Goal: Task Accomplishment & Management: Use online tool/utility

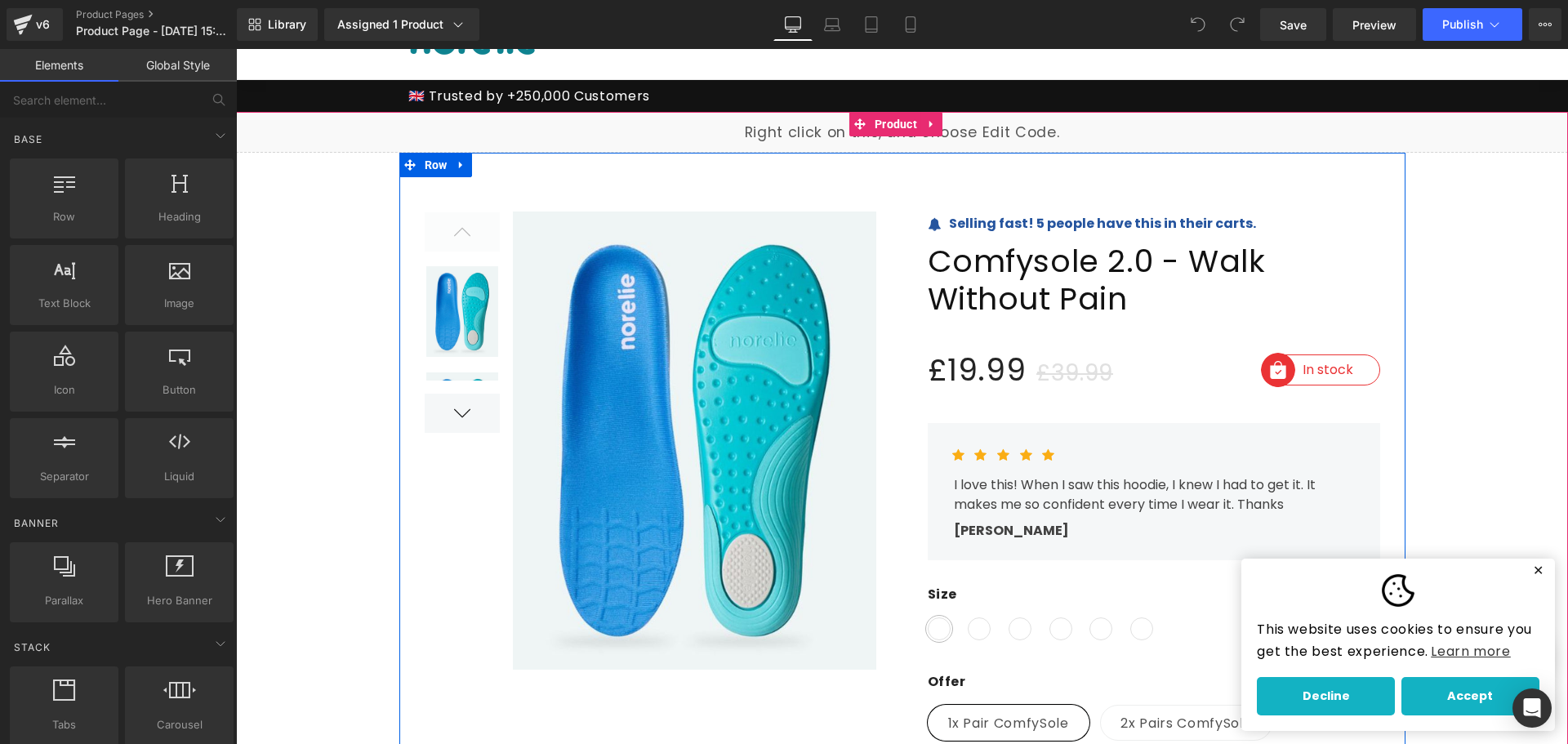
scroll to position [81, 0]
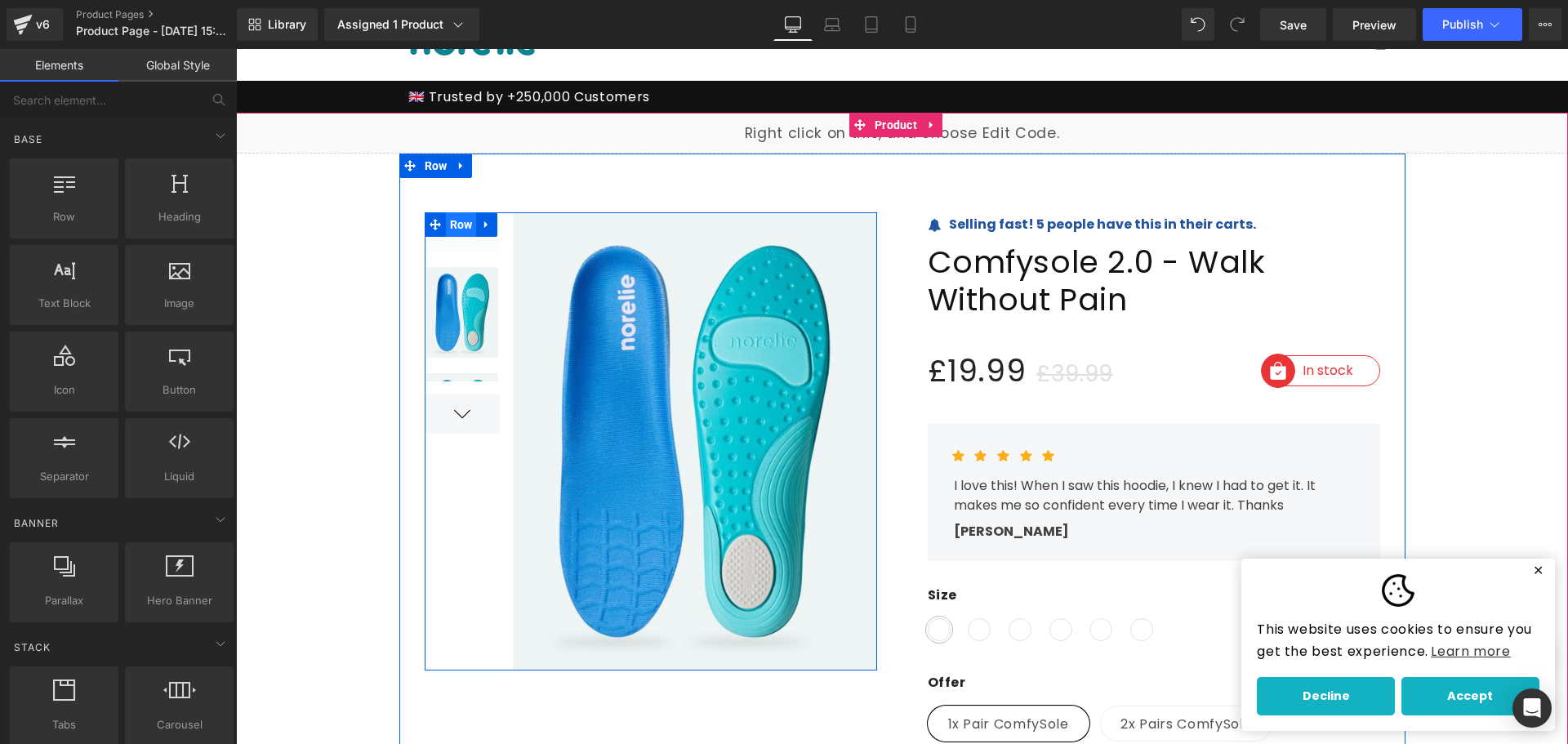
click at [463, 223] on span "Row" at bounding box center [461, 224] width 31 height 25
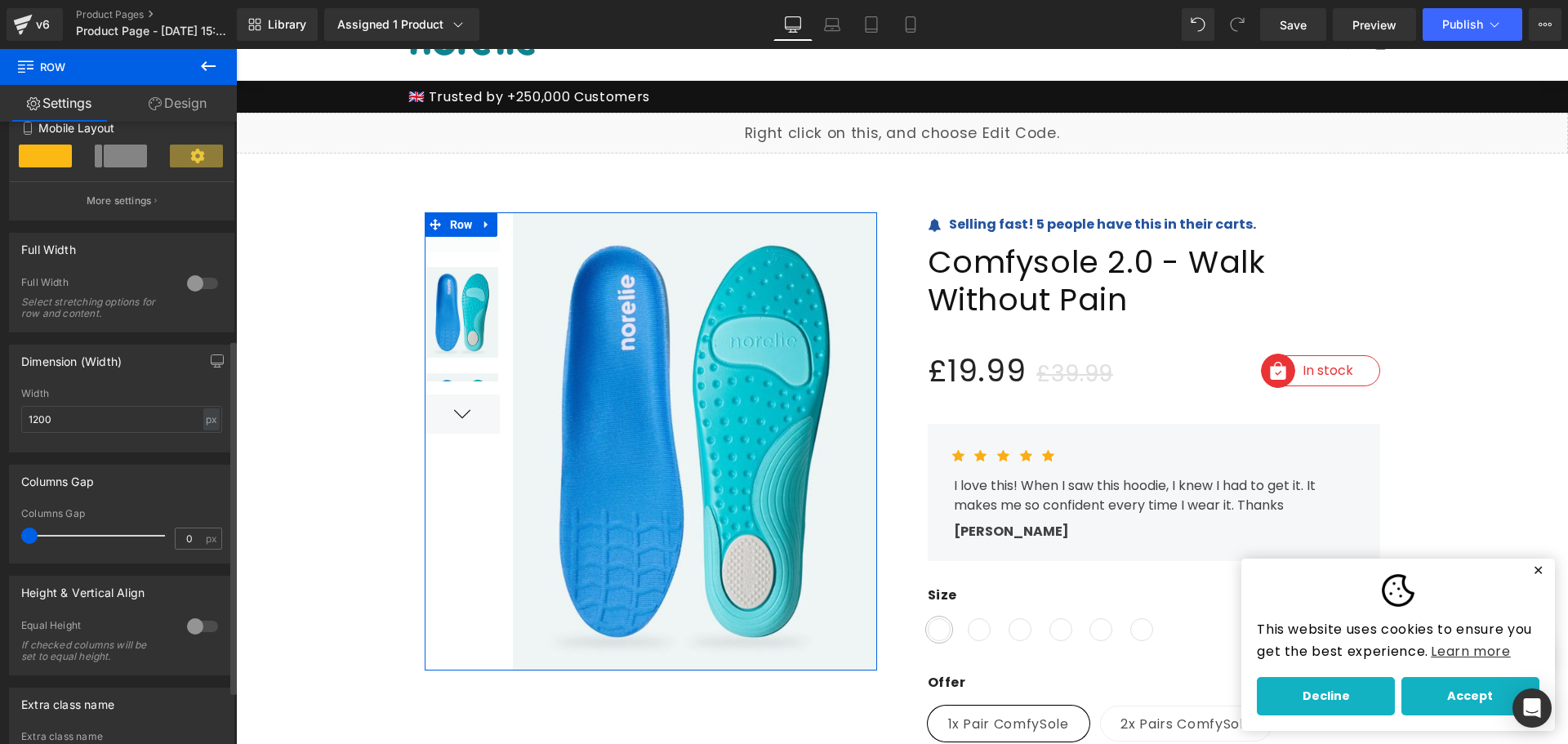
scroll to position [476, 0]
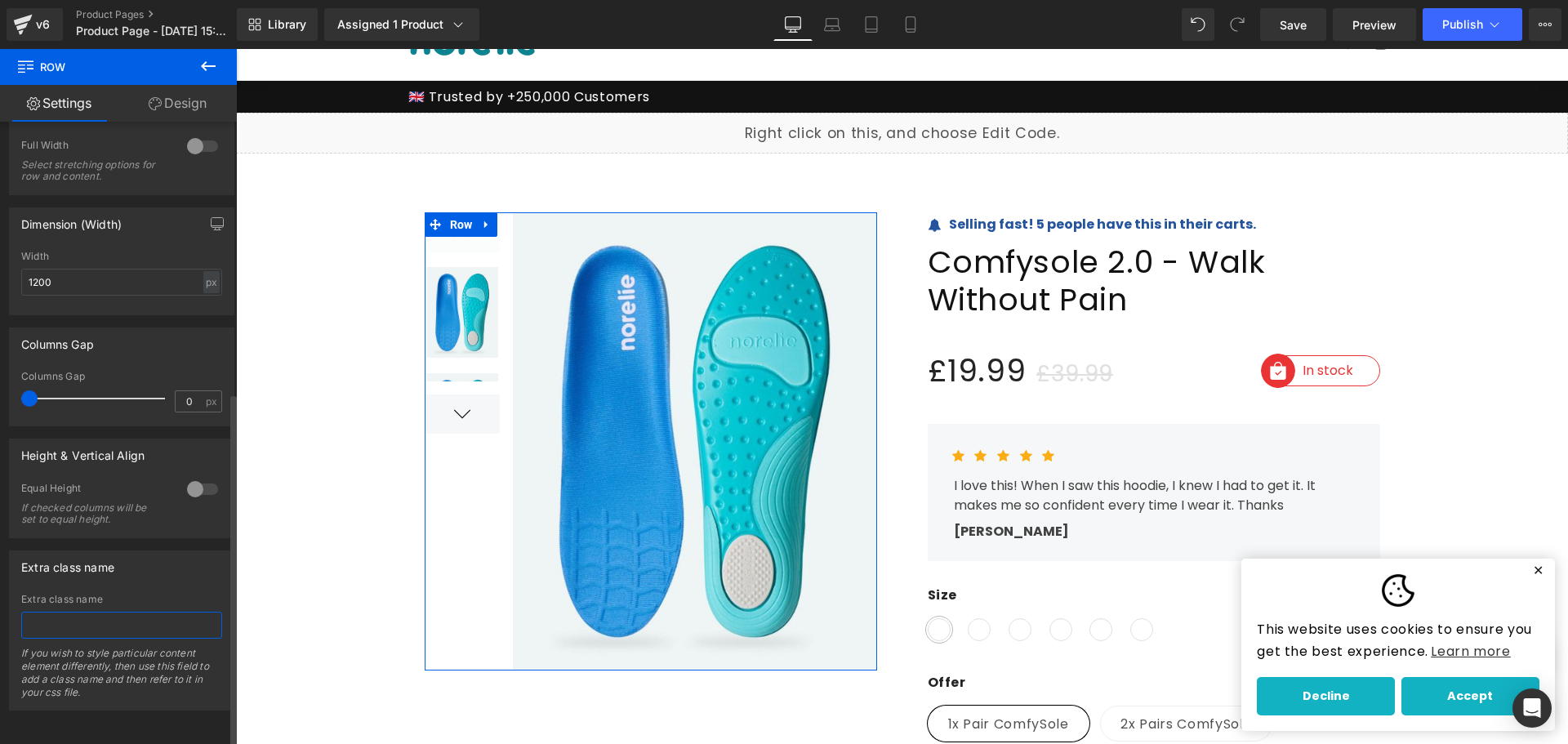
click at [98, 612] on input "text" at bounding box center [121, 625] width 201 height 27
paste input "sticky-left-col"
type input "sticky-left-col"
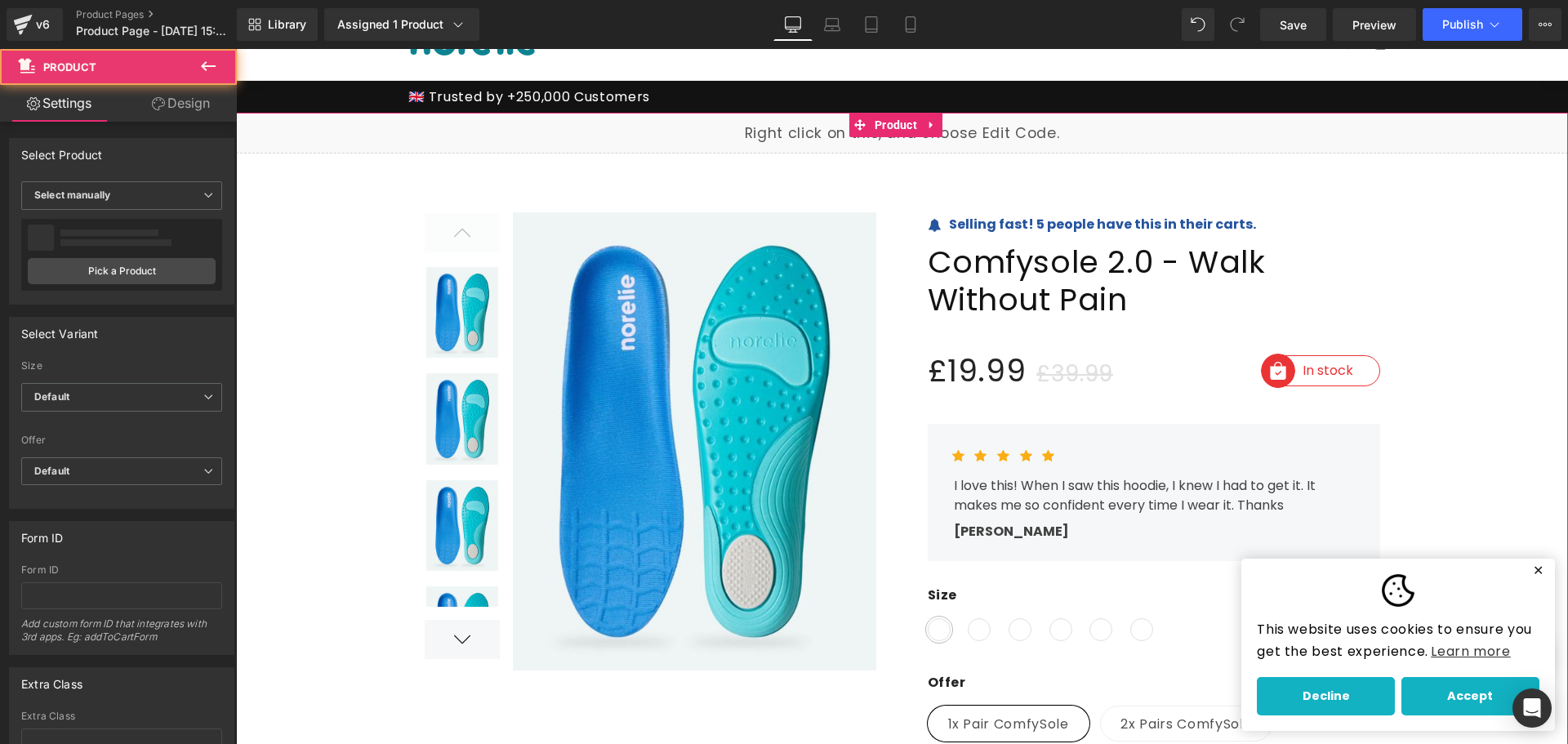
scroll to position [0, 0]
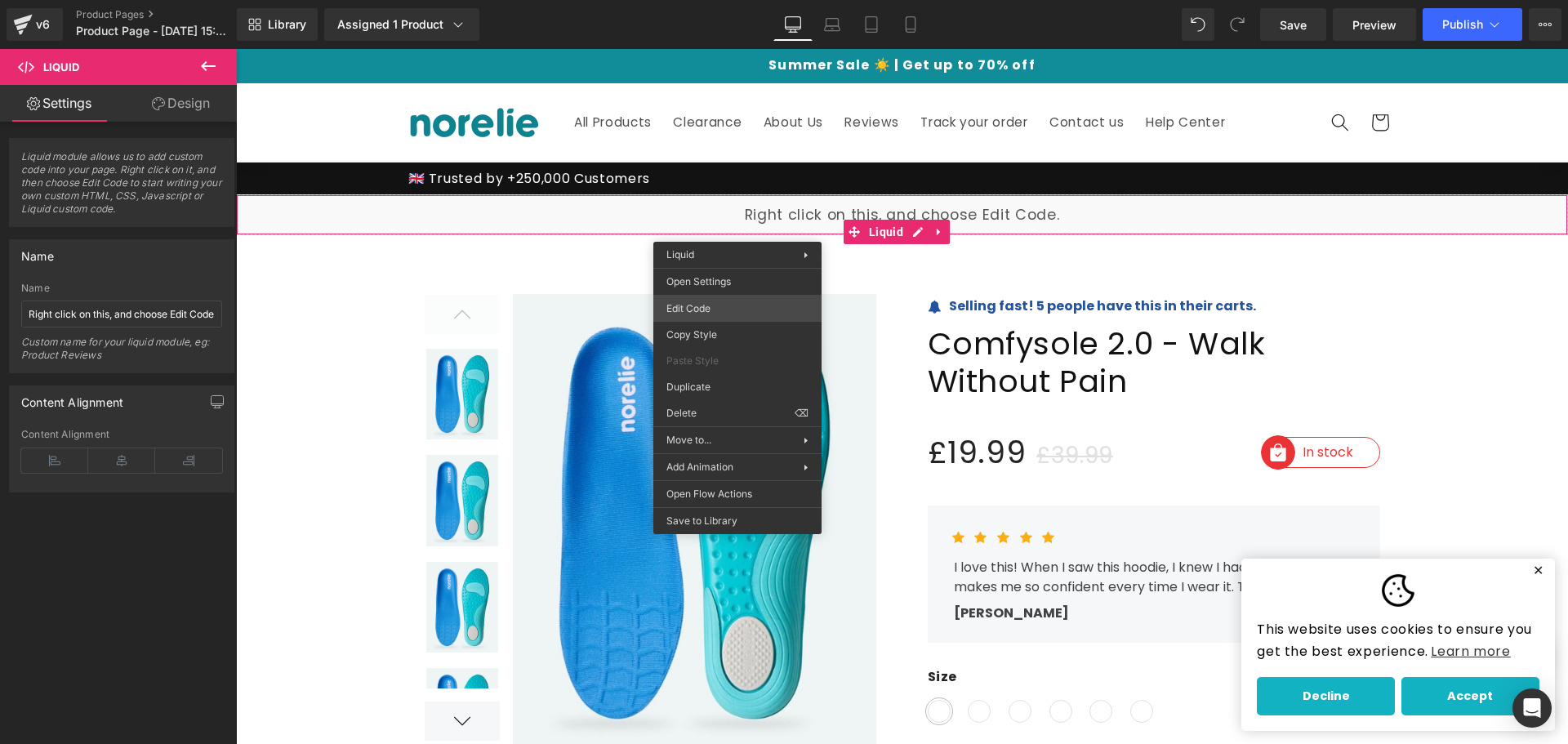
click at [735, 0] on div "Row You are previewing how the will restyle your page. You can not edit Element…" at bounding box center [784, 0] width 1568 height 0
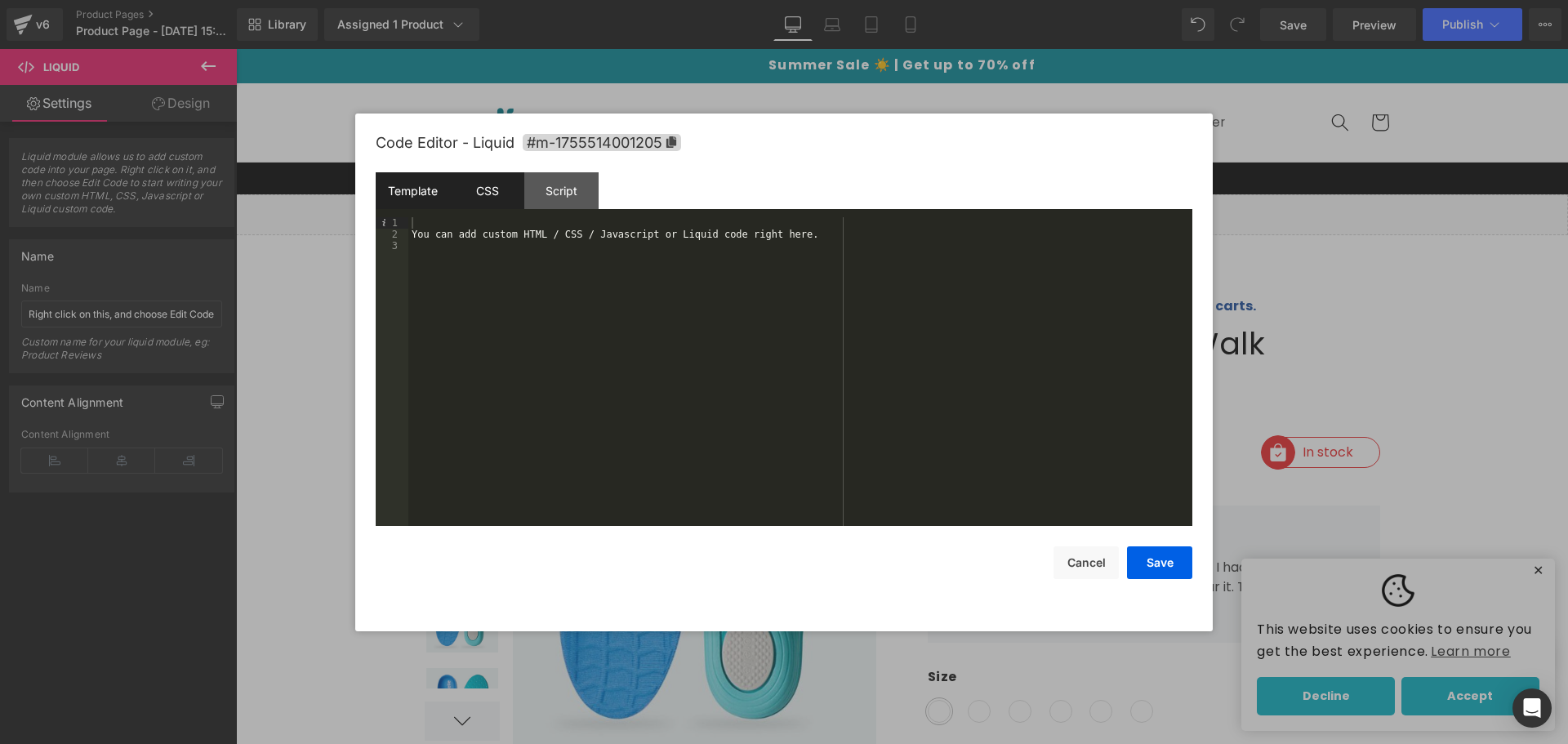
click at [498, 186] on div "CSS" at bounding box center [487, 191] width 74 height 37
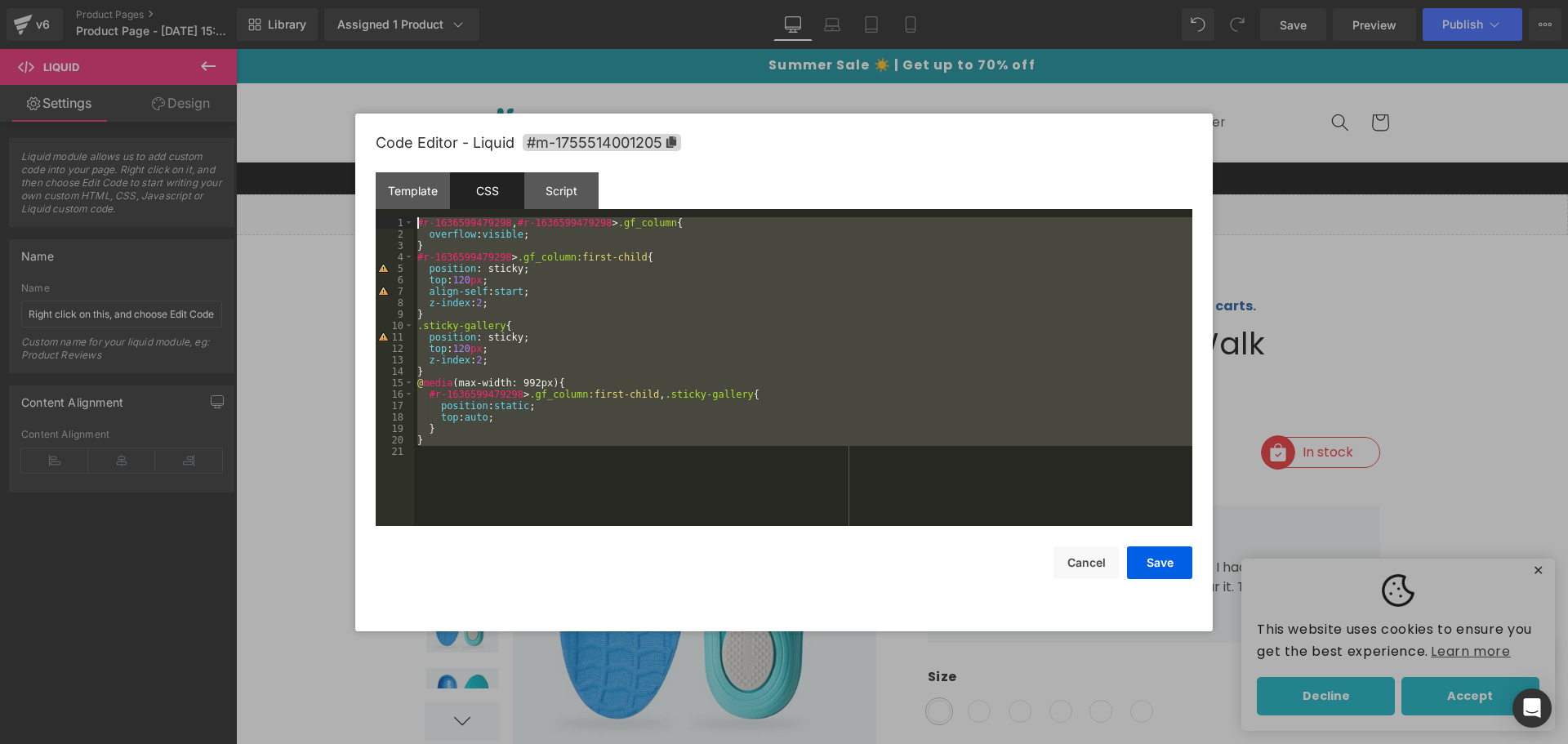
drag, startPoint x: 508, startPoint y: 452, endPoint x: 376, endPoint y: 219, distance: 267.8
click at [376, 219] on pre "1 2 3 4 5 6 7 8 9 10 11 12 13 14 15 16 17 18 19 20 21 #r-1636599479298 , #r-163…" at bounding box center [784, 372] width 816 height 309
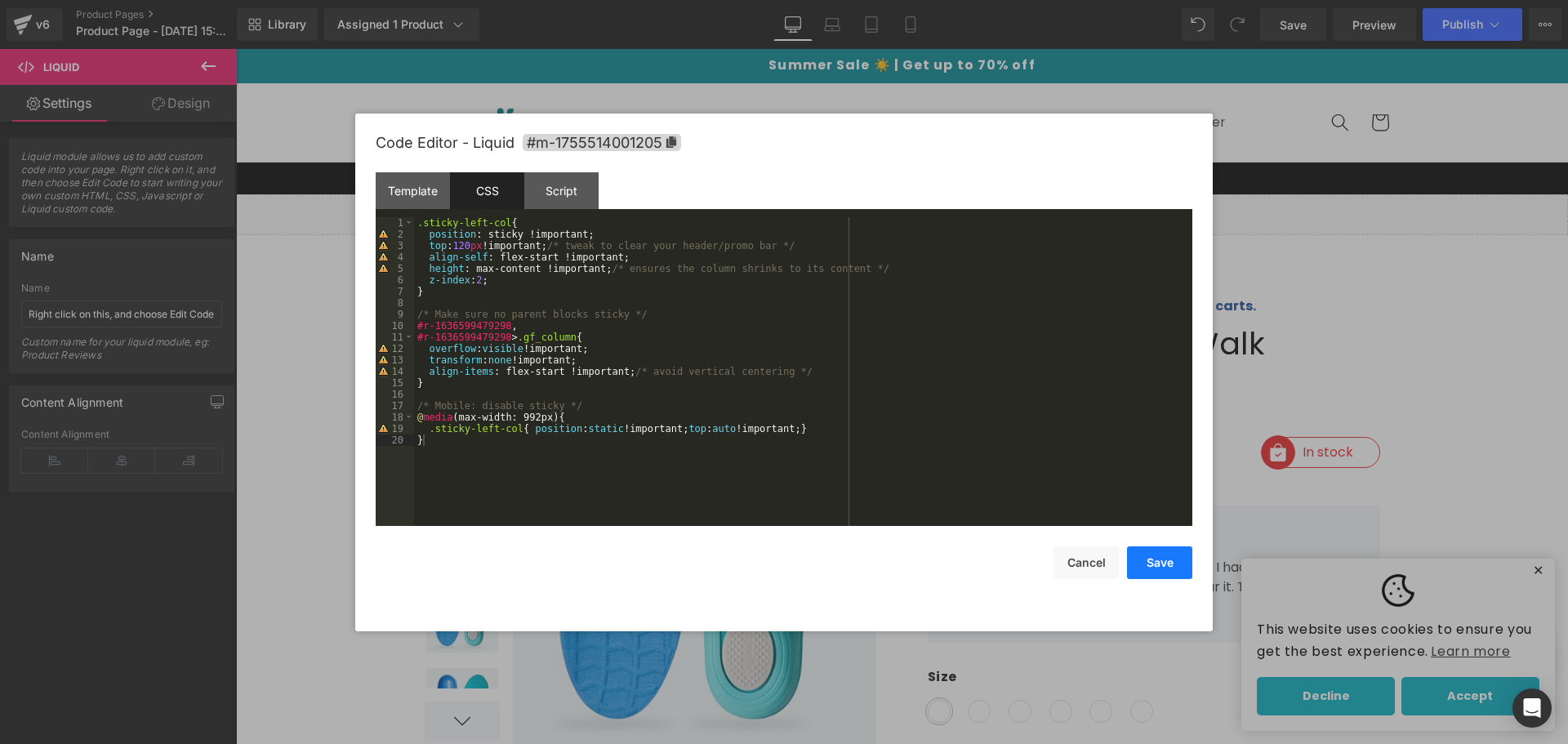
click at [1142, 555] on button "Save" at bounding box center [1160, 562] width 66 height 33
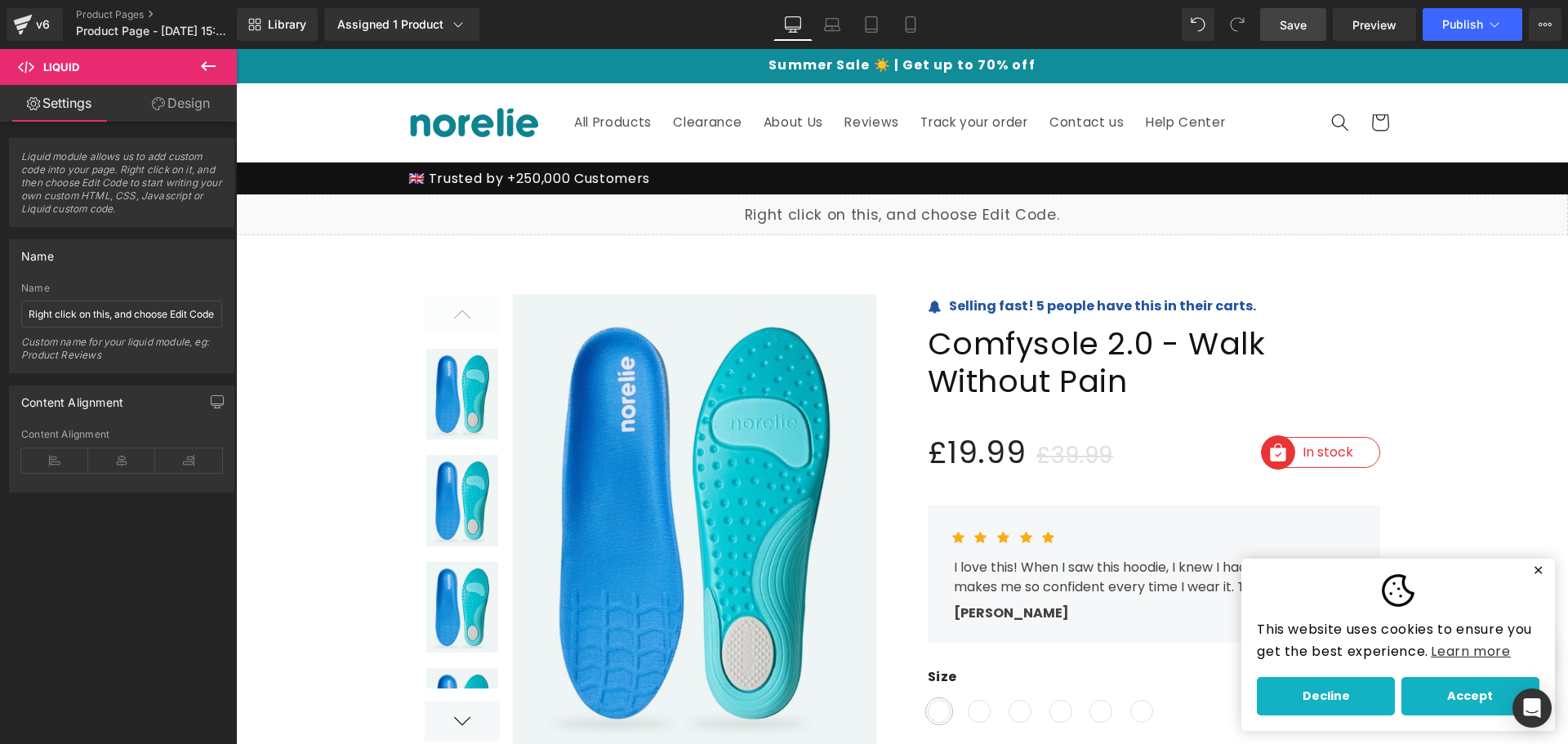
click at [1319, 21] on link "Save" at bounding box center [1293, 24] width 67 height 33
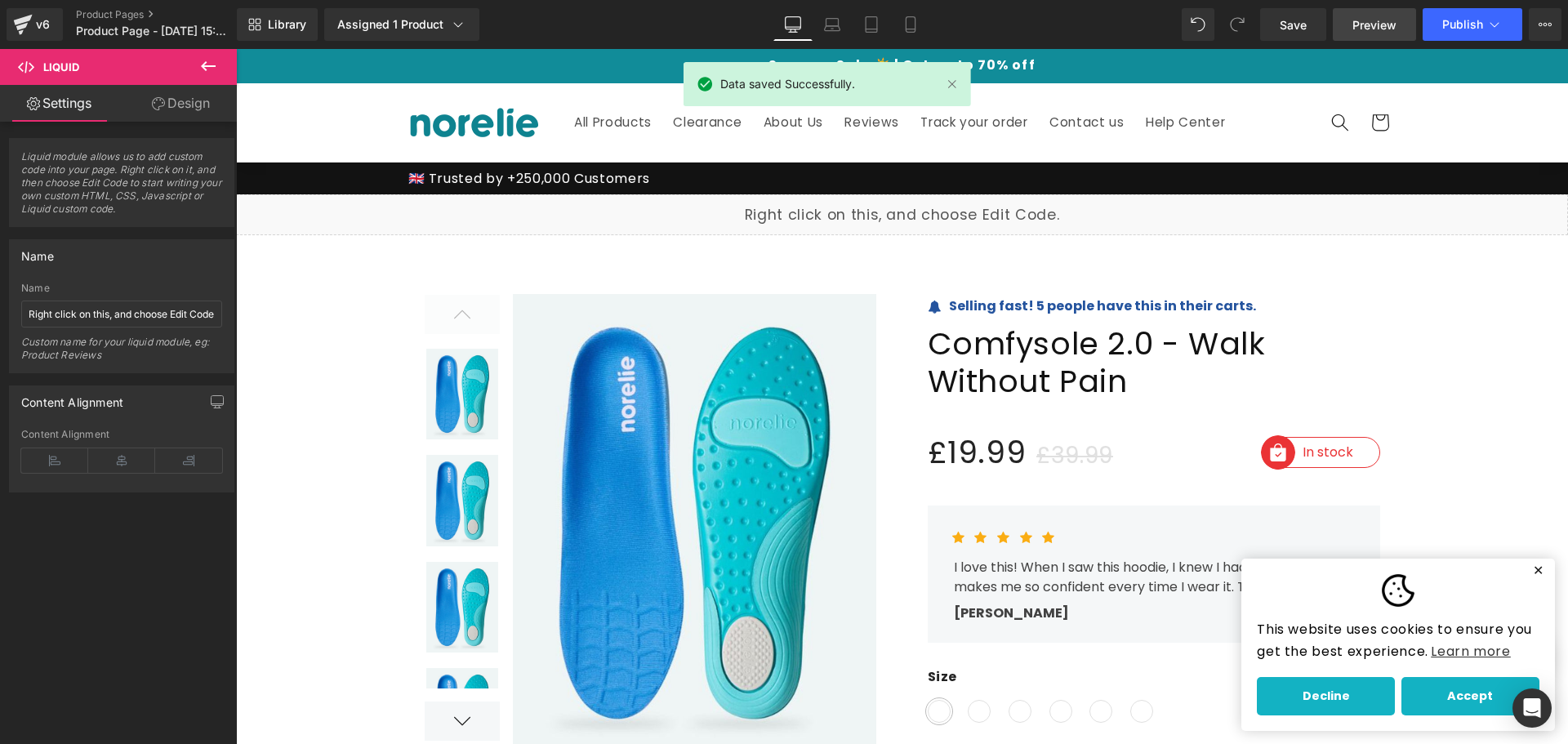
click at [1382, 25] on span "Preview" at bounding box center [1374, 24] width 44 height 17
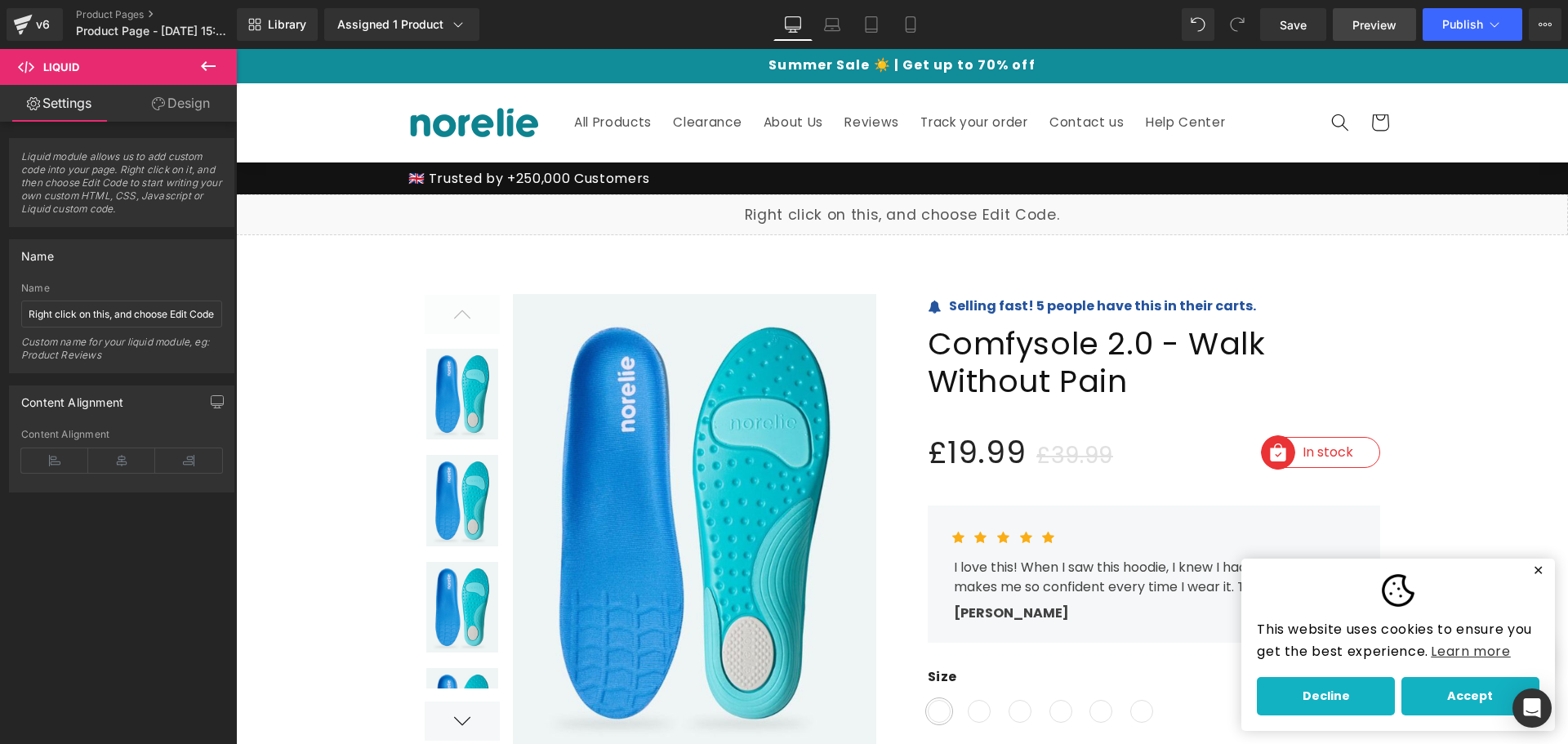
click at [1389, 36] on link "Preview" at bounding box center [1374, 24] width 83 height 33
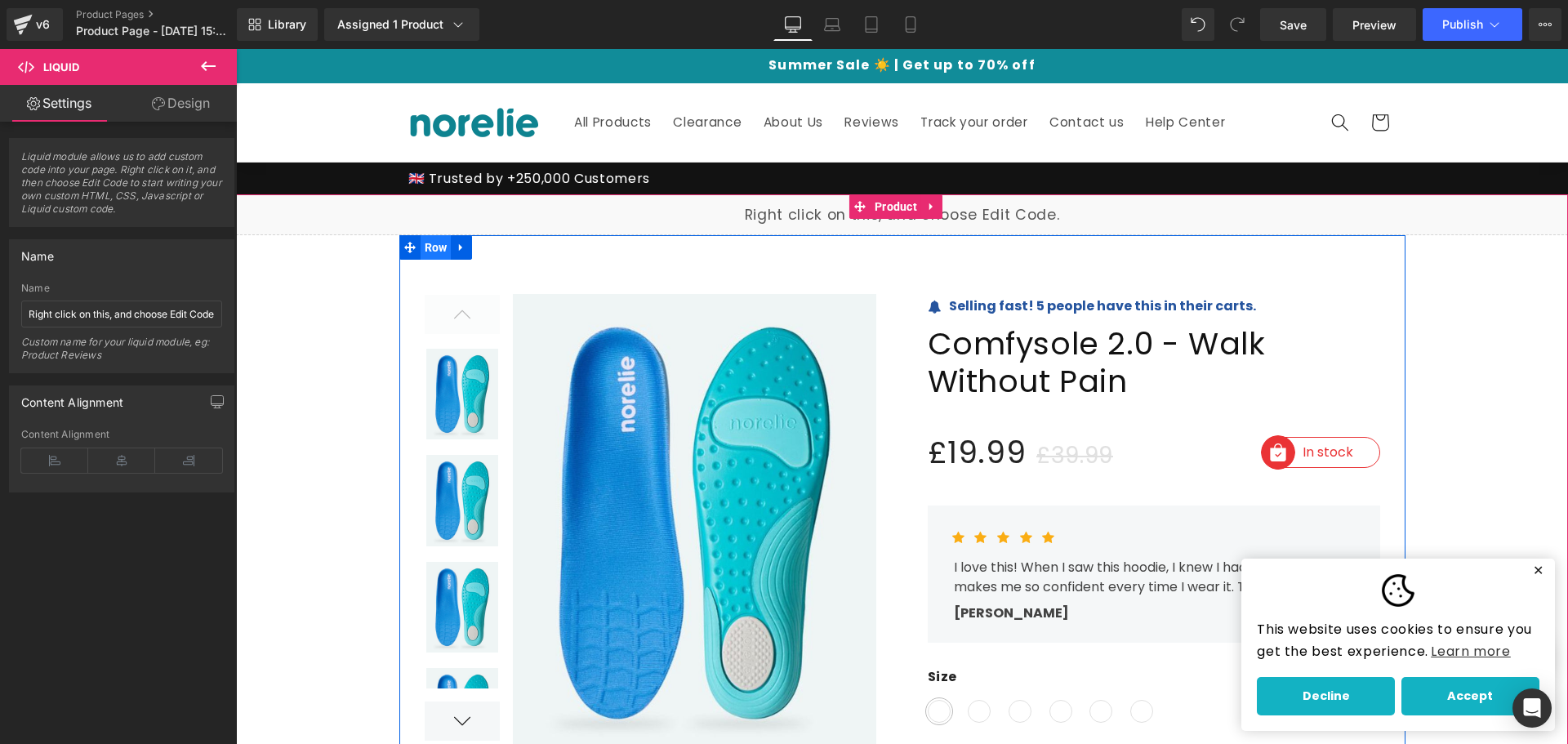
click at [432, 249] on span "Row" at bounding box center [436, 247] width 31 height 25
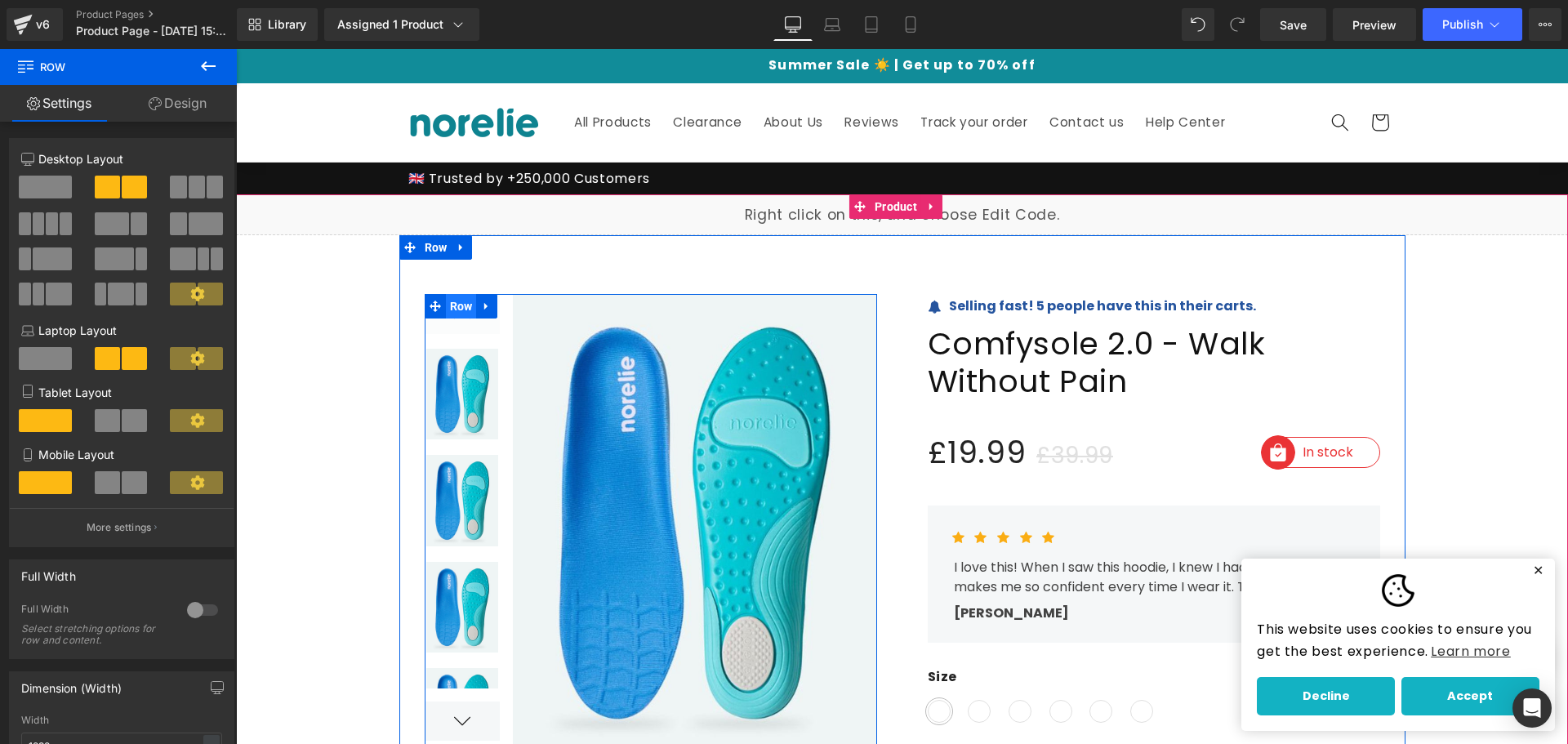
click at [453, 301] on span "Row" at bounding box center [461, 306] width 31 height 25
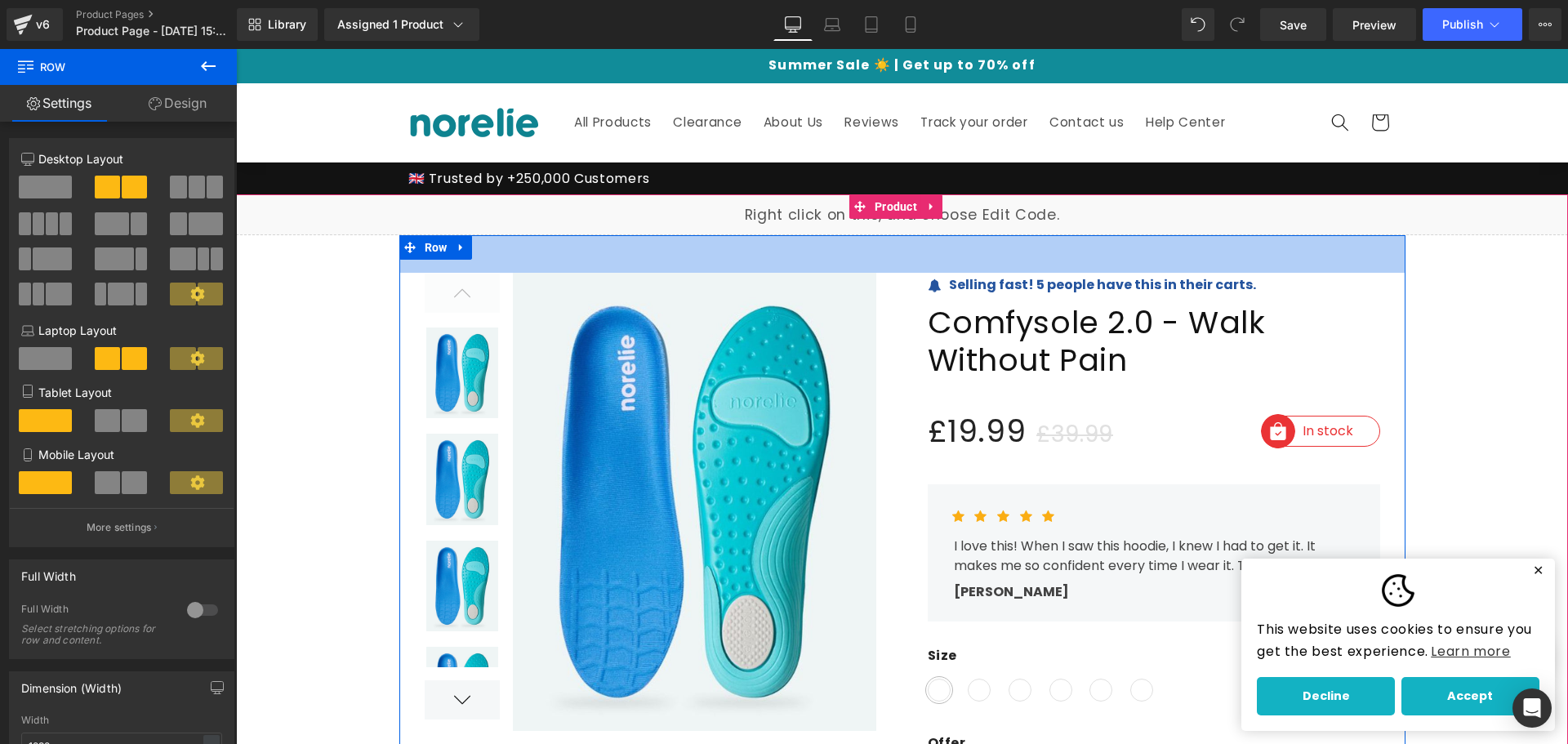
drag, startPoint x: 572, startPoint y: 248, endPoint x: 587, endPoint y: 227, distance: 25.8
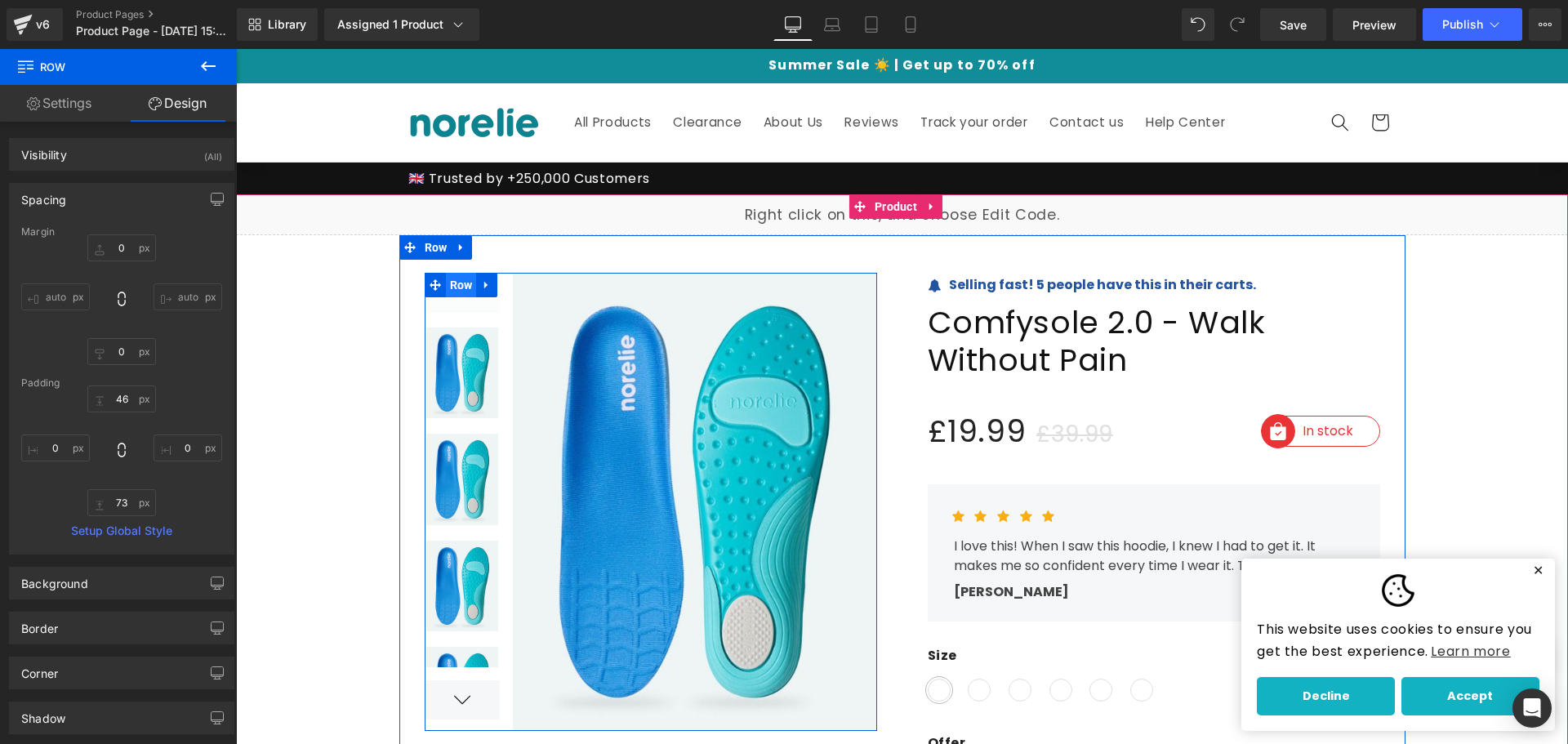
click at [449, 276] on span "Row" at bounding box center [461, 285] width 31 height 25
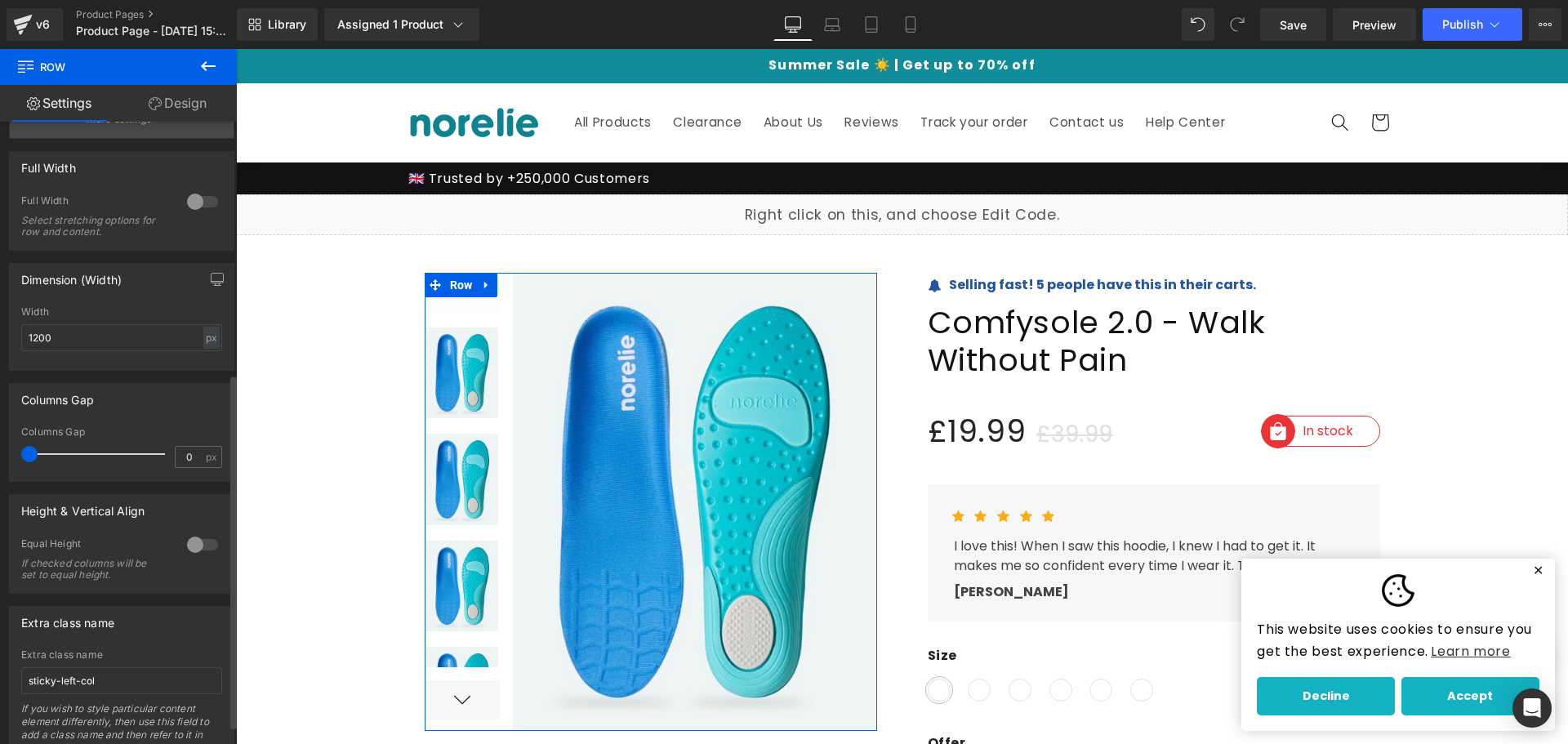
scroll to position [476, 0]
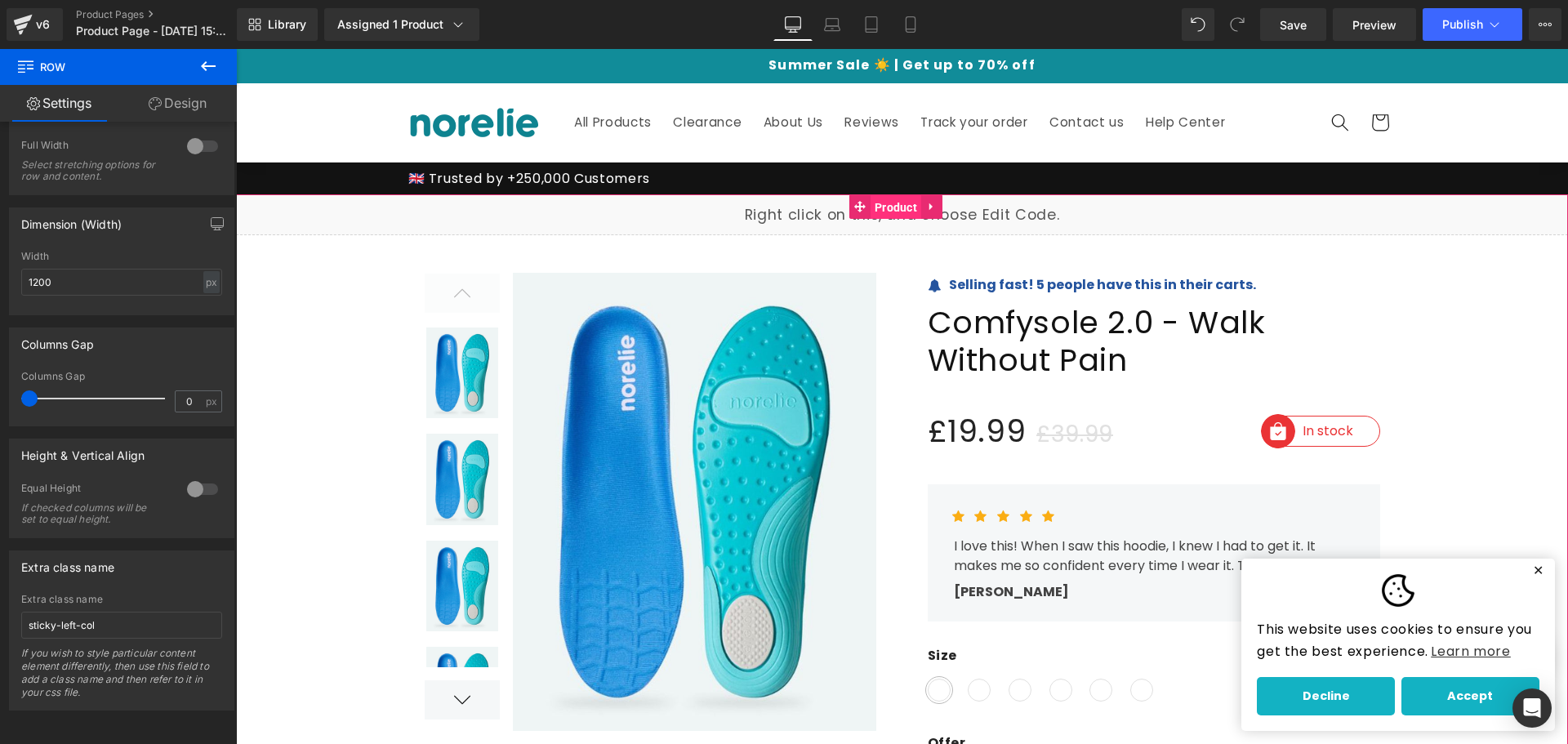
click at [895, 212] on span "Product" at bounding box center [896, 208] width 51 height 25
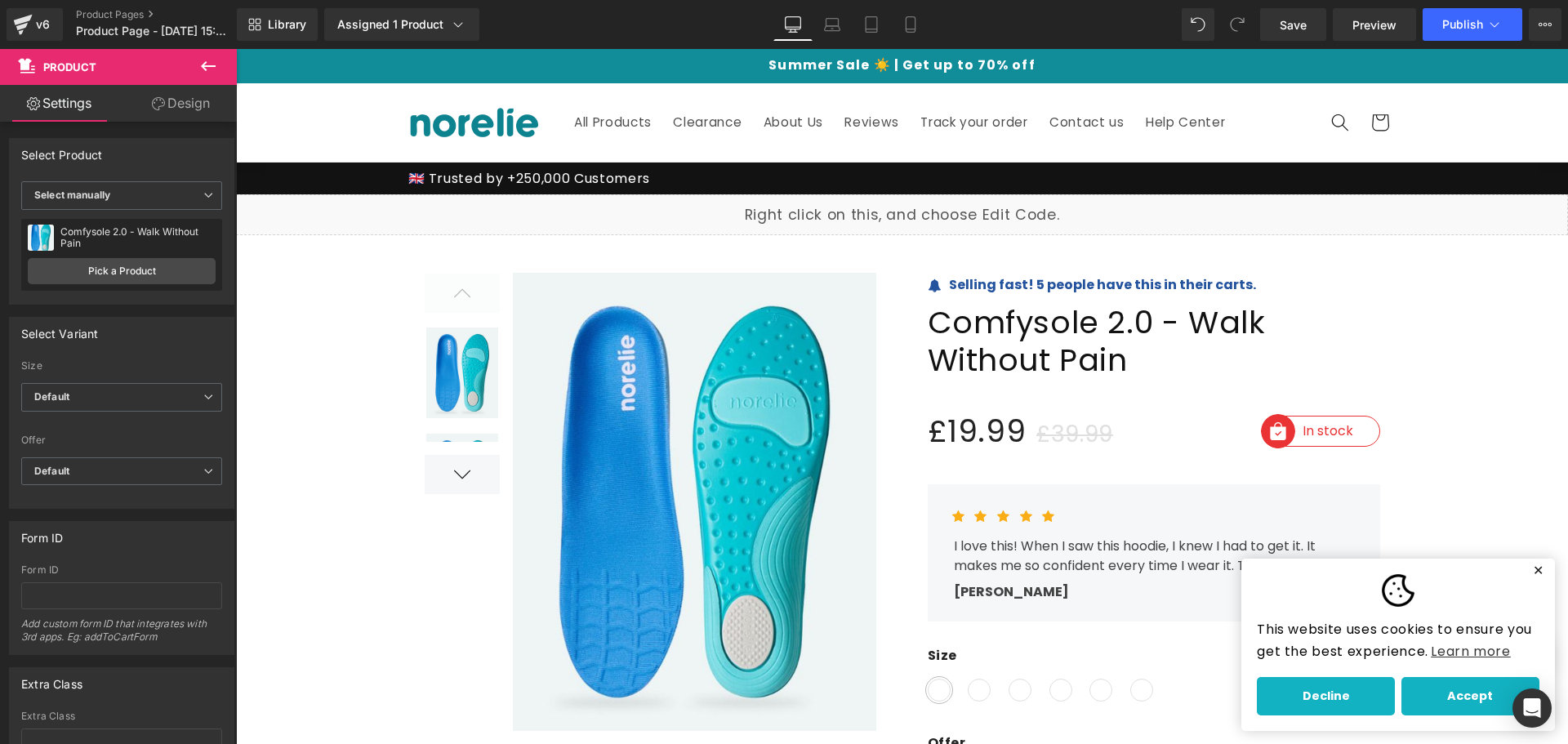
scroll to position [129, 0]
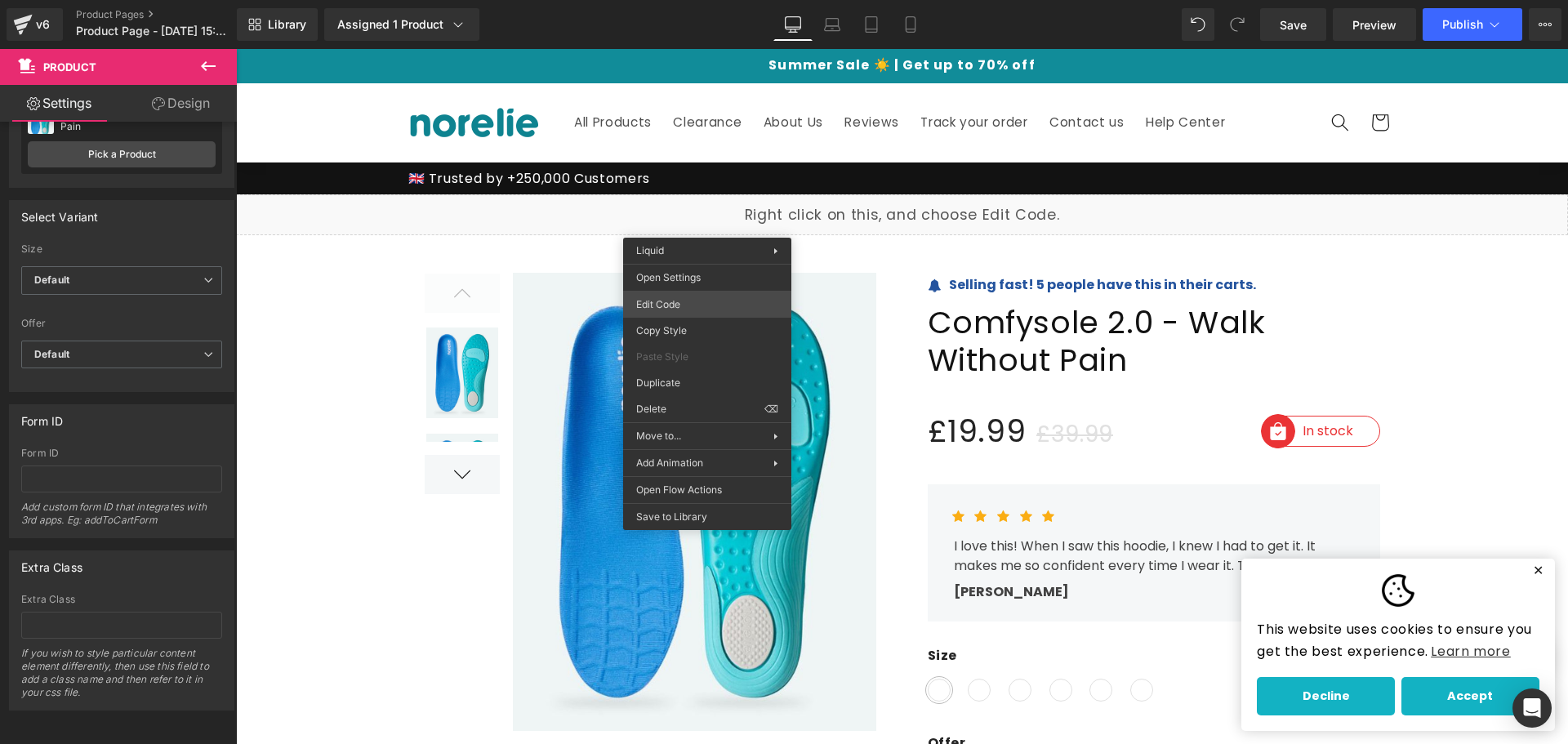
click at [701, 0] on div "Product You are previewing how the will restyle your page. You can not edit Ele…" at bounding box center [784, 0] width 1568 height 0
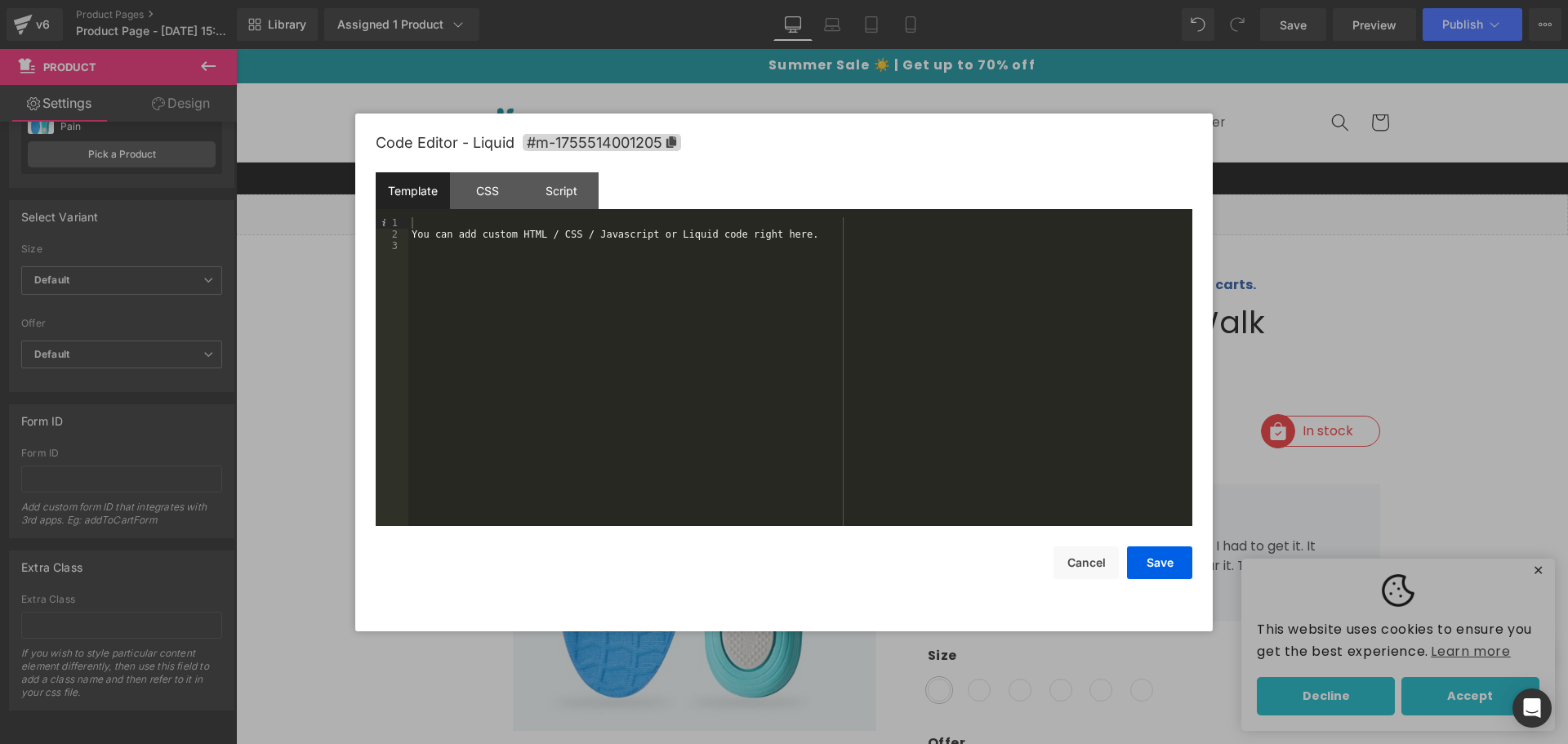
click at [633, 246] on div "You can add custom HTML / CSS / Javascript or Liquid code right here." at bounding box center [800, 383] width 784 height 332
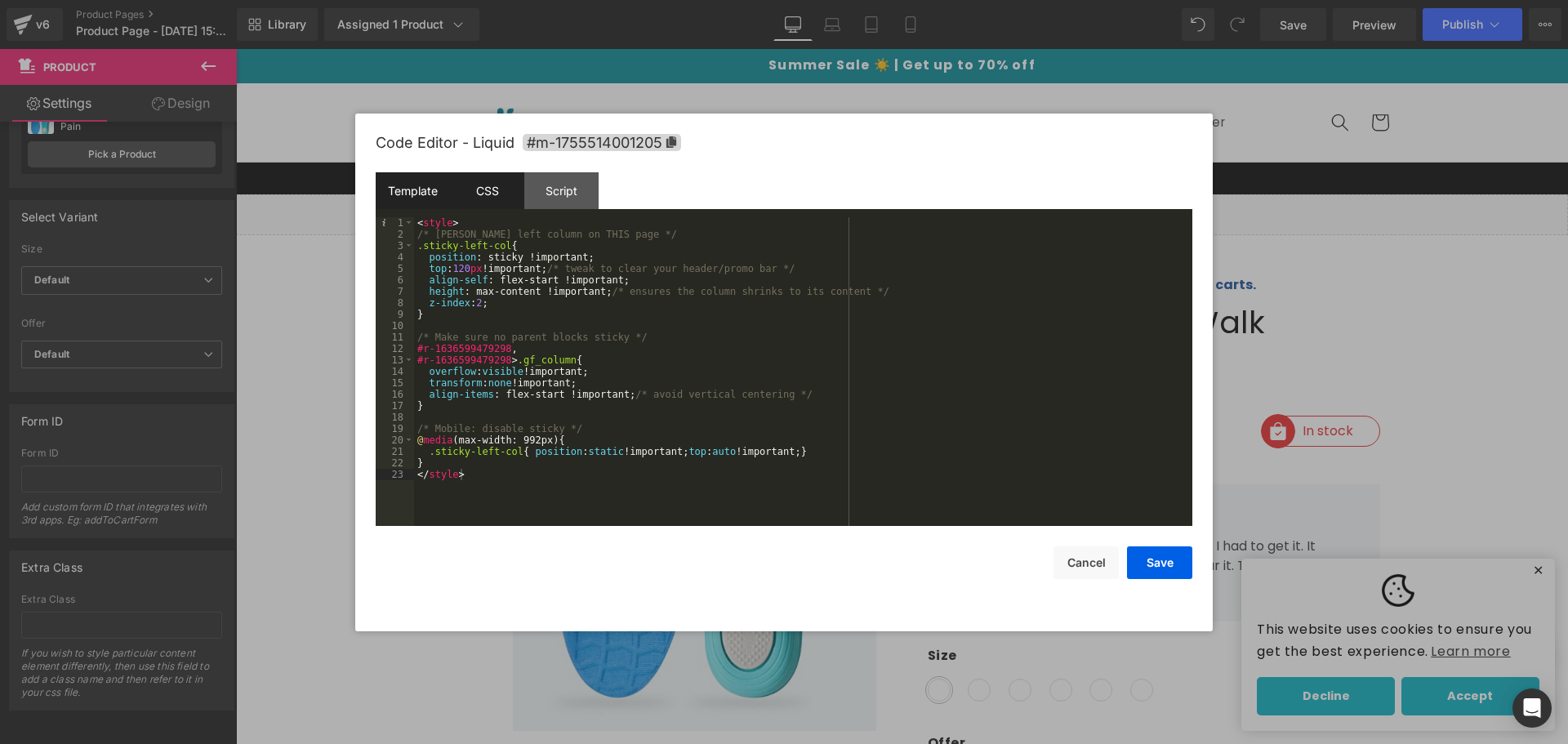
click at [506, 178] on div "CSS" at bounding box center [487, 191] width 74 height 37
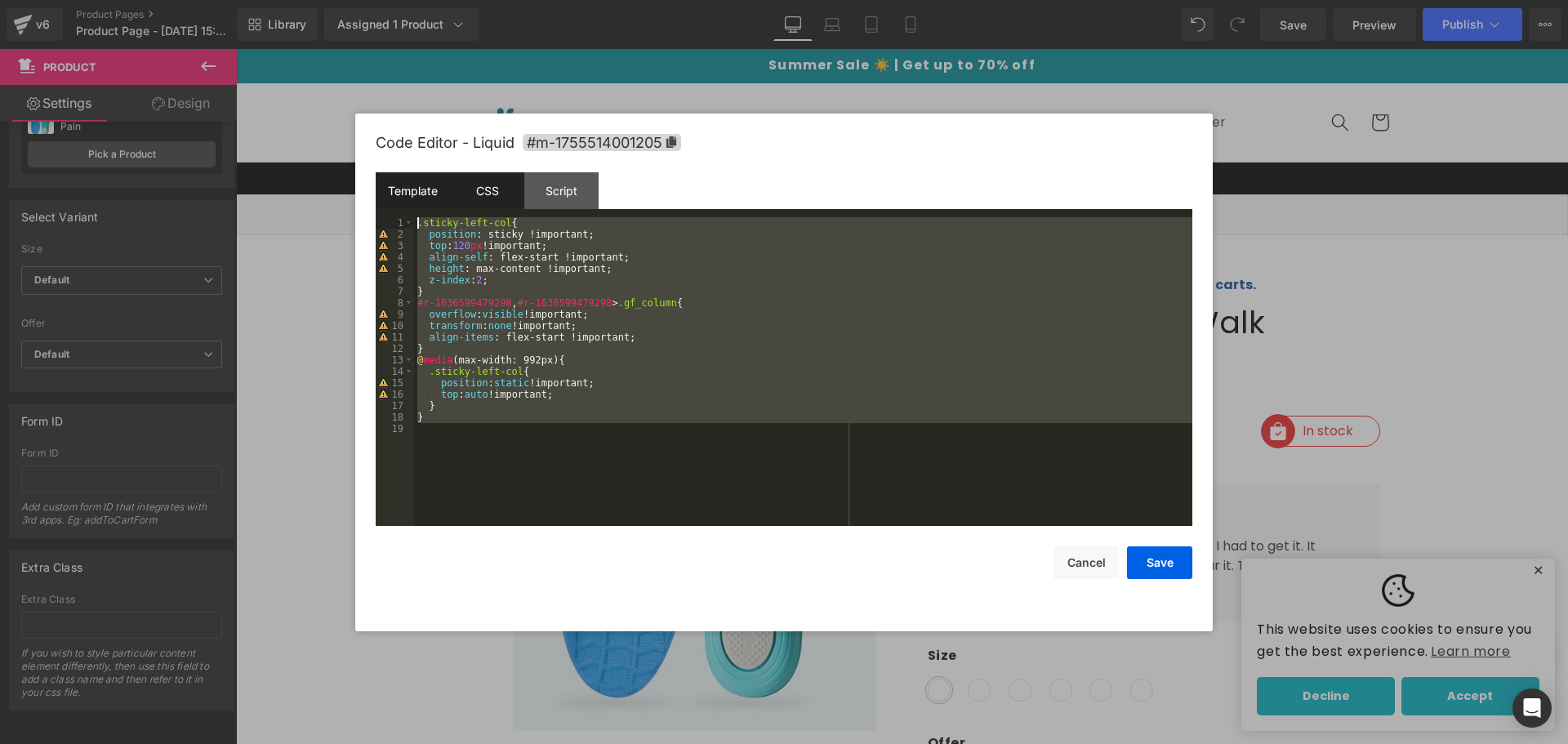
drag, startPoint x: 456, startPoint y: 412, endPoint x: 398, endPoint y: 208, distance: 212.1
click at [398, 208] on div "Template CSS Script Data 1 2 3 4 5 6 7 8 9 10 11 12 13 14 15 16 17 18 19 20 21 …" at bounding box center [784, 350] width 816 height 354
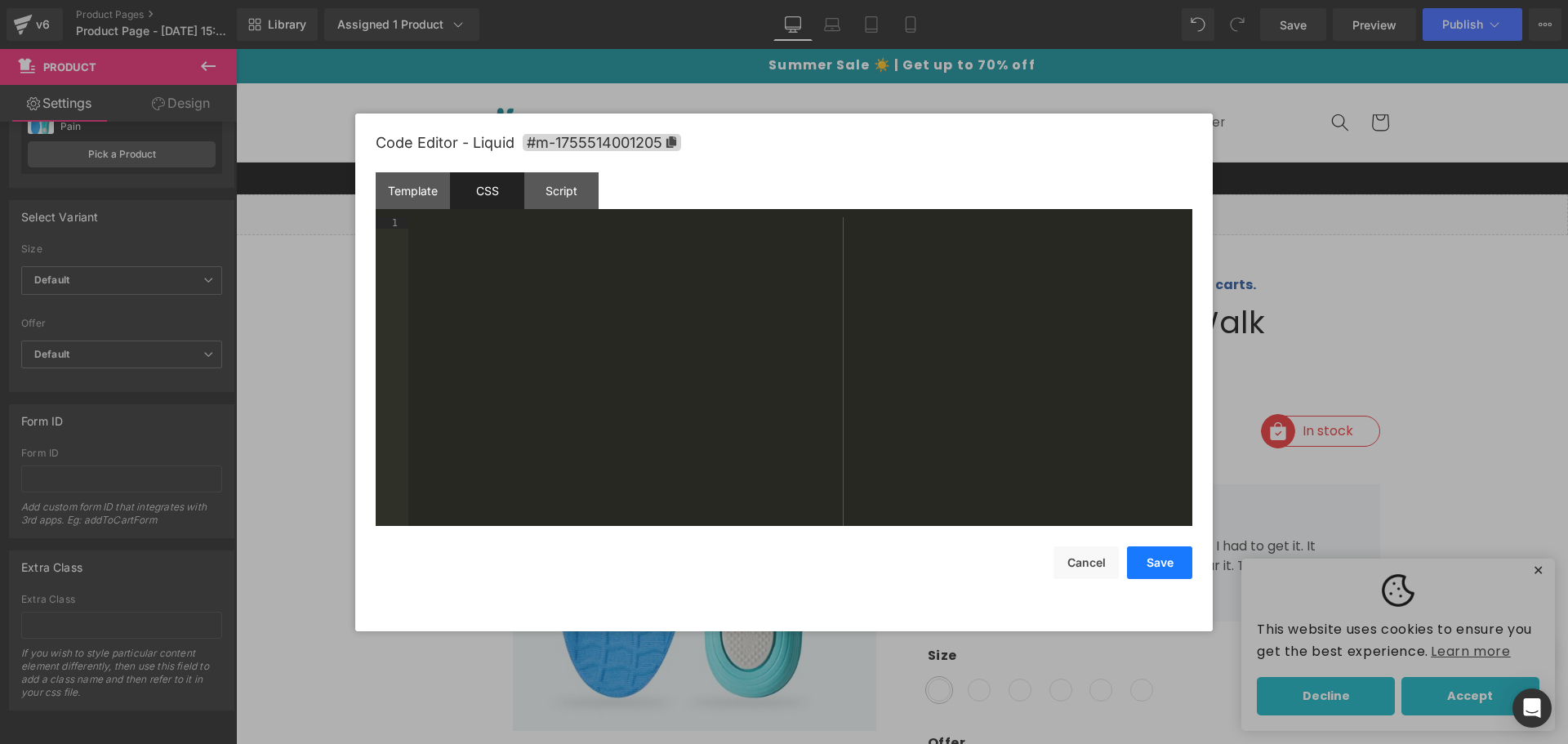
click at [1167, 557] on button "Save" at bounding box center [1160, 562] width 66 height 33
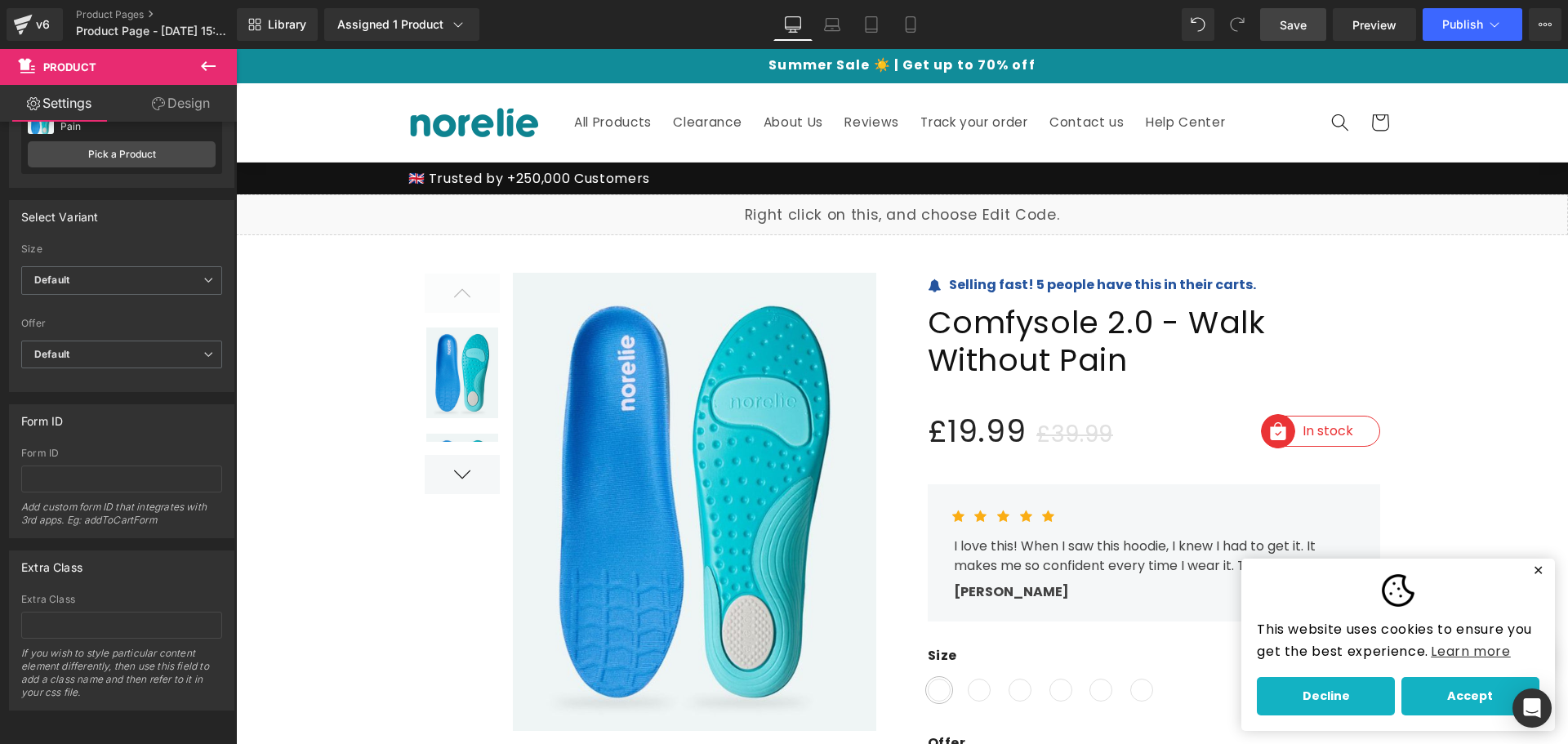
click at [1318, 28] on link "Save" at bounding box center [1293, 24] width 67 height 33
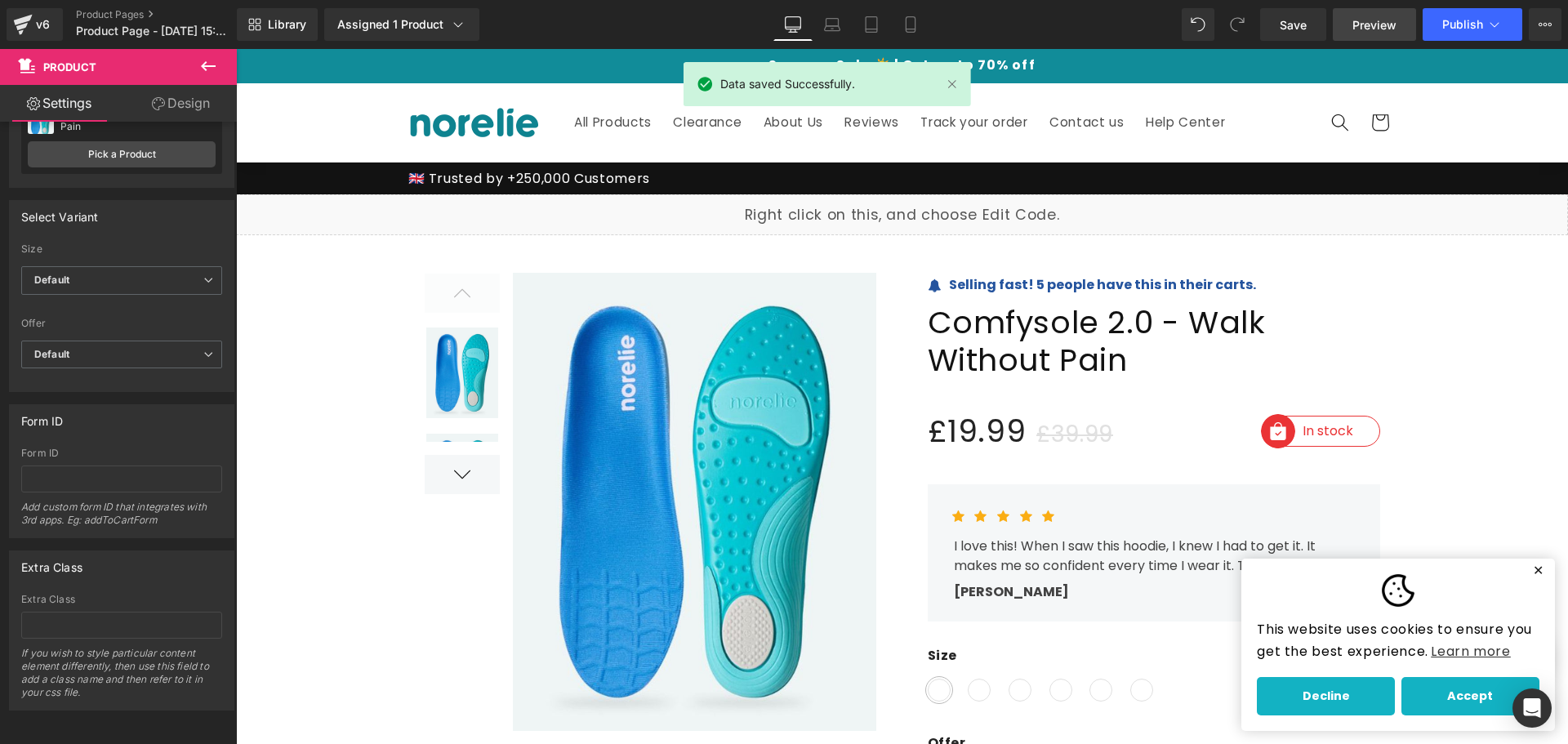
click at [1368, 21] on span "Preview" at bounding box center [1374, 24] width 44 height 17
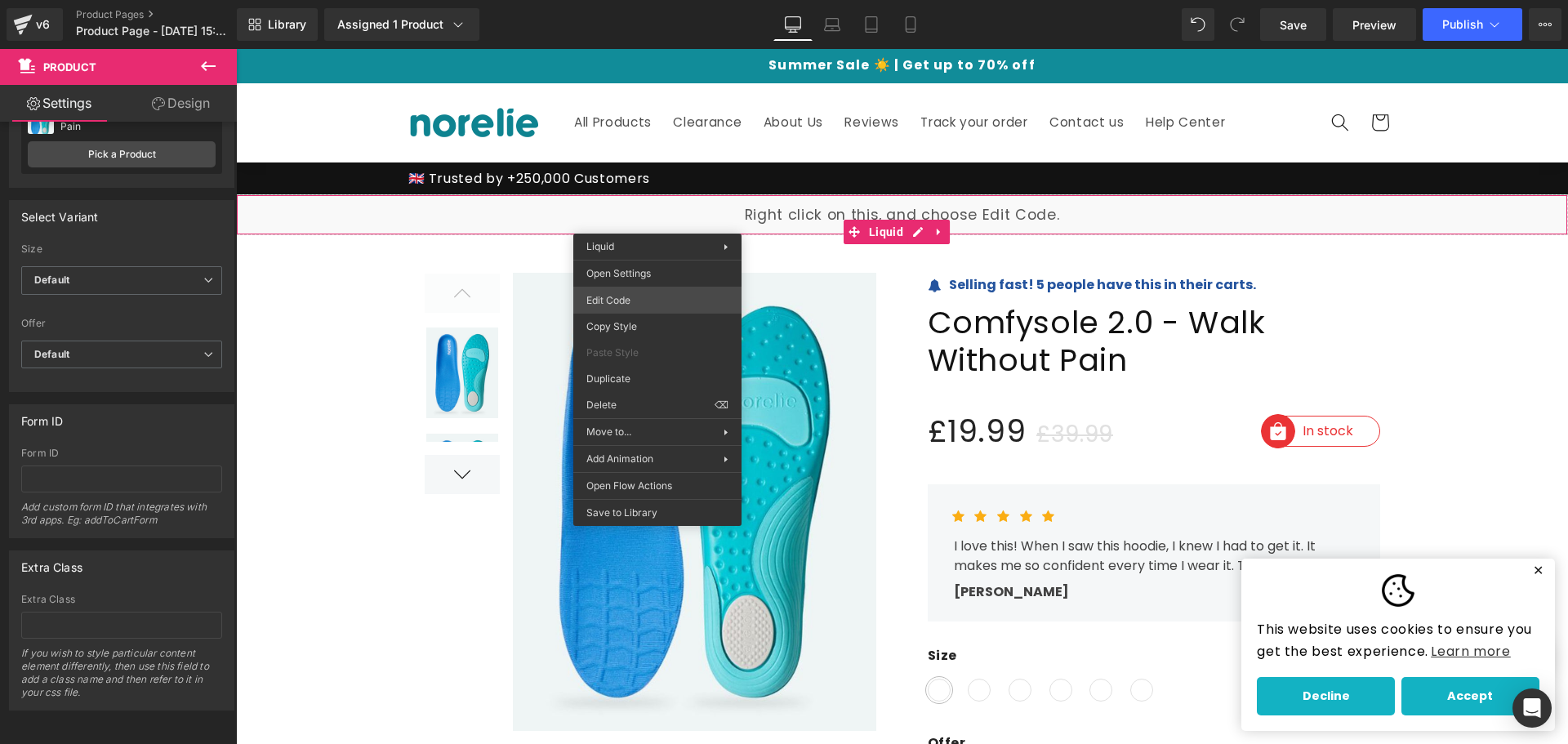
click at [649, 0] on div "Product You are previewing how the will restyle your page. You can not edit Ele…" at bounding box center [784, 0] width 1568 height 0
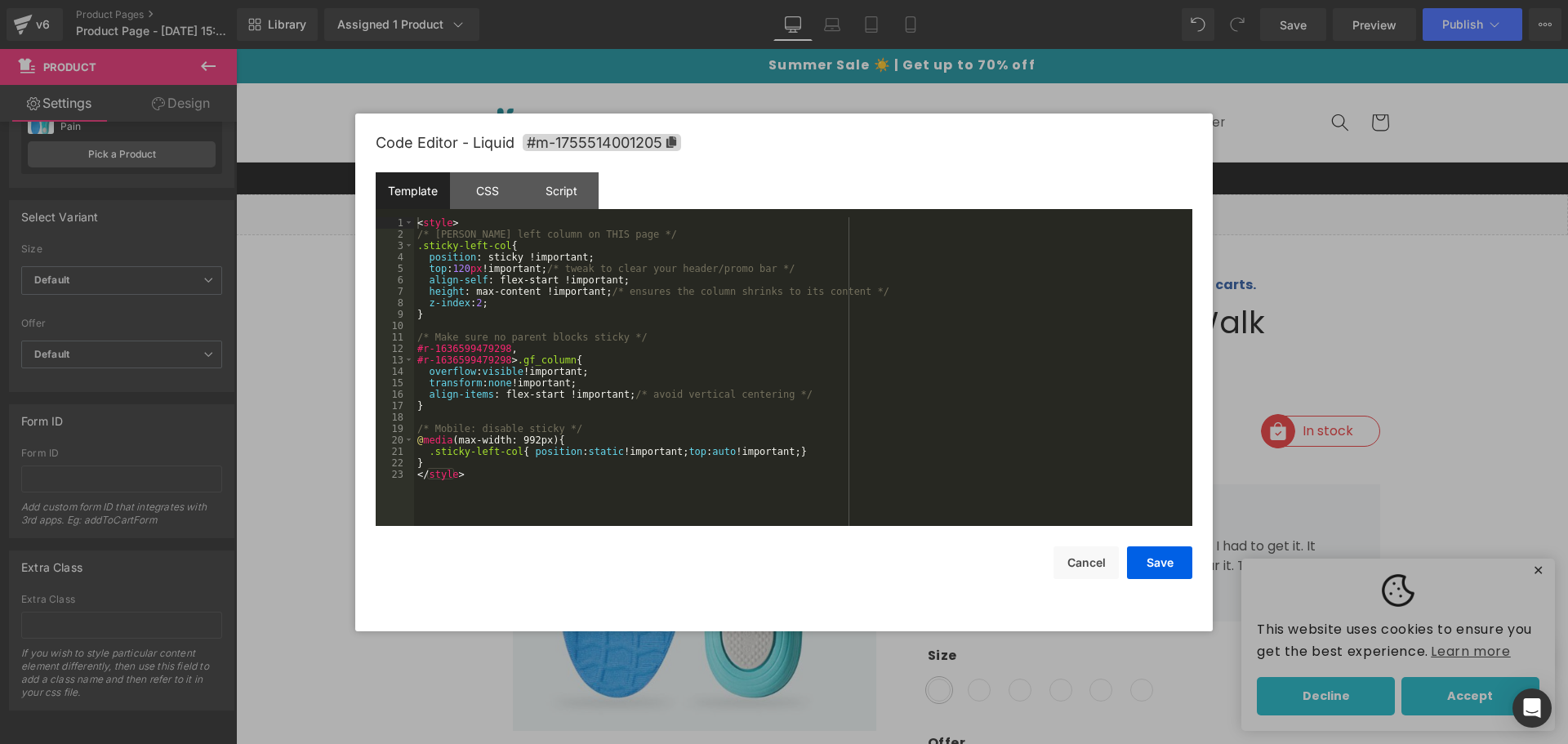
click at [649, 301] on div "< style > /* Sticky left column on THIS page */ .sticky-left-col { position : s…" at bounding box center [803, 383] width 779 height 332
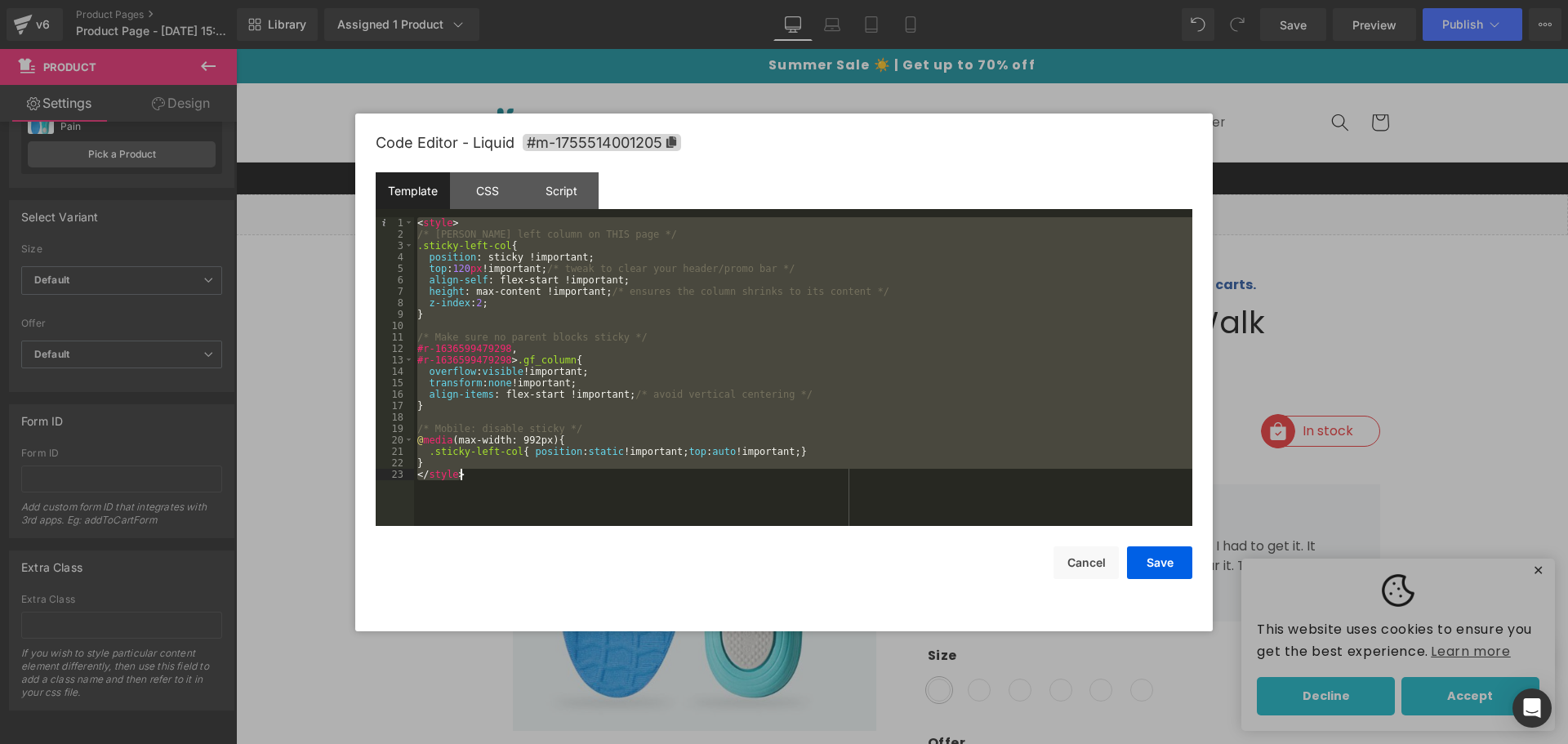
scroll to position [1052, 0]
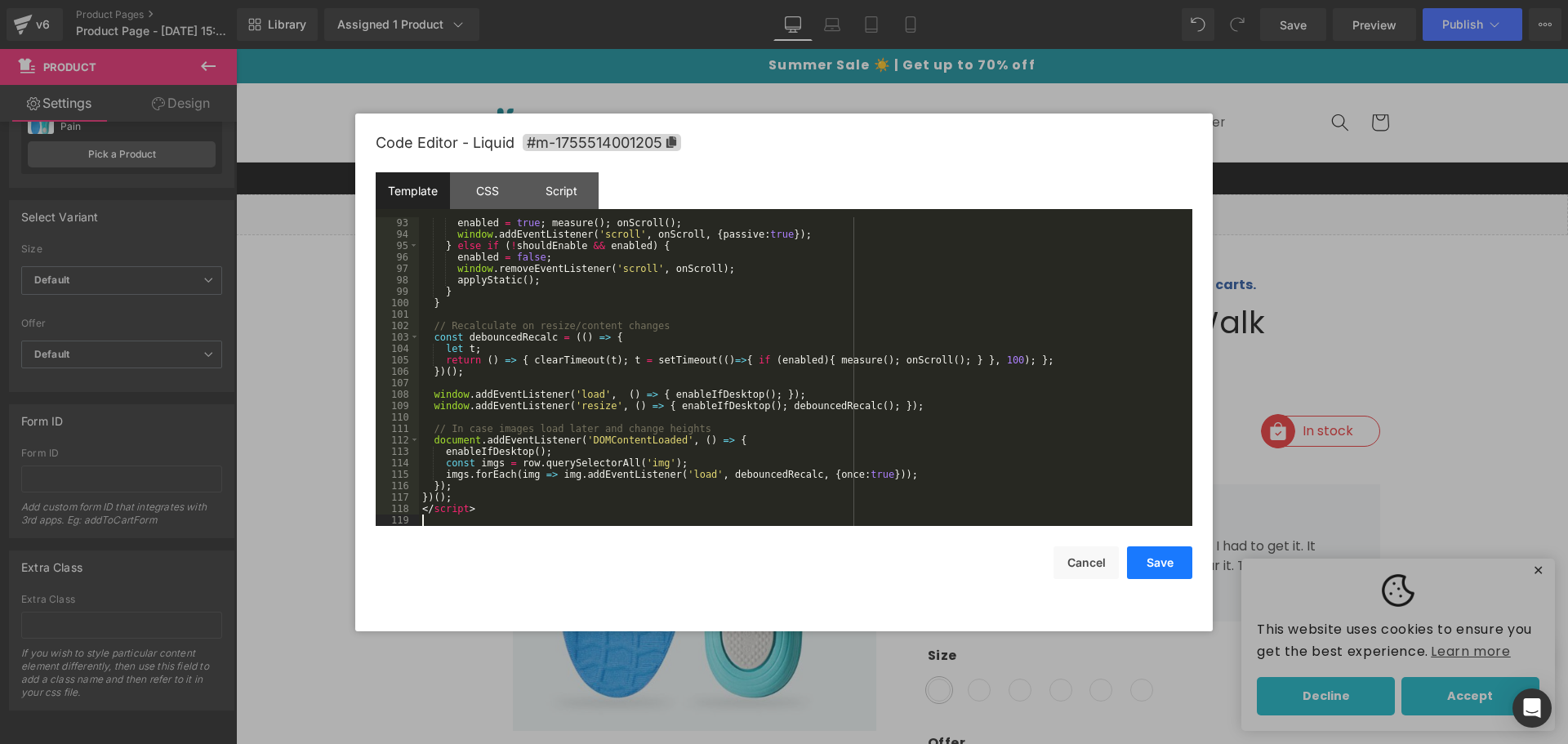
click at [1134, 554] on button "Save" at bounding box center [1160, 562] width 66 height 33
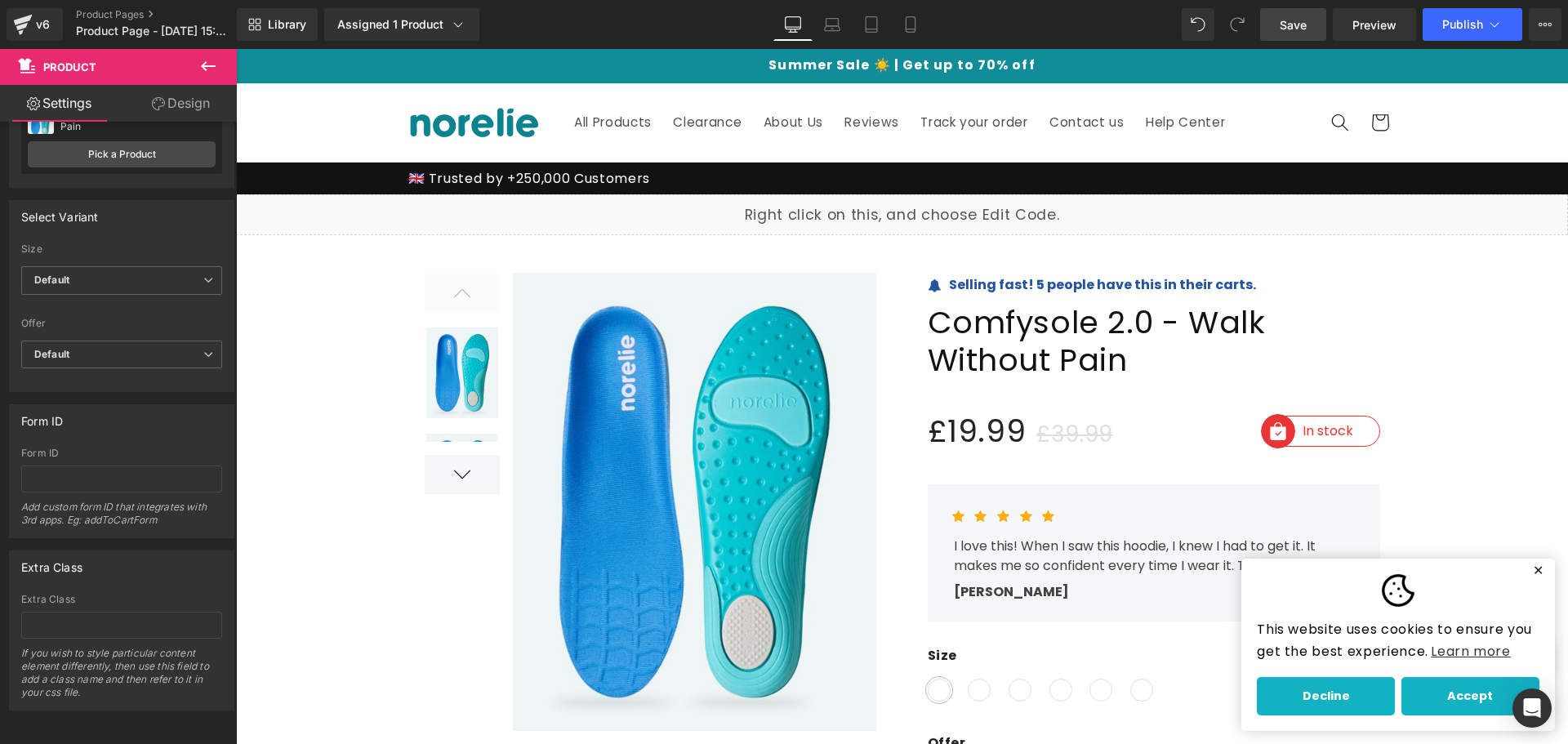
drag, startPoint x: 1286, startPoint y: 23, endPoint x: 1138, endPoint y: 5, distance: 149.1
click at [1286, 23] on span "Save" at bounding box center [1293, 24] width 27 height 17
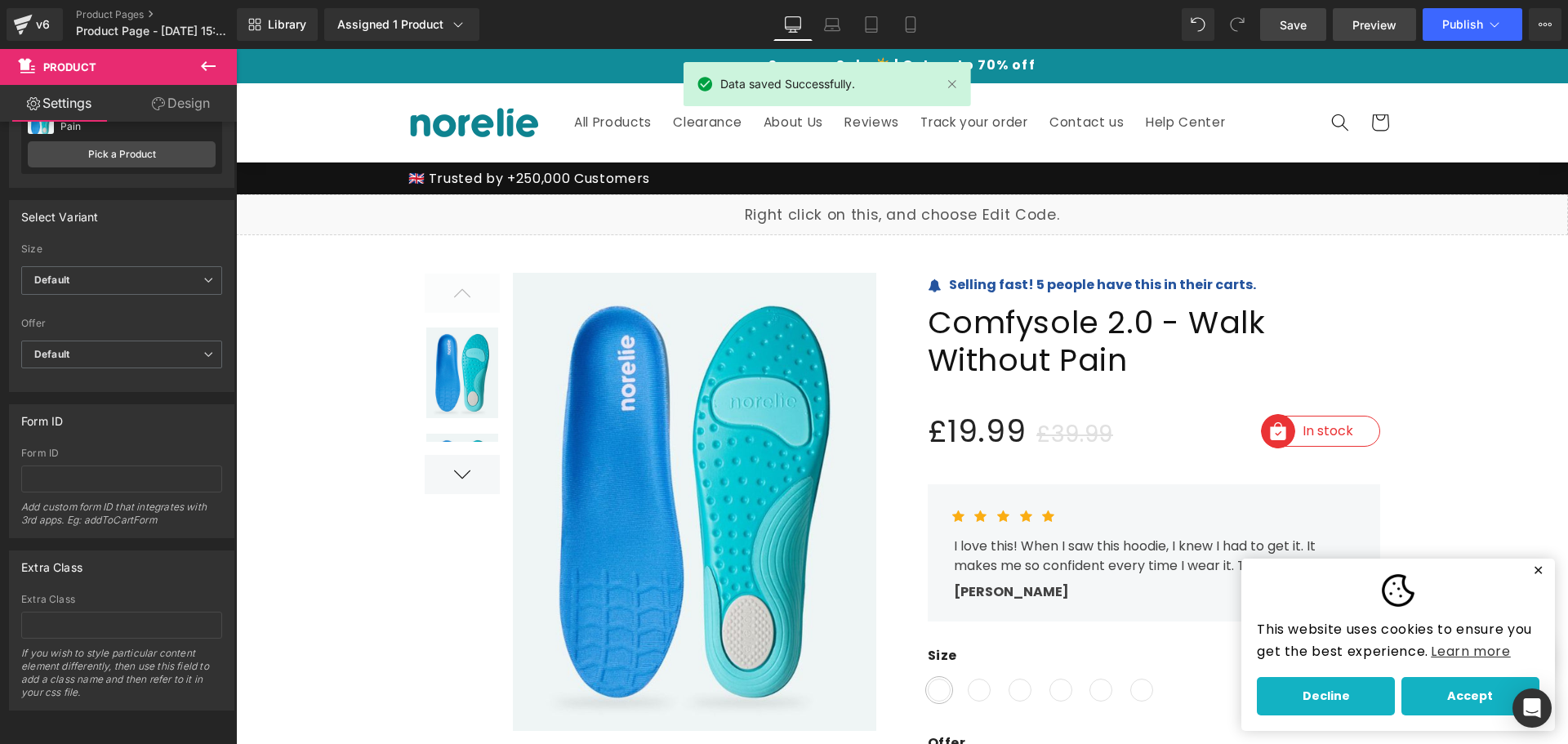
click at [1373, 30] on span "Preview" at bounding box center [1374, 24] width 44 height 17
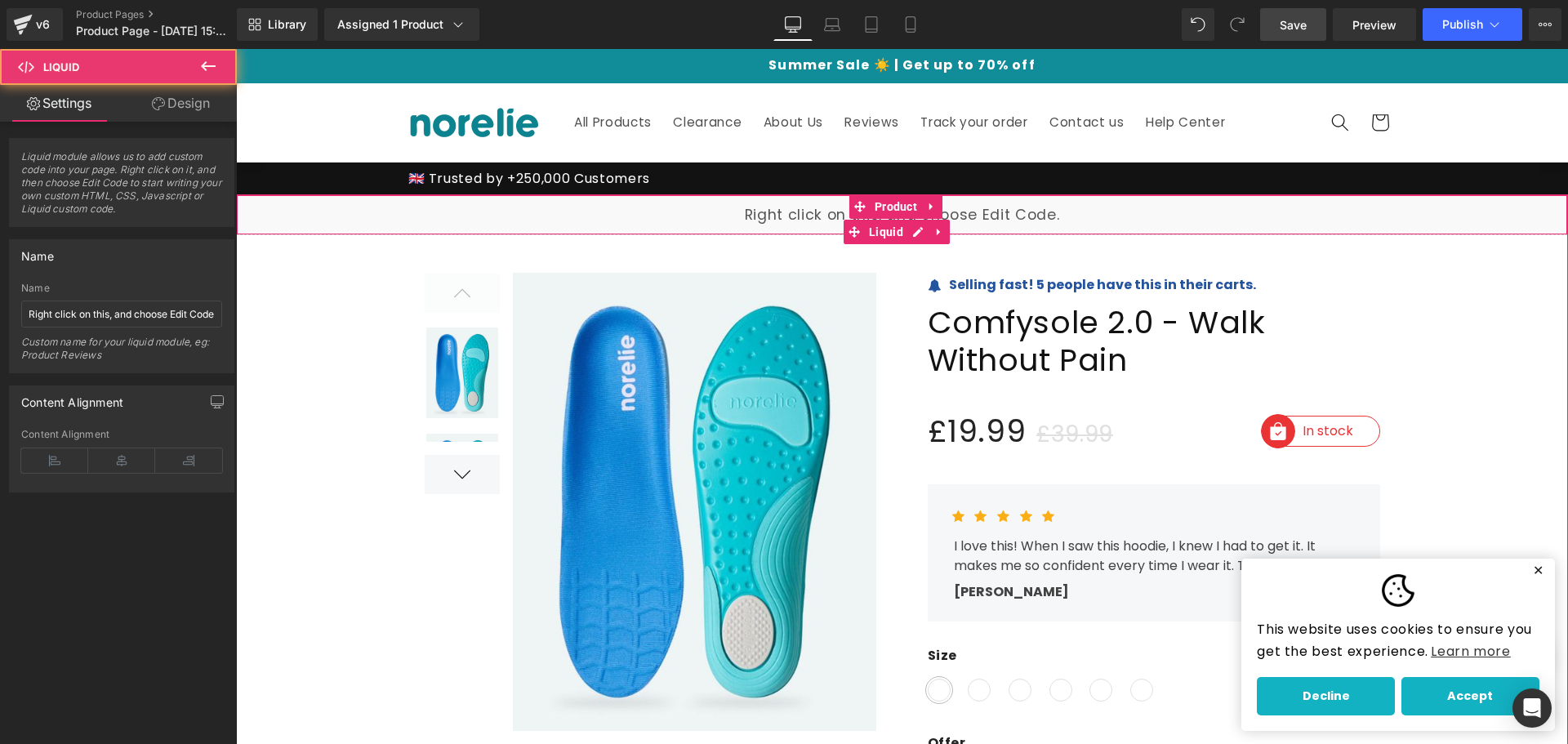
click at [797, 219] on div "Liquid" at bounding box center [902, 215] width 1332 height 41
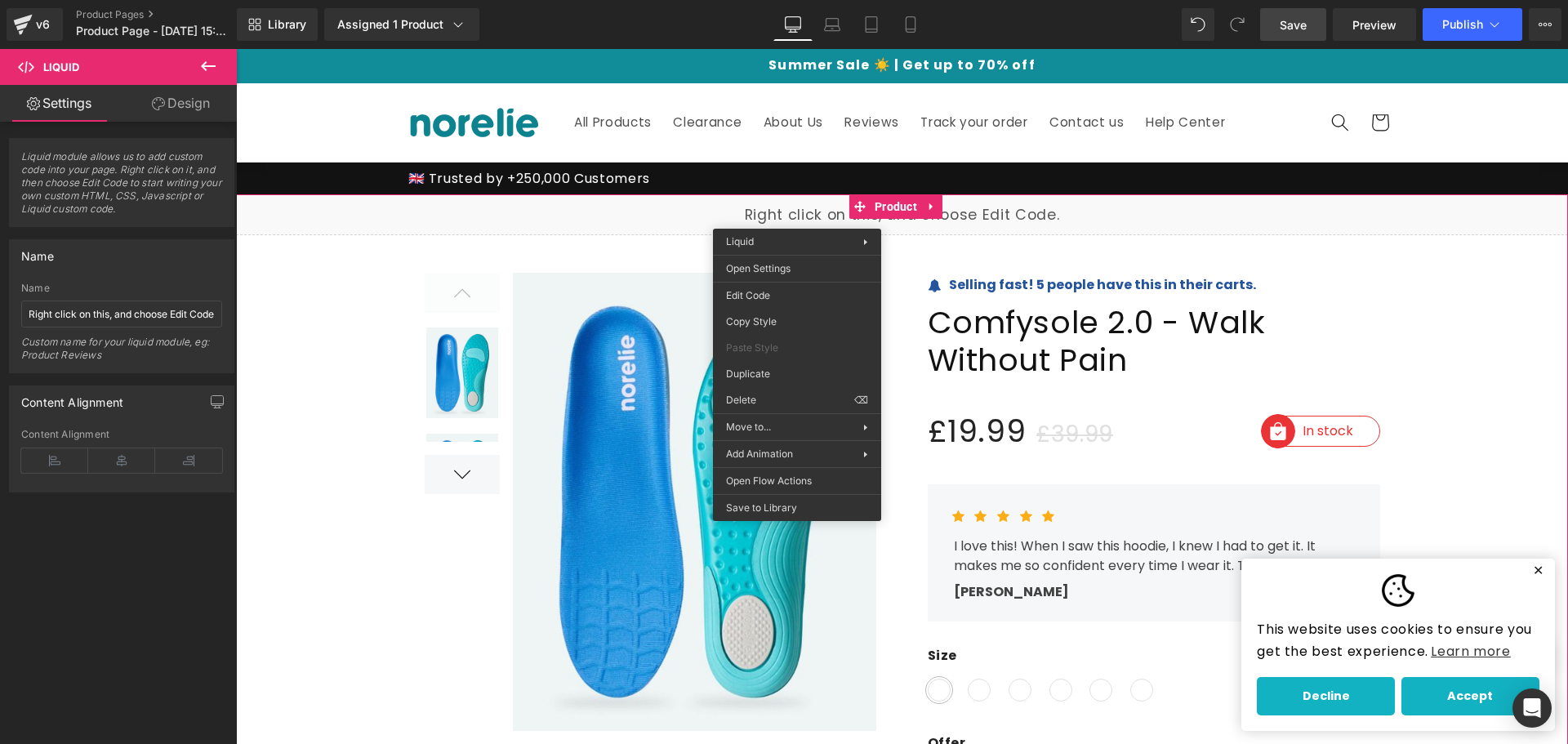
click at [888, 224] on div "Liquid" at bounding box center [902, 215] width 1332 height 41
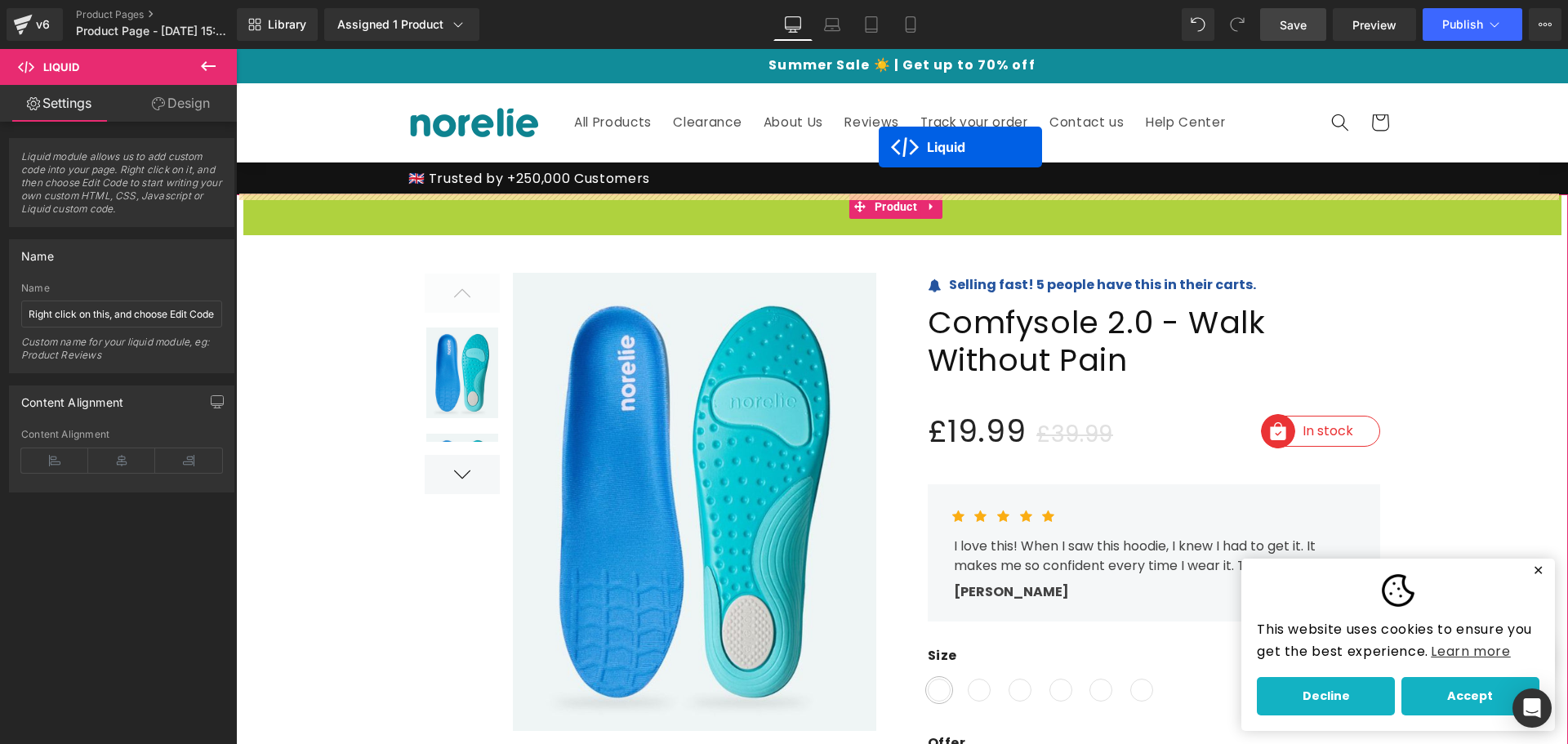
drag, startPoint x: 859, startPoint y: 228, endPoint x: 879, endPoint y: 147, distance: 83.4
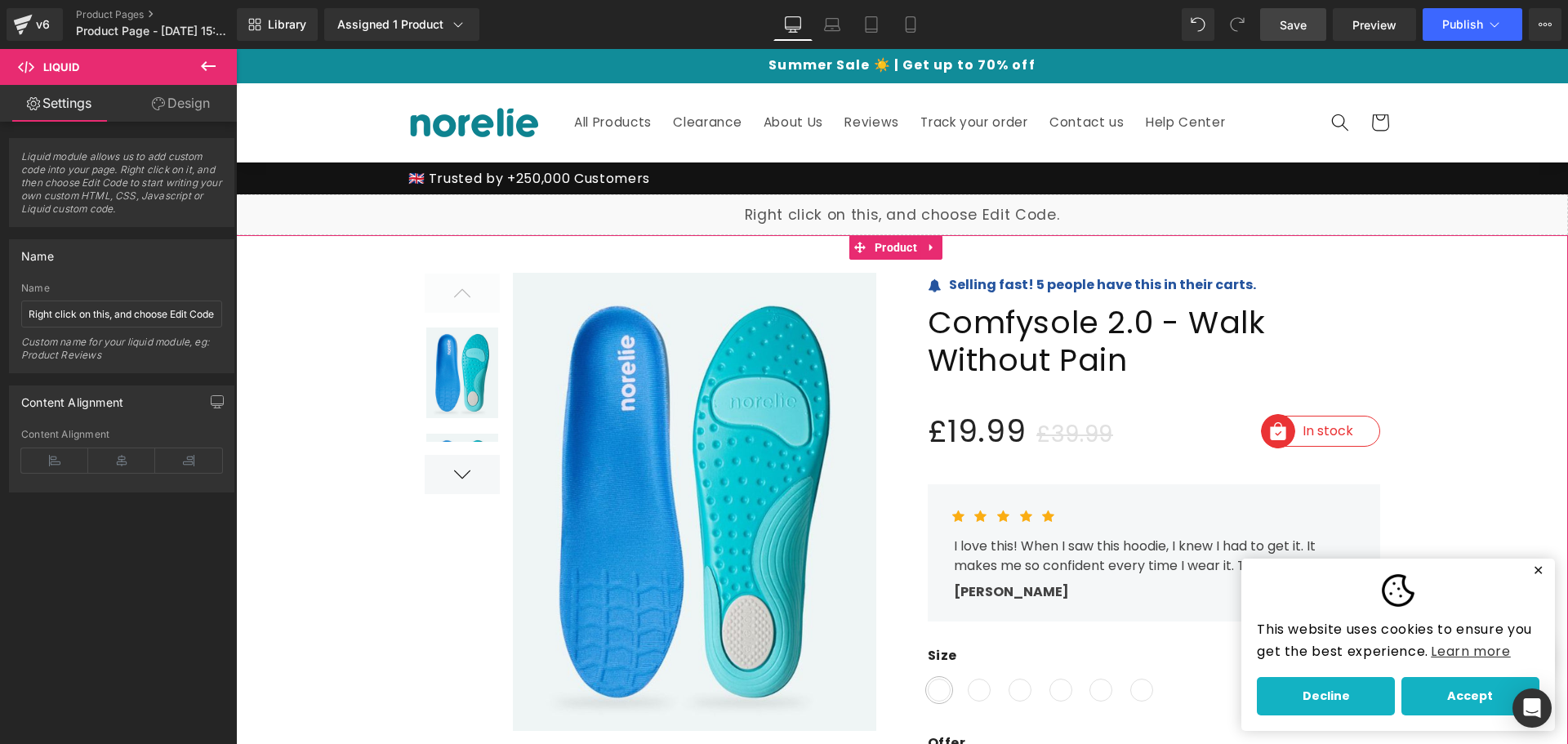
click at [1317, 27] on link "Save" at bounding box center [1293, 24] width 67 height 33
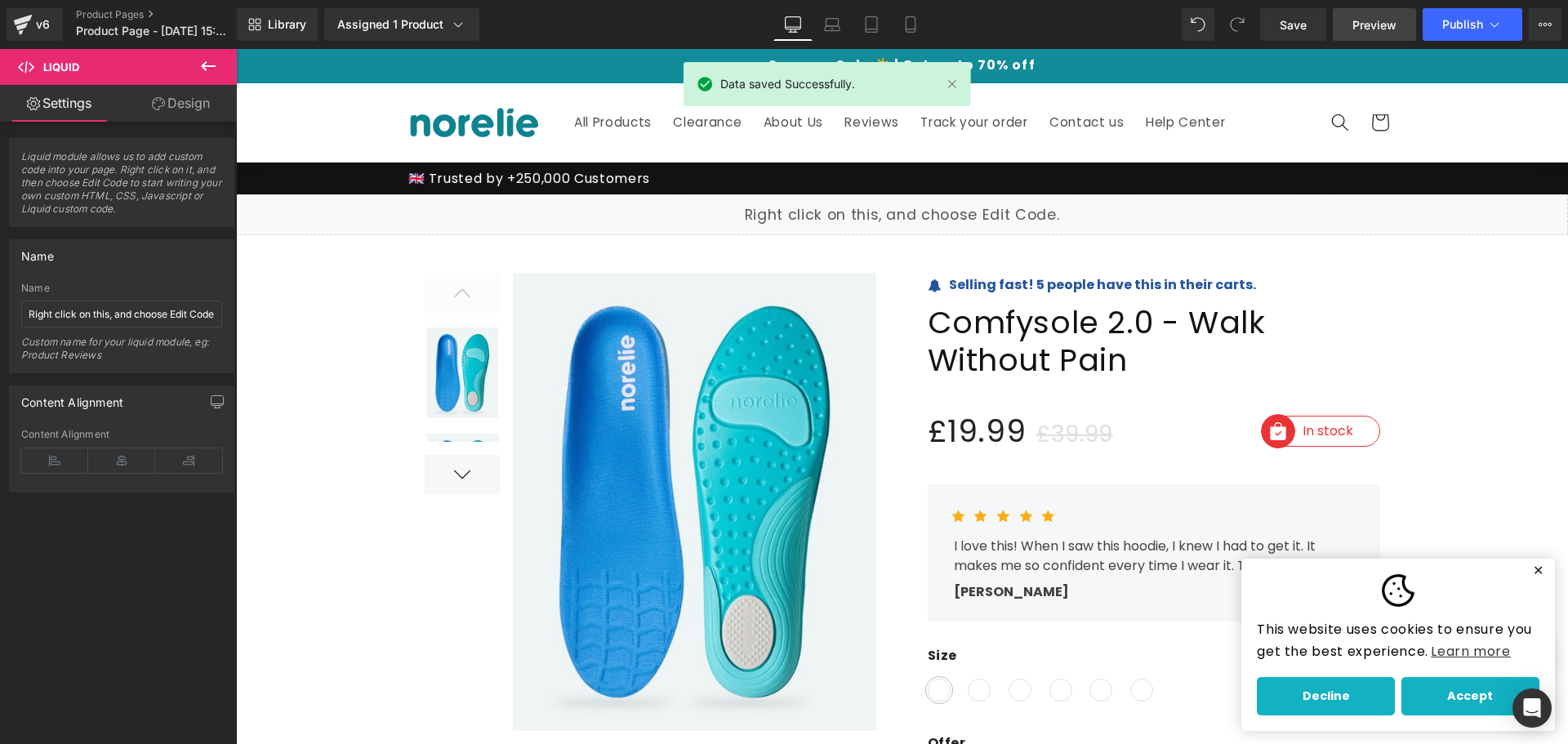
click at [1373, 15] on link "Preview" at bounding box center [1374, 24] width 83 height 33
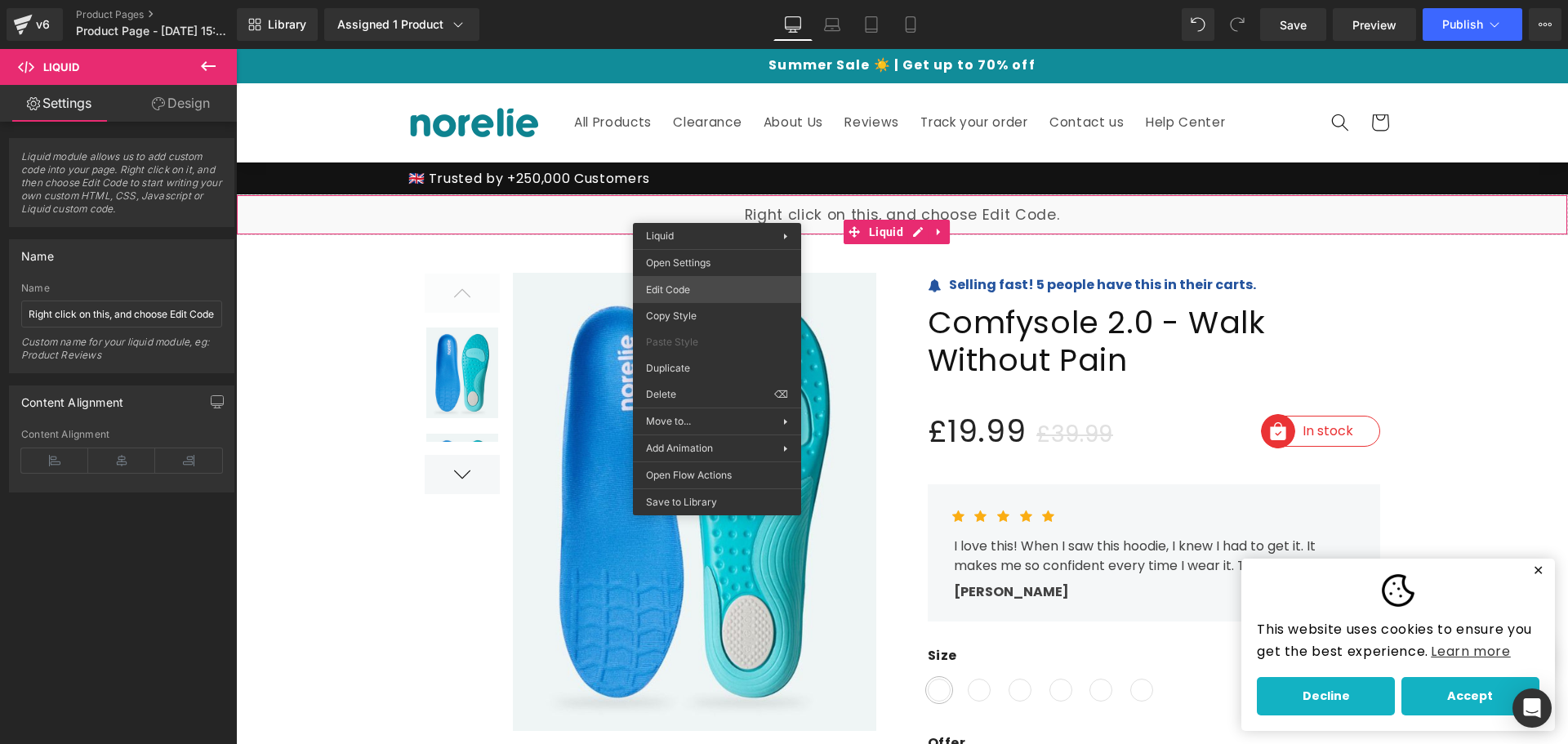
click at [706, 0] on div "Liquid You are previewing how the will restyle your page. You can not edit Elem…" at bounding box center [784, 0] width 1568 height 0
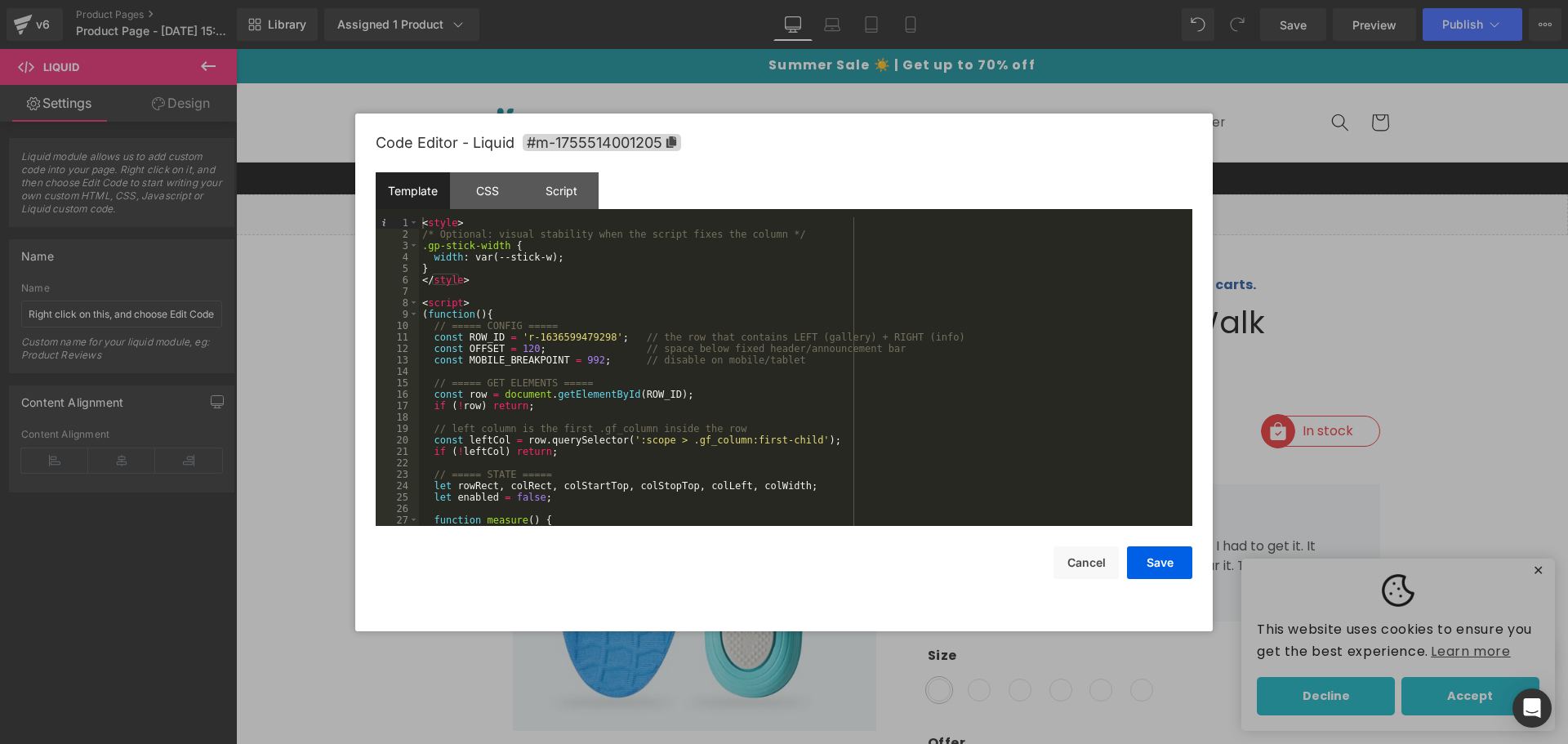
click at [455, 224] on div "< style > /* Optional: visual stability when the script fixes the column */ .gp…" at bounding box center [802, 383] width 767 height 332
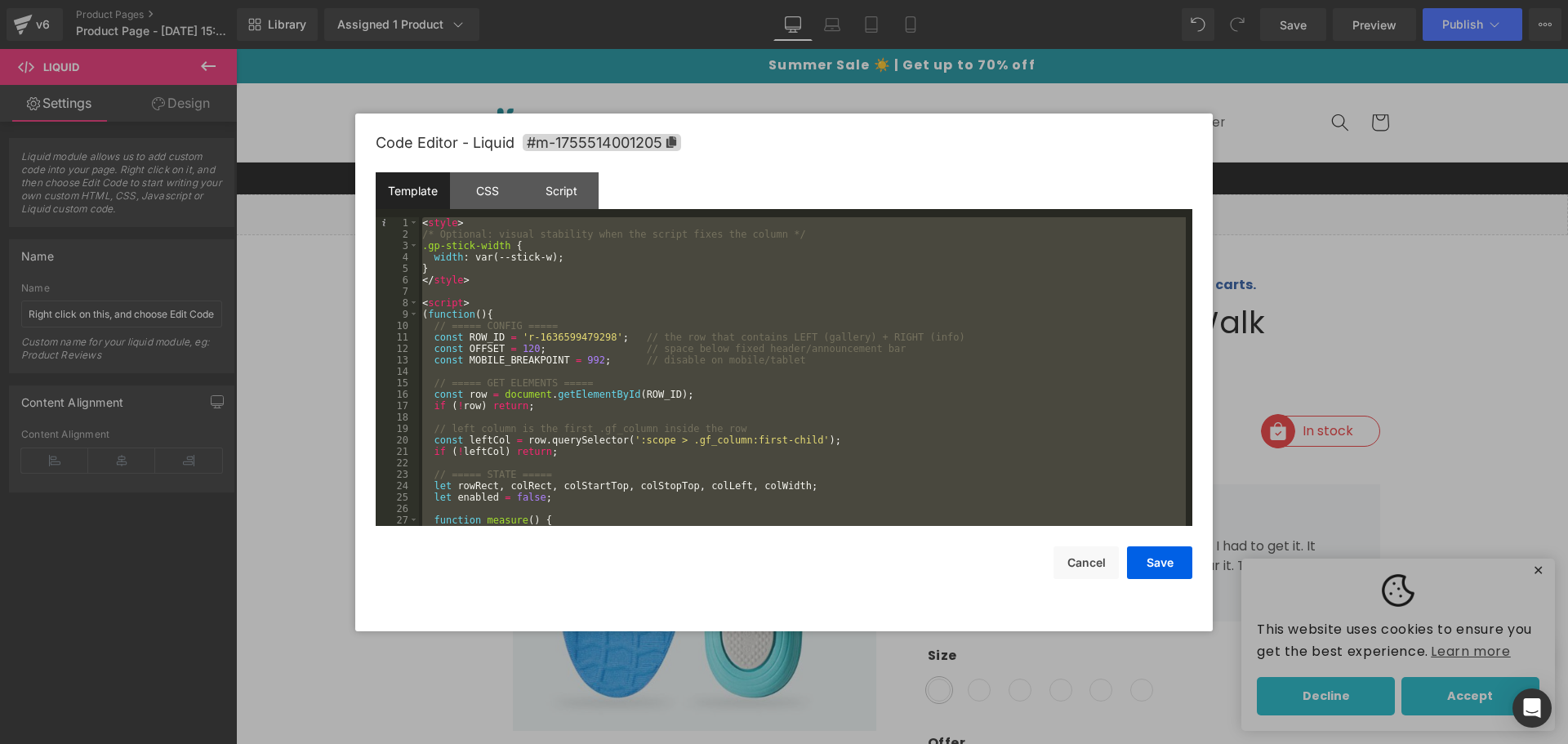
scroll to position [172, 0]
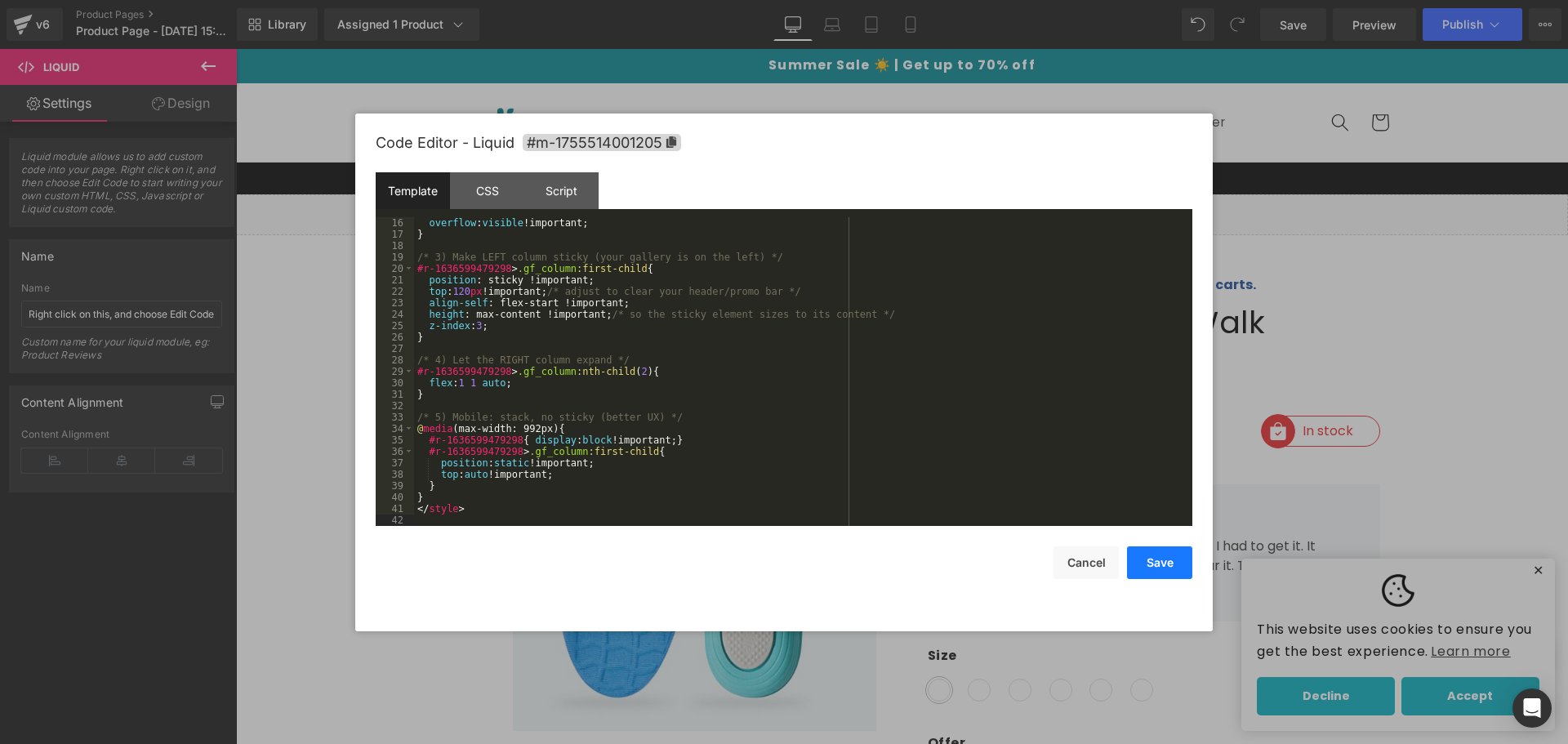
click at [1146, 546] on button "Save" at bounding box center [1160, 562] width 66 height 33
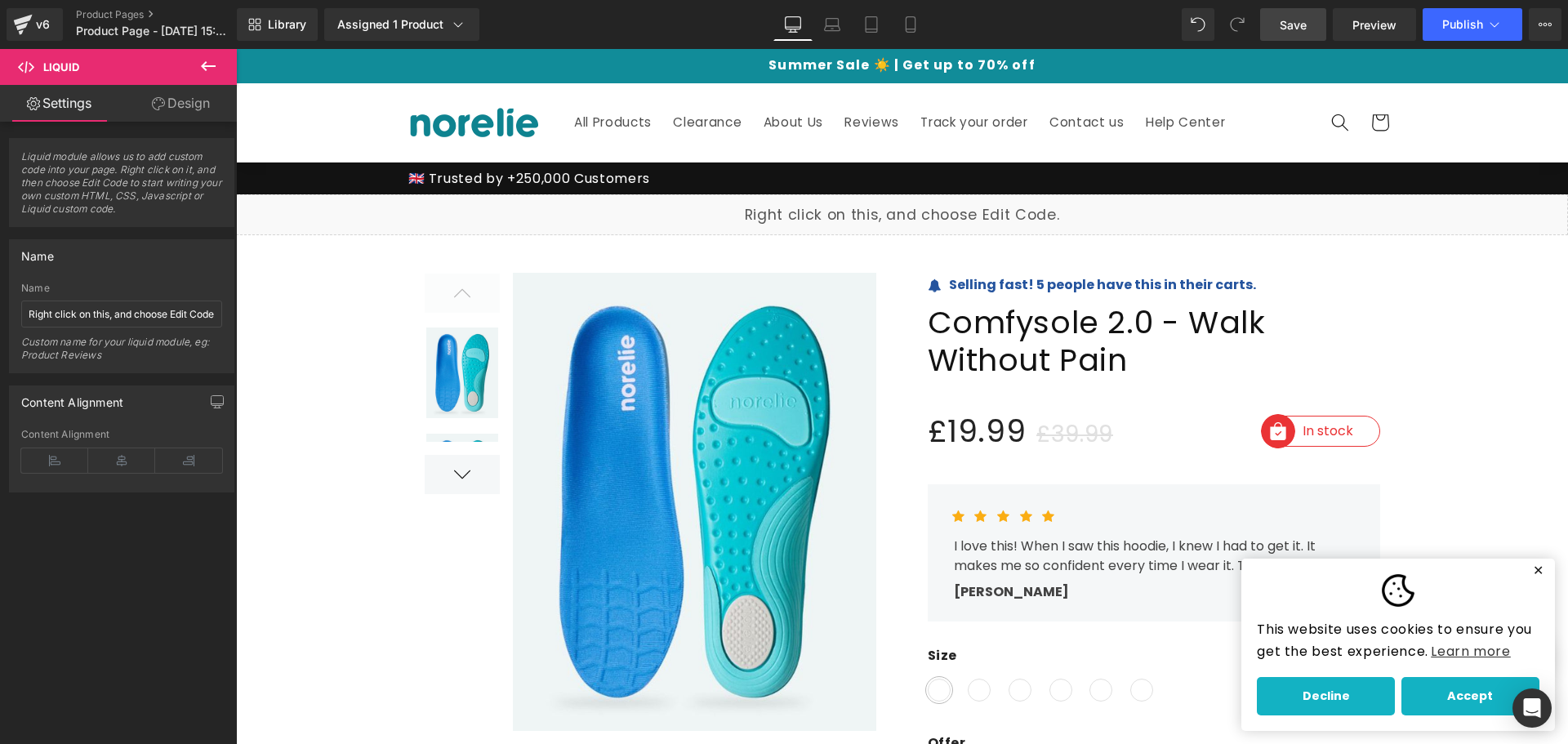
click at [1294, 24] on span "Save" at bounding box center [1293, 24] width 27 height 17
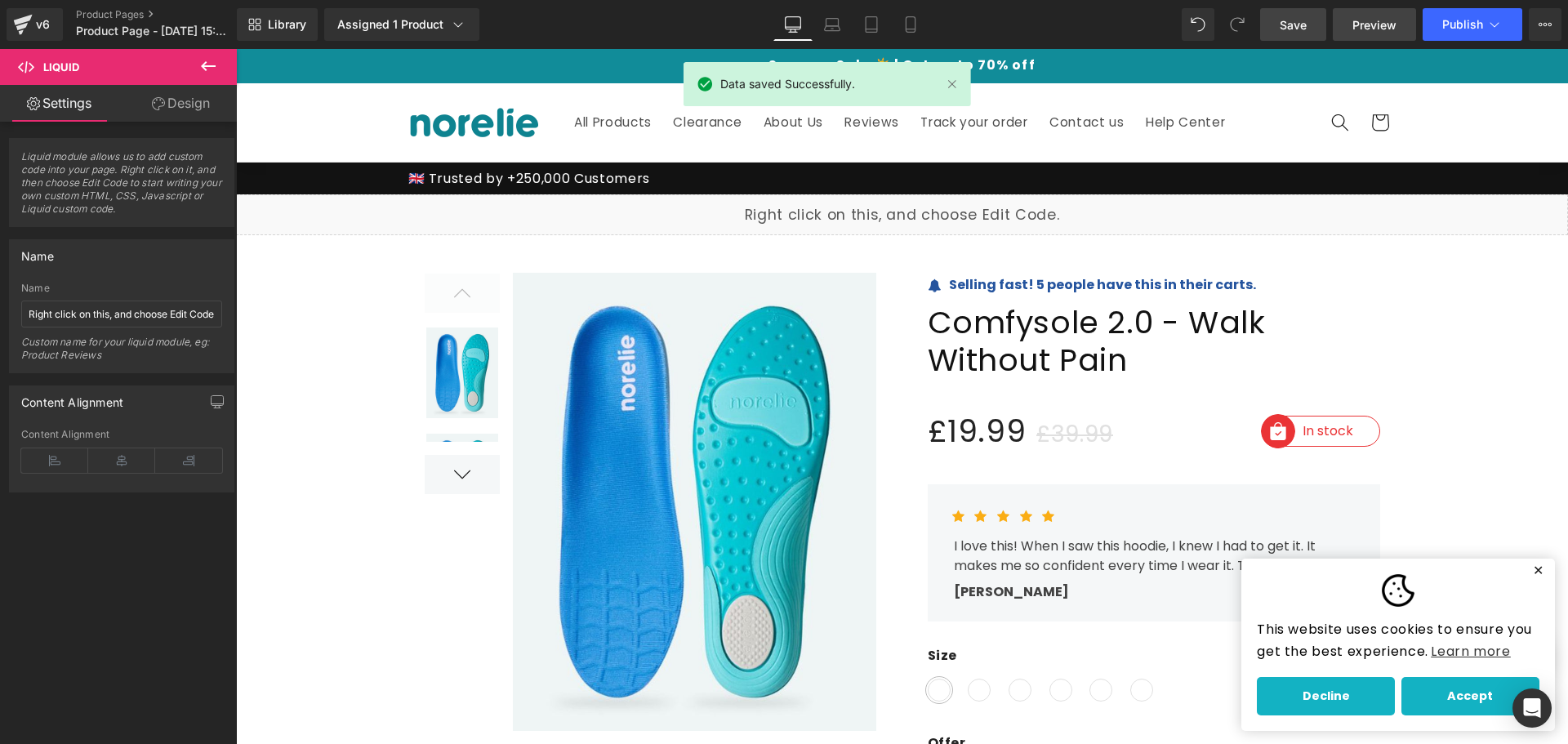
click at [1386, 27] on span "Preview" at bounding box center [1374, 24] width 44 height 17
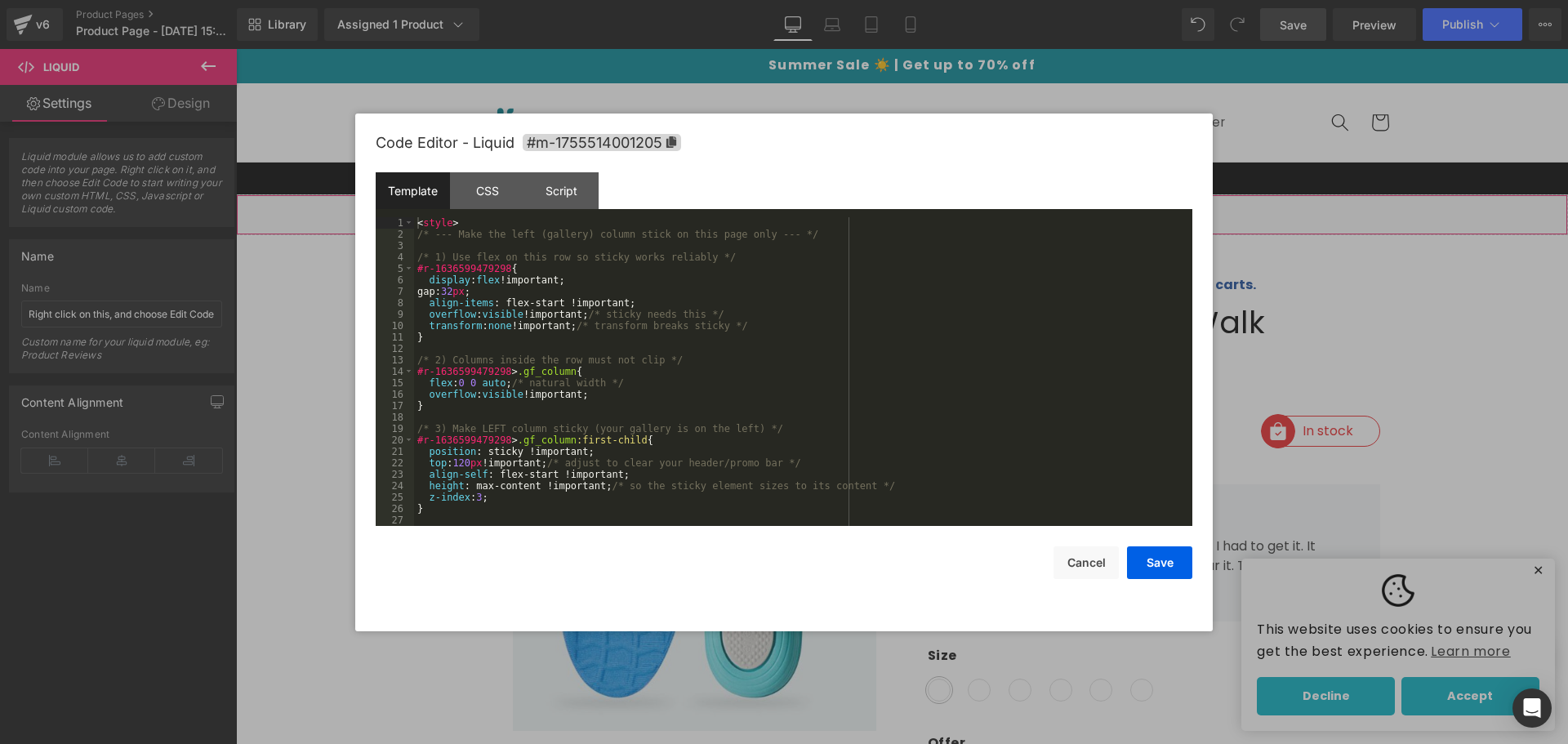
click at [455, 0] on div "Liquid You are previewing how the will restyle your page. You can not edit Elem…" at bounding box center [784, 0] width 1568 height 0
click at [487, 260] on div "< style > /* --- Make the left (gallery) column stick on this page only --- */ …" at bounding box center [799, 383] width 772 height 332
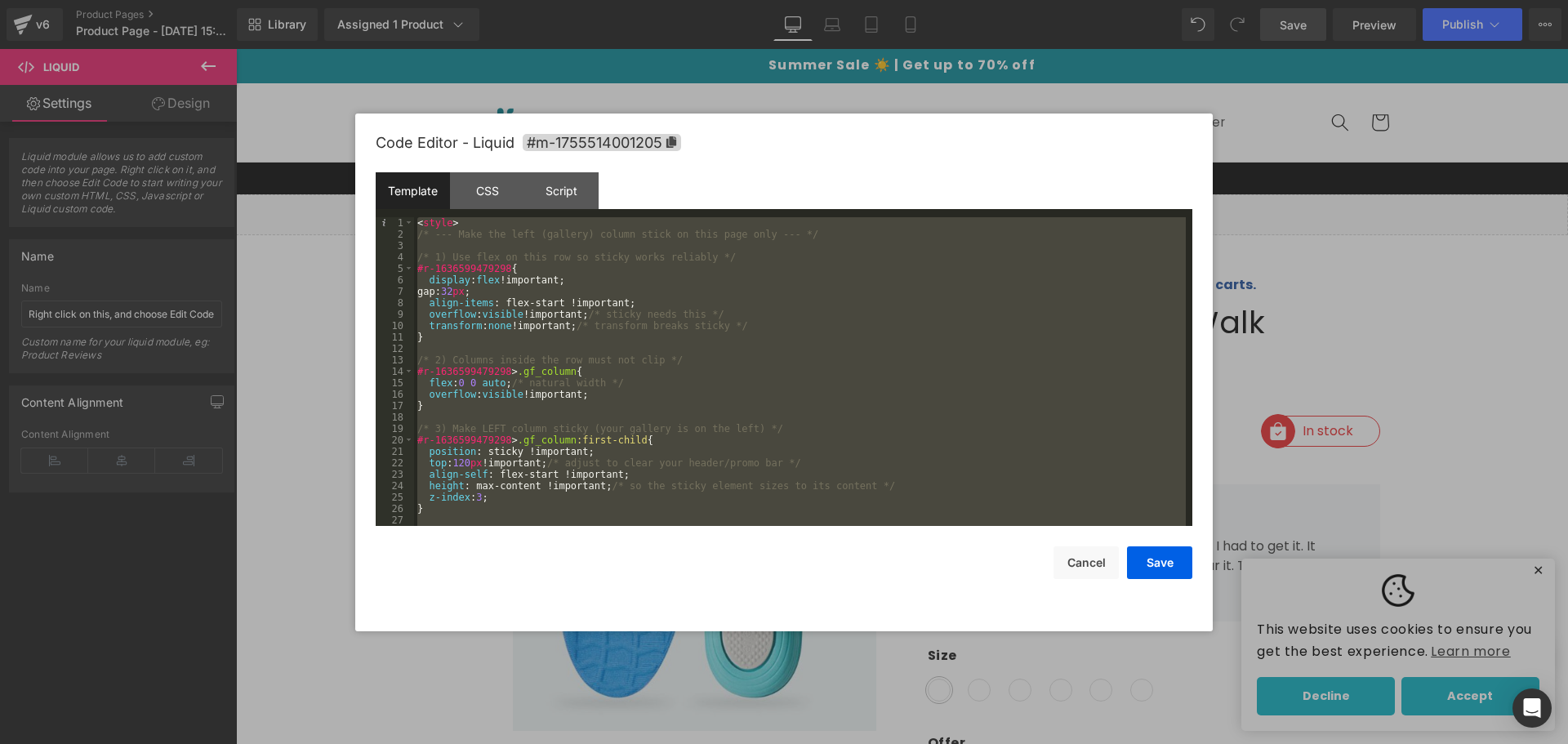
scroll to position [618, 0]
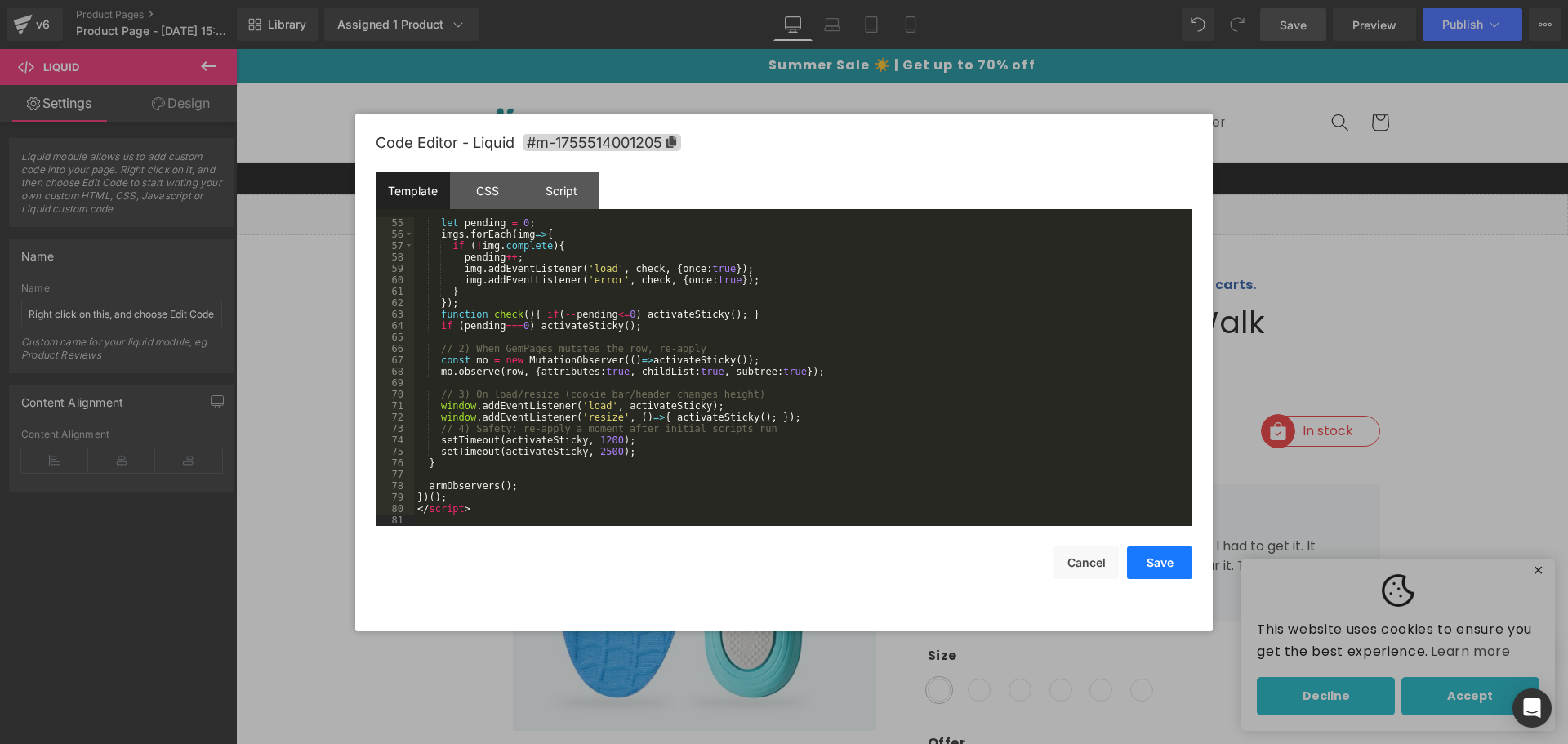
click at [1169, 556] on button "Save" at bounding box center [1160, 562] width 66 height 33
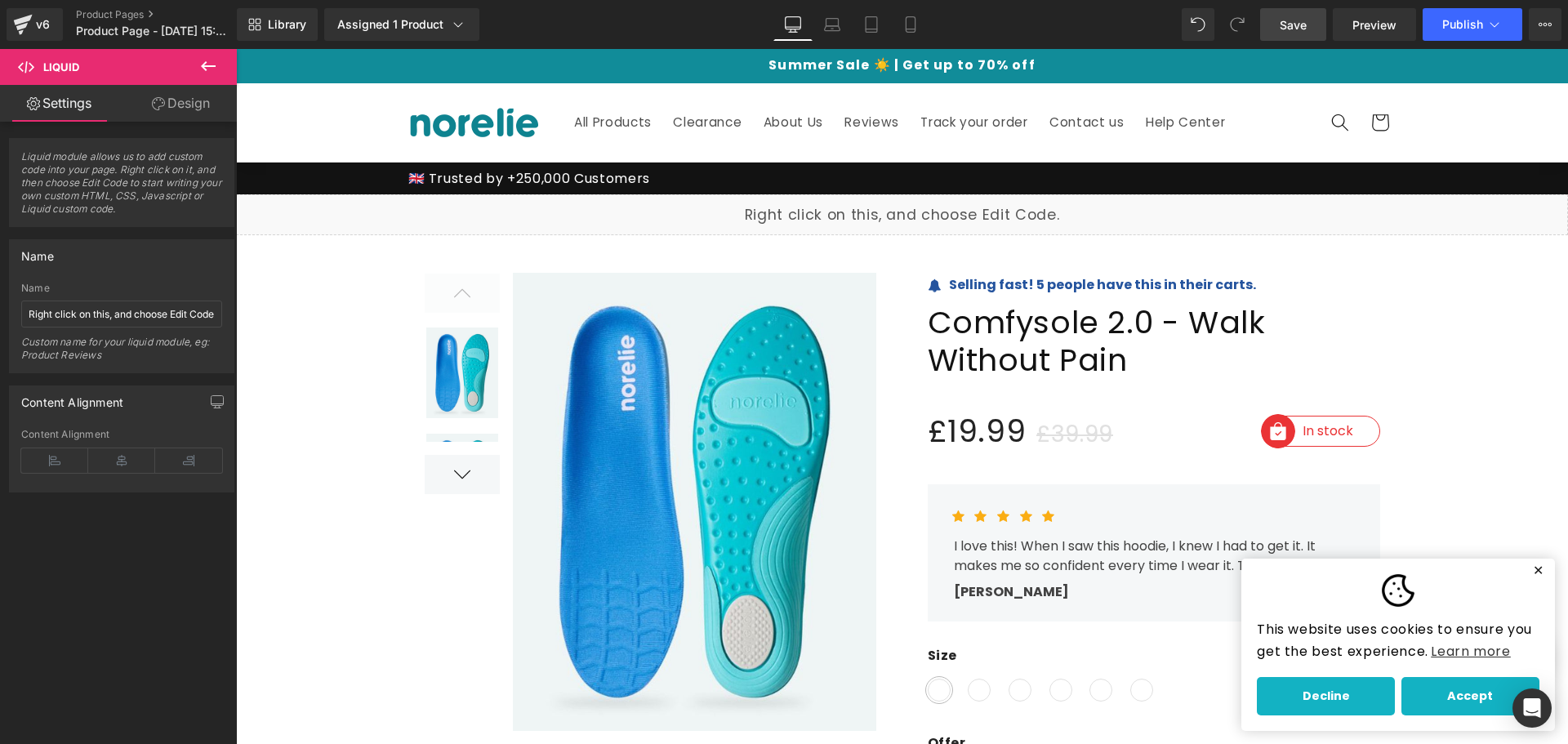
click at [1310, 23] on link "Save" at bounding box center [1293, 24] width 67 height 33
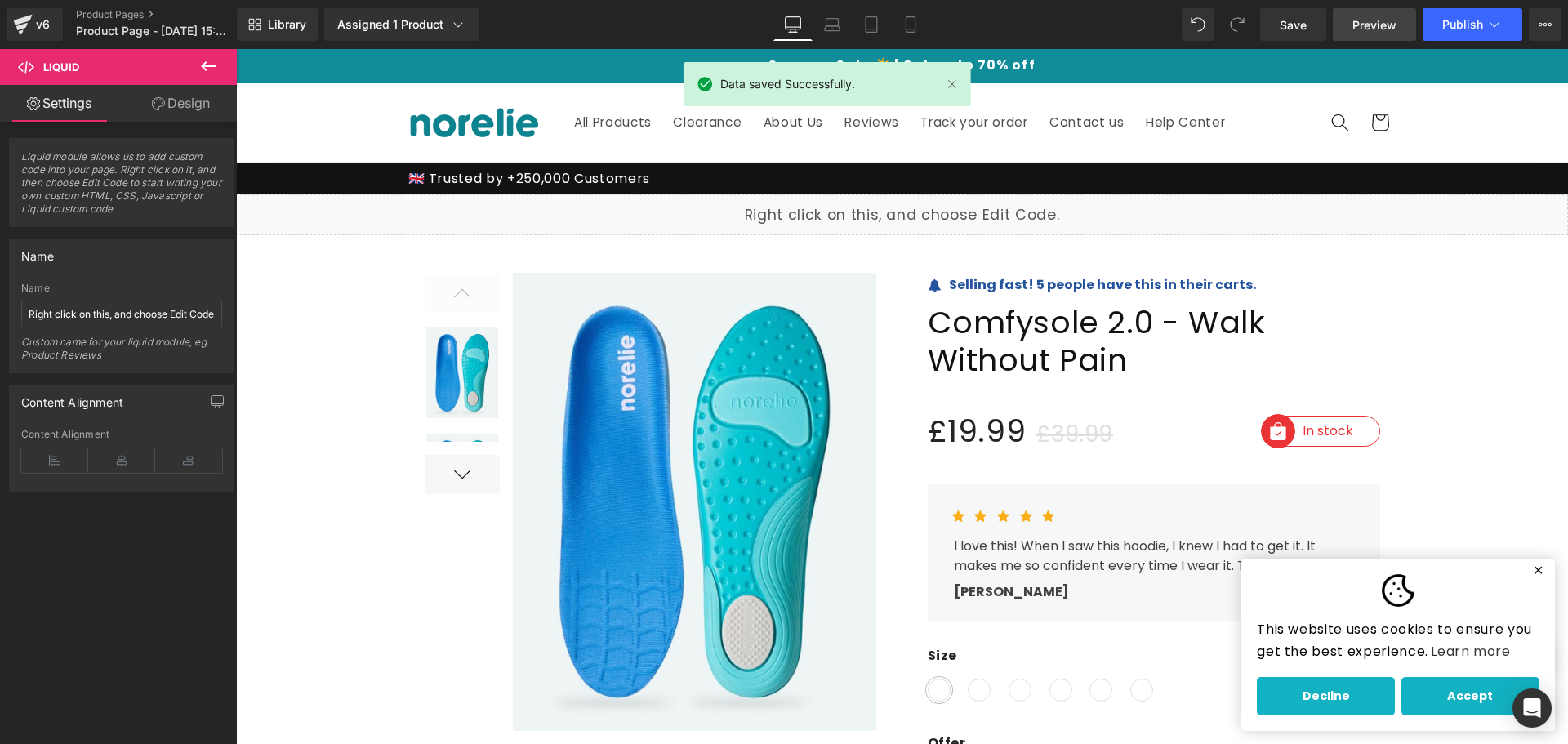
click at [1368, 16] on span "Preview" at bounding box center [1374, 24] width 44 height 17
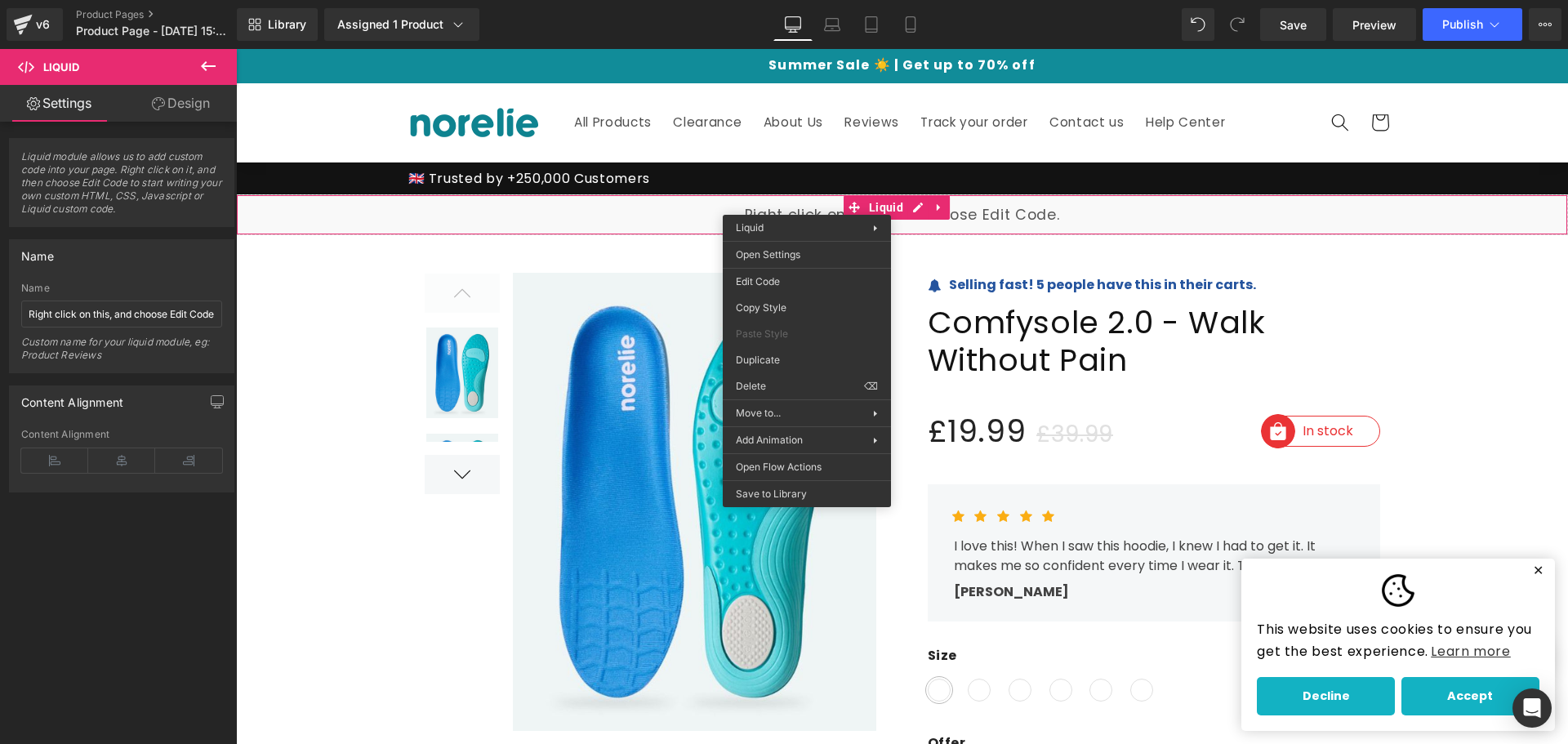
click at [784, 268] on div "Edit Code Copy Style Paste Style Duplicate Delete ⌫" at bounding box center [806, 334] width 168 height 131
click at [792, 0] on div "Liquid You are previewing how the will restyle your page. You can not edit Elem…" at bounding box center [784, 0] width 1568 height 0
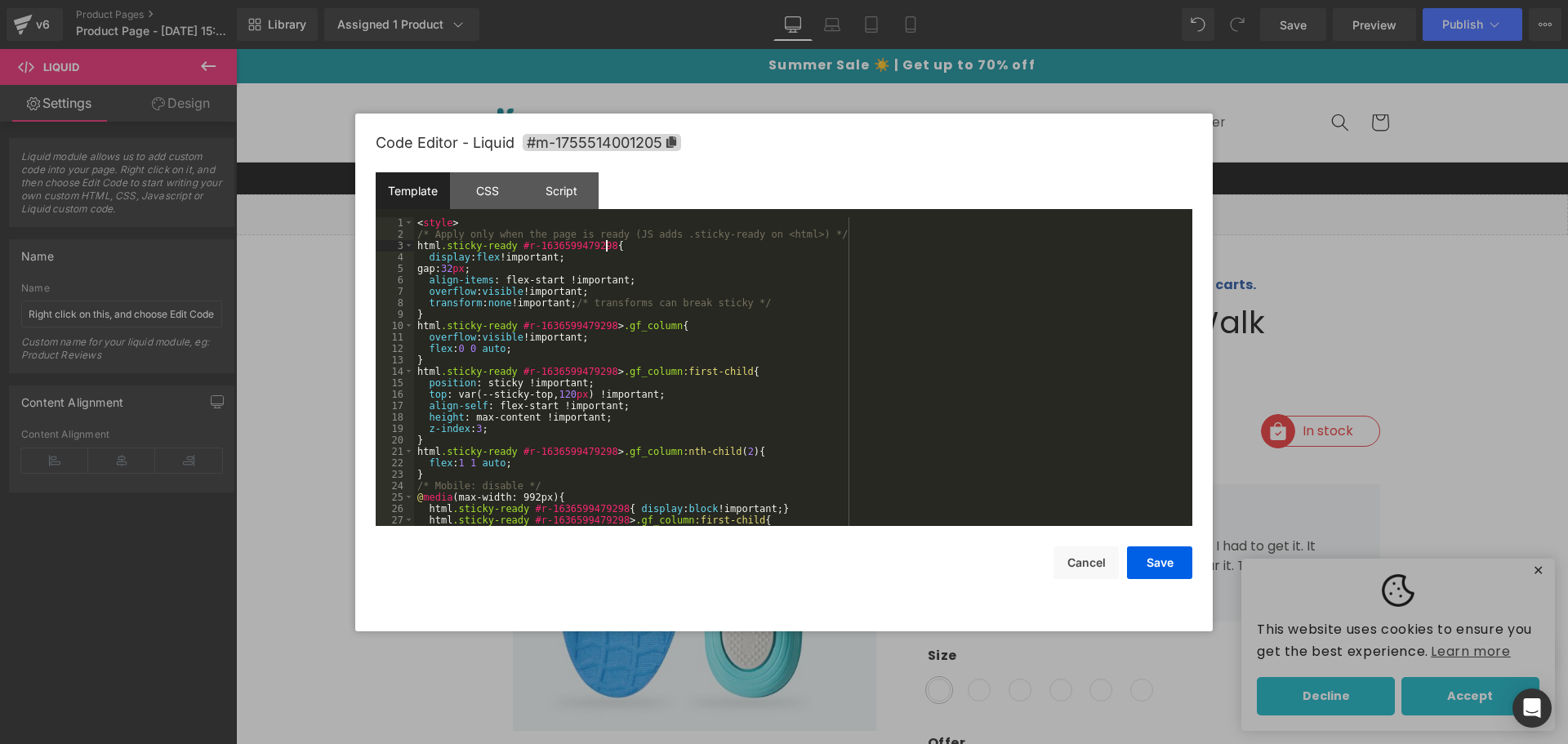
click at [715, 248] on div "< style > /* Apply only when the page is ready (JS adds .sticky-ready on <html>…" at bounding box center [799, 383] width 772 height 332
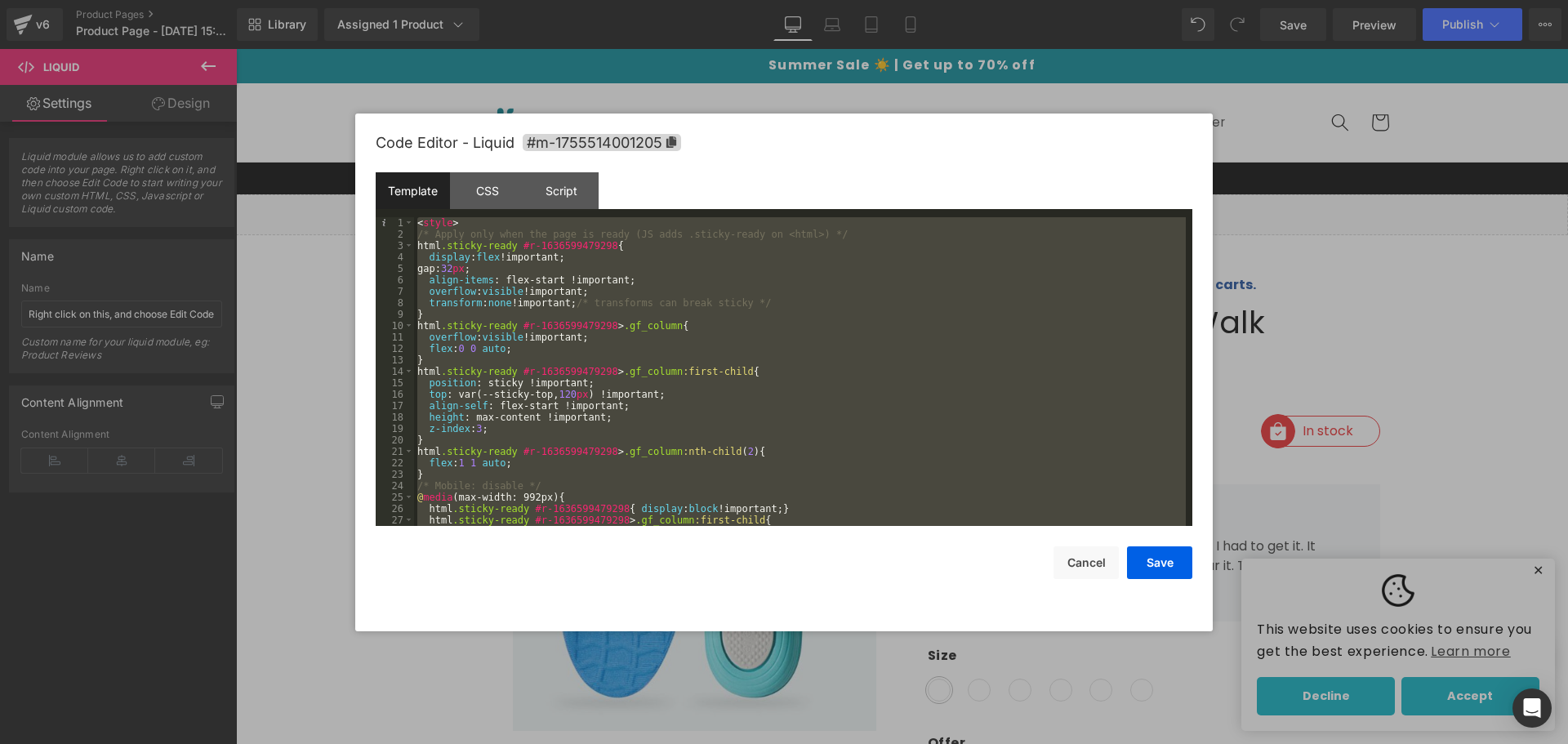
scroll to position [961, 0]
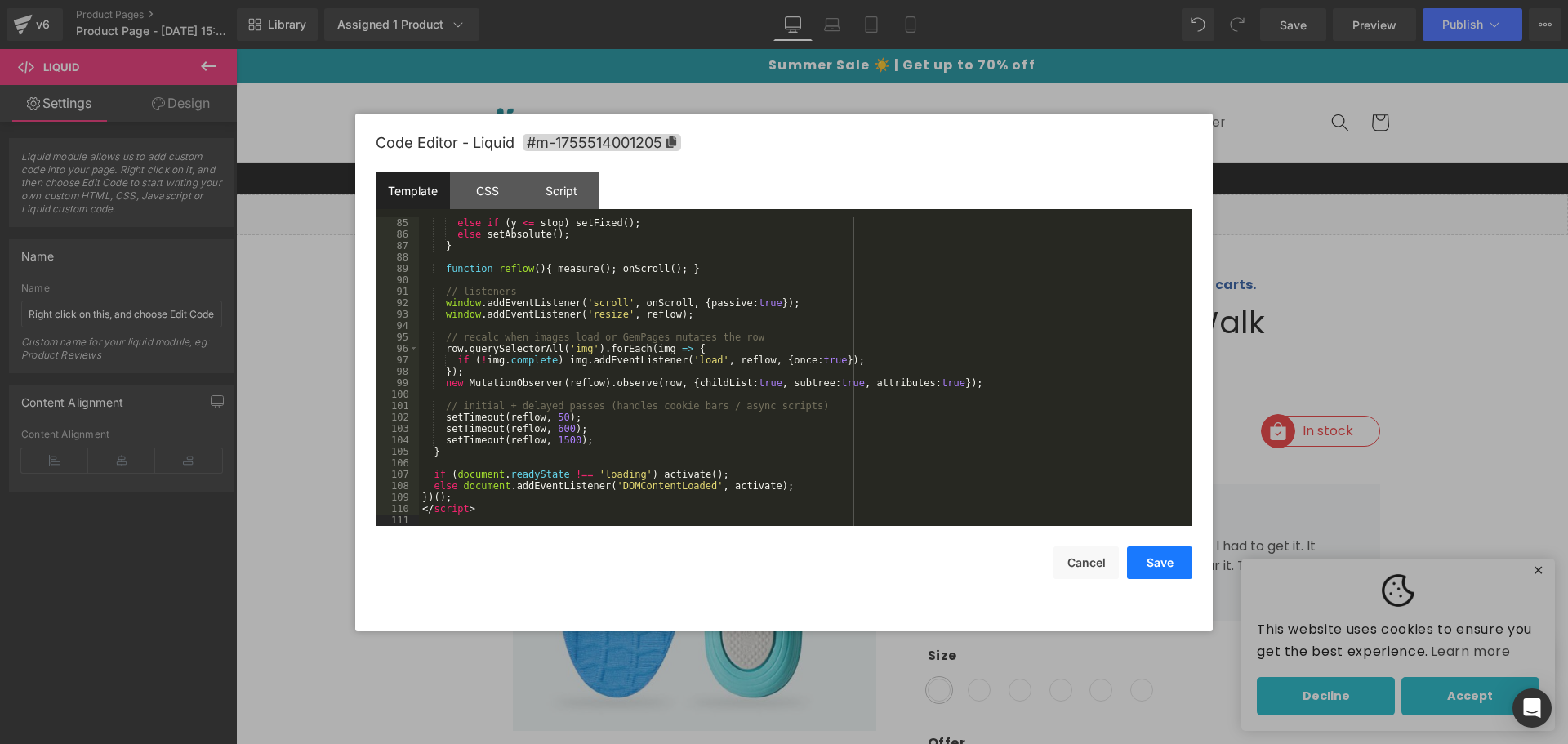
click at [1147, 557] on button "Save" at bounding box center [1160, 562] width 66 height 33
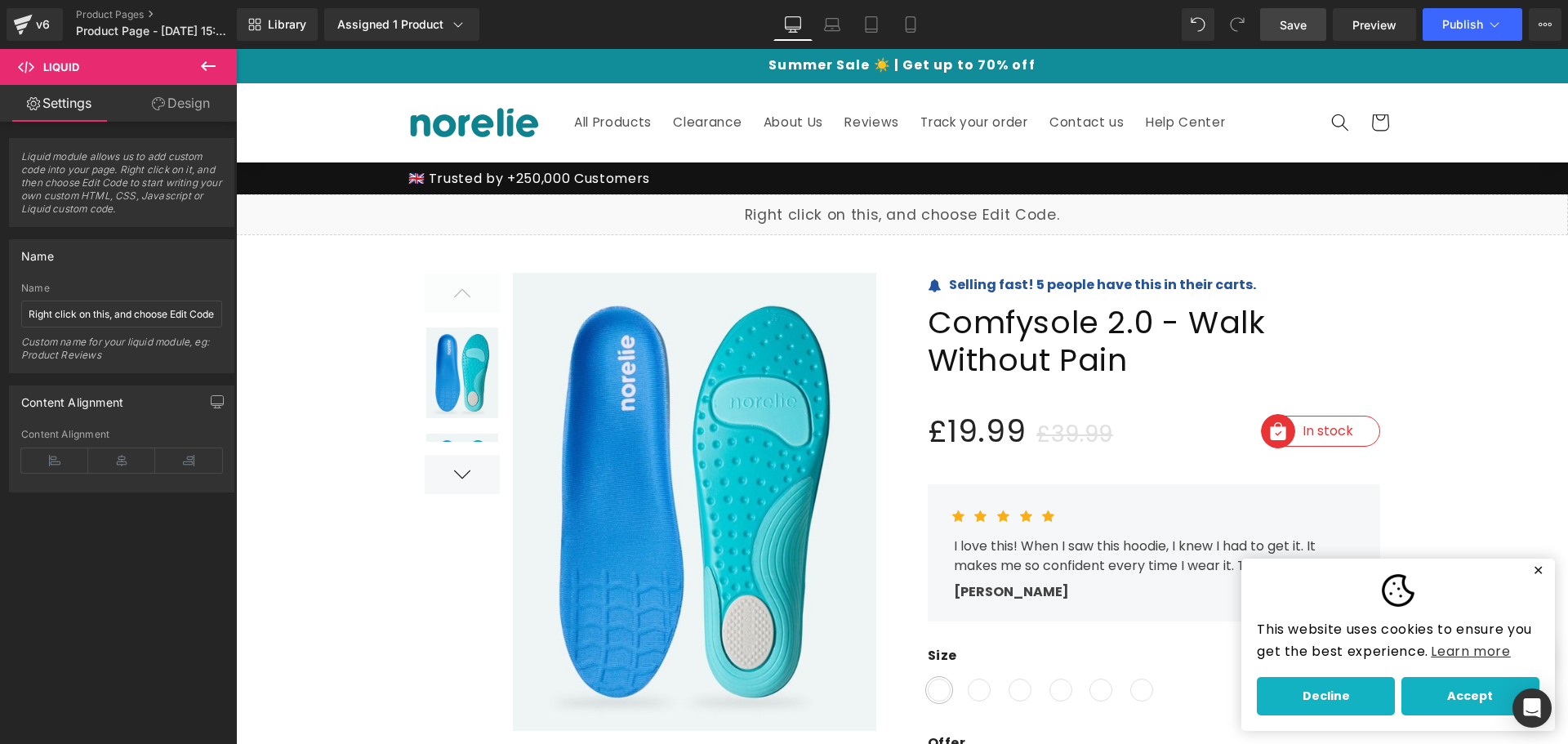
drag, startPoint x: 1277, startPoint y: 25, endPoint x: 1047, endPoint y: 2, distance: 231.1
click at [1277, 25] on link "Save" at bounding box center [1293, 24] width 67 height 33
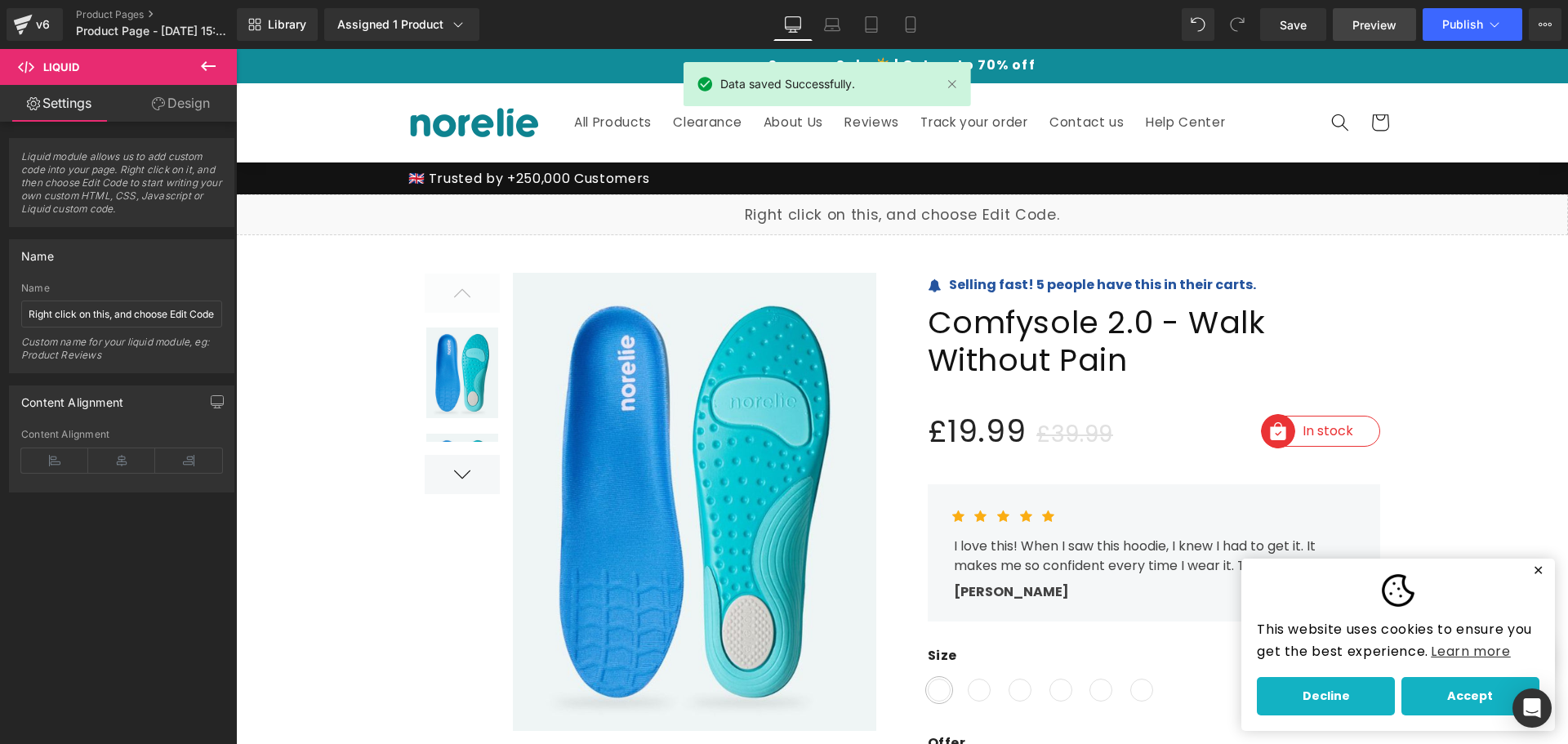
click at [1366, 24] on span "Preview" at bounding box center [1374, 24] width 44 height 17
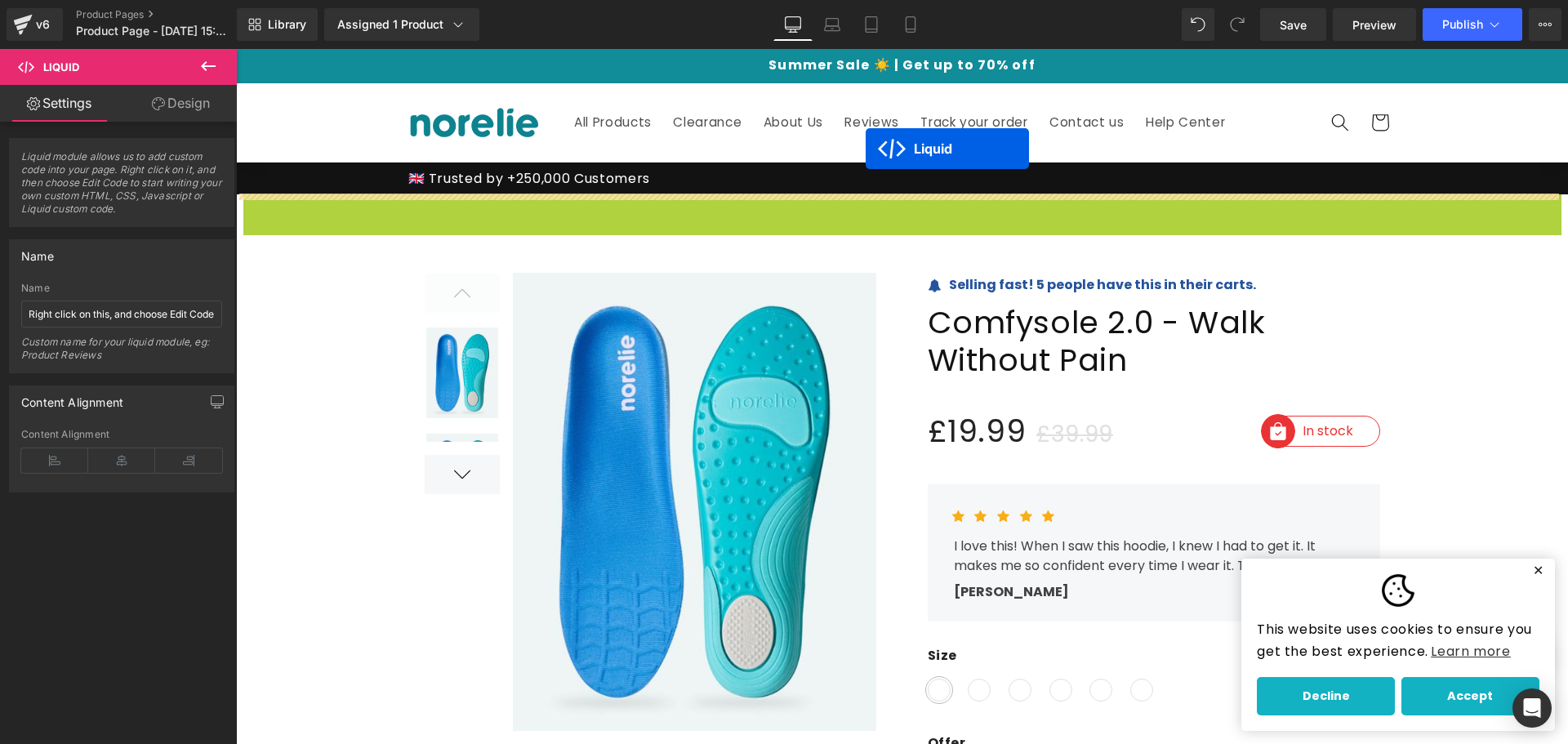
drag, startPoint x: 849, startPoint y: 202, endPoint x: 866, endPoint y: 149, distance: 55.7
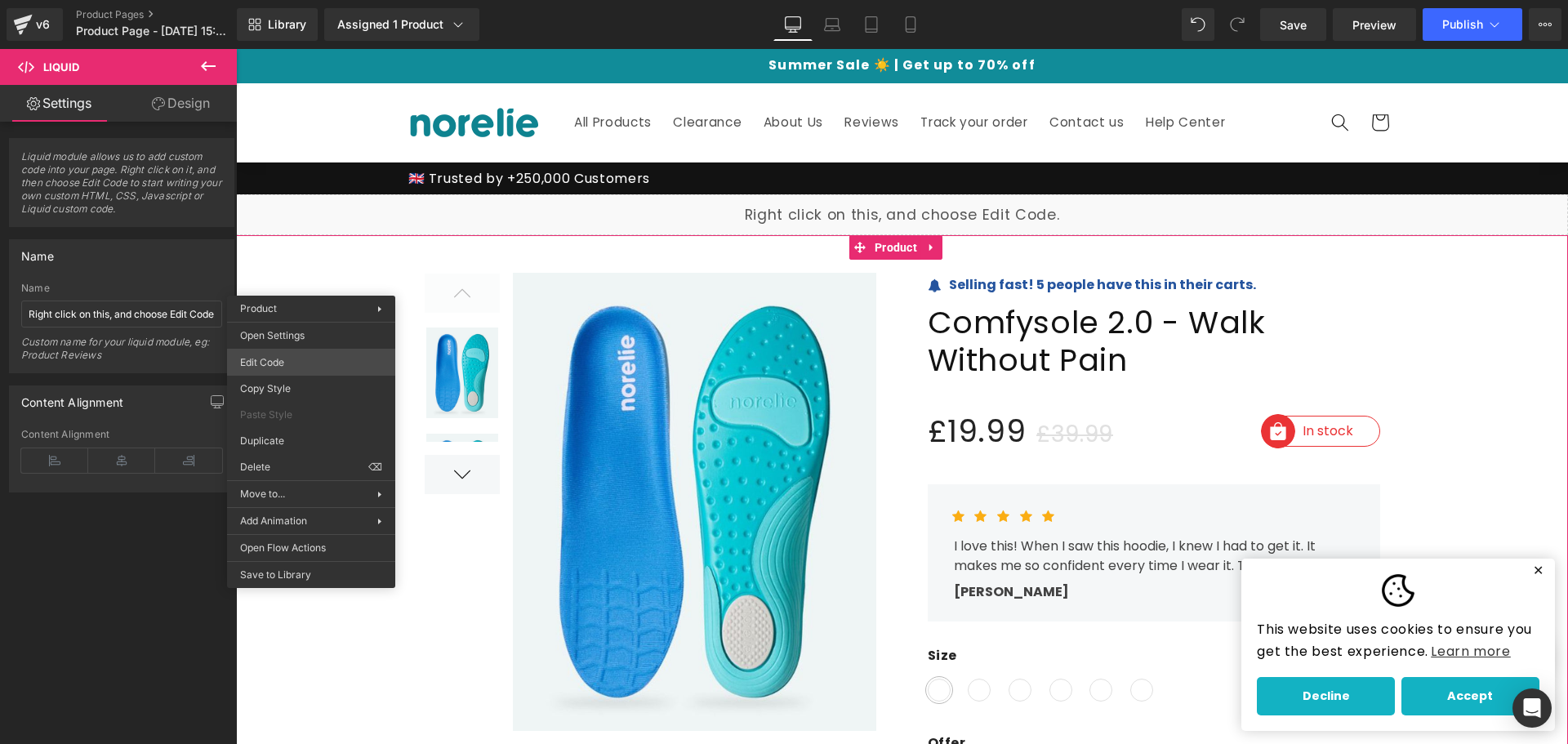
click at [311, 356] on body "Liquid You are previewing how the will restyle your page. You can not edit Elem…" at bounding box center [784, 372] width 1568 height 744
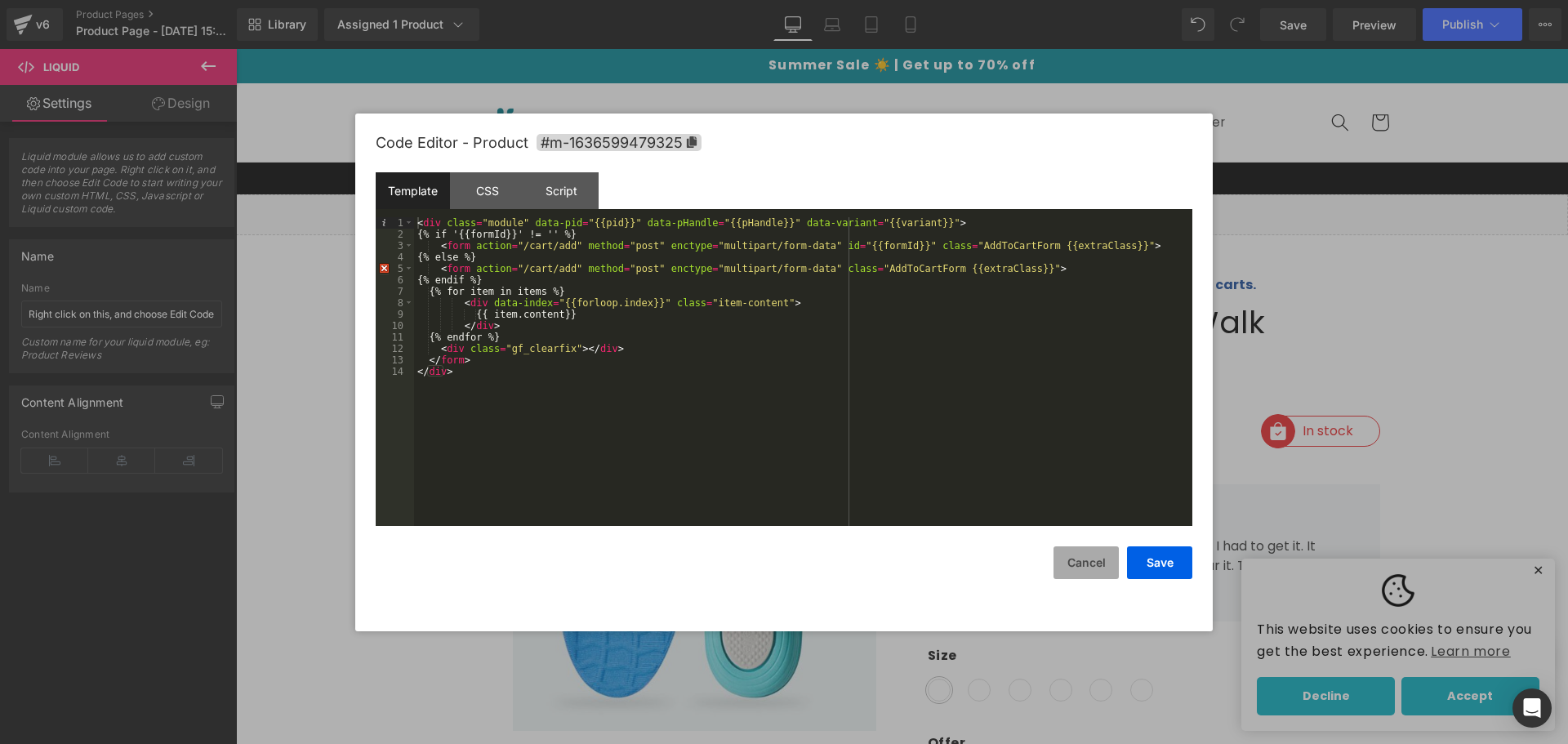
click at [1097, 559] on button "Cancel" at bounding box center [1086, 562] width 66 height 33
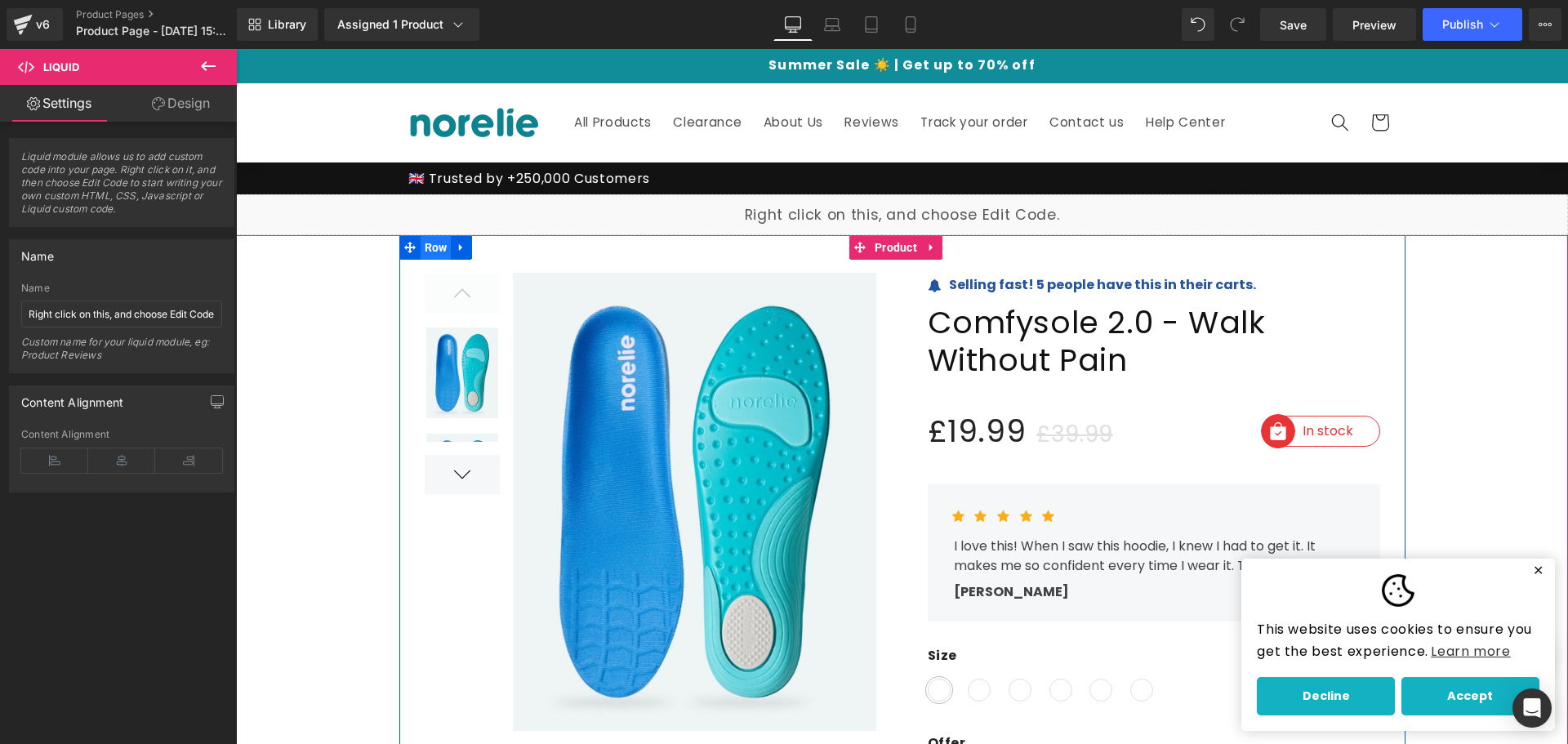
click at [423, 246] on span "Row" at bounding box center [436, 247] width 31 height 25
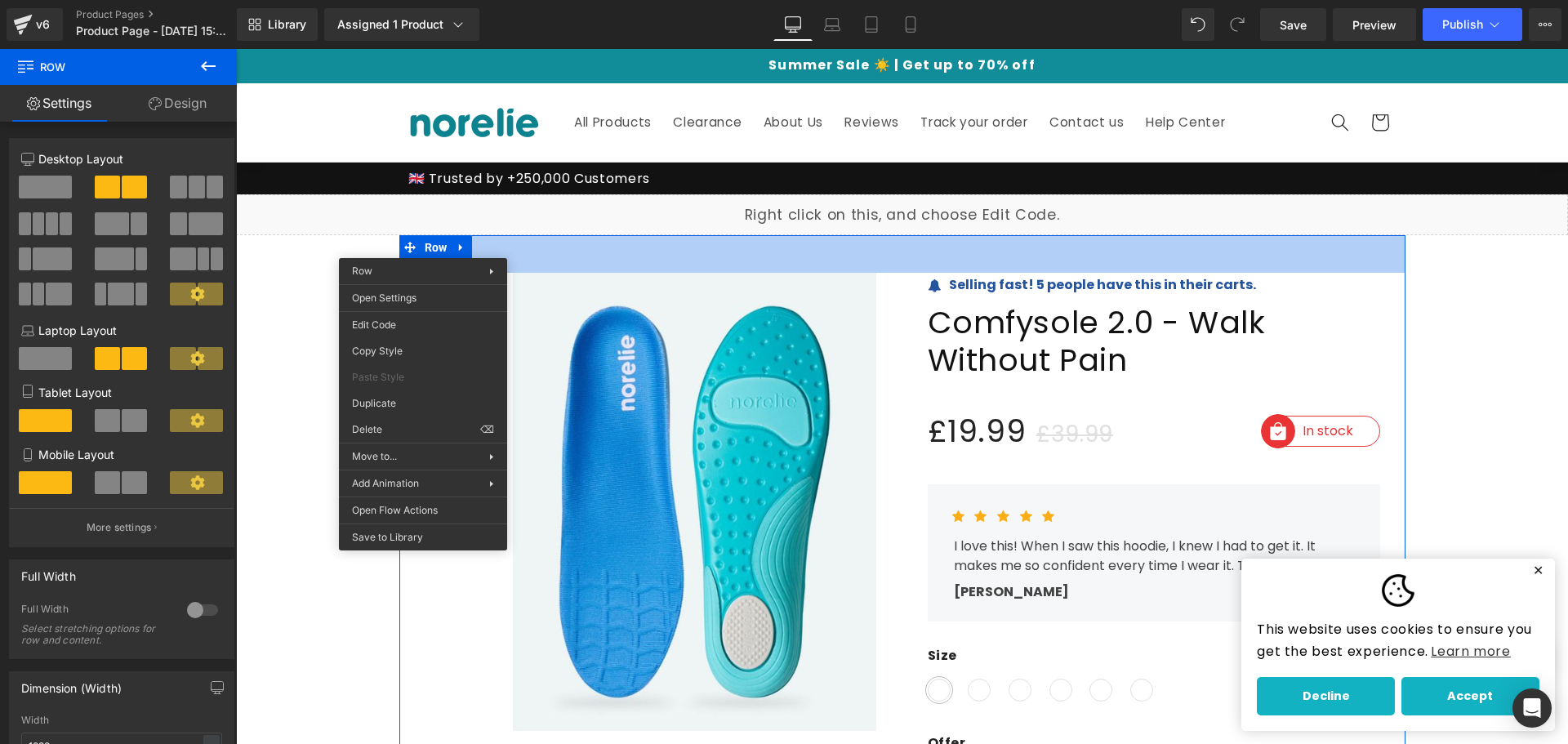
drag, startPoint x: 632, startPoint y: 252, endPoint x: 608, endPoint y: 388, distance: 138.1
click at [585, 289] on img at bounding box center [688, 502] width 377 height 458
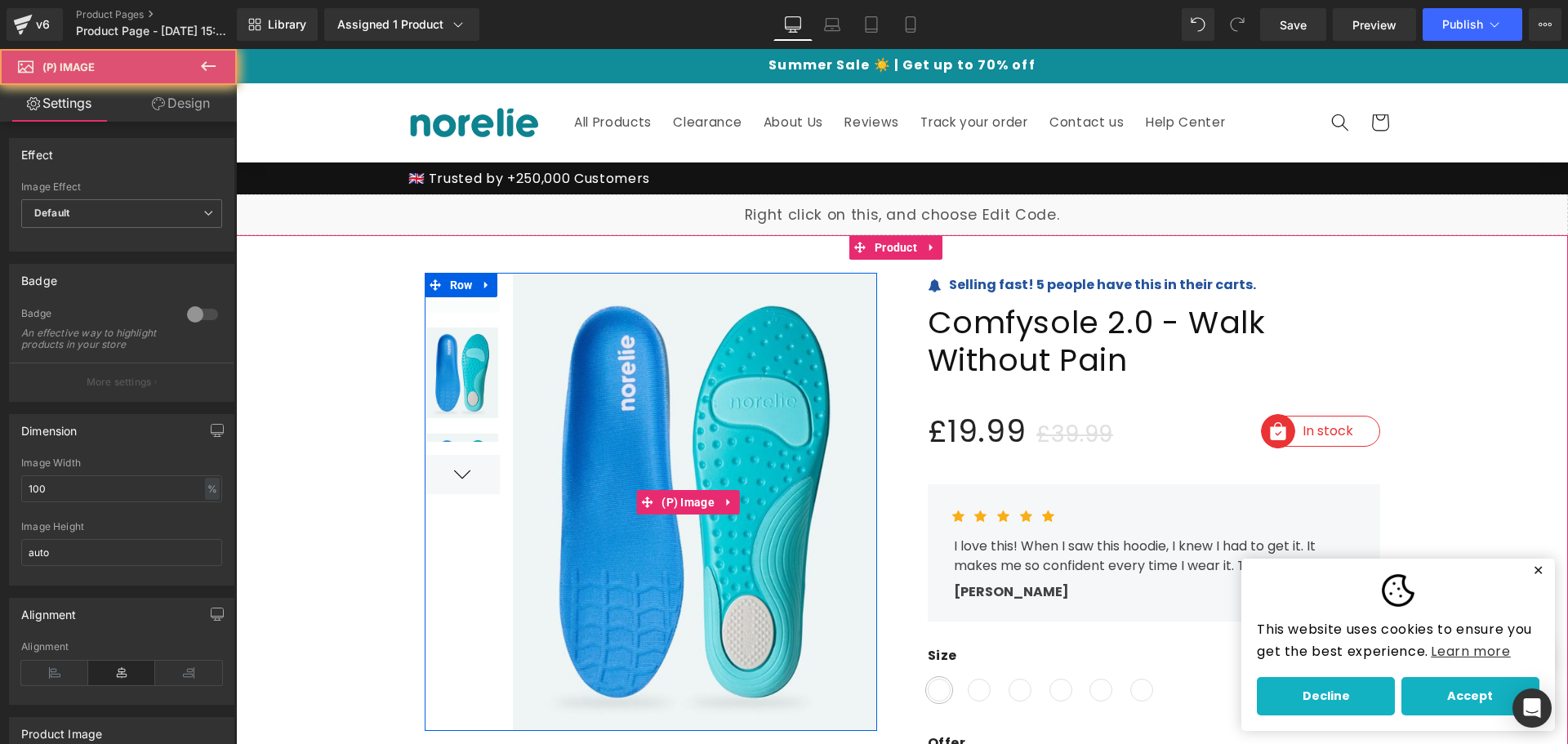
click at [608, 388] on img at bounding box center [688, 502] width 377 height 458
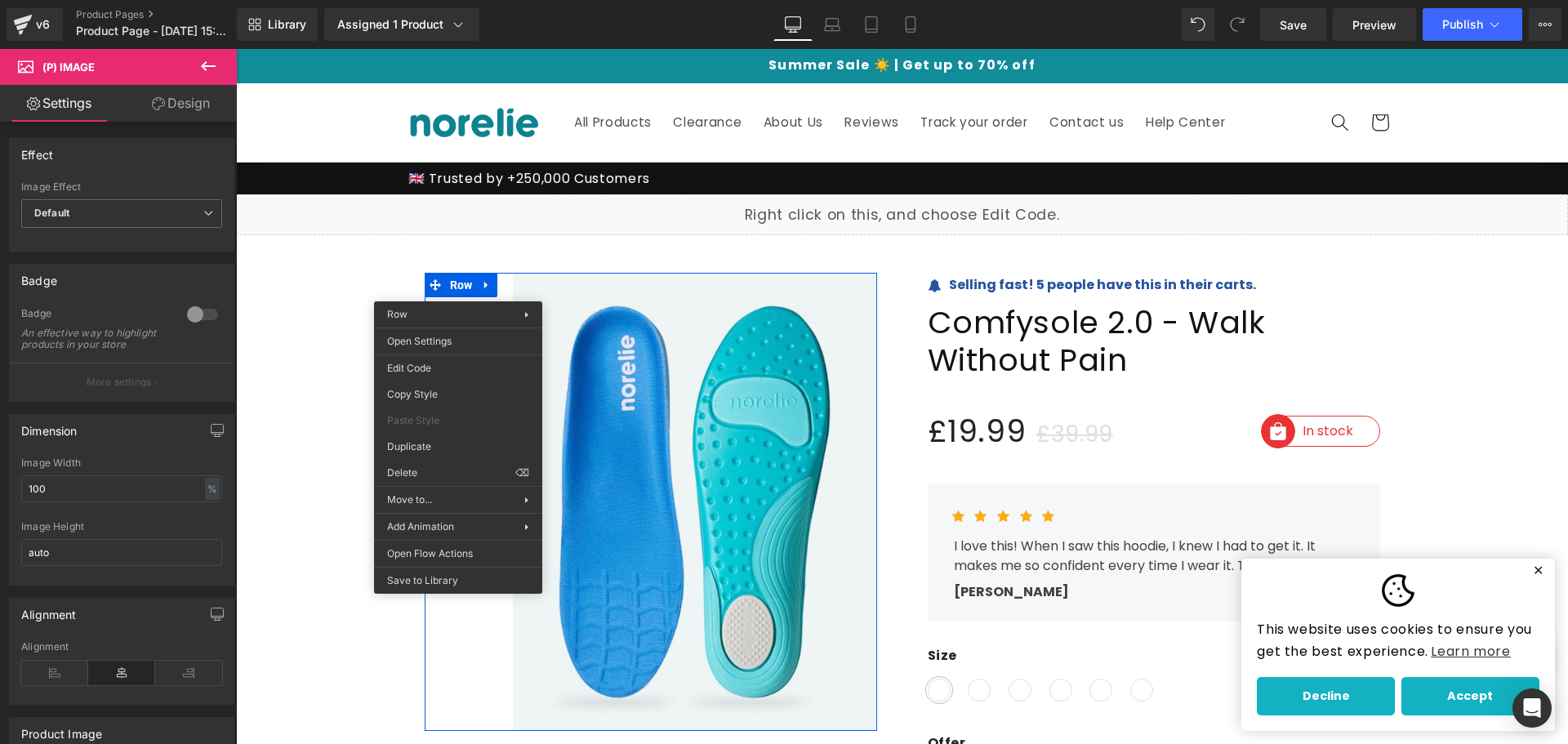
click at [200, 105] on link "Design" at bounding box center [181, 103] width 118 height 37
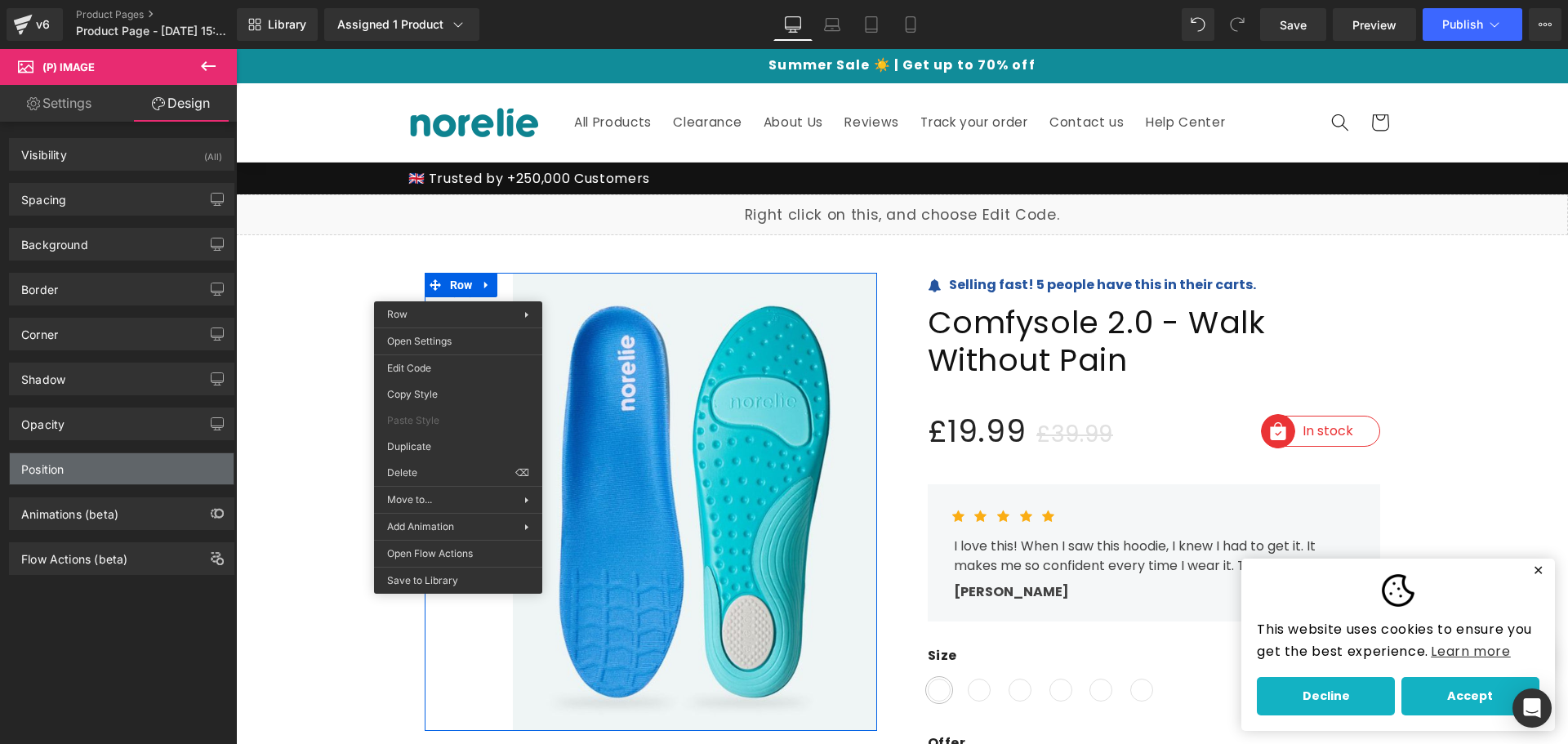
click at [105, 470] on div "Position" at bounding box center [121, 468] width 223 height 31
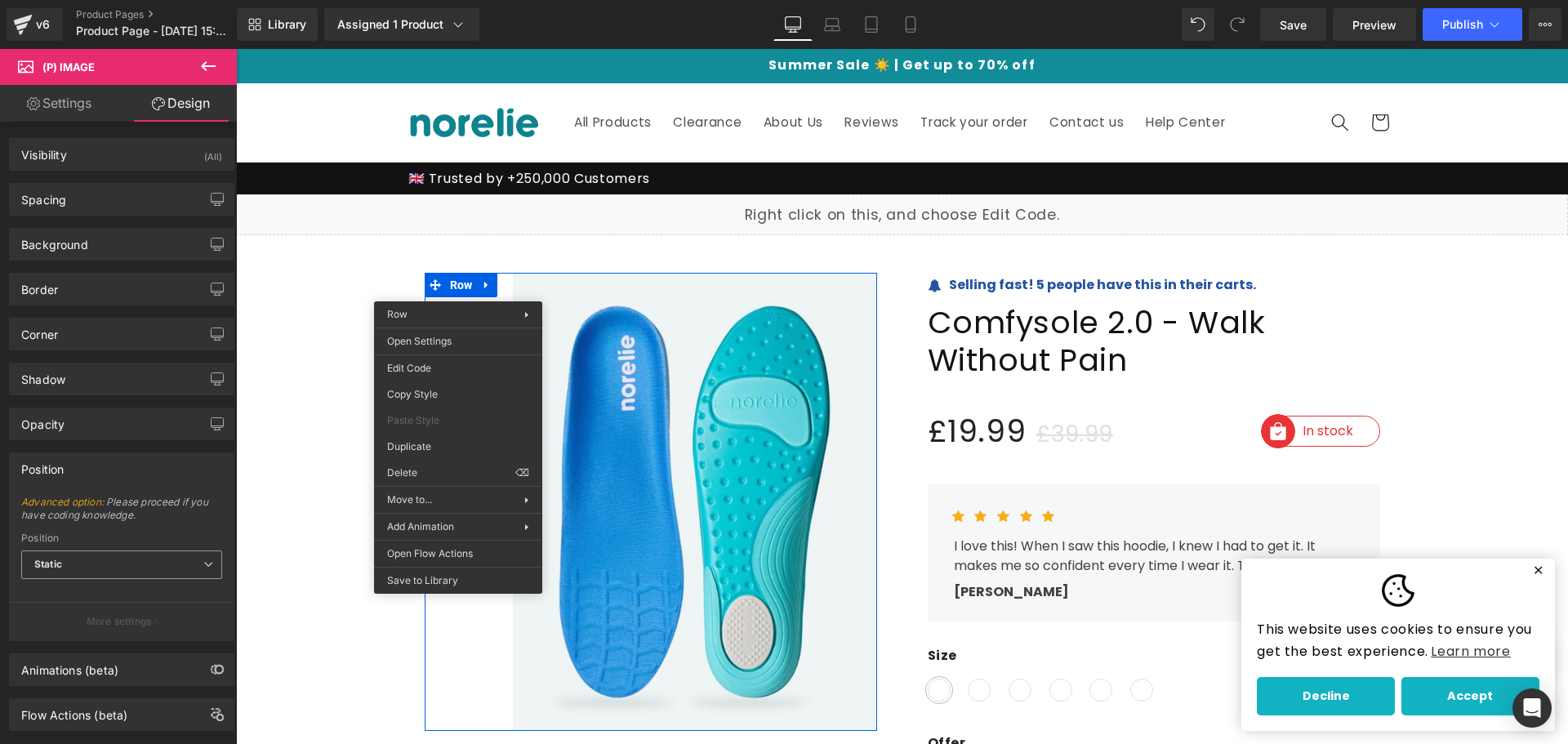
click at [115, 563] on span "Static" at bounding box center [121, 564] width 201 height 29
click at [117, 615] on div "Sticky to the screen (Fixed)" at bounding box center [110, 619] width 130 height 12
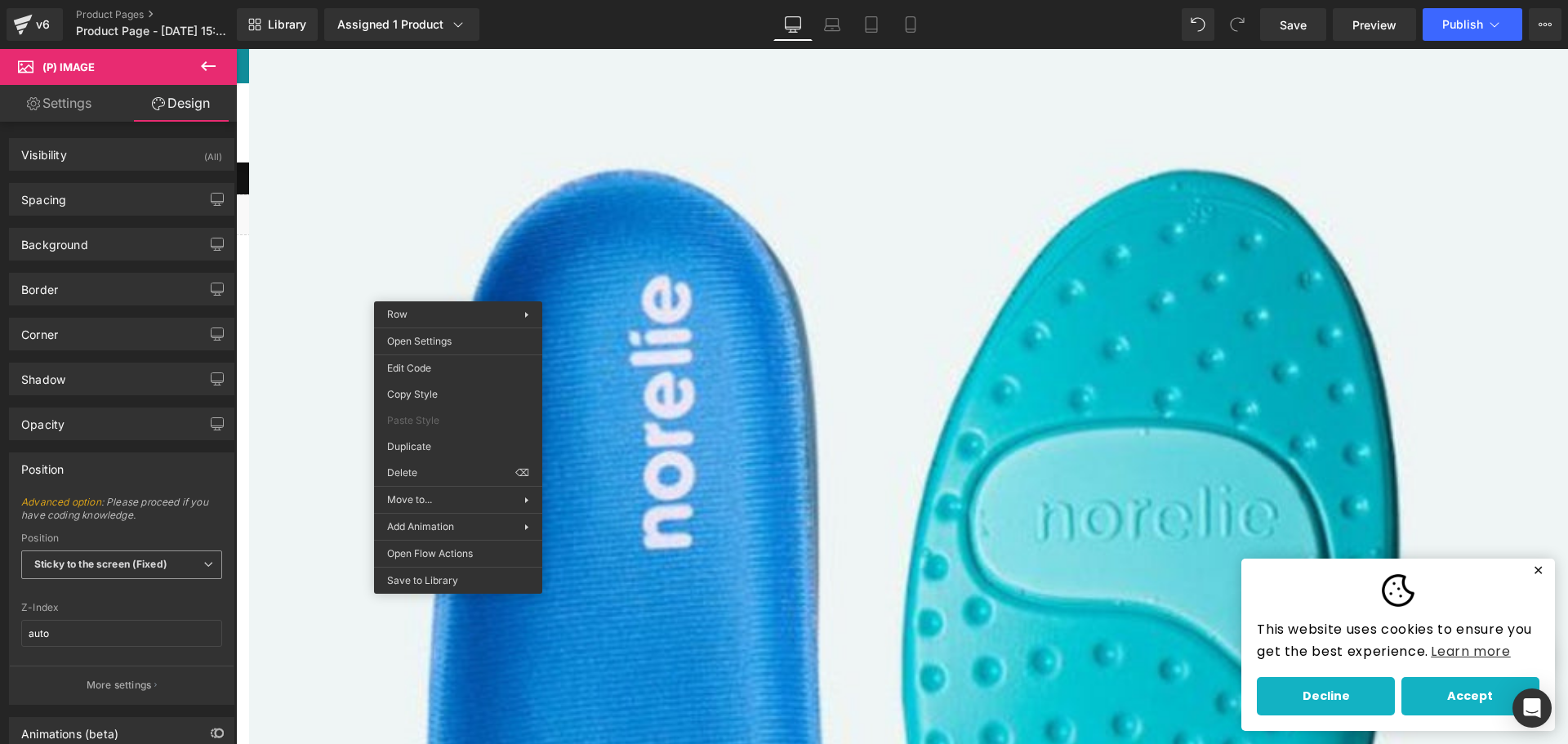
click at [99, 558] on b "Sticky to the screen (Fixed)" at bounding box center [101, 564] width 133 height 12
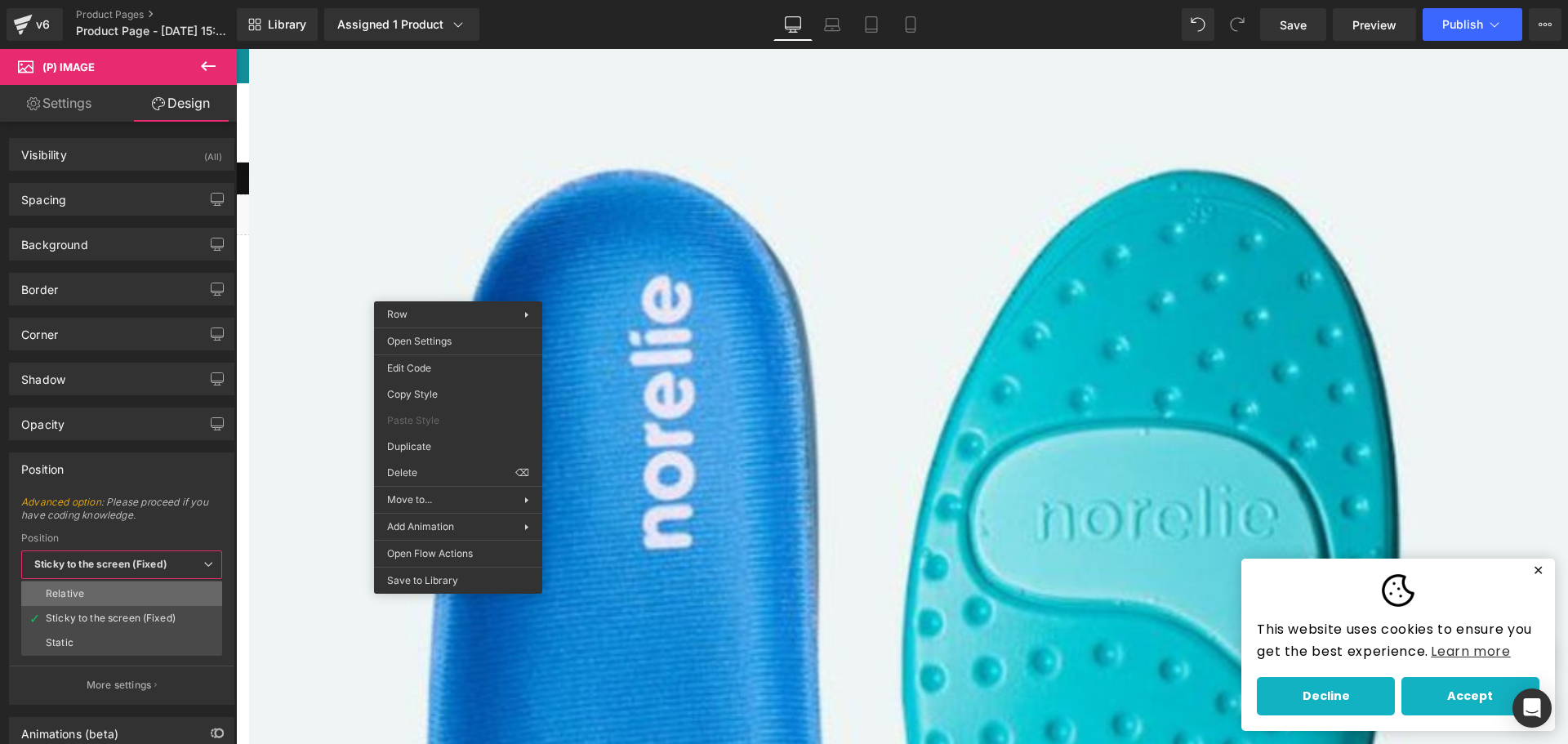
click at [106, 585] on li "Relative" at bounding box center [121, 594] width 201 height 25
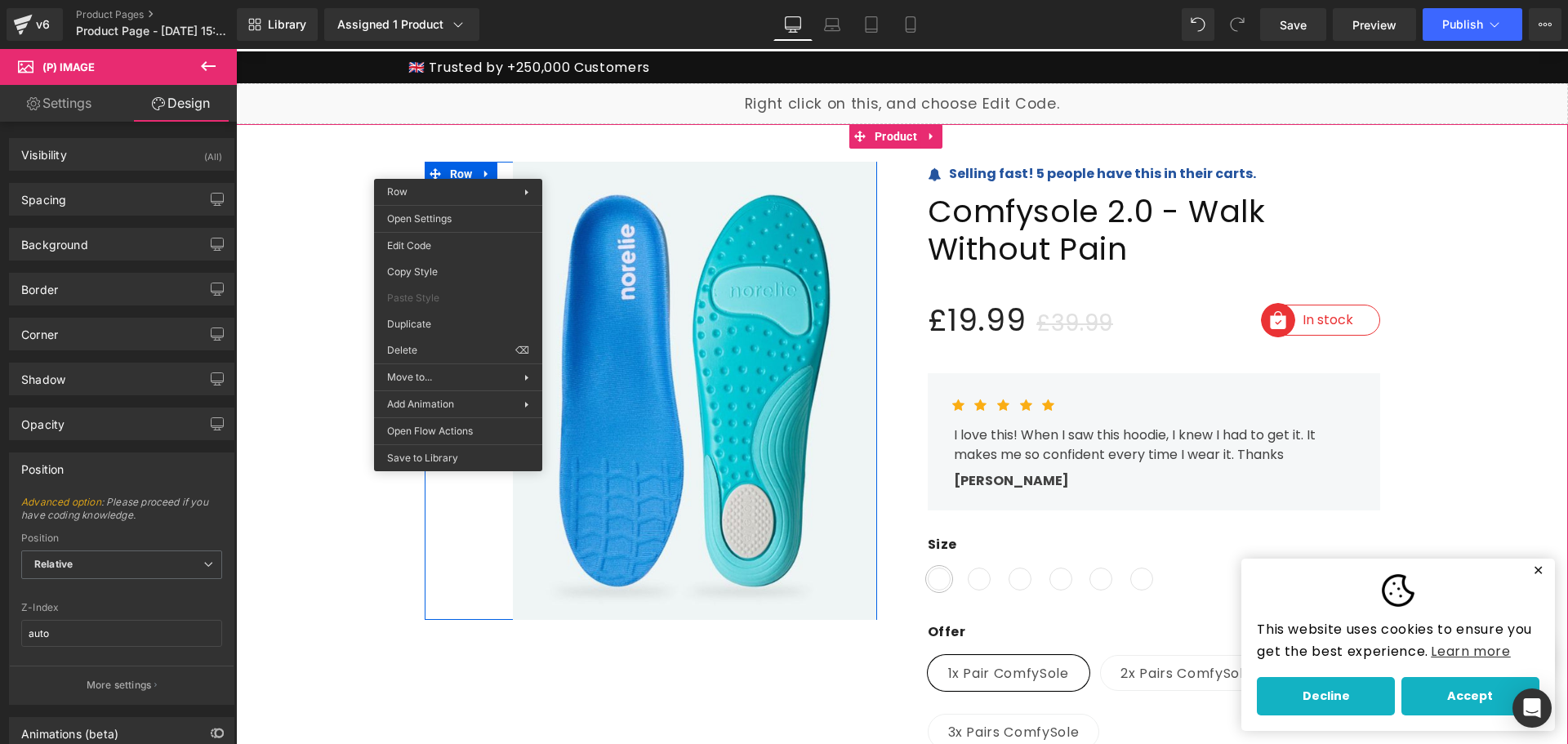
scroll to position [81, 0]
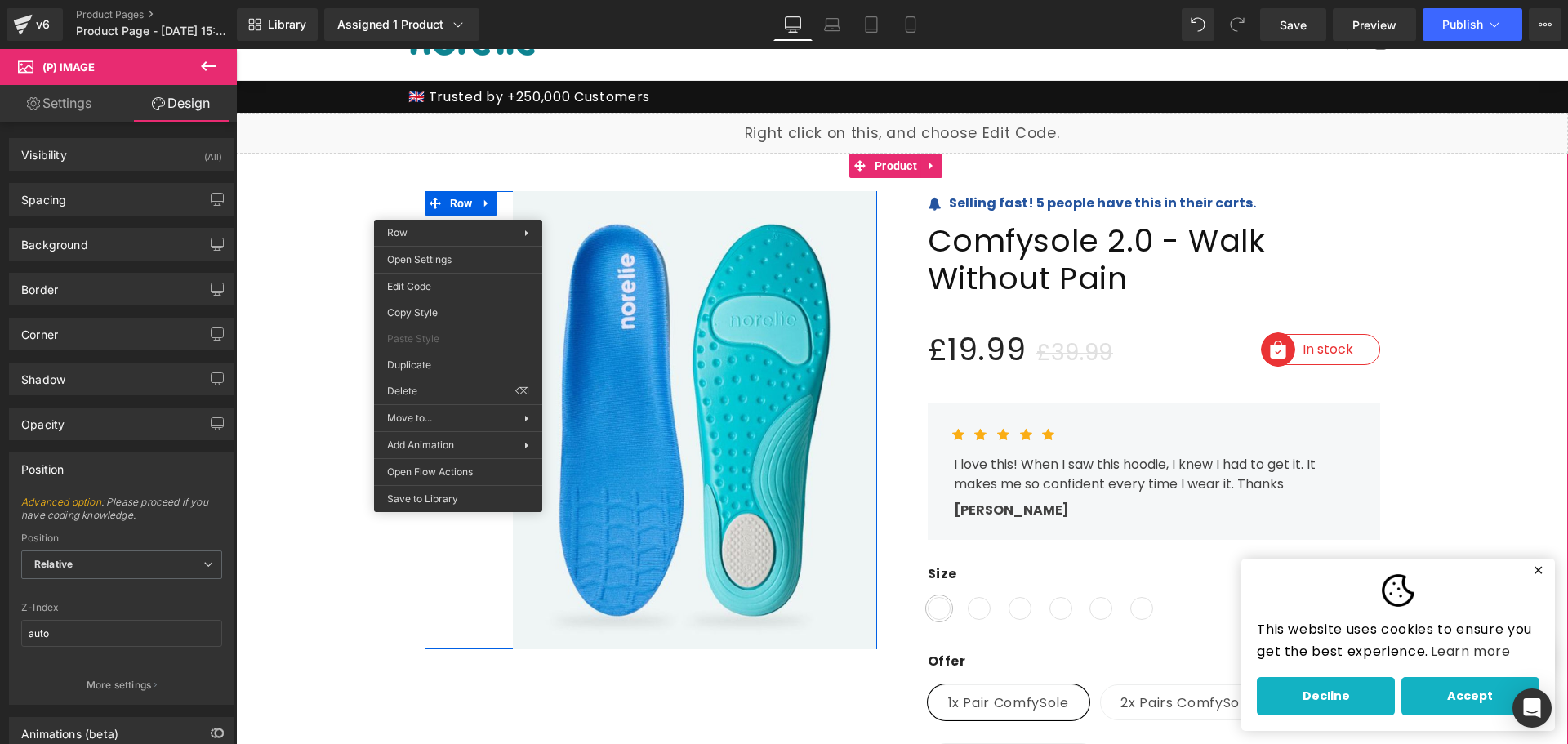
drag, startPoint x: 252, startPoint y: 190, endPoint x: 346, endPoint y: 345, distance: 181.3
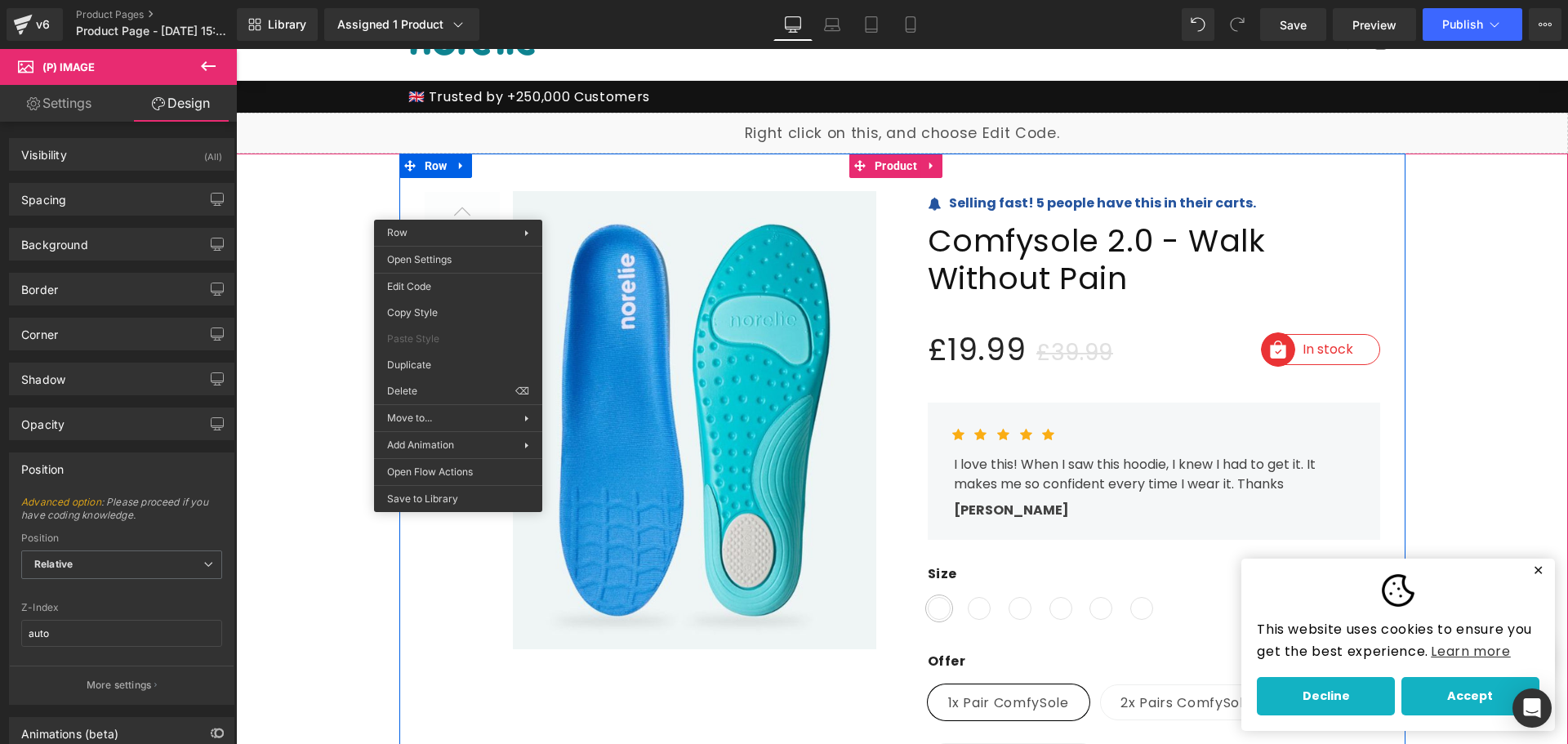
click at [449, 199] on div at bounding box center [651, 419] width 453 height 458
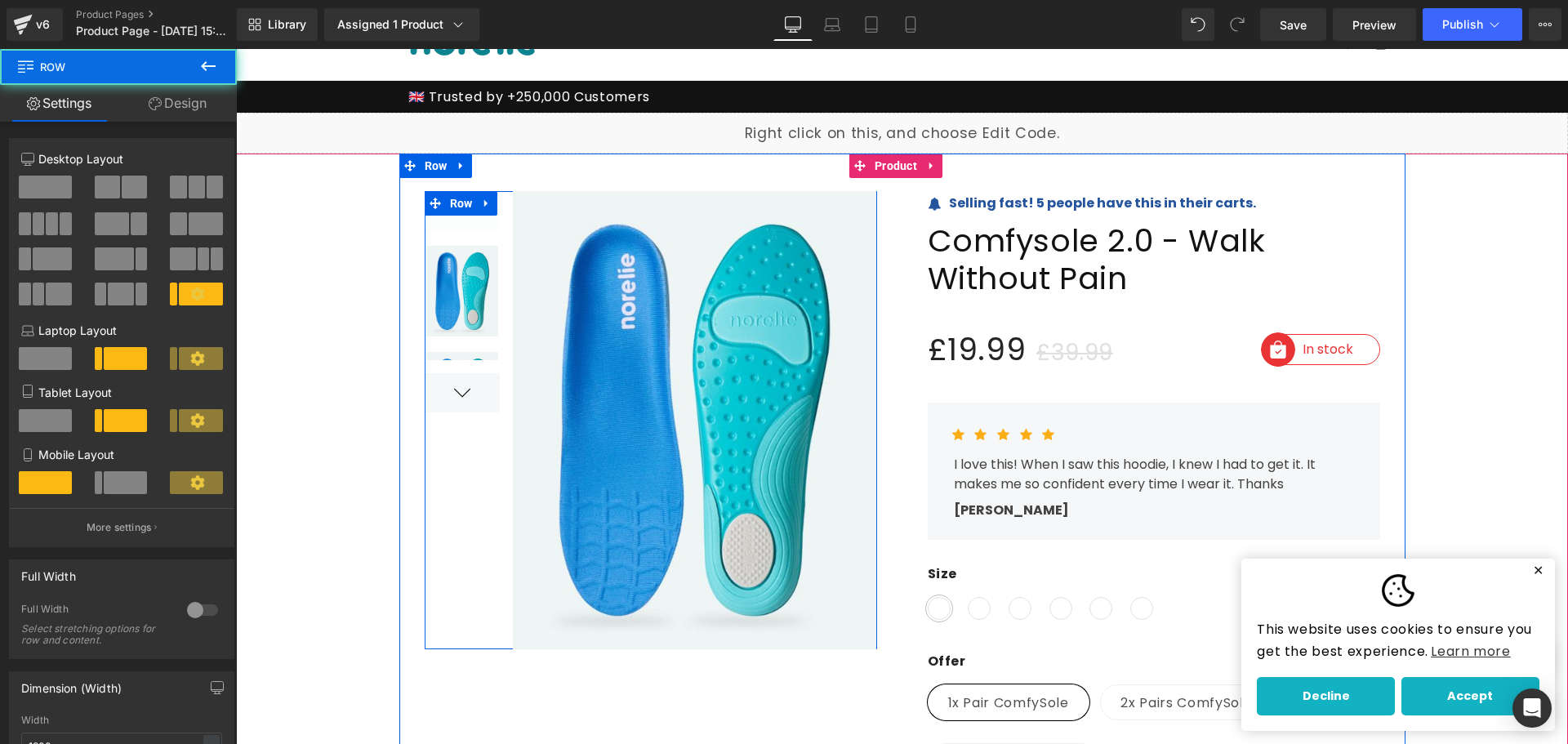
click at [449, 199] on span "Row" at bounding box center [461, 203] width 31 height 25
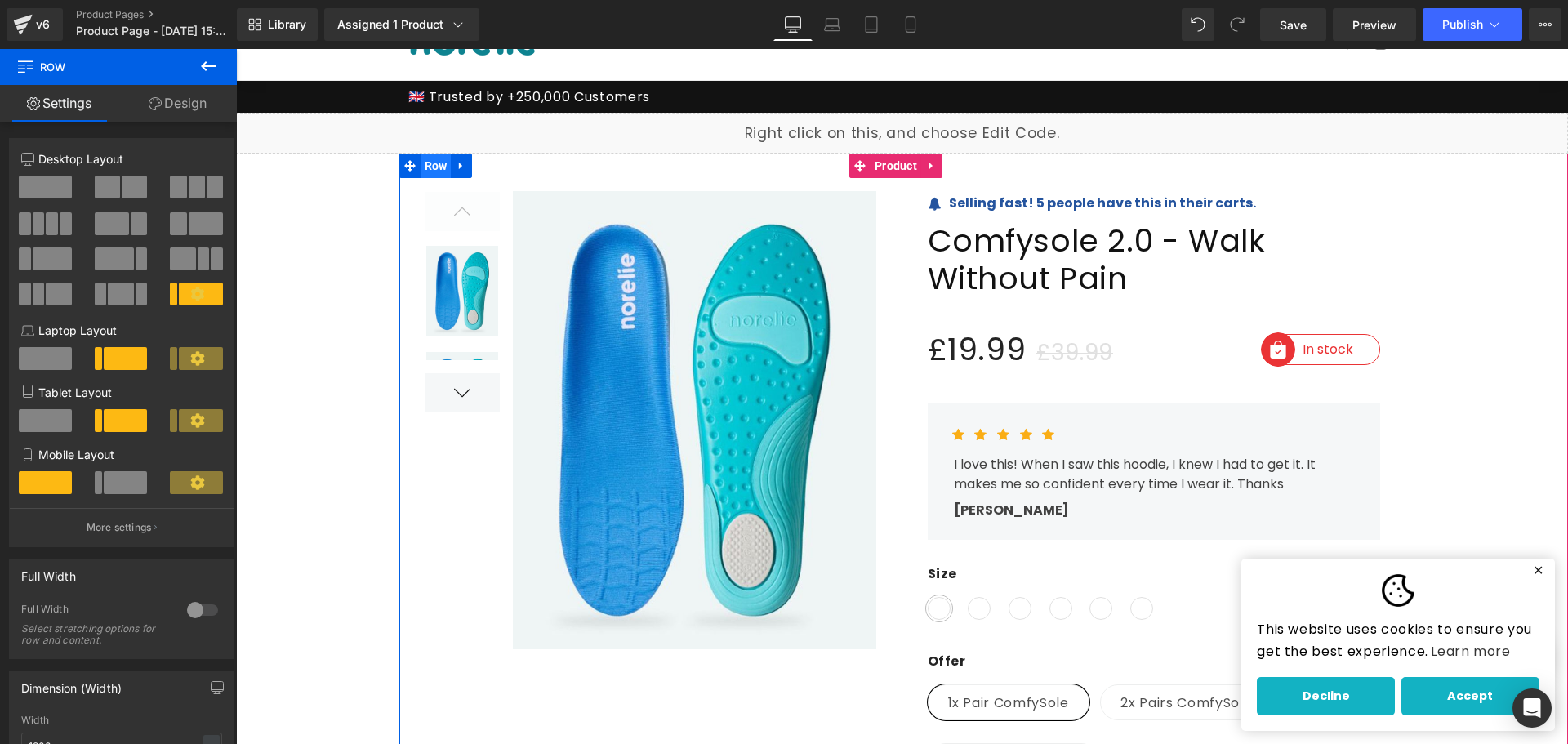
click at [433, 166] on span "Row" at bounding box center [436, 166] width 31 height 25
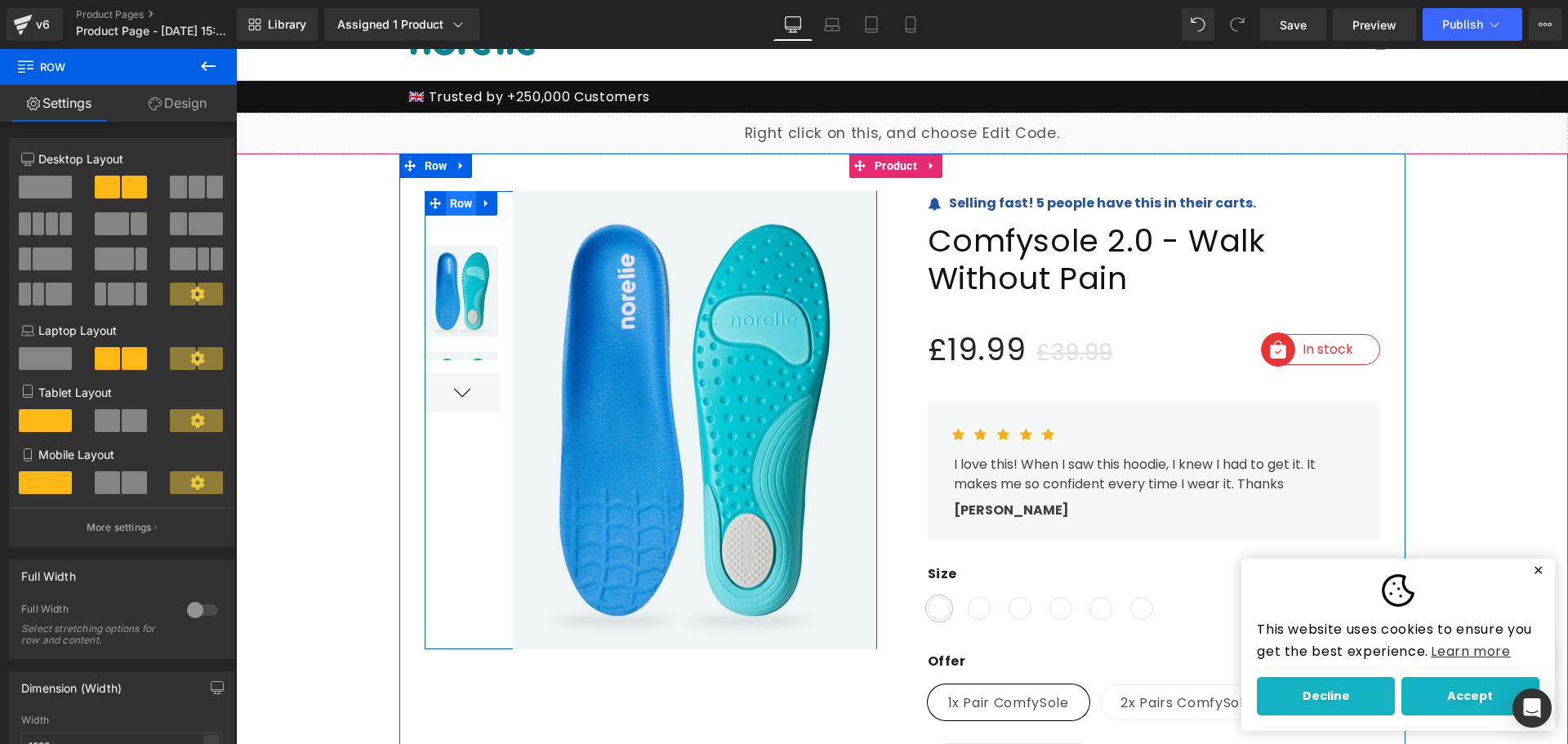
click at [452, 208] on span "Row" at bounding box center [461, 203] width 31 height 25
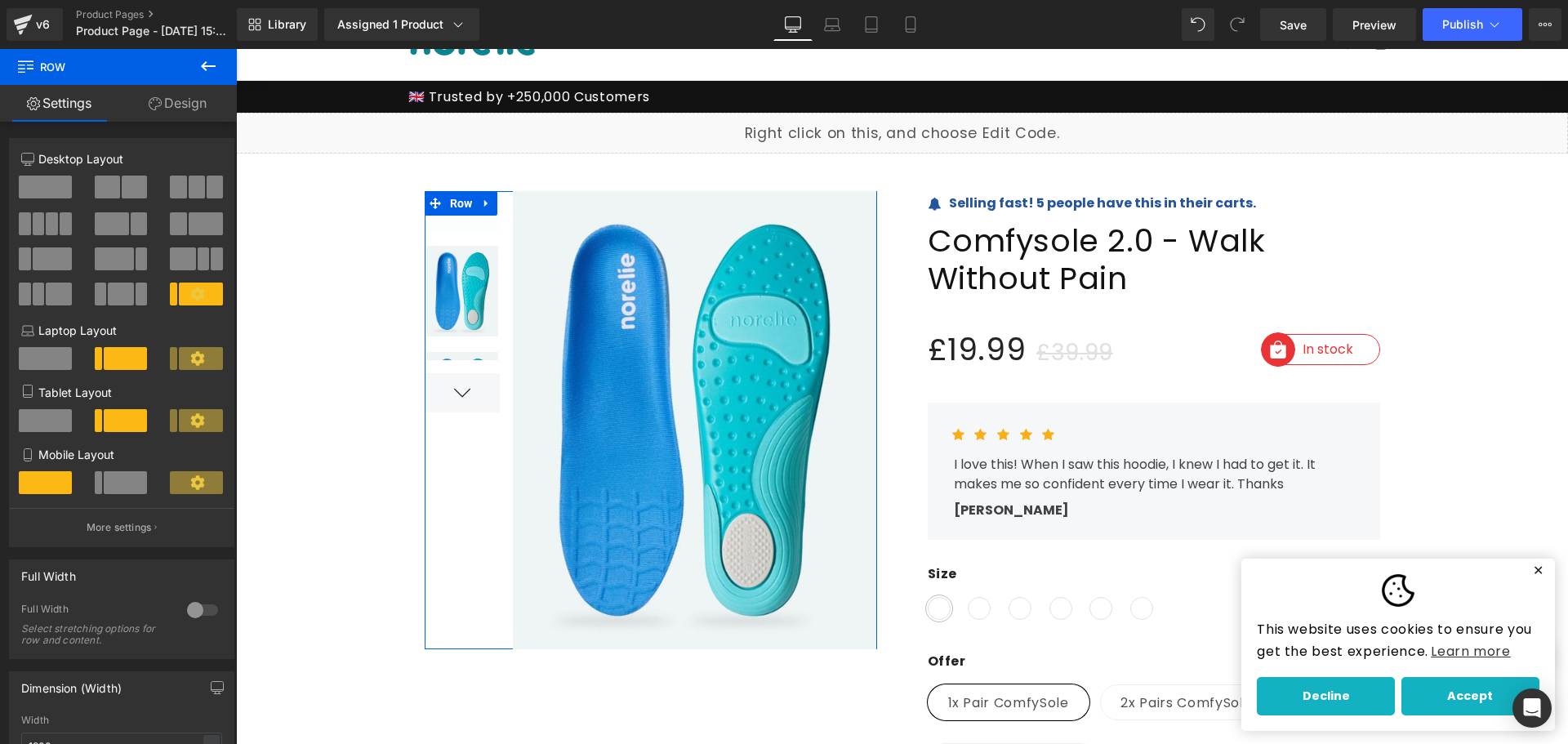
click at [184, 99] on link "Design" at bounding box center [177, 103] width 118 height 37
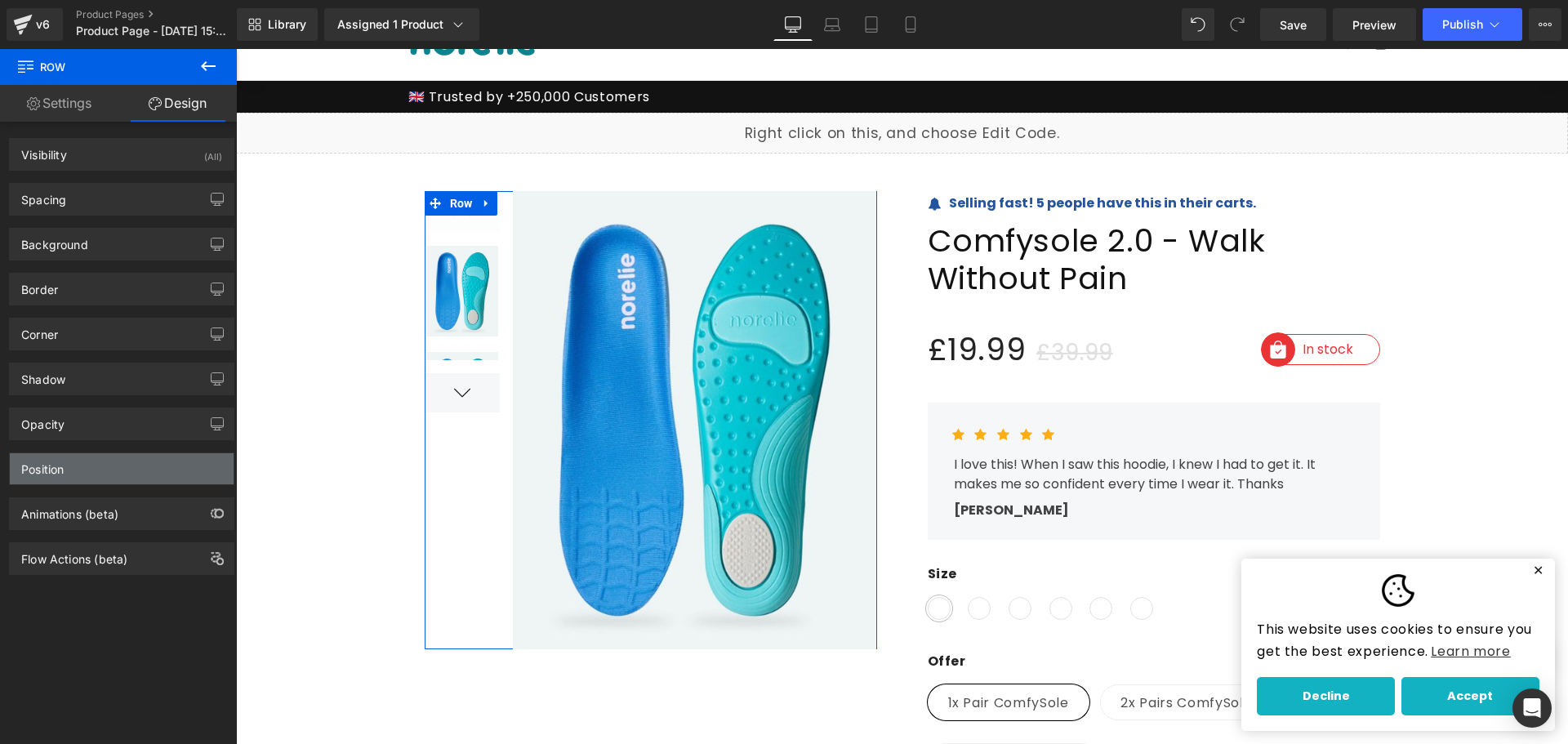
click at [113, 479] on div "Position" at bounding box center [121, 468] width 223 height 31
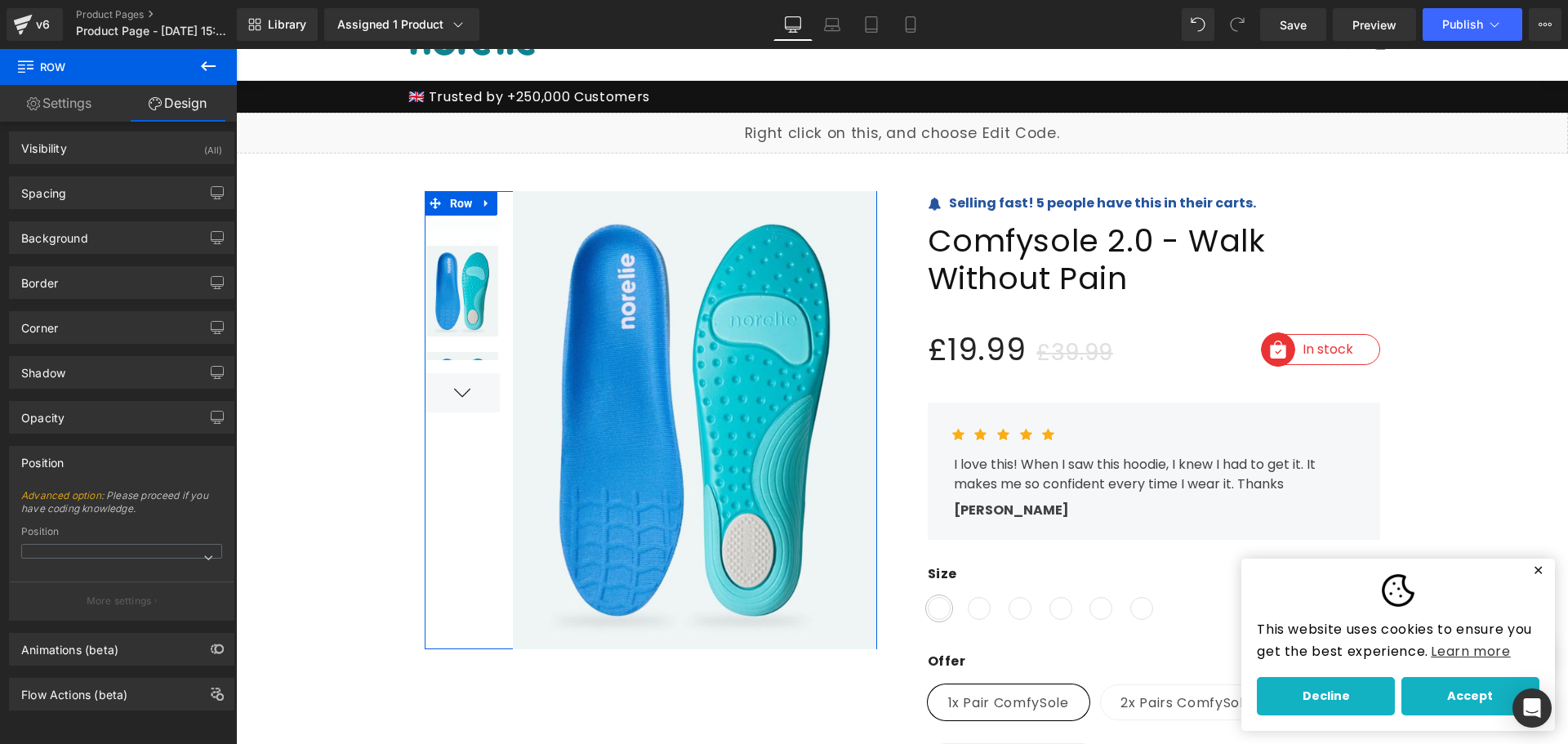
scroll to position [19, 0]
click at [126, 544] on span at bounding box center [121, 551] width 201 height 15
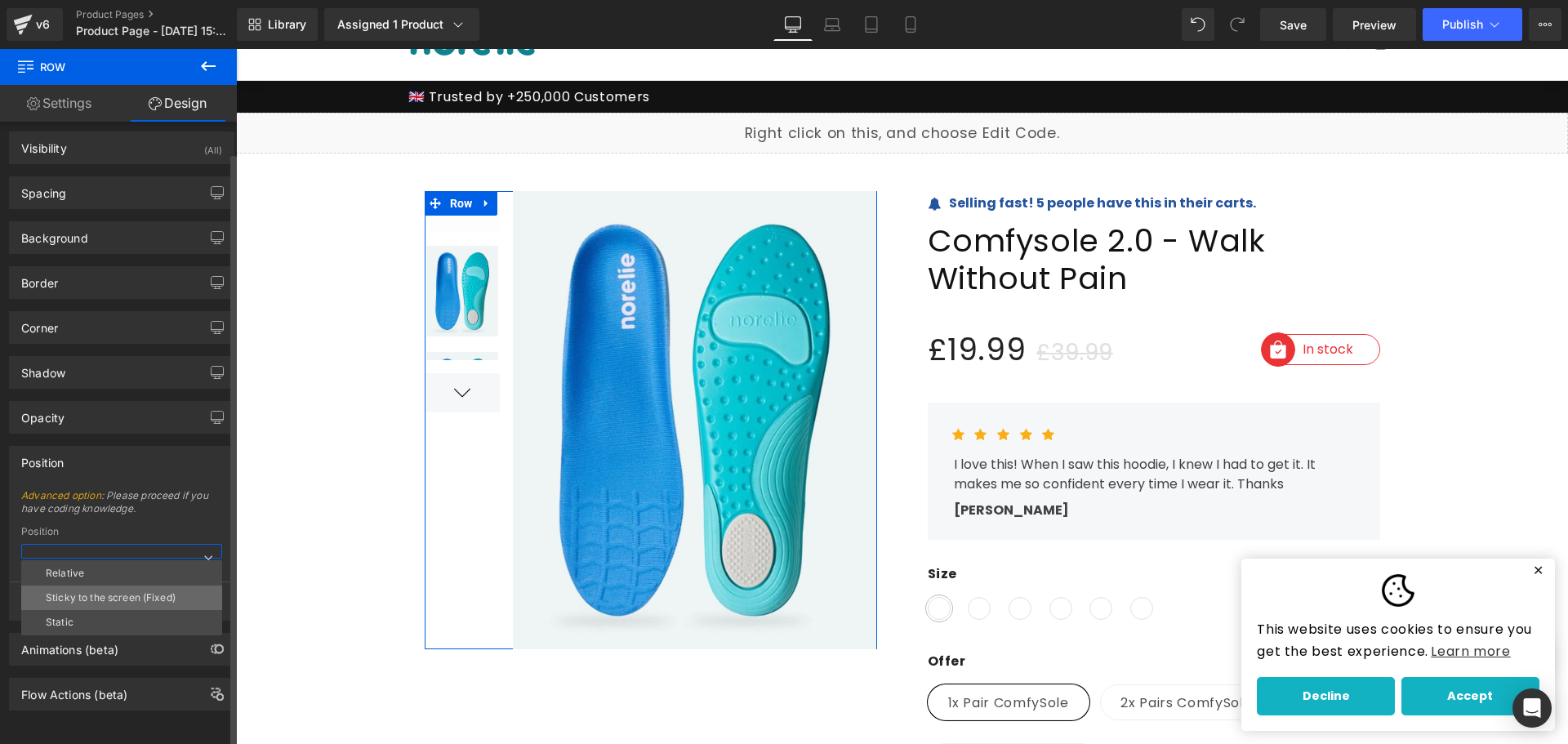
click at [140, 592] on div "Sticky to the screen (Fixed)" at bounding box center [110, 598] width 130 height 12
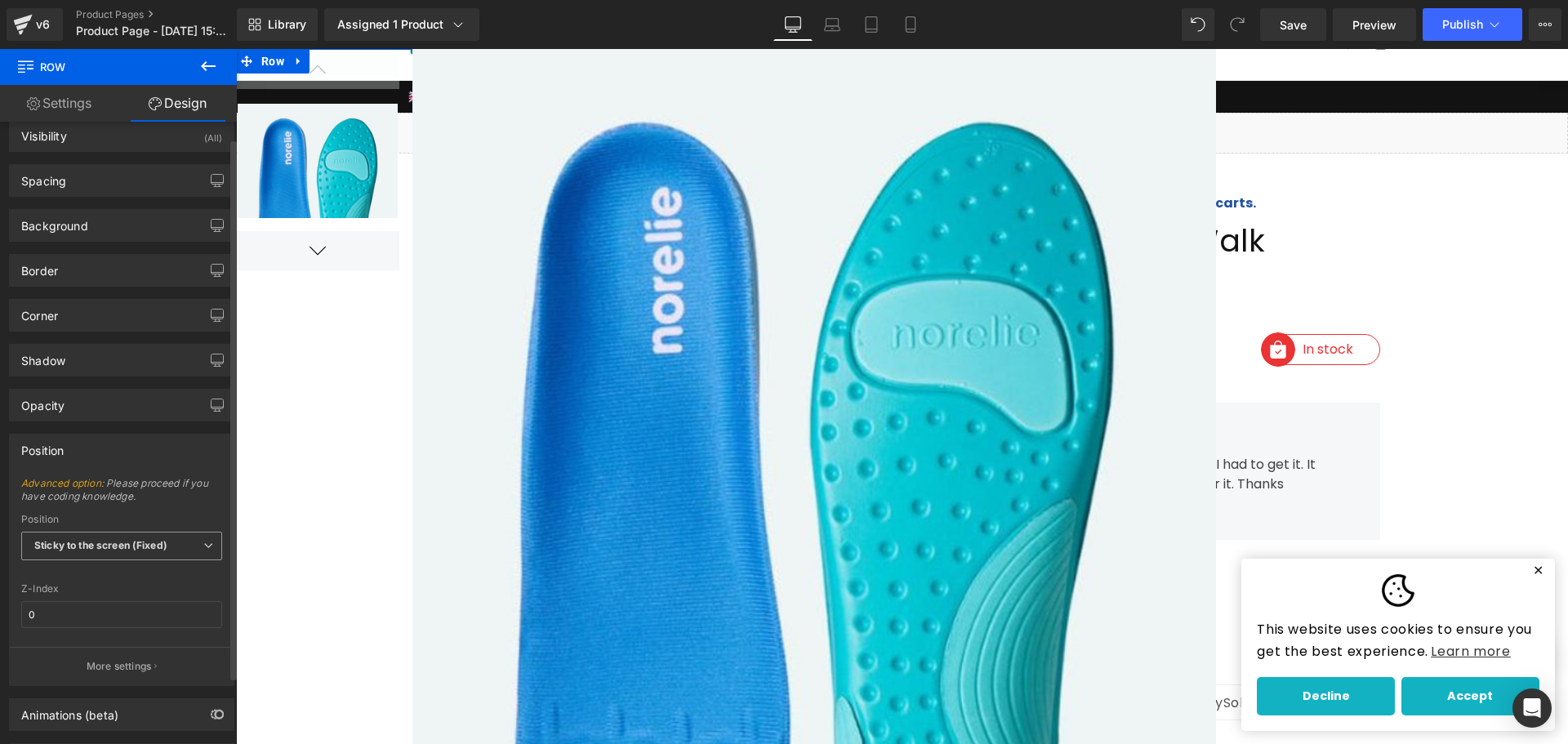
click at [94, 556] on span "Sticky to the screen (Fixed)" at bounding box center [121, 545] width 201 height 29
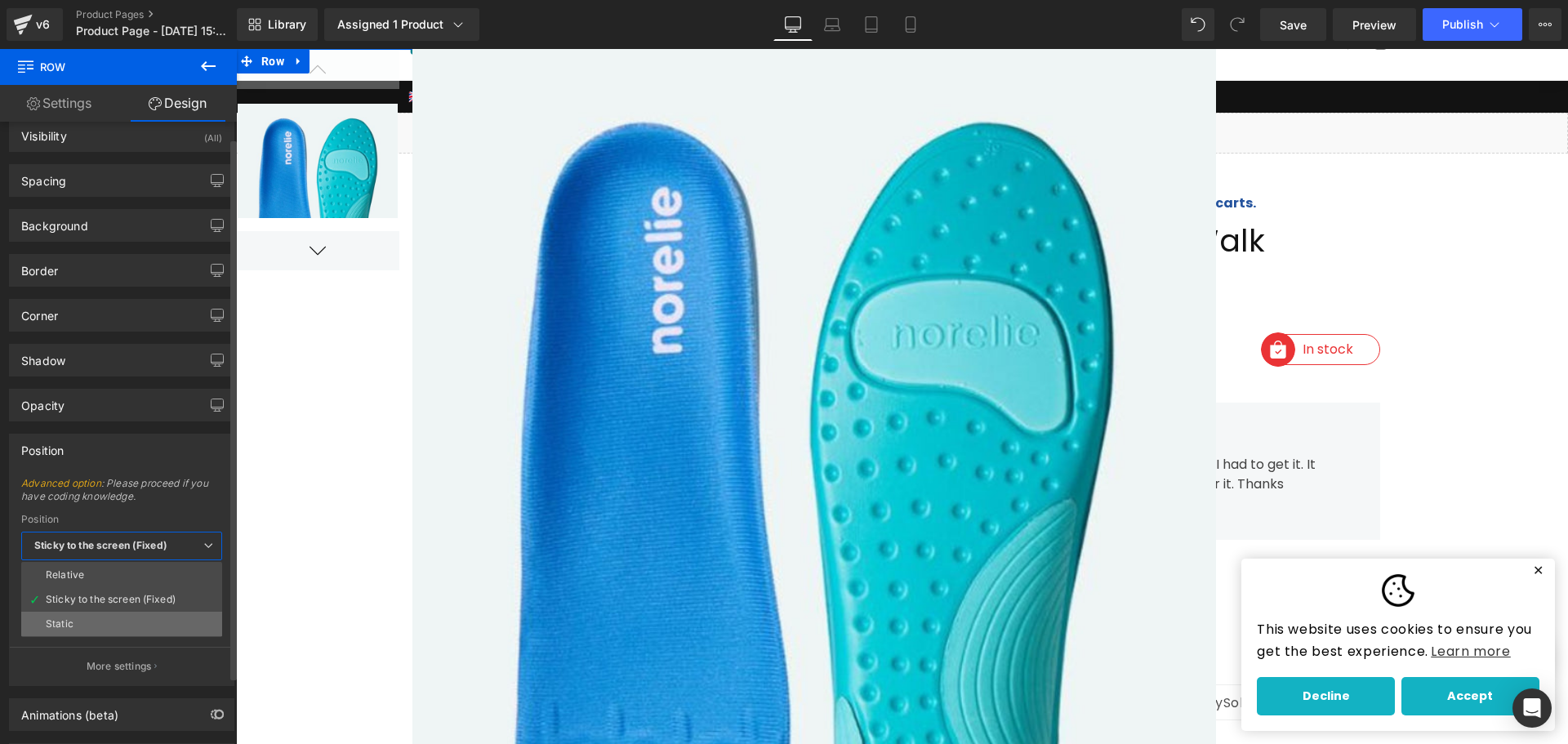
click at [89, 614] on li "Static" at bounding box center [121, 624] width 201 height 25
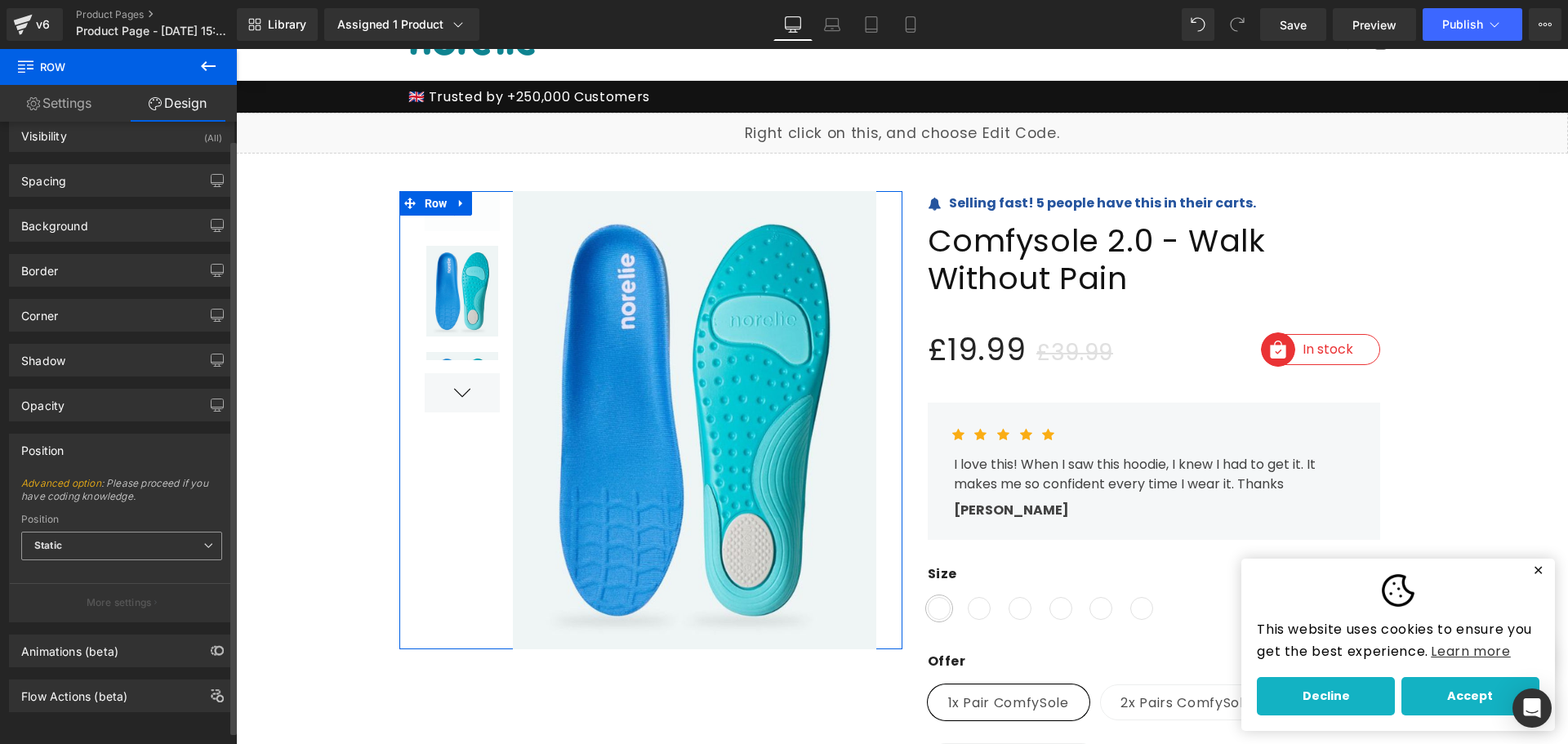
click at [119, 546] on span "Static" at bounding box center [121, 545] width 201 height 29
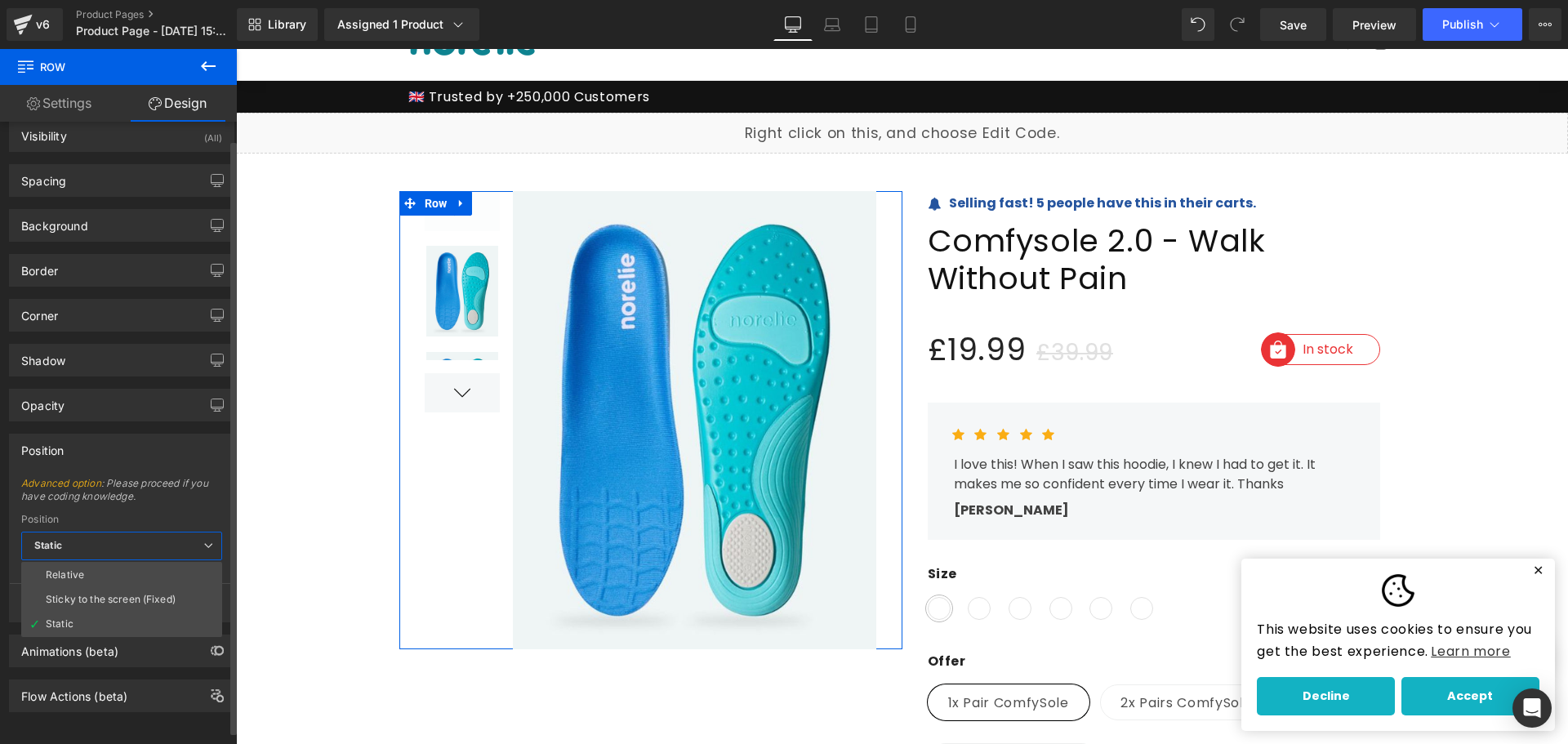
click at [119, 546] on span "Static" at bounding box center [121, 545] width 201 height 29
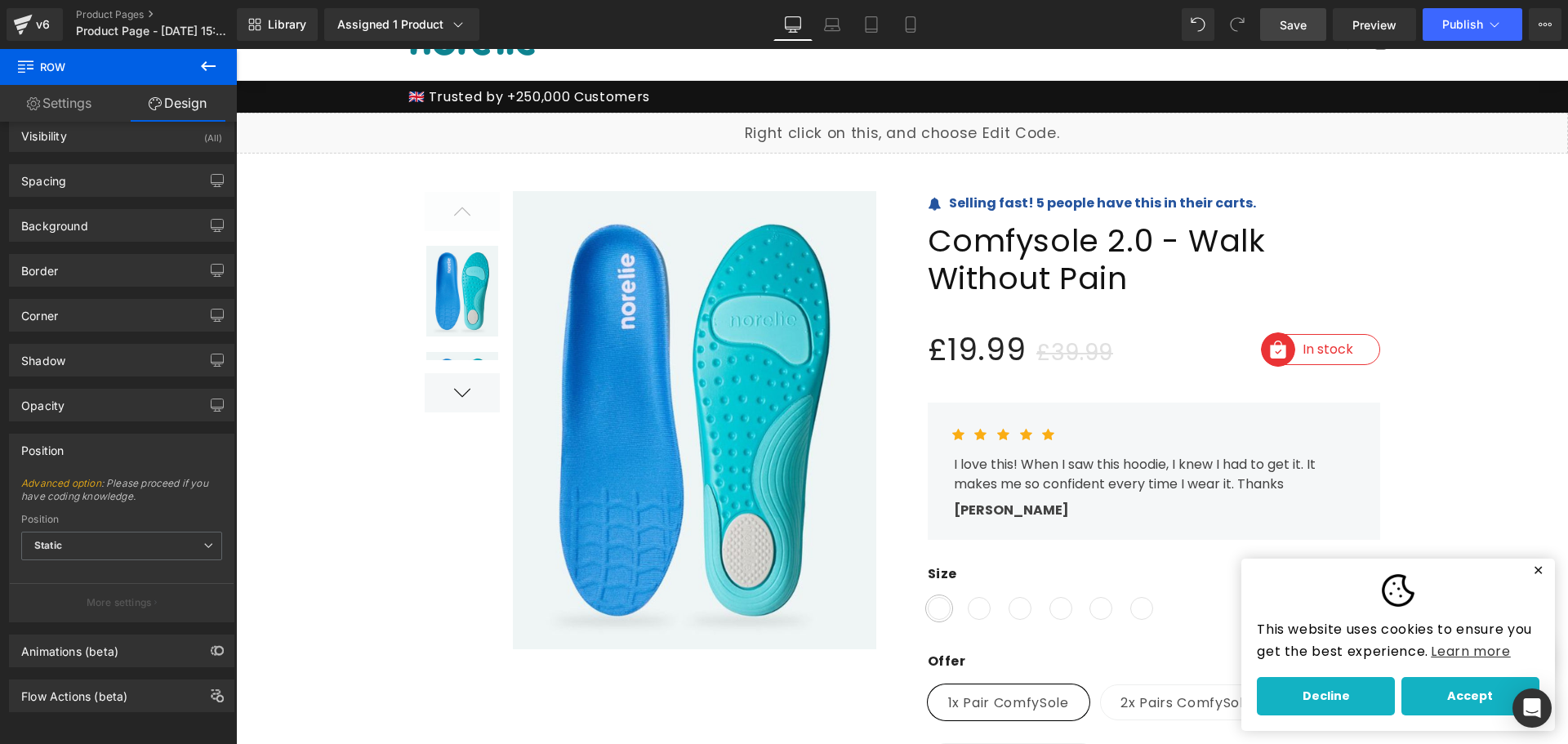
click at [1286, 32] on span "Save" at bounding box center [1293, 24] width 27 height 17
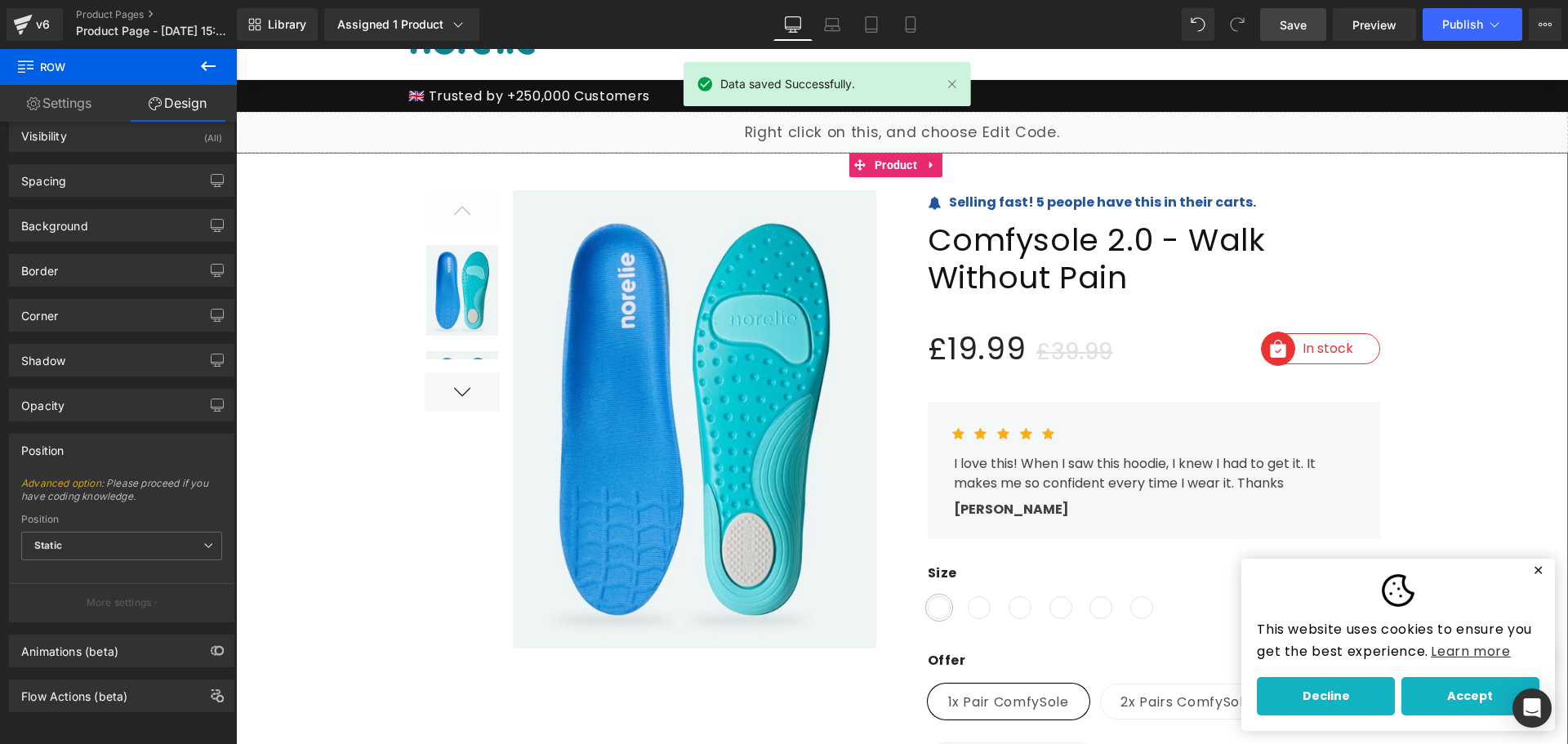
scroll to position [81, 0]
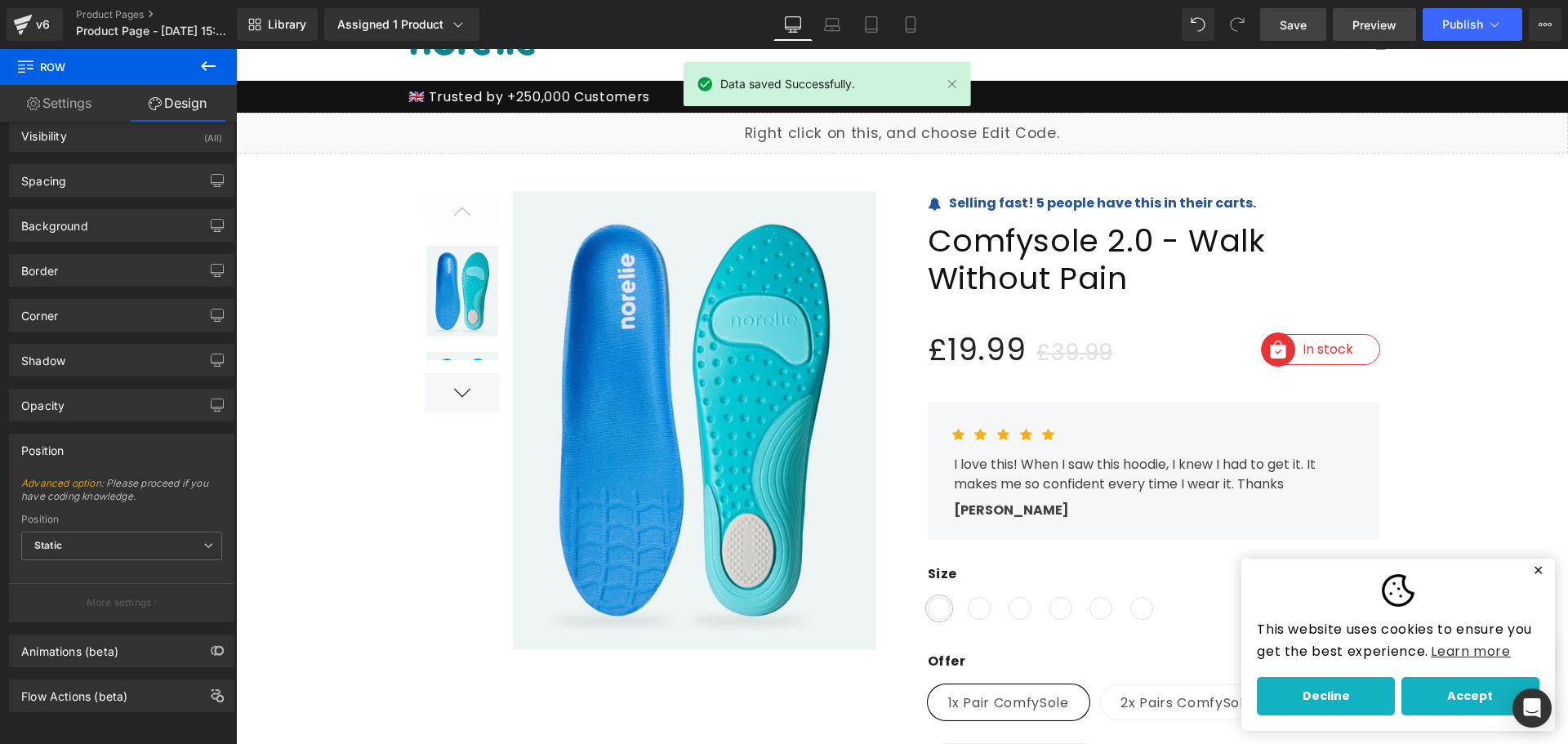
click at [1362, 22] on span "Preview" at bounding box center [1374, 24] width 44 height 17
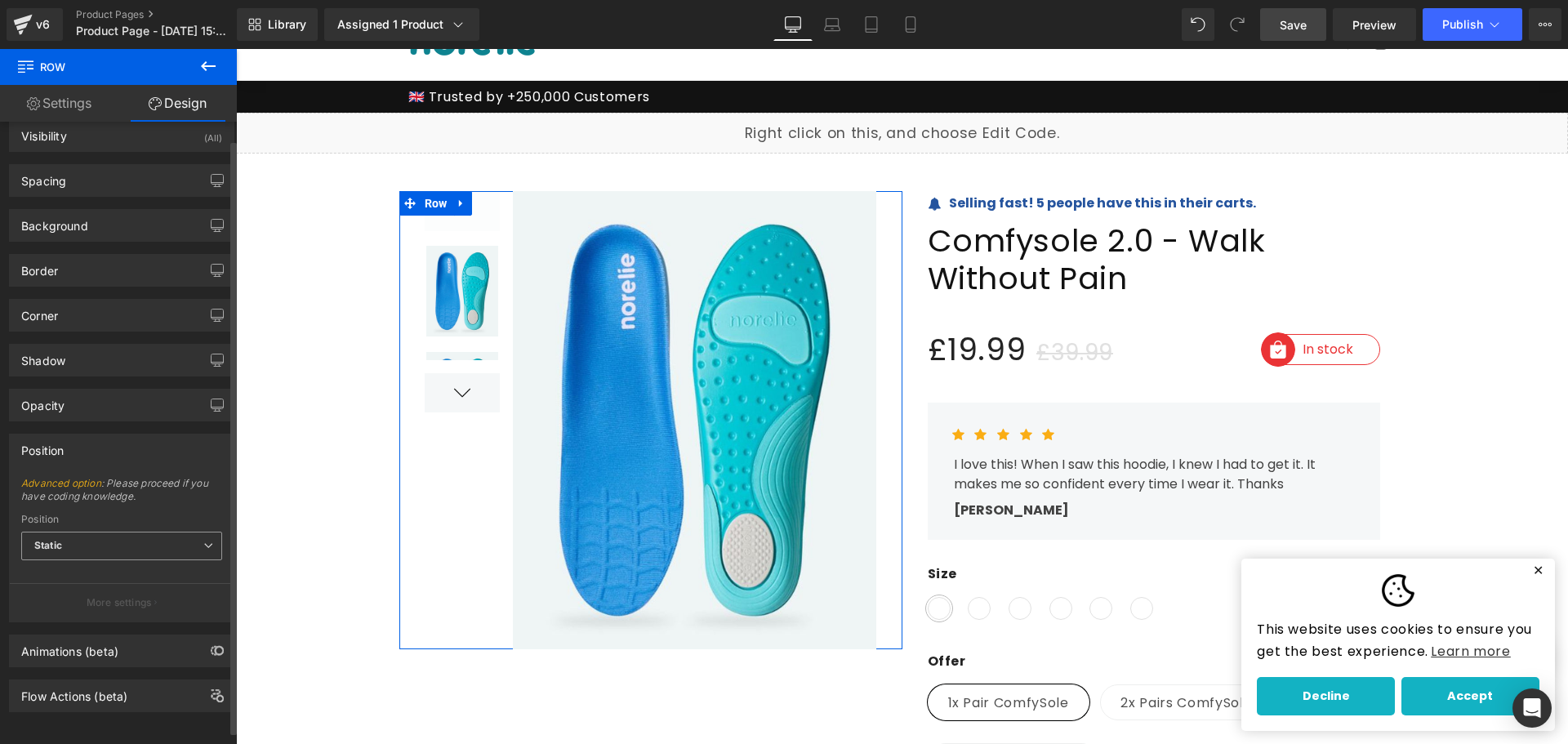
click at [131, 533] on span "Static" at bounding box center [121, 545] width 201 height 29
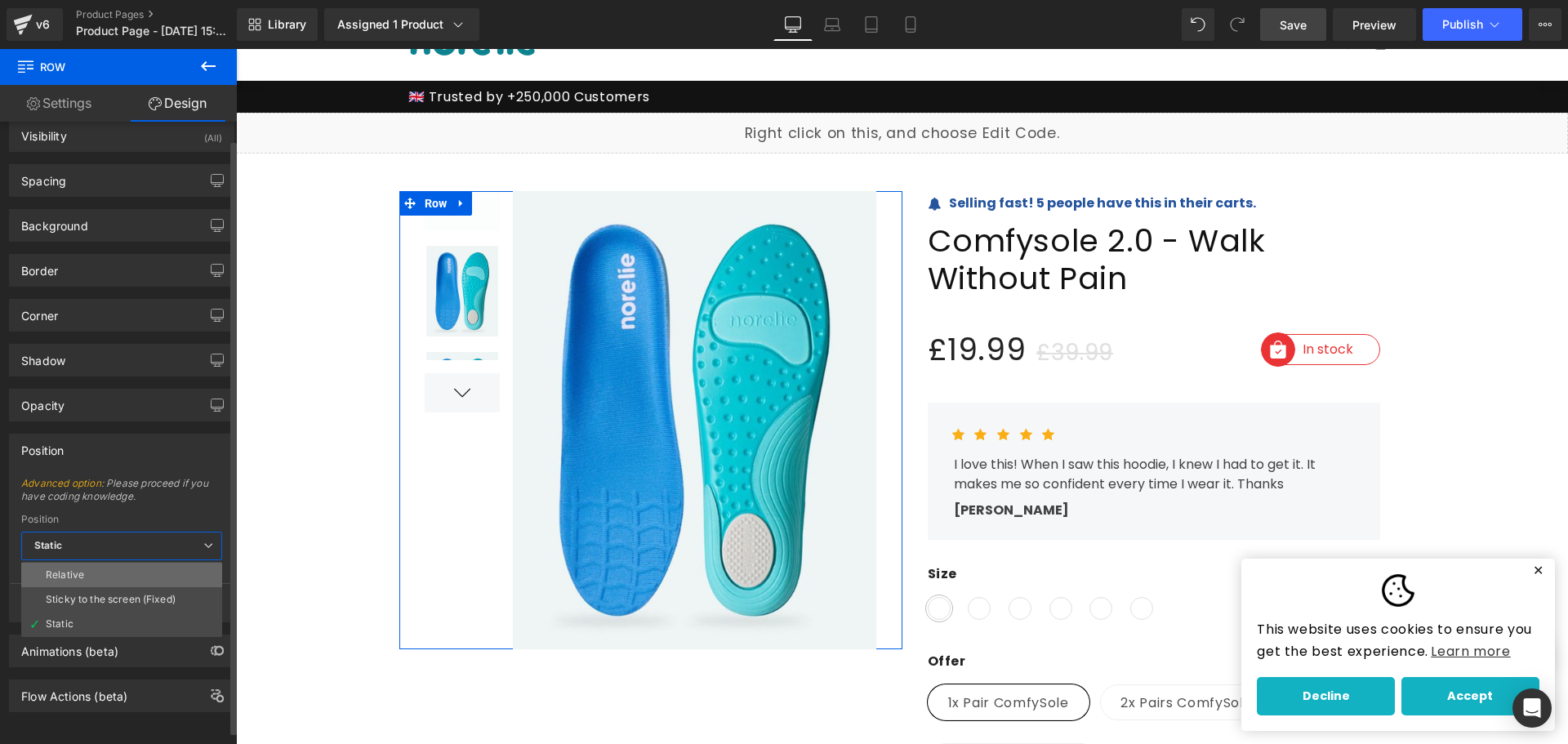
click at [134, 577] on li "Relative" at bounding box center [121, 575] width 201 height 25
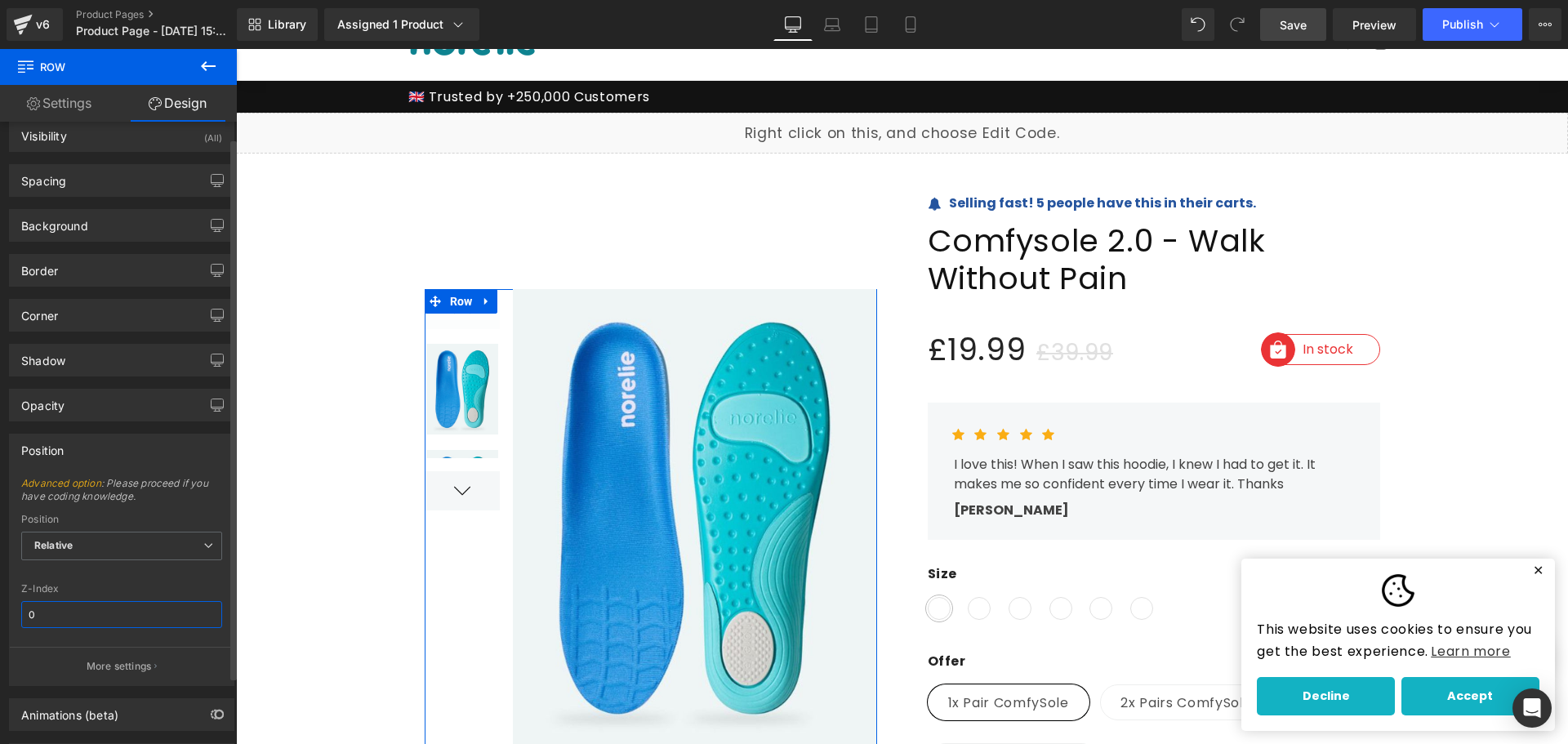
click at [144, 624] on input "0" at bounding box center [121, 614] width 201 height 27
type input "600"
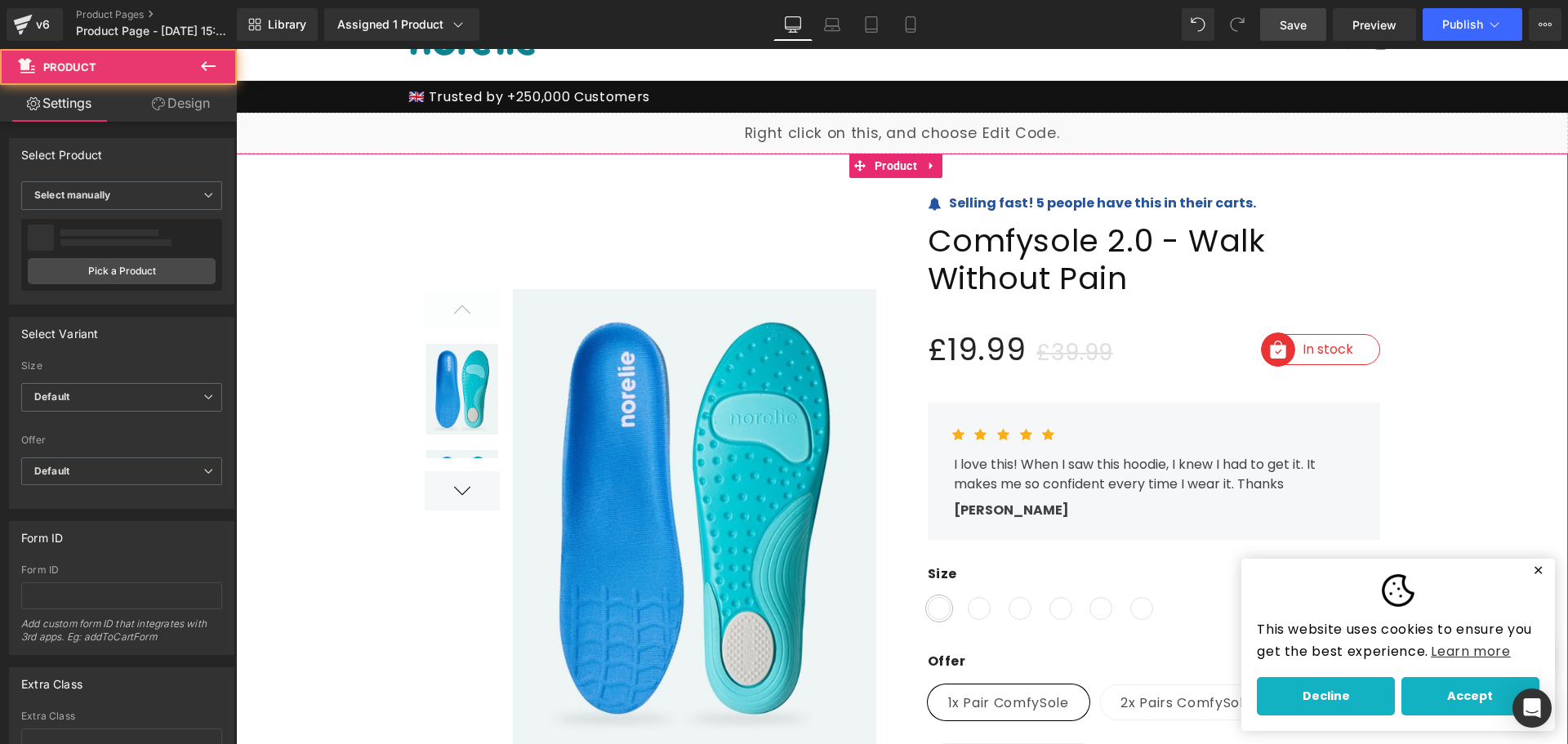
click at [1313, 22] on link "Save" at bounding box center [1293, 24] width 67 height 33
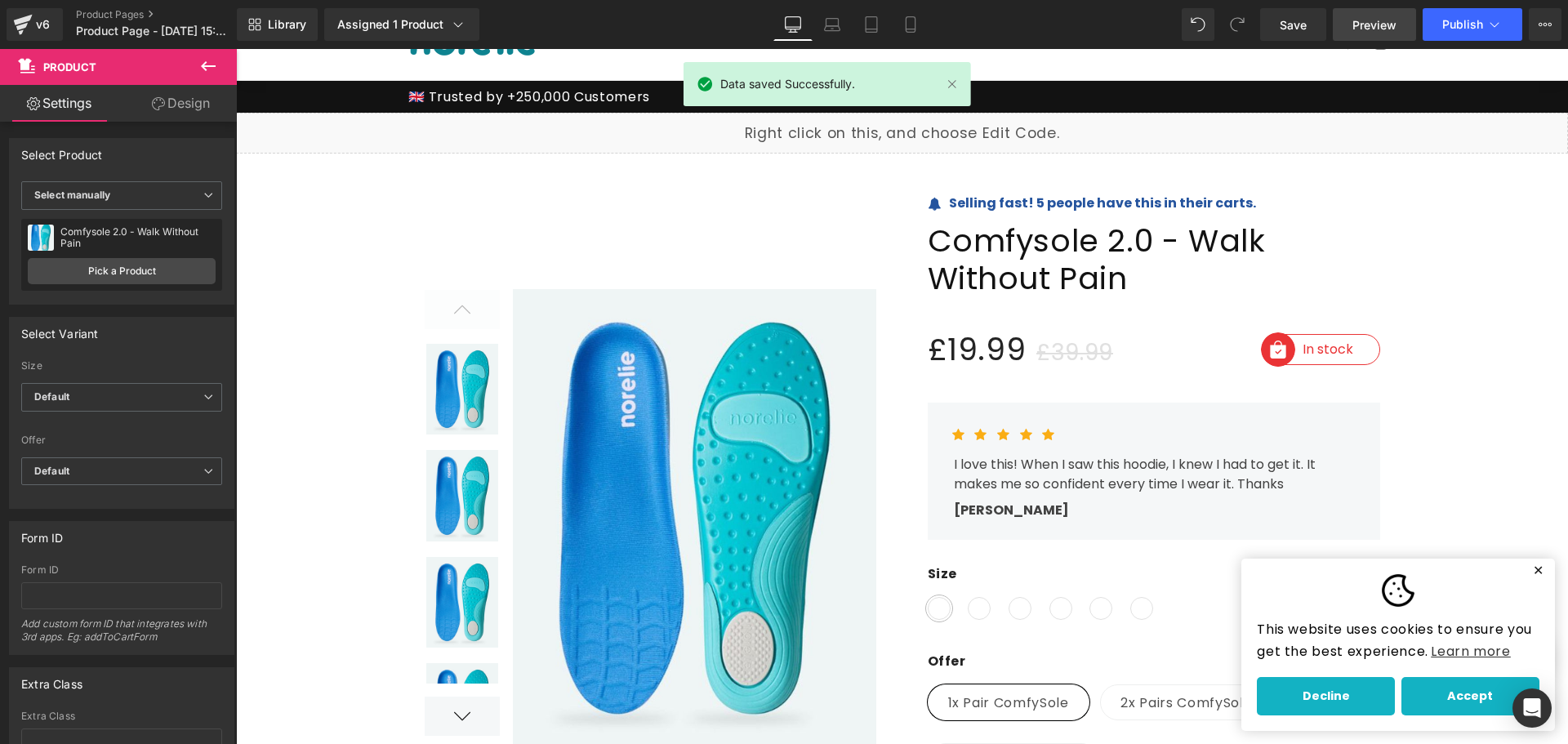
click at [1353, 31] on link "Preview" at bounding box center [1374, 24] width 83 height 33
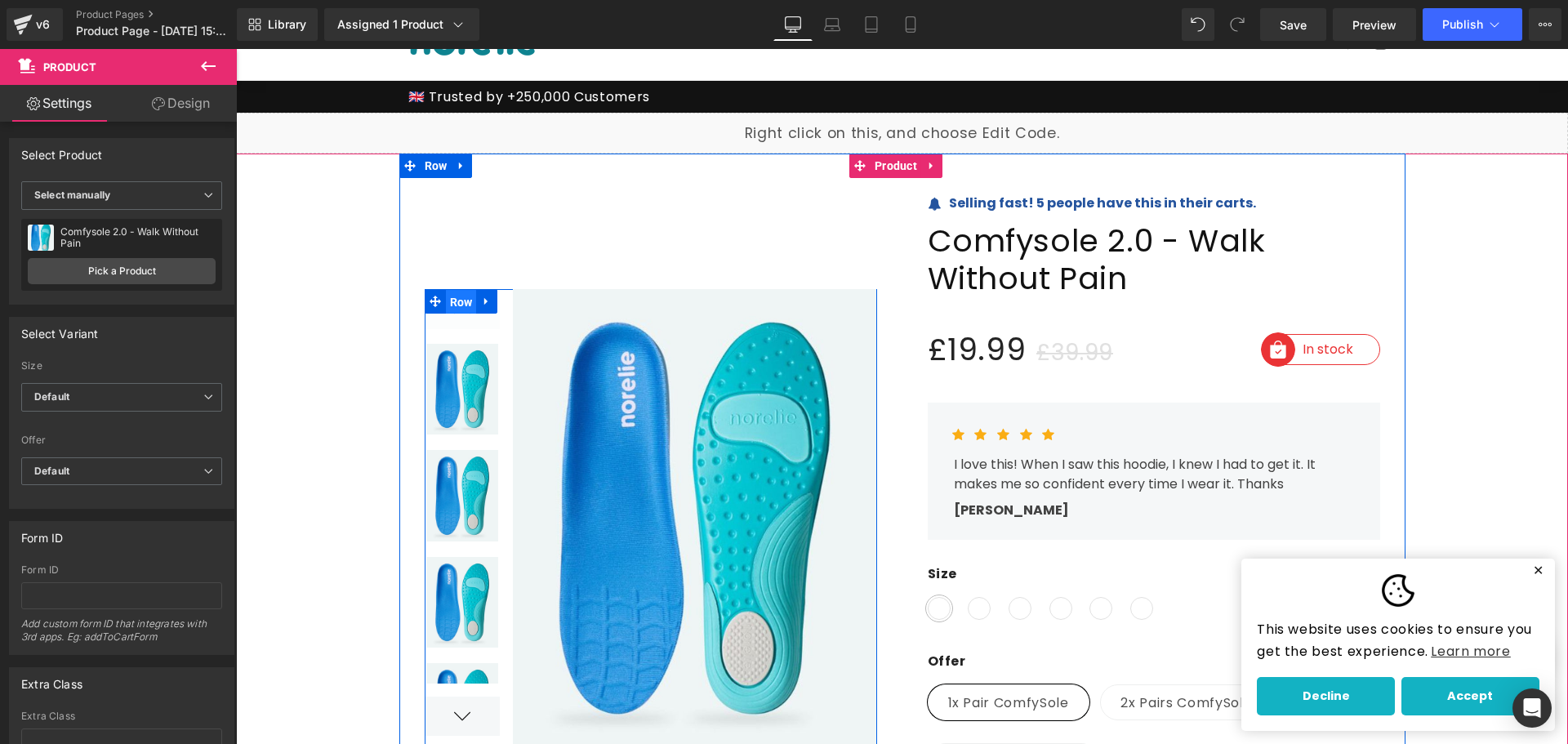
click at [454, 303] on span "Row" at bounding box center [461, 302] width 31 height 25
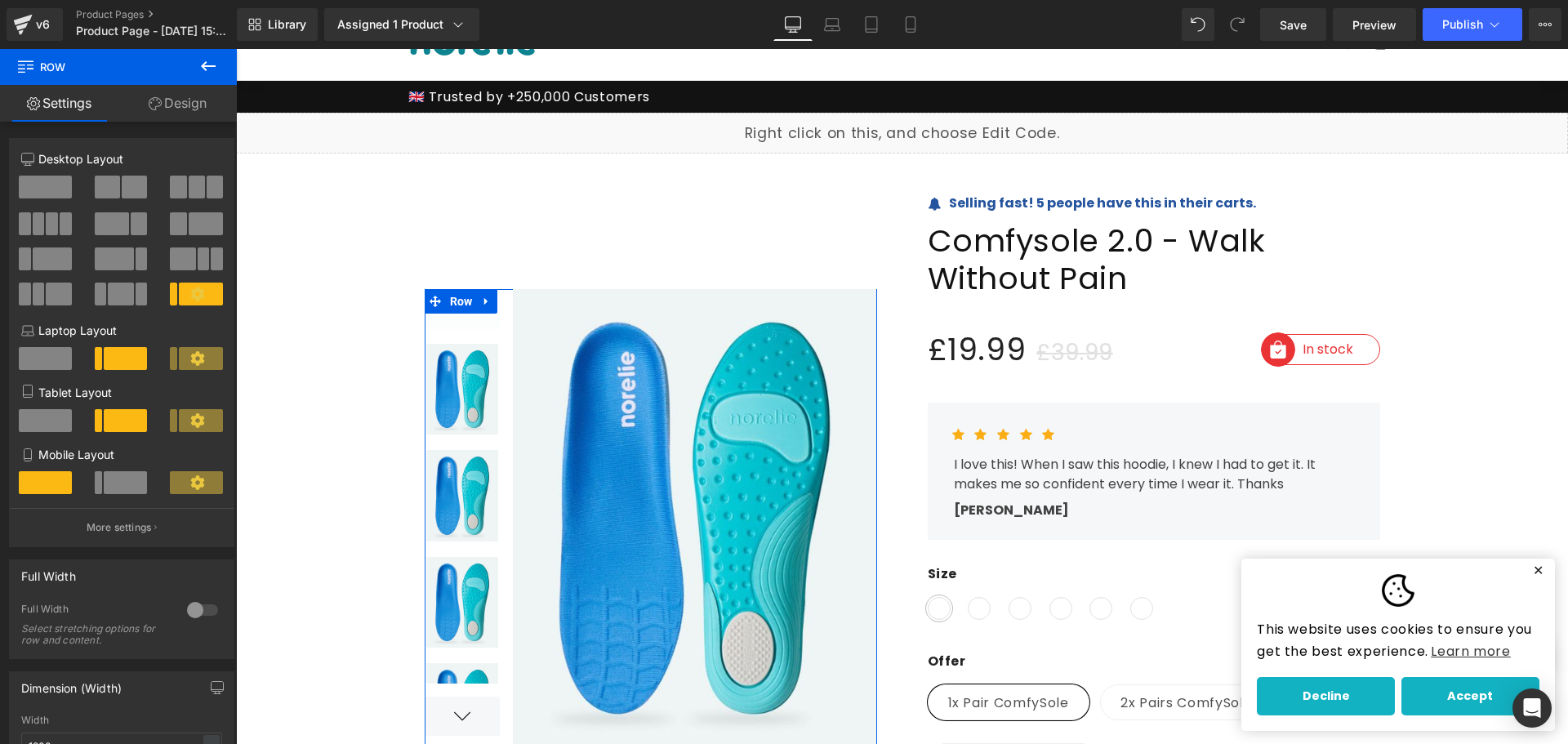
click at [165, 100] on link "Design" at bounding box center [177, 103] width 118 height 37
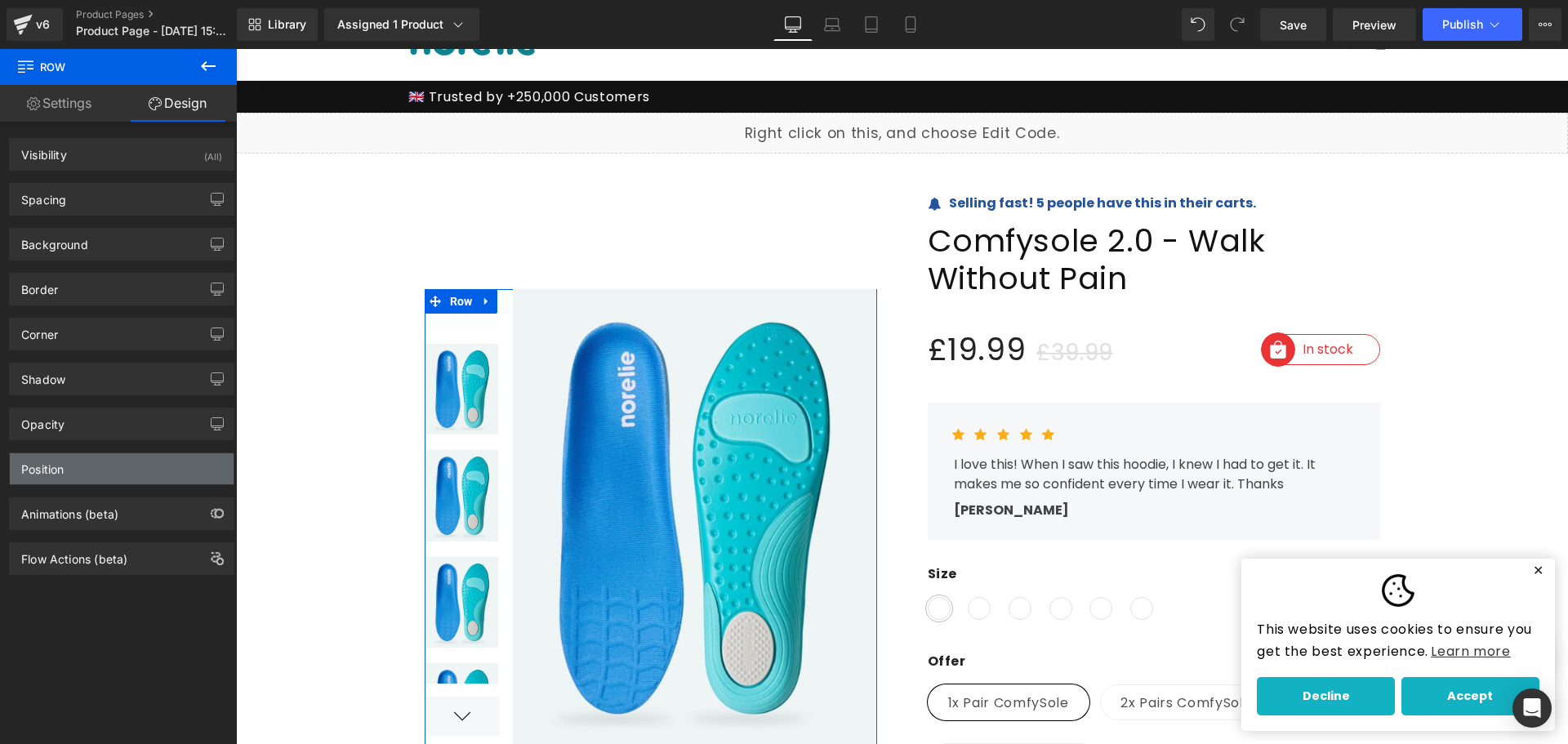
click at [135, 478] on div "Position" at bounding box center [121, 468] width 223 height 31
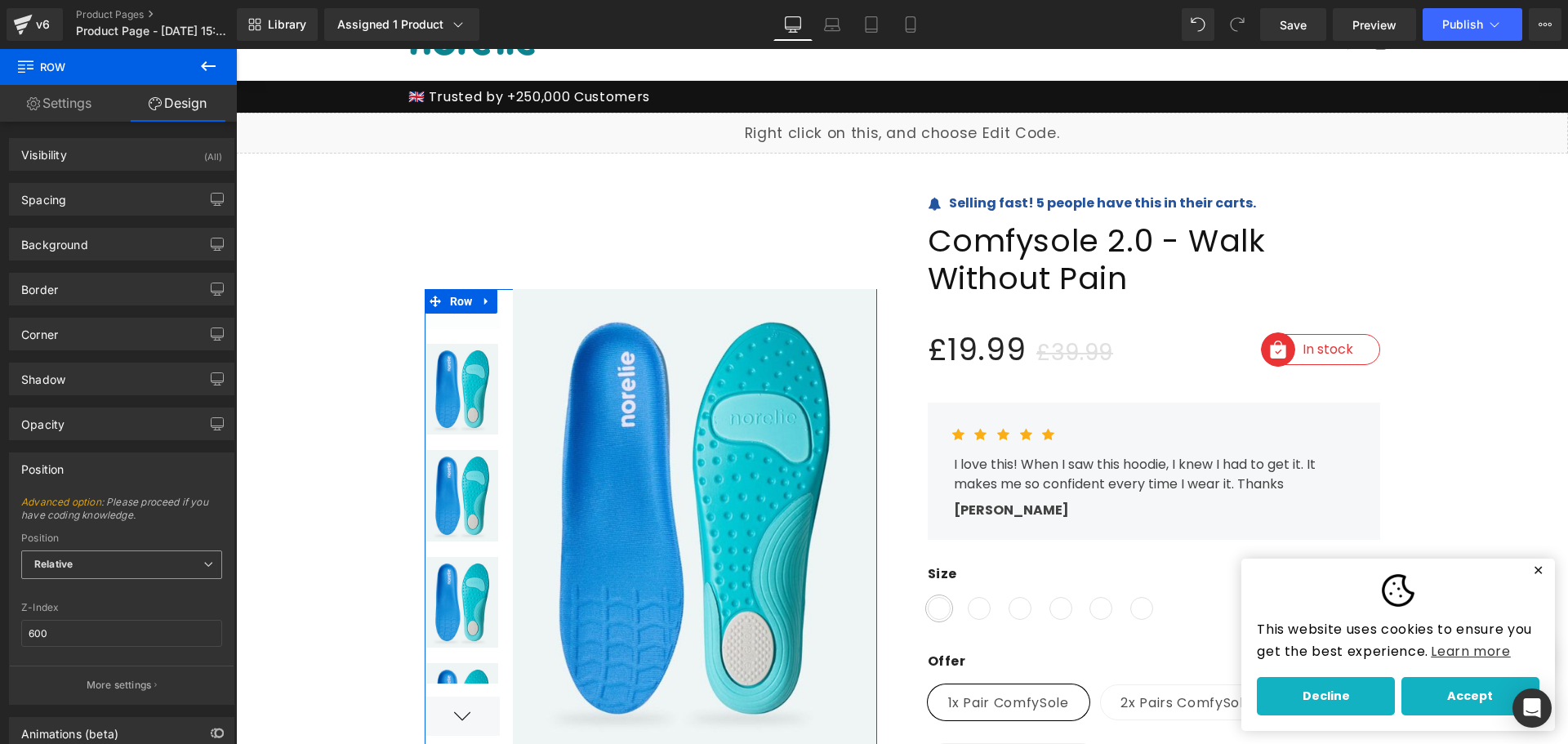
click at [136, 556] on span "Relative" at bounding box center [121, 564] width 201 height 29
click at [112, 636] on li "Static" at bounding box center [121, 643] width 201 height 25
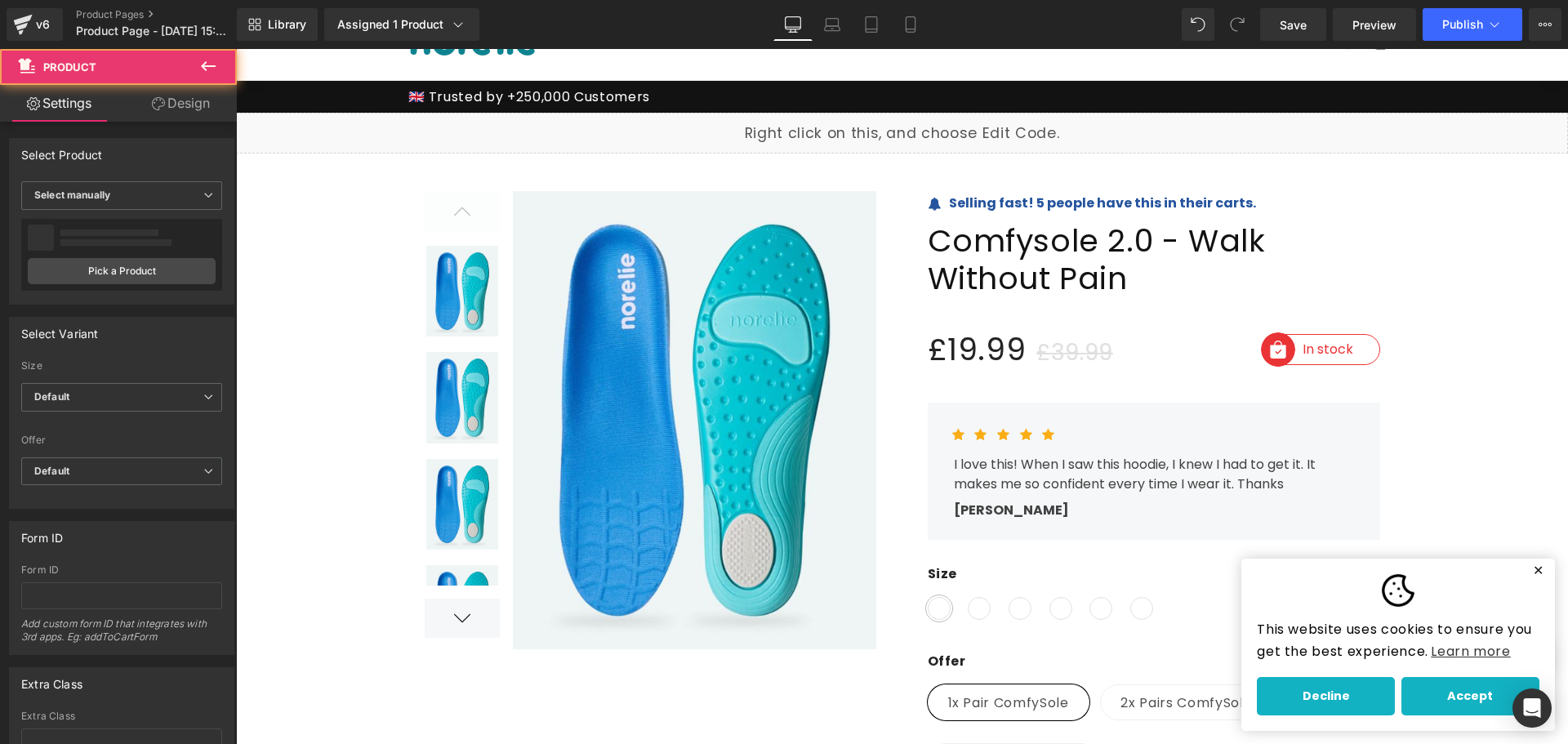
click at [536, 256] on img at bounding box center [688, 419] width 377 height 458
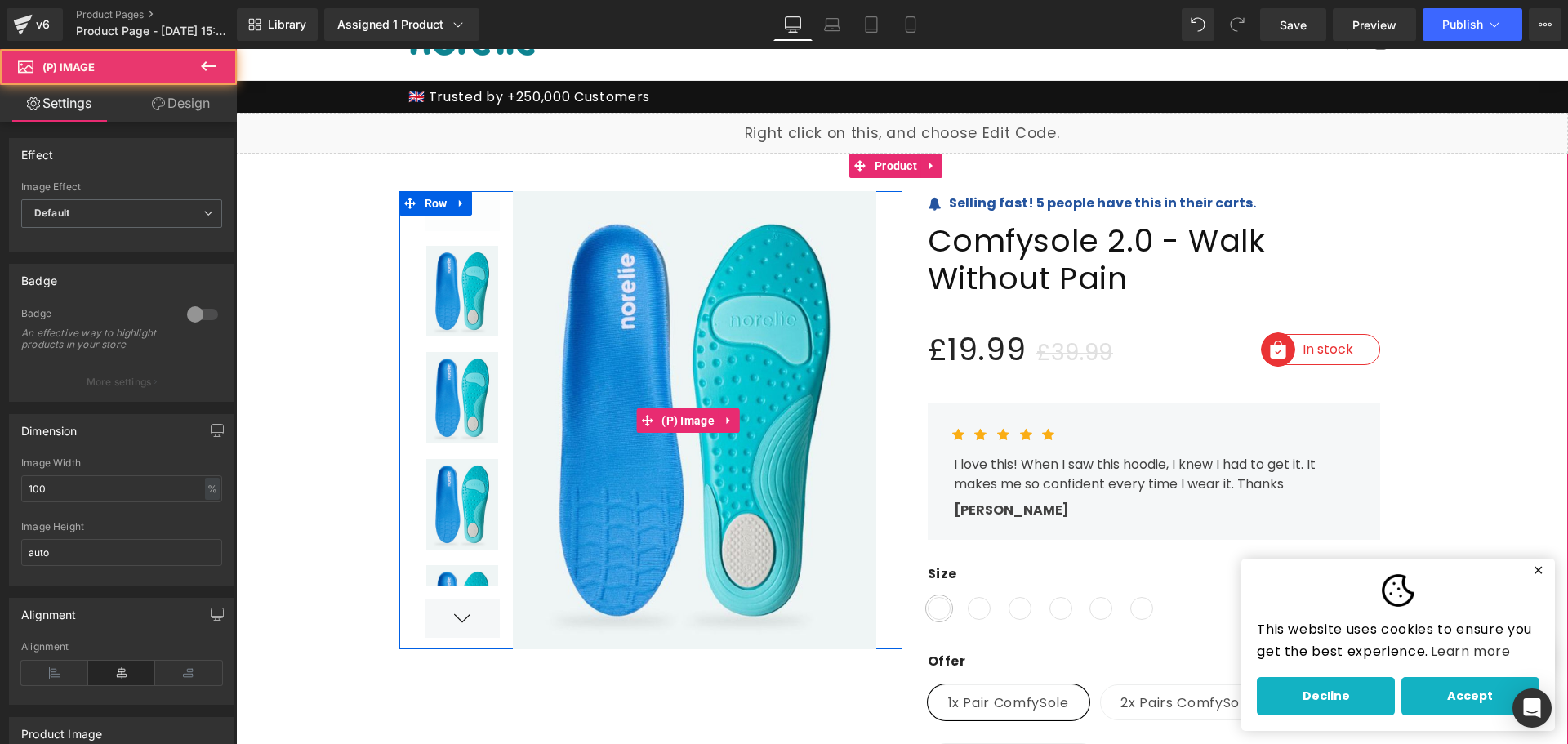
click at [535, 223] on img at bounding box center [688, 419] width 377 height 458
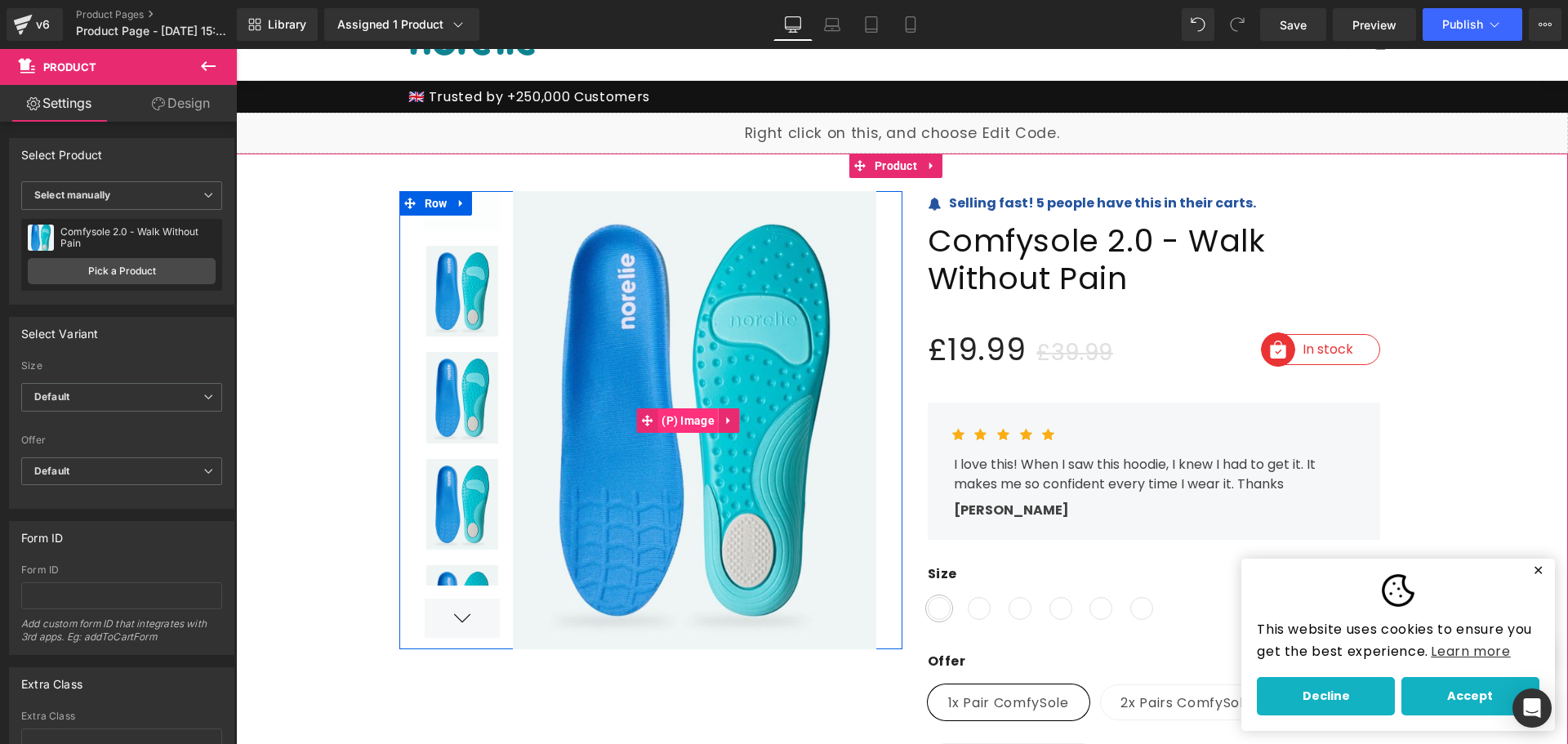
click at [666, 421] on span "(P) Image" at bounding box center [688, 420] width 62 height 25
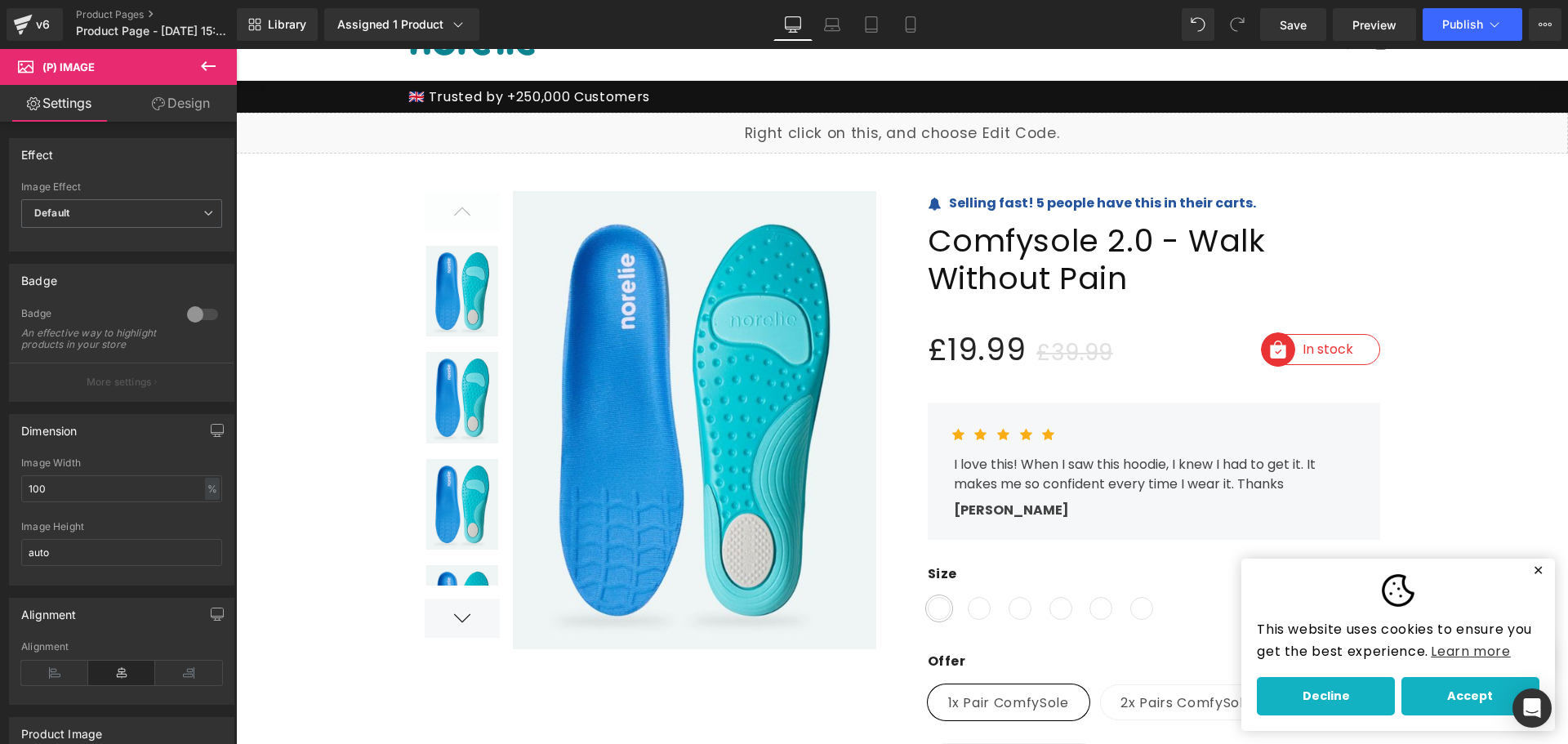
click at [177, 100] on link "Design" at bounding box center [181, 103] width 118 height 37
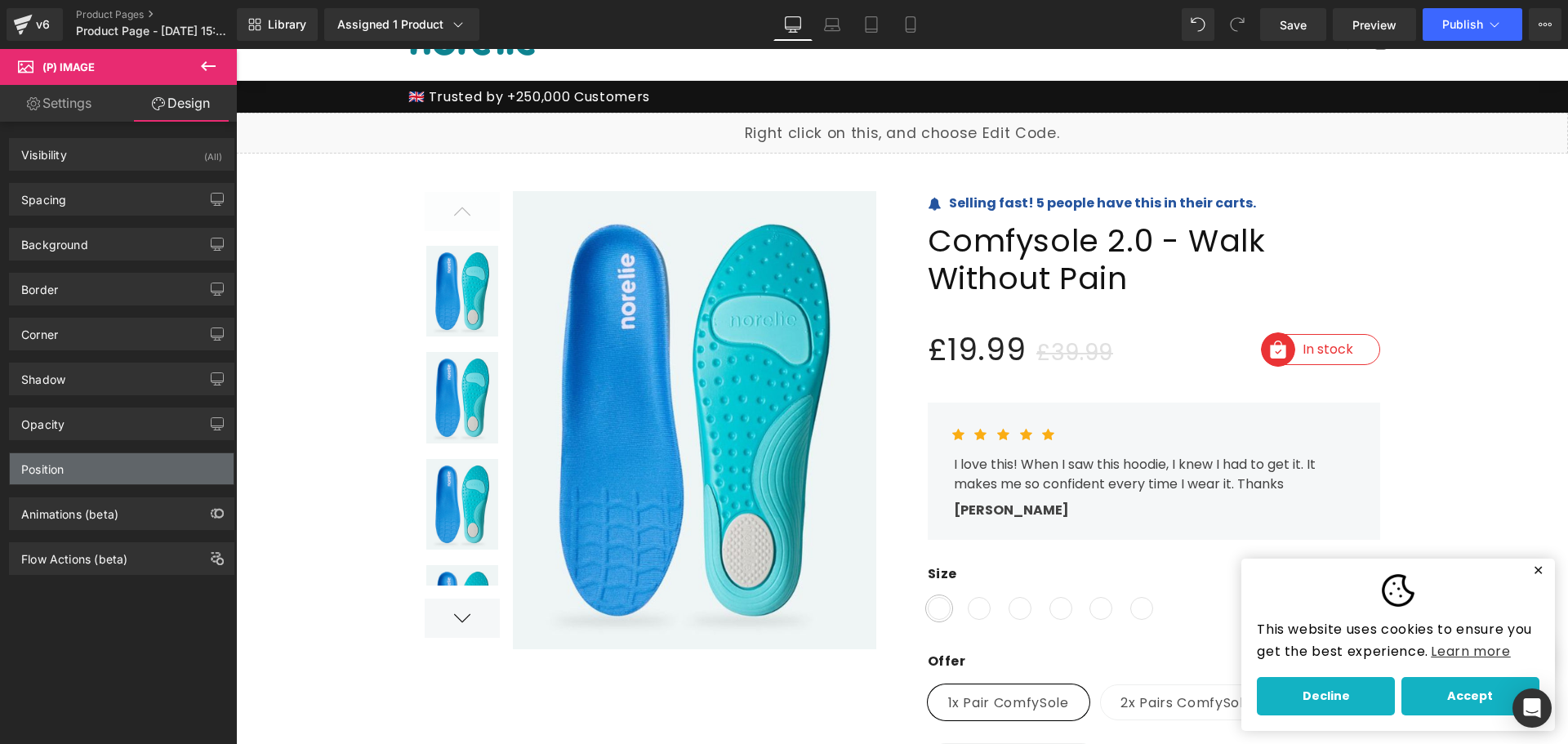
click at [127, 477] on div "Position" at bounding box center [121, 468] width 223 height 31
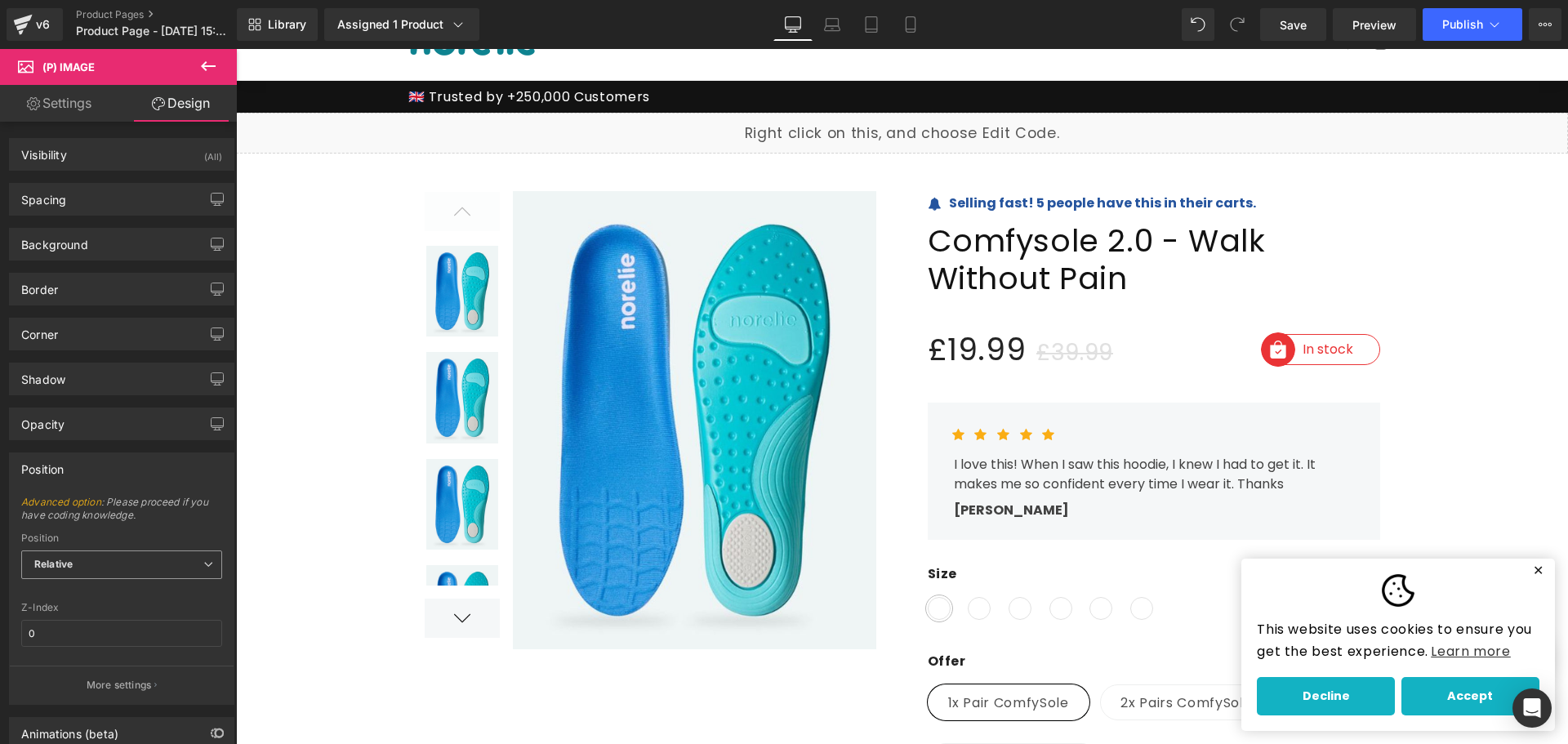
click at [158, 563] on span "Relative" at bounding box center [121, 564] width 201 height 29
click at [131, 641] on li "Static" at bounding box center [121, 643] width 201 height 25
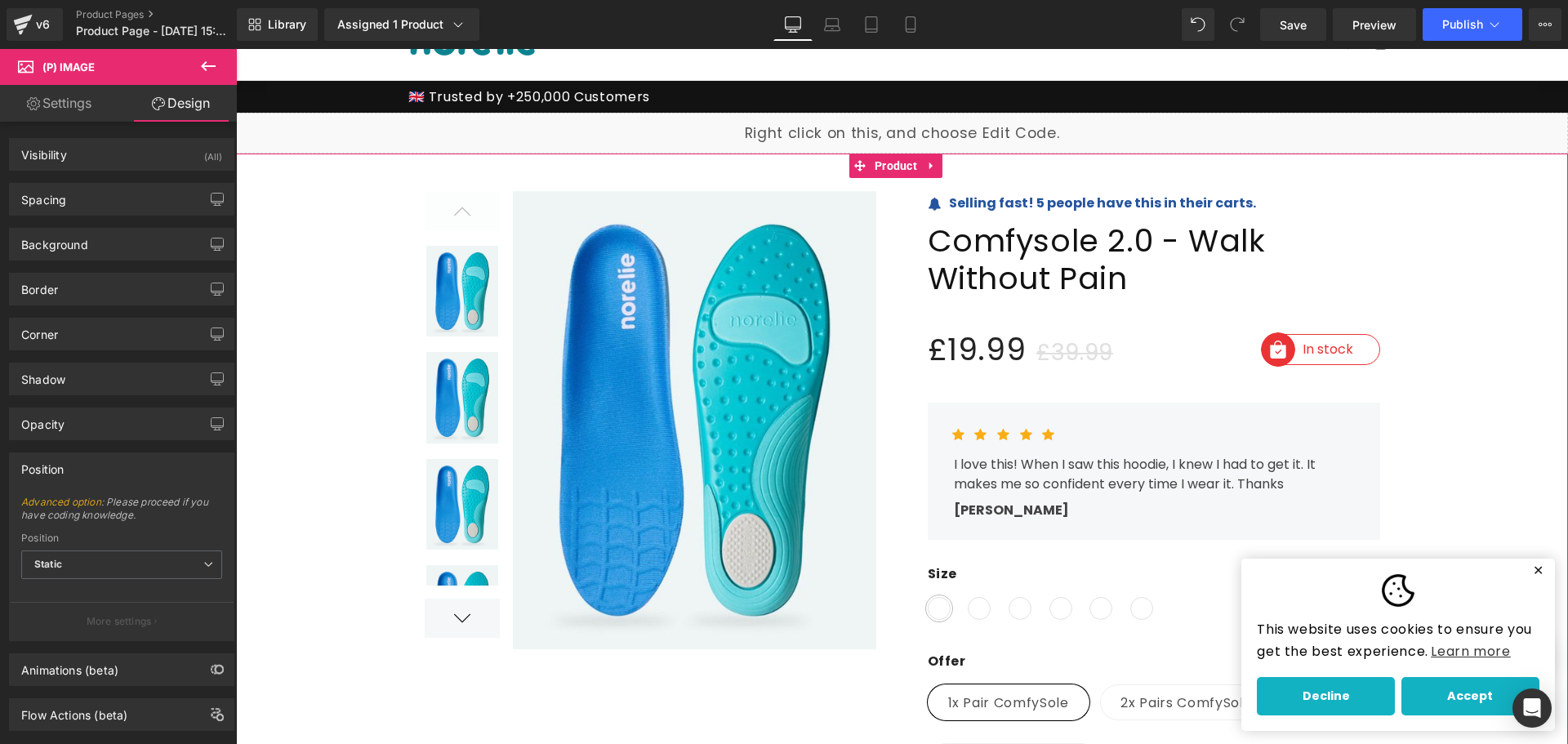
drag, startPoint x: 369, startPoint y: 281, endPoint x: 398, endPoint y: 269, distance: 31.4
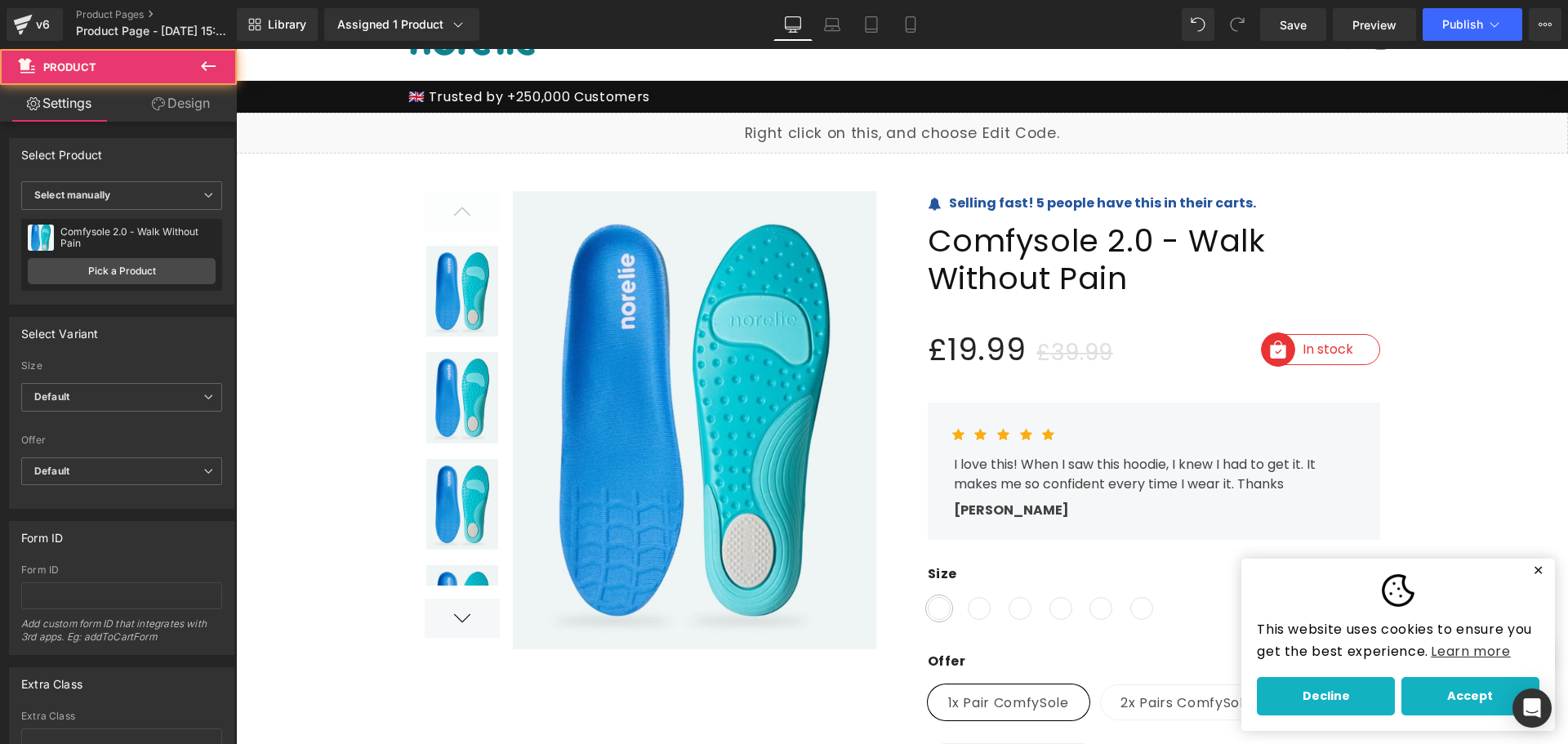
click at [549, 219] on img at bounding box center [688, 419] width 377 height 458
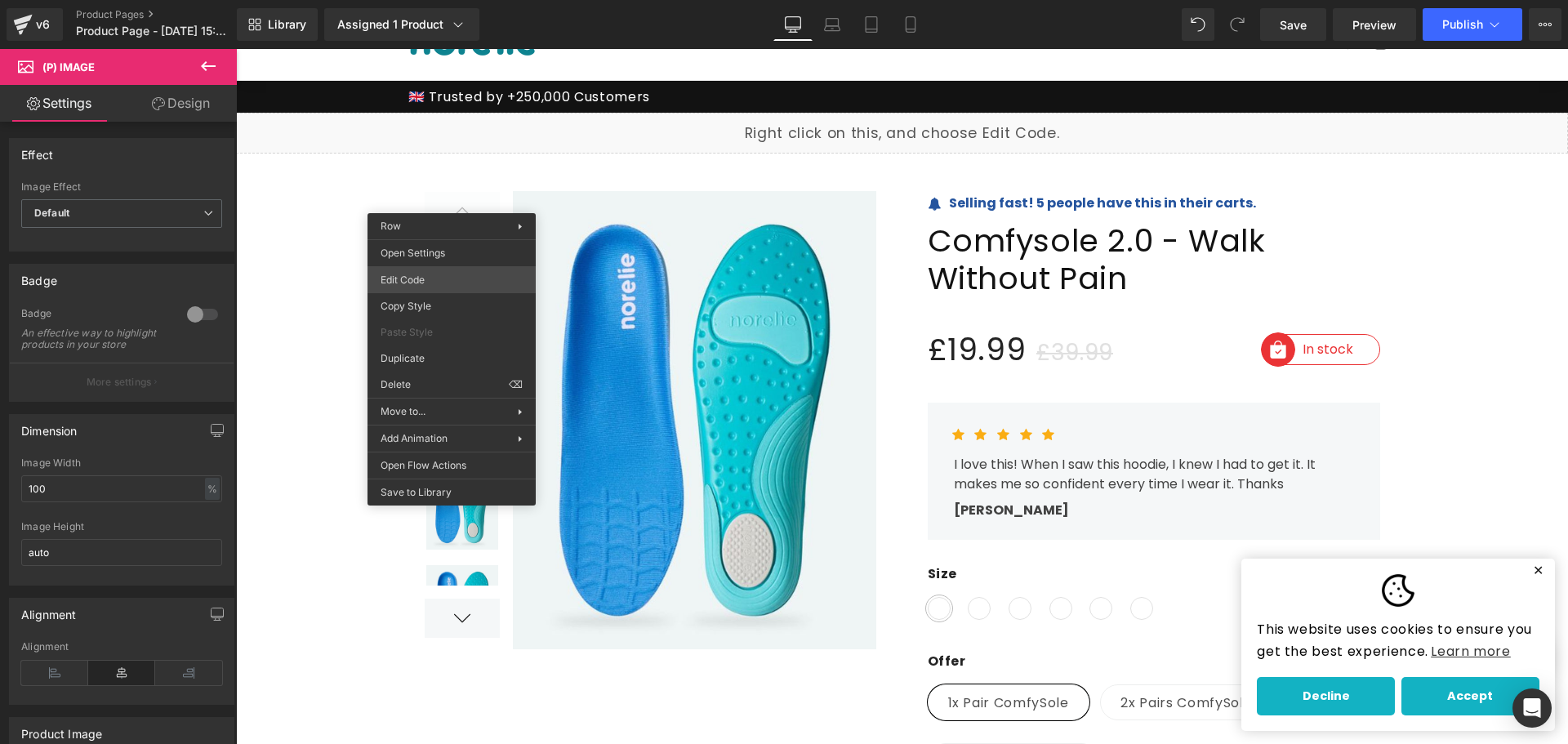
click at [444, 0] on div "(P) Image You are previewing how the will restyle your page. You can not edit E…" at bounding box center [784, 0] width 1568 height 0
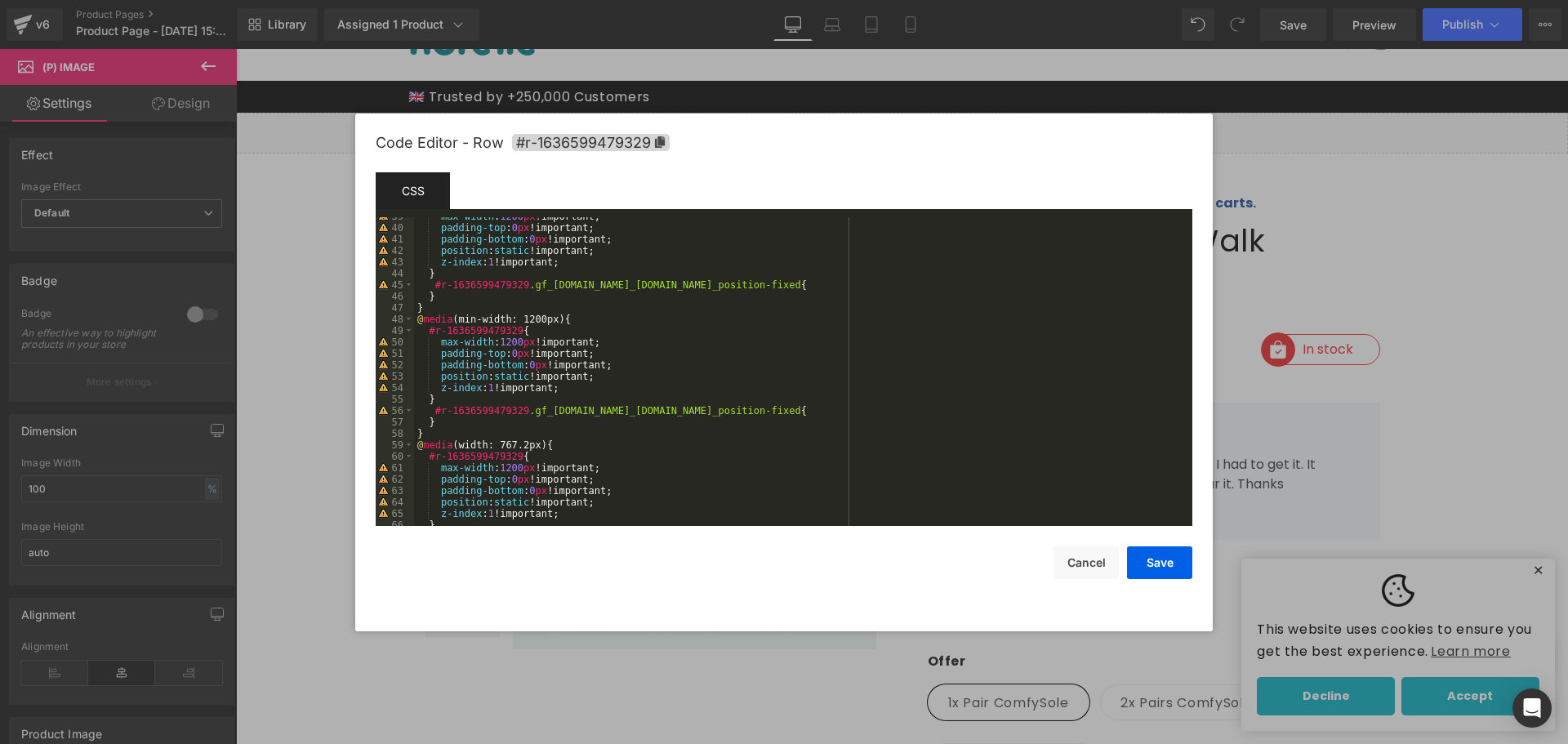
scroll to position [492, 0]
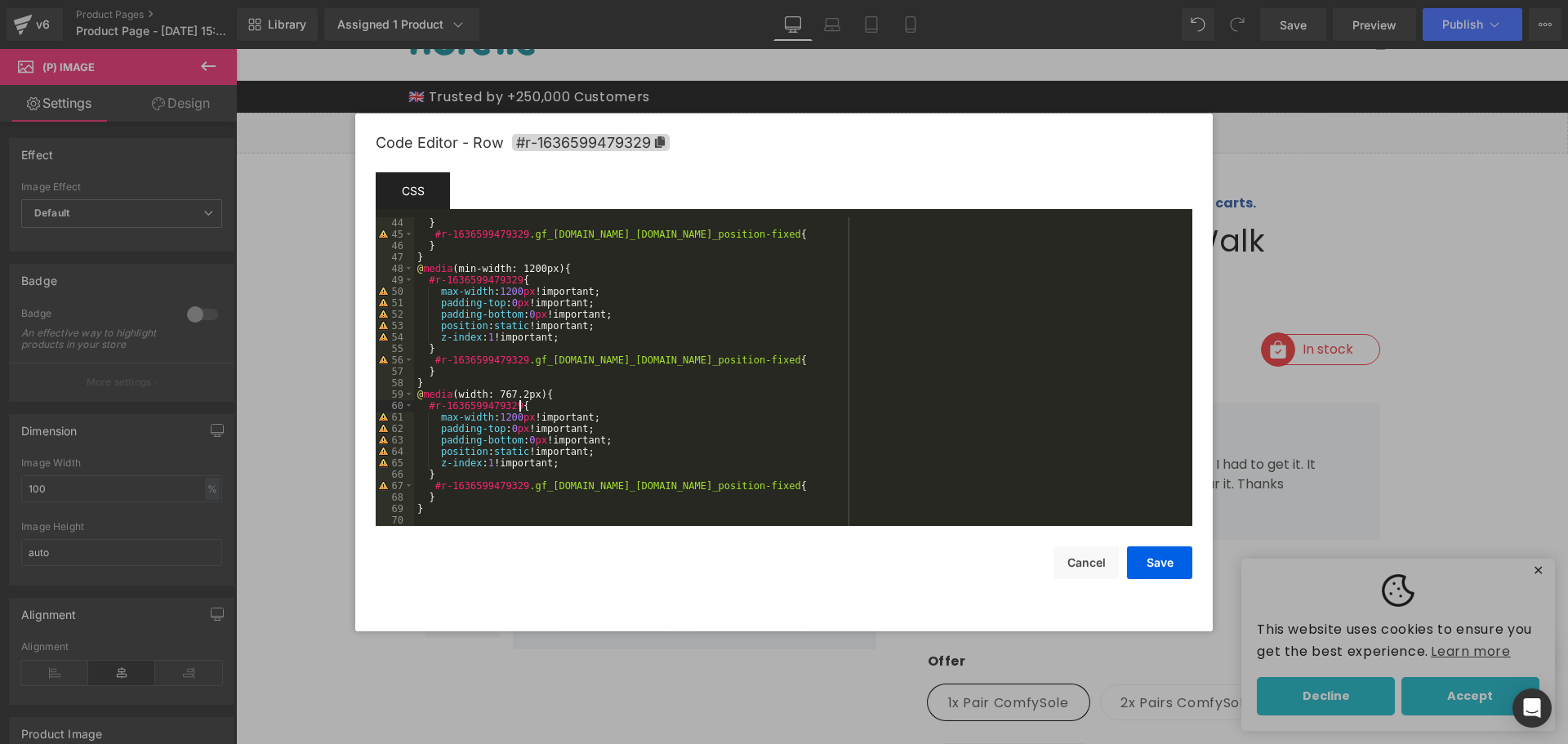
click at [531, 406] on div "} #r-1636599479329 .gf_row.gf_row-fluid.gf_position-fixed { } } @ media (min-wi…" at bounding box center [799, 383] width 772 height 332
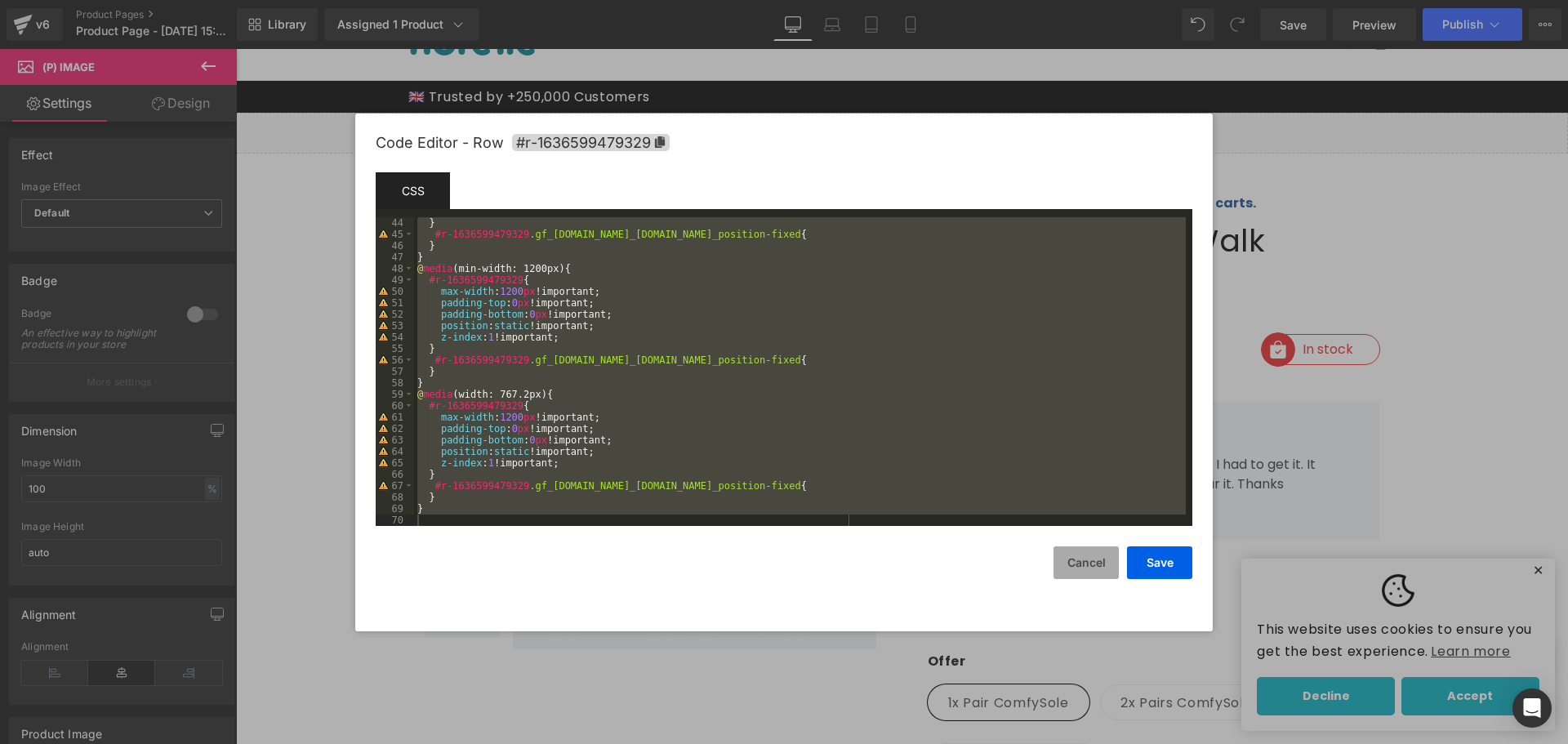
click at [1067, 566] on button "Cancel" at bounding box center [1086, 562] width 66 height 33
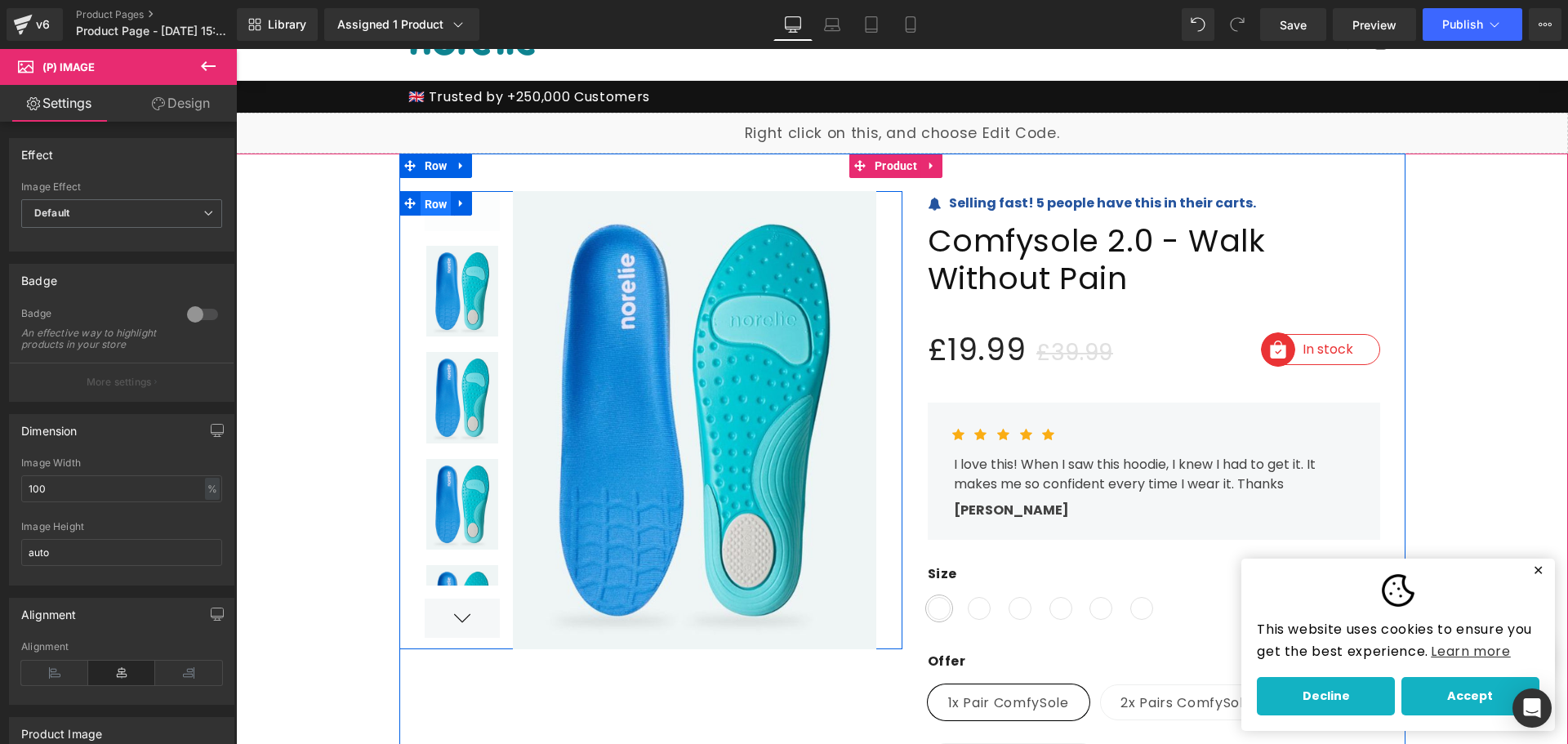
click at [432, 197] on span "Row" at bounding box center [436, 204] width 31 height 25
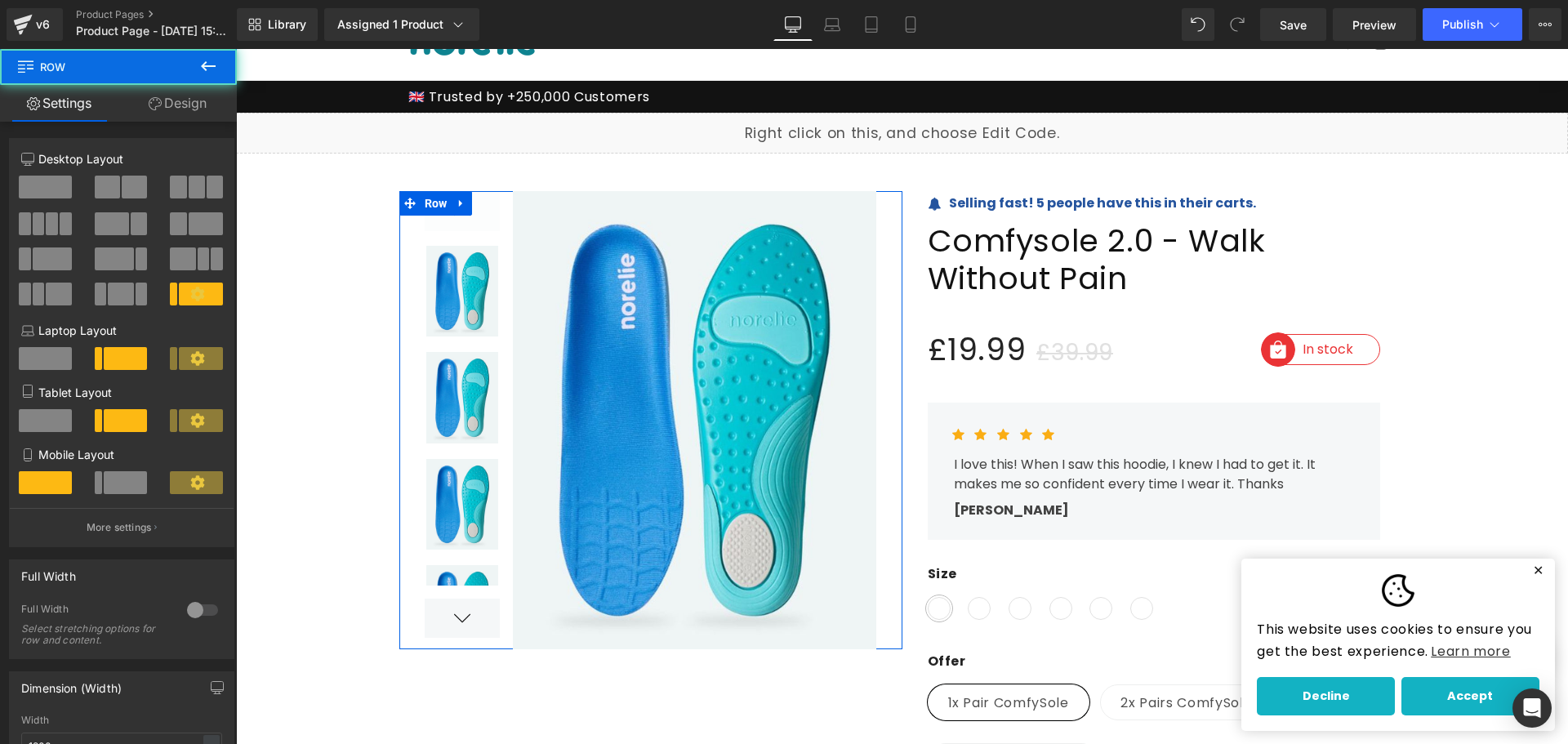
click at [195, 81] on button at bounding box center [209, 67] width 58 height 36
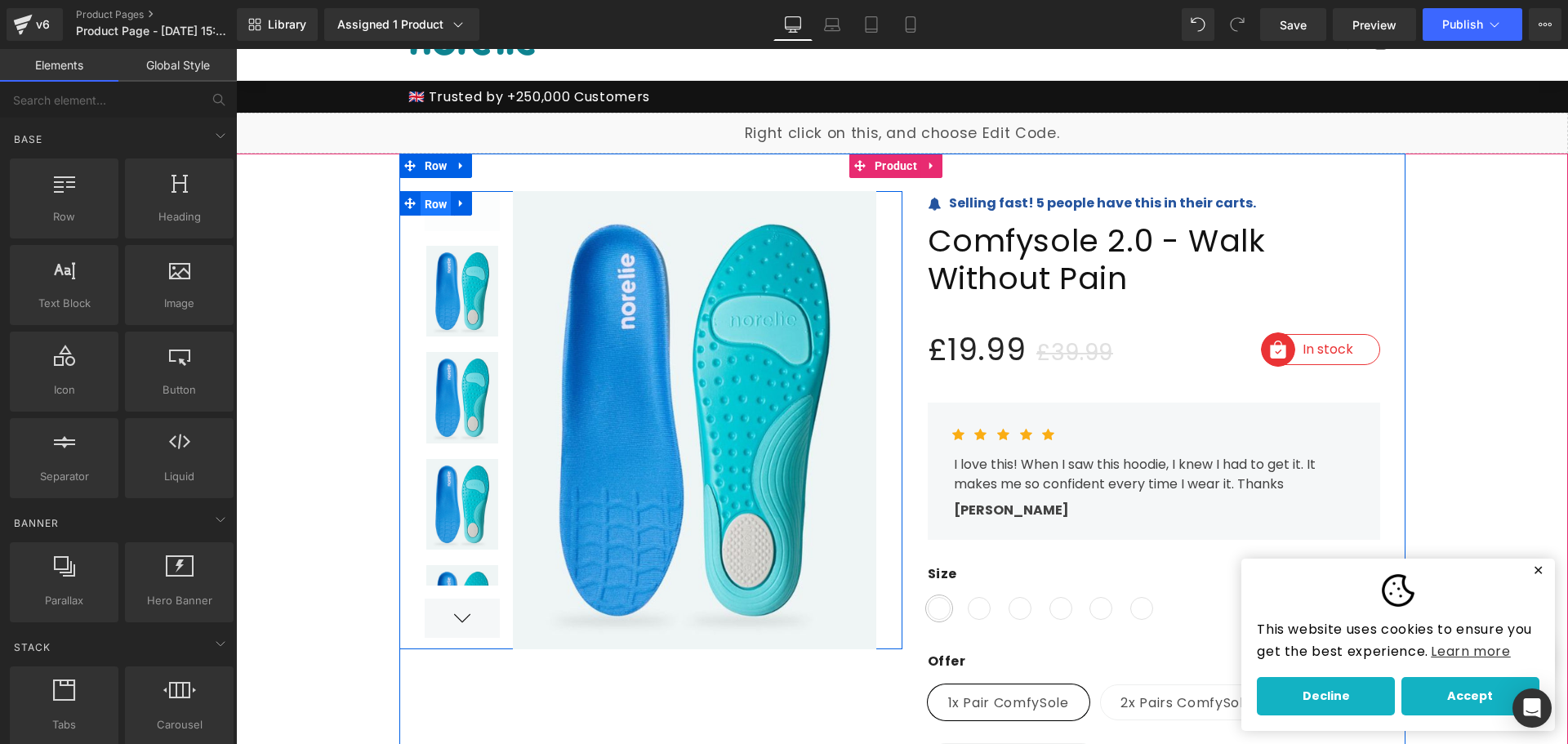
drag, startPoint x: 439, startPoint y: 208, endPoint x: 243, endPoint y: 154, distance: 203.3
click at [434, 205] on span "Row" at bounding box center [436, 204] width 31 height 25
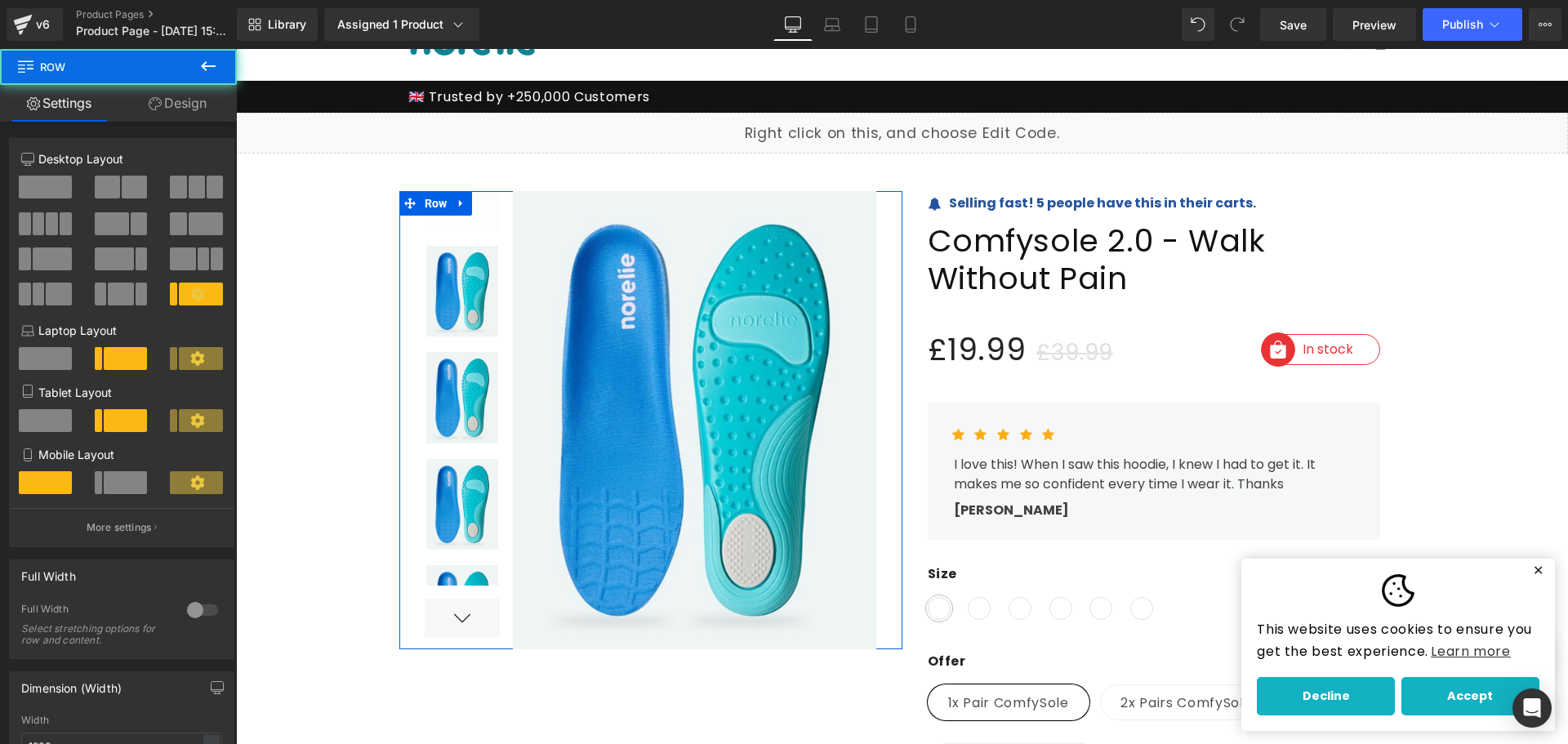
click at [195, 95] on link "Design" at bounding box center [177, 103] width 118 height 37
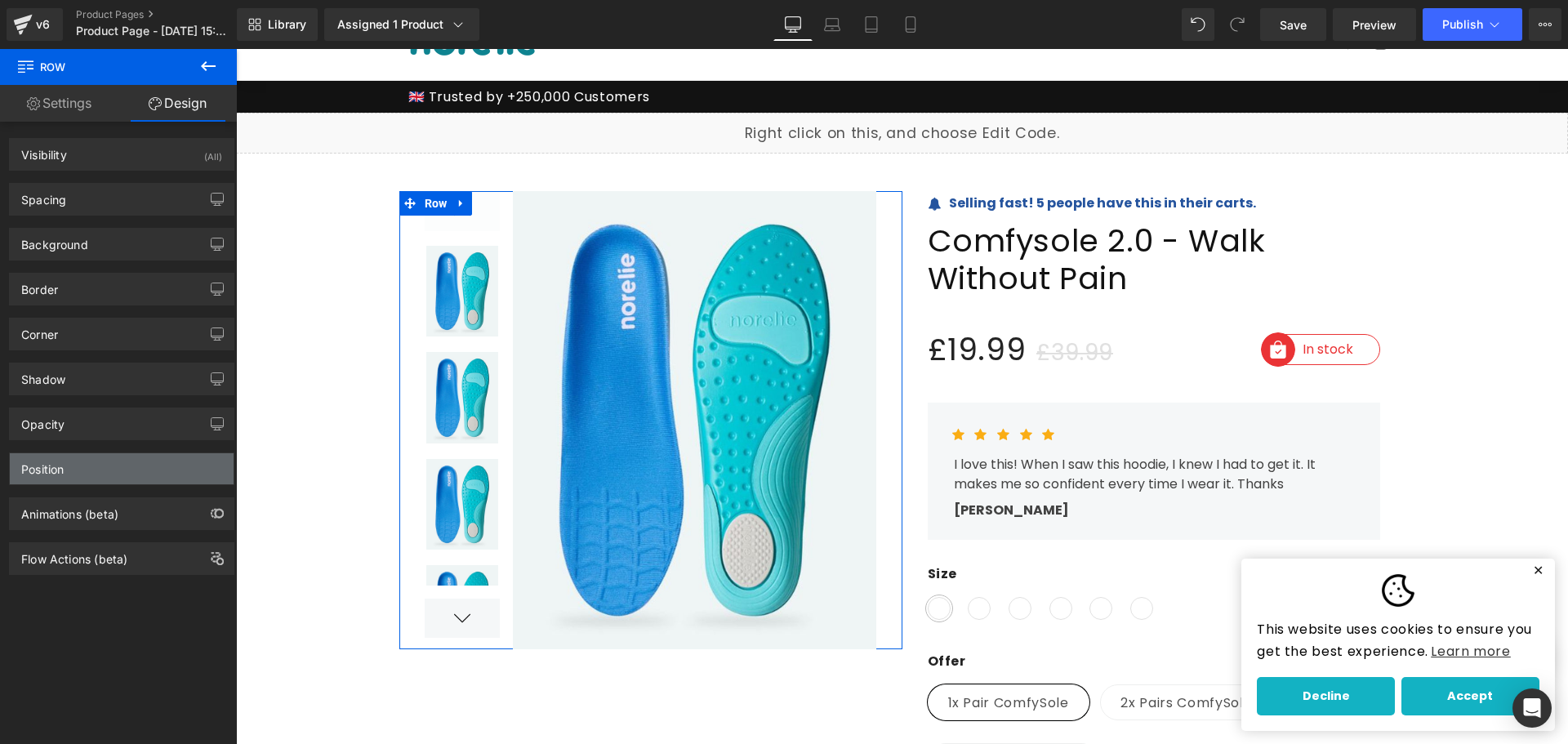
click at [171, 466] on div "Position" at bounding box center [121, 468] width 223 height 31
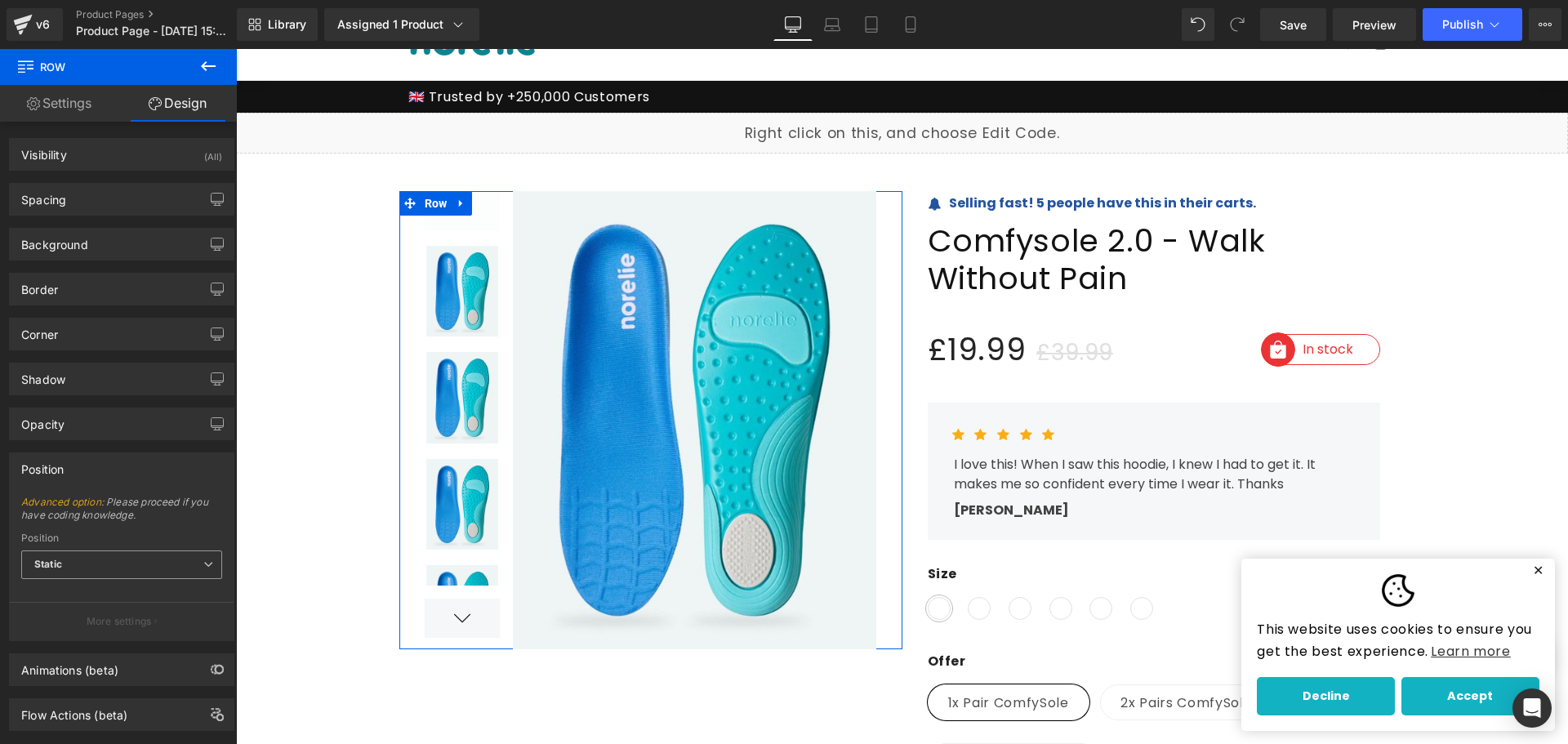
click at [169, 568] on span "Static" at bounding box center [121, 564] width 201 height 29
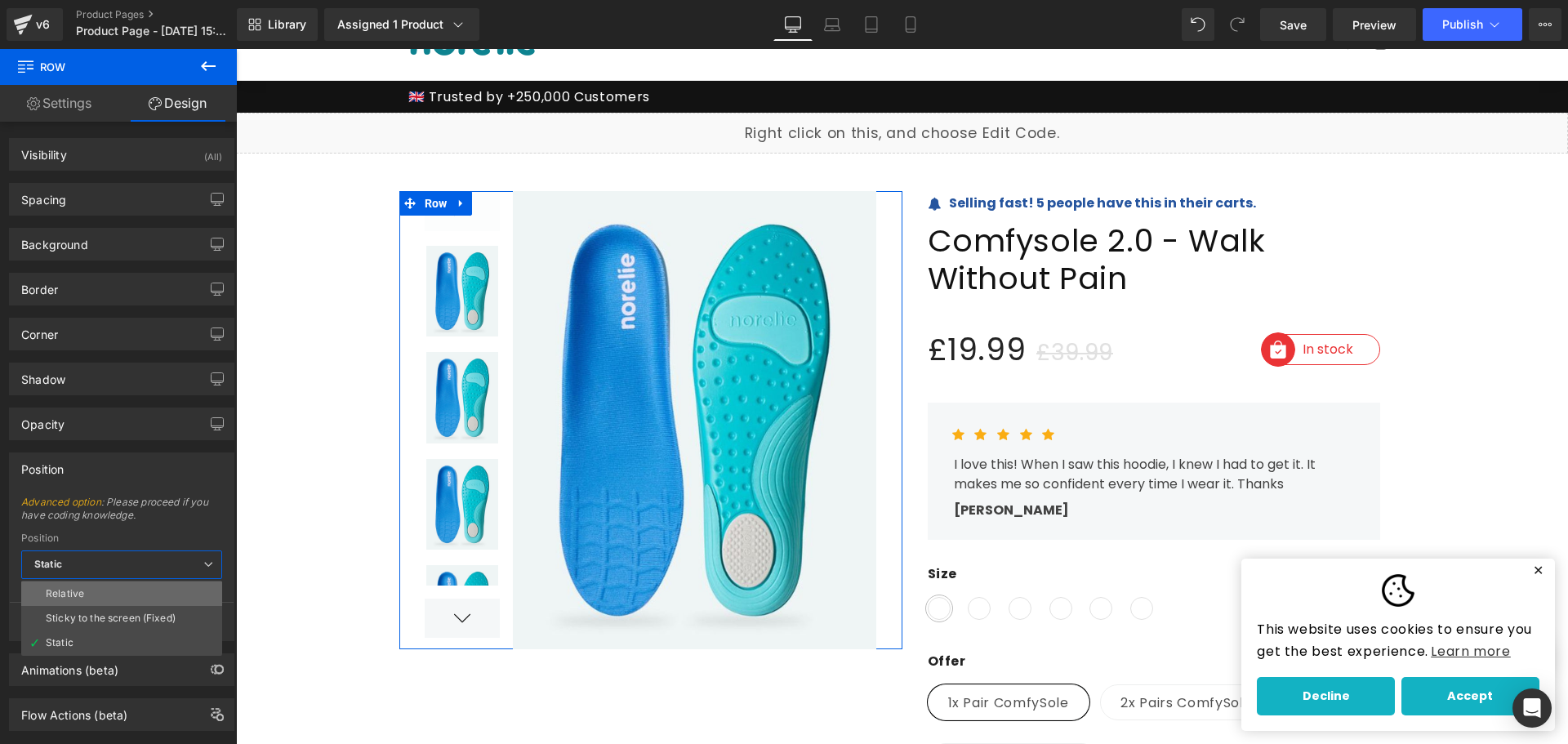
click at [159, 587] on li "Relative" at bounding box center [121, 594] width 201 height 25
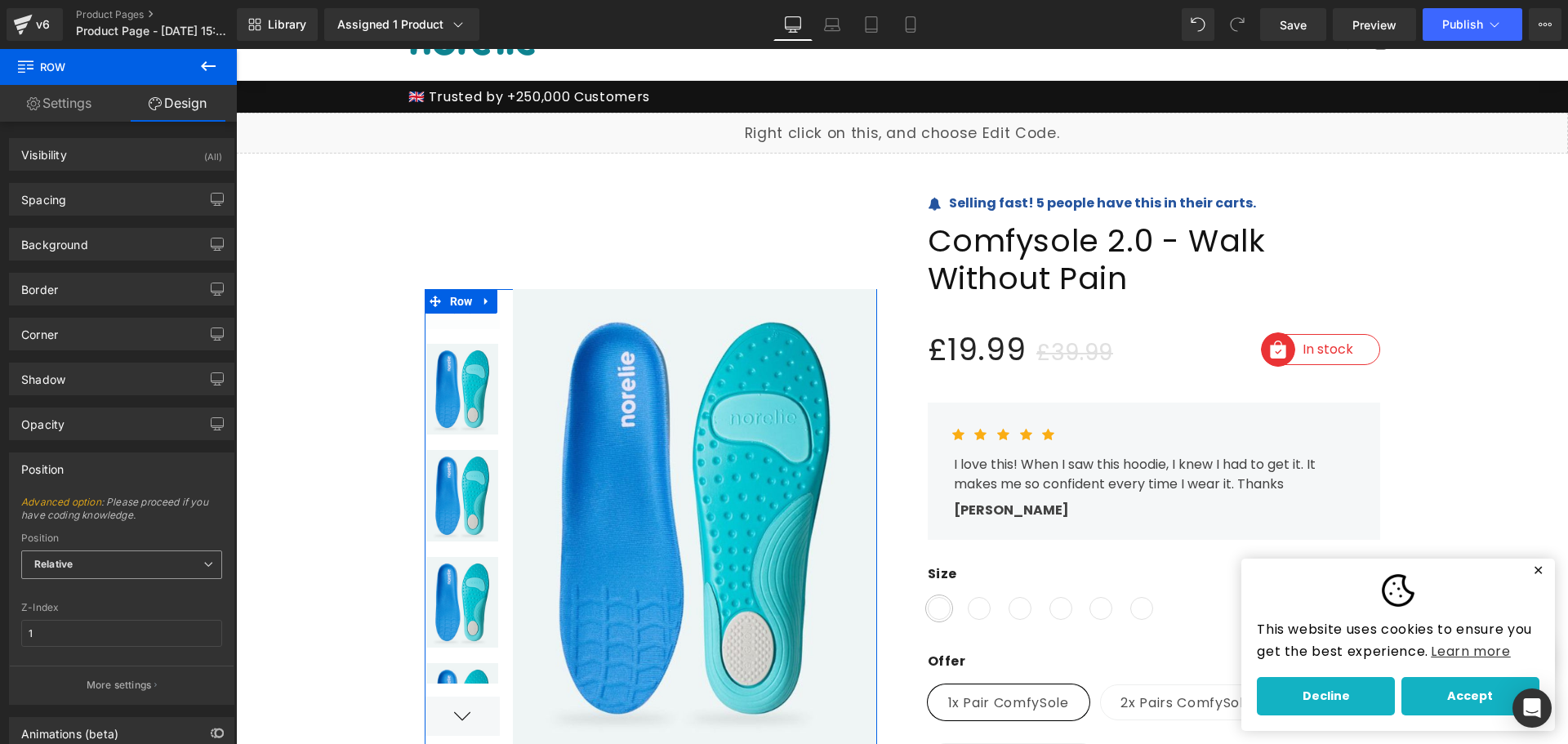
click at [159, 568] on span "Relative" at bounding box center [121, 564] width 201 height 29
click at [152, 639] on li "Static" at bounding box center [121, 643] width 201 height 25
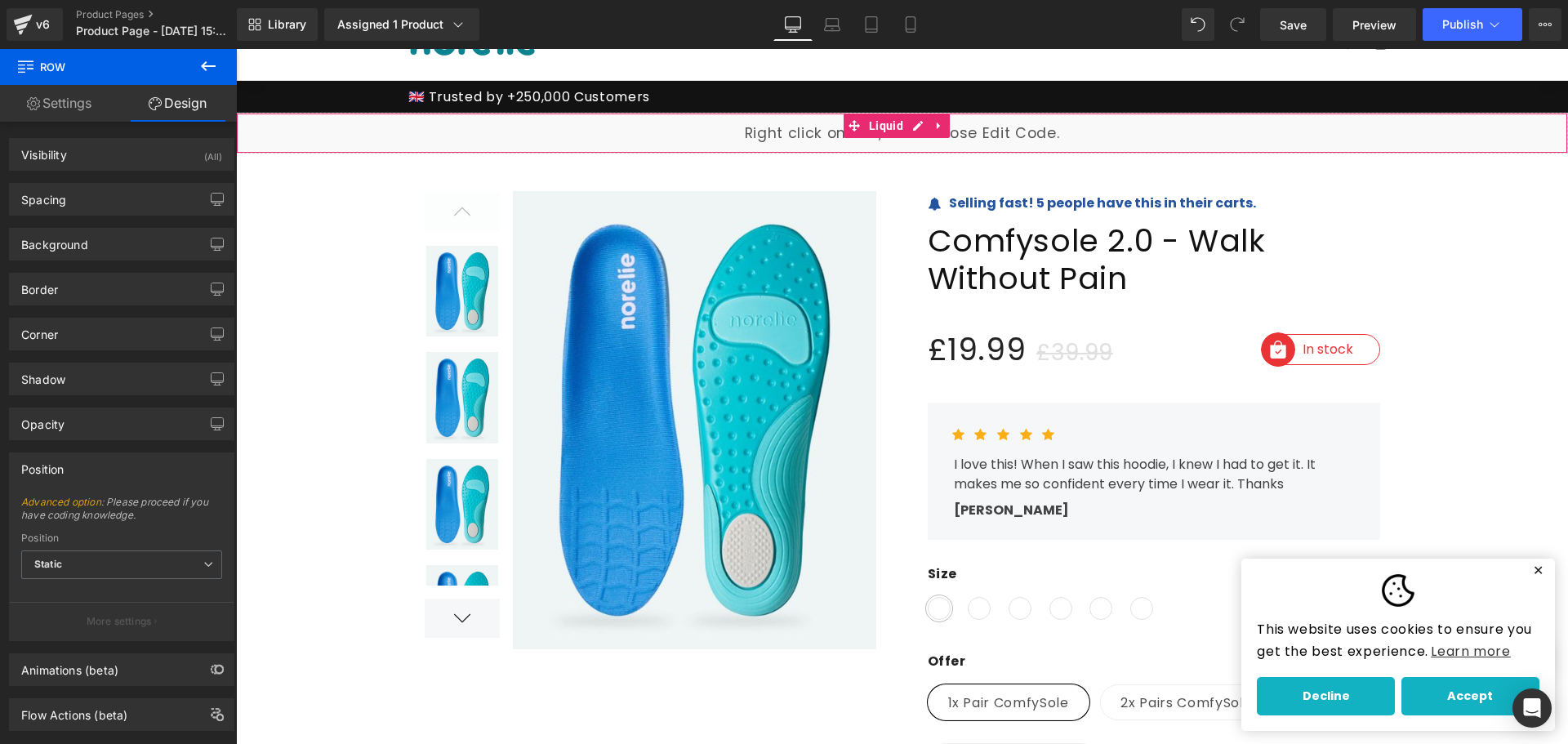
click at [1025, 147] on div "Liquid" at bounding box center [902, 132] width 1332 height 41
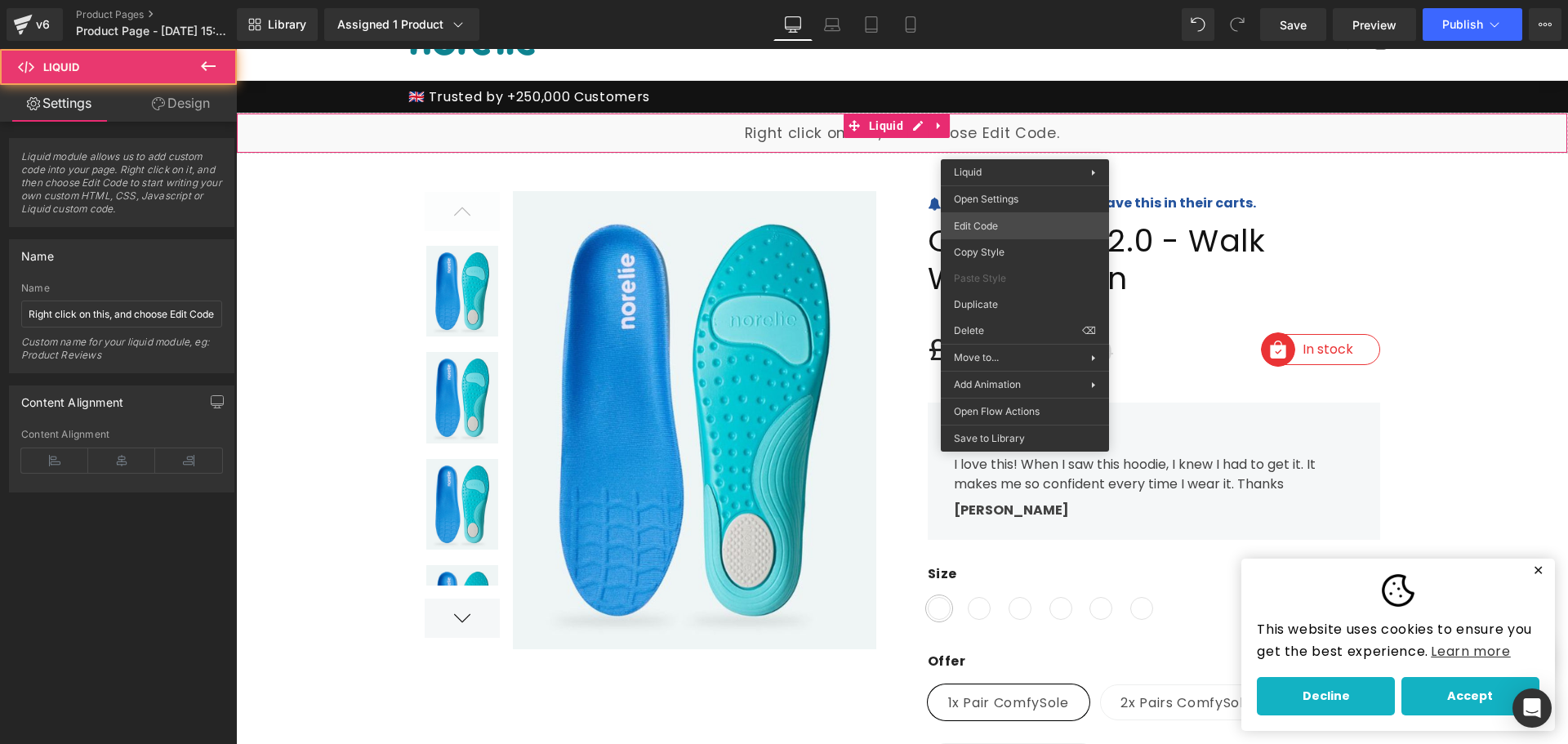
click at [997, 0] on div "Row You are previewing how the will restyle your page. You can not edit Element…" at bounding box center [784, 0] width 1568 height 0
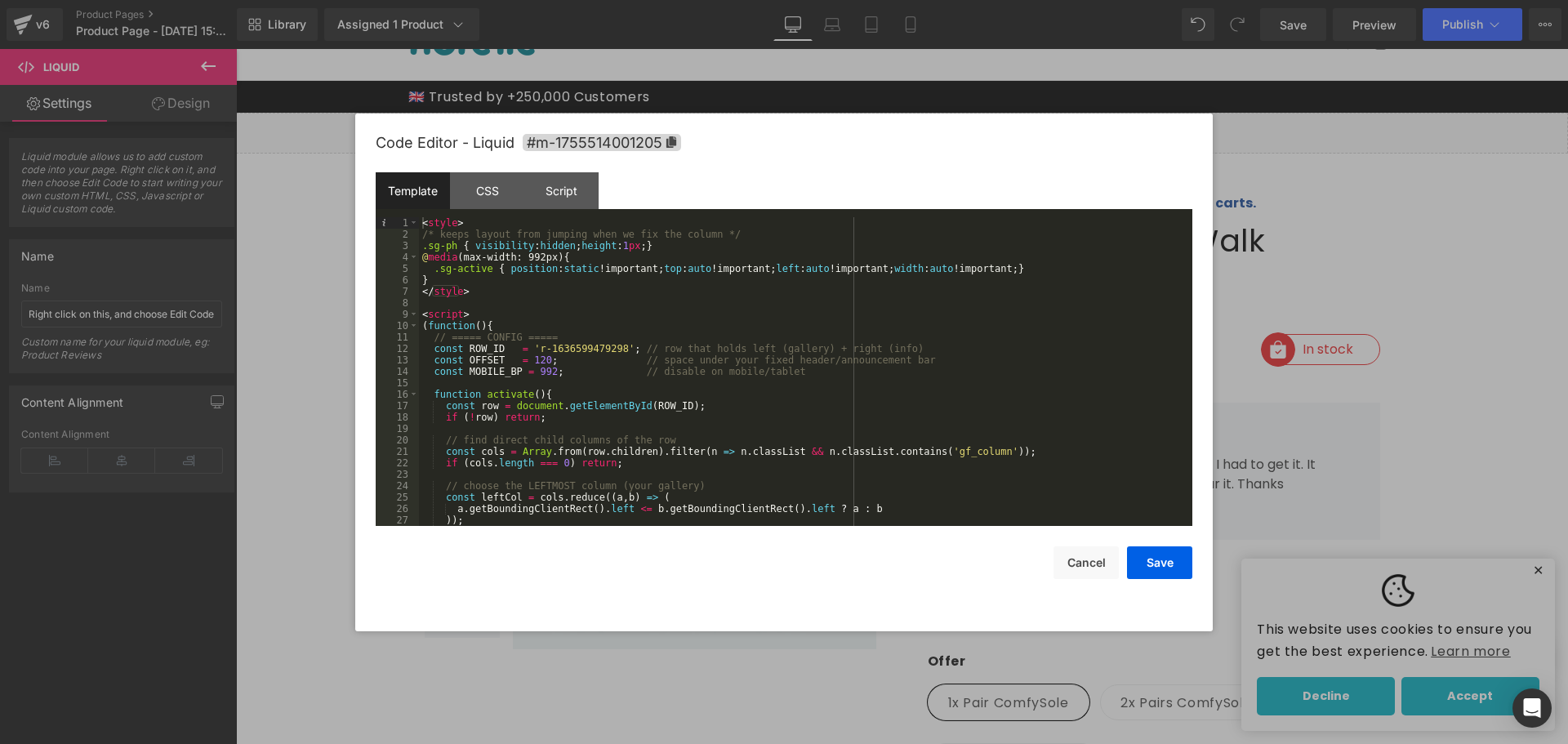
click at [784, 273] on div "< style > /* keeps layout from jumping when we fix the column */ .sg-ph { visib…" at bounding box center [802, 383] width 767 height 332
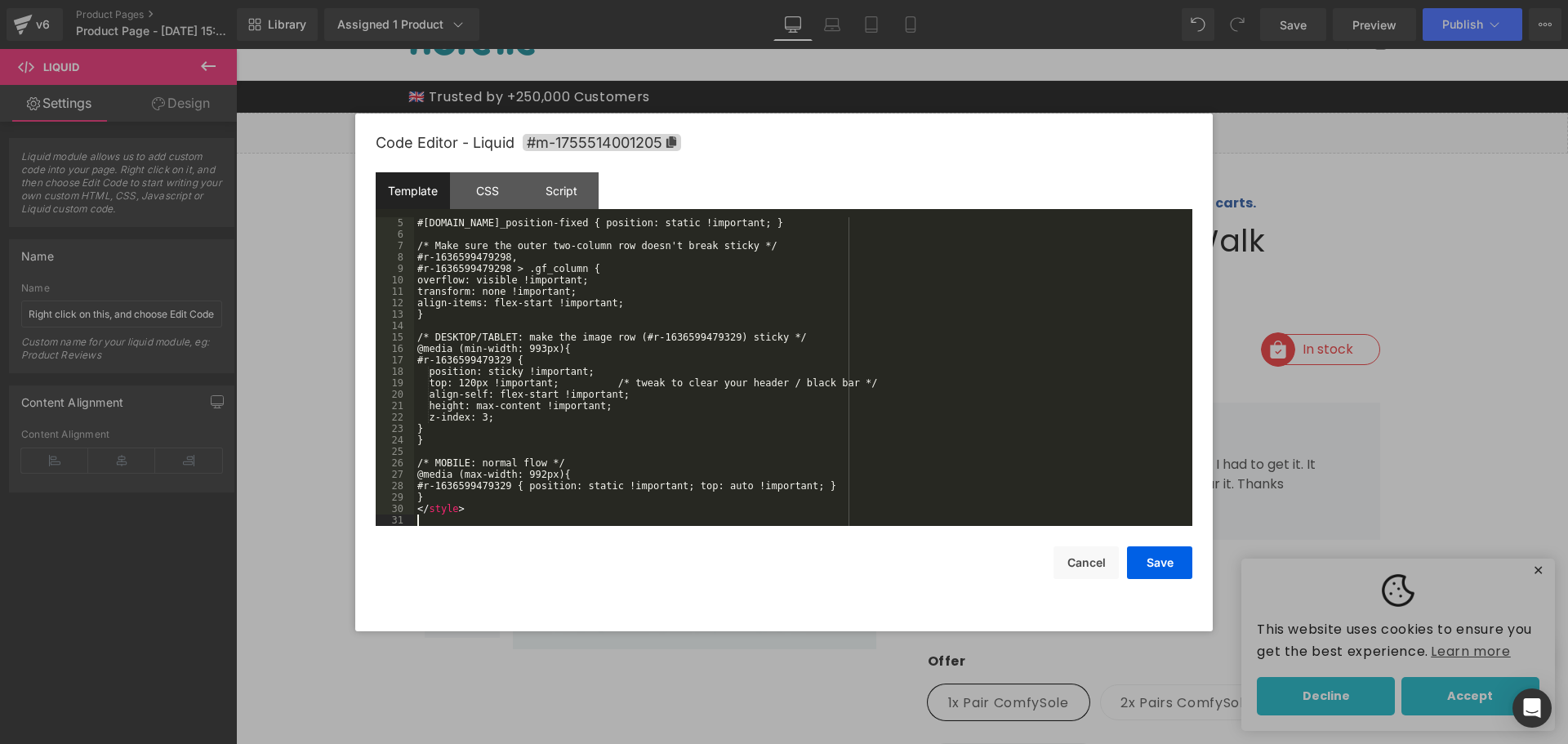
scroll to position [46, 0]
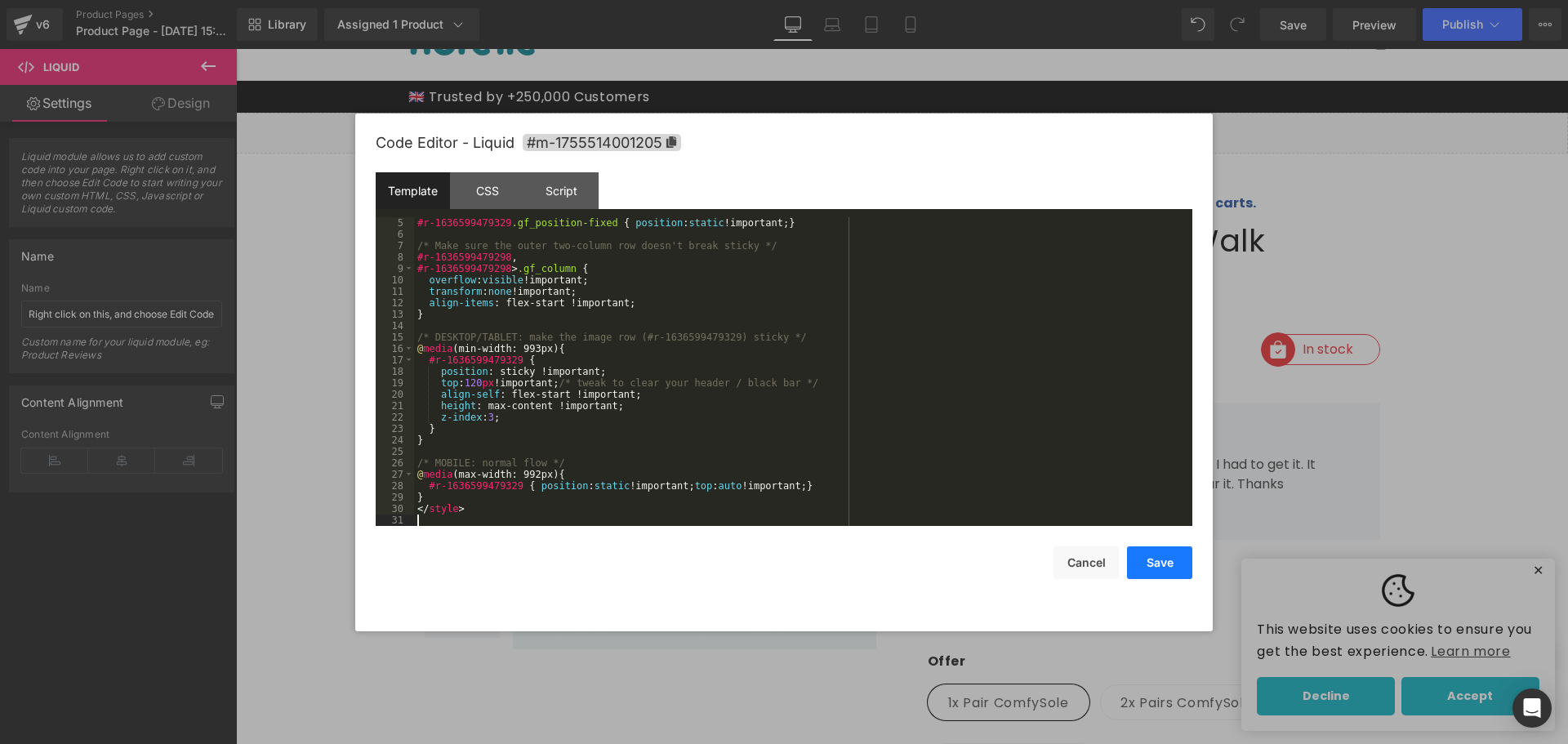
click at [1147, 557] on button "Save" at bounding box center [1160, 562] width 66 height 33
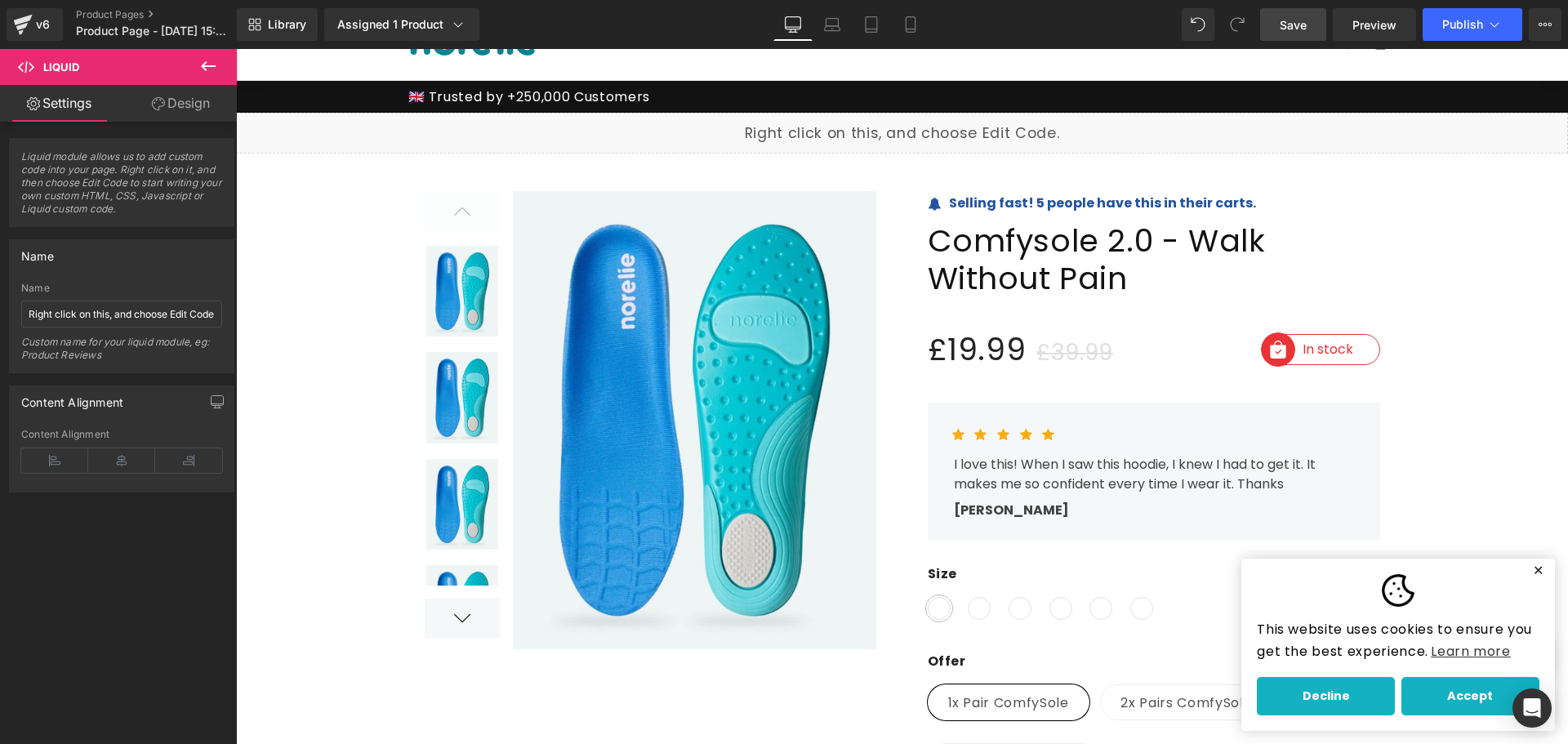
click at [1293, 22] on span "Save" at bounding box center [1293, 24] width 27 height 17
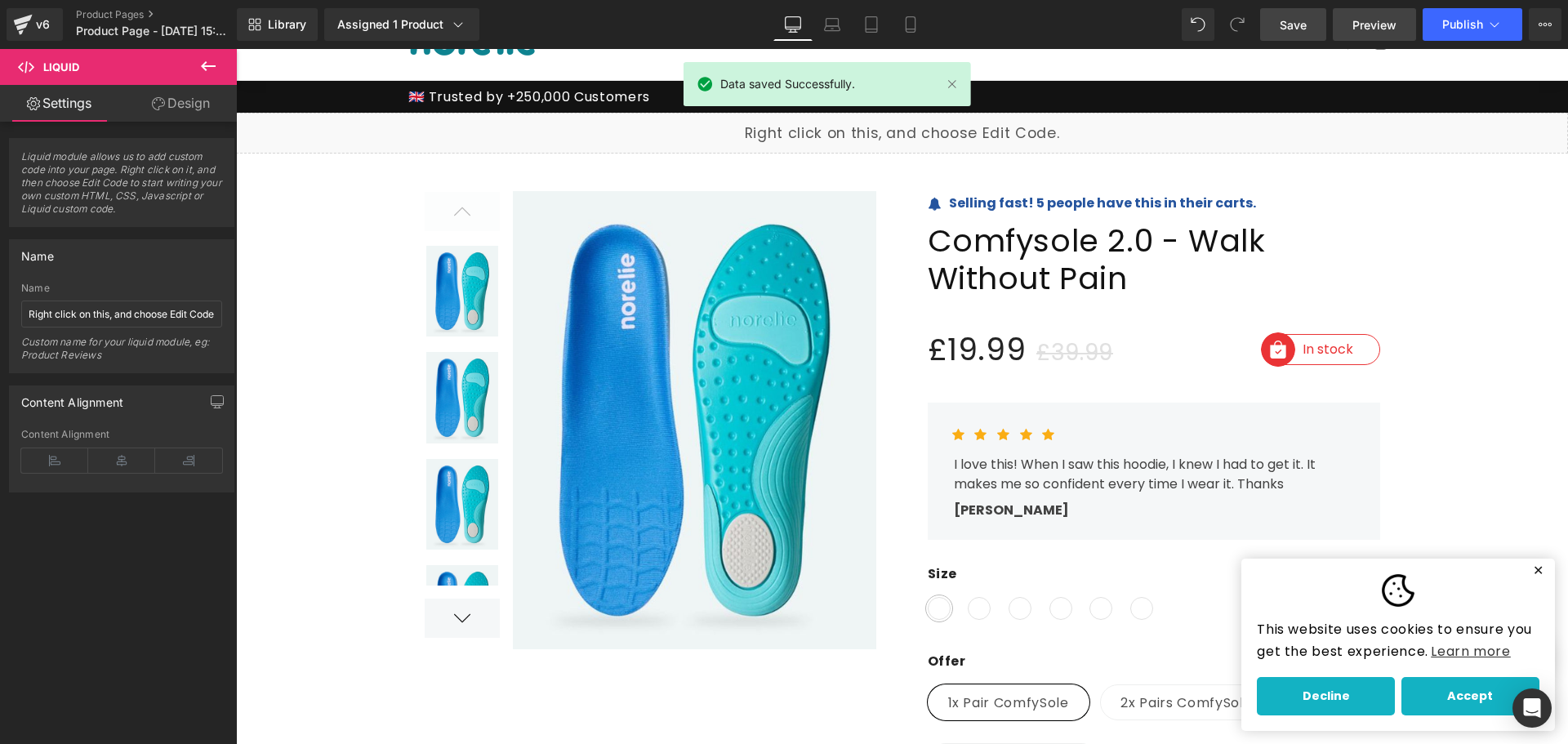
click at [1384, 24] on span "Preview" at bounding box center [1374, 24] width 44 height 17
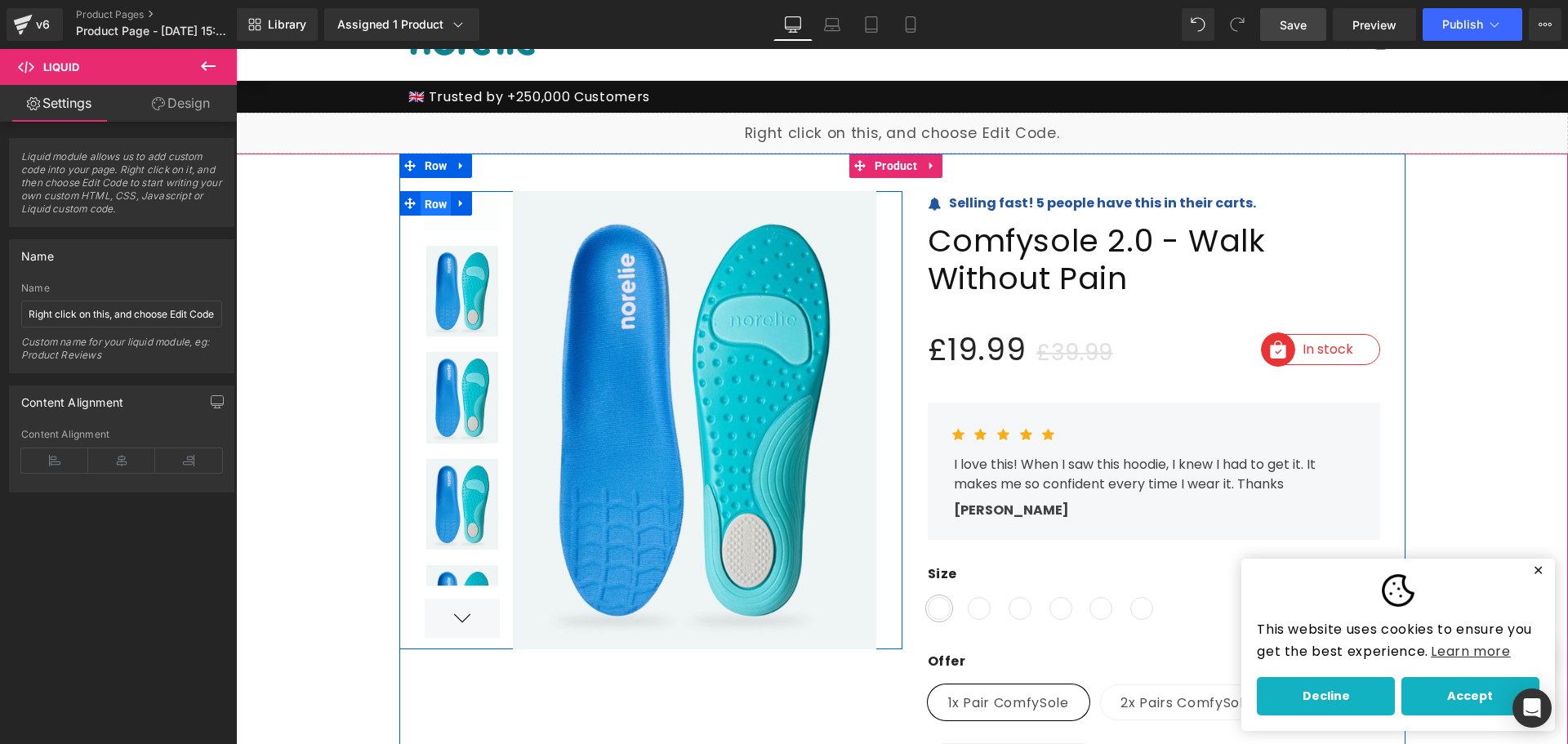
click at [431, 193] on span "Row" at bounding box center [436, 204] width 31 height 25
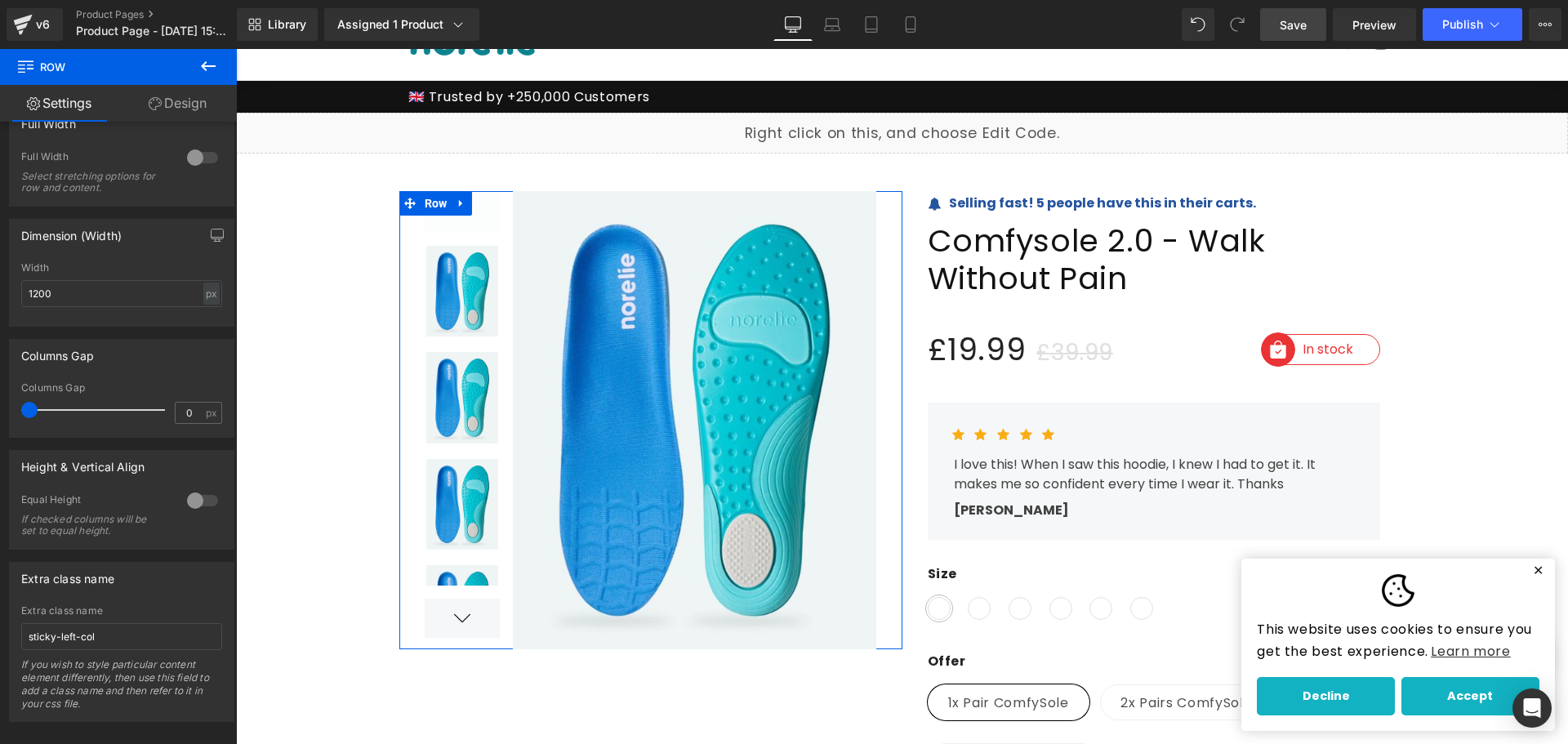
scroll to position [476, 0]
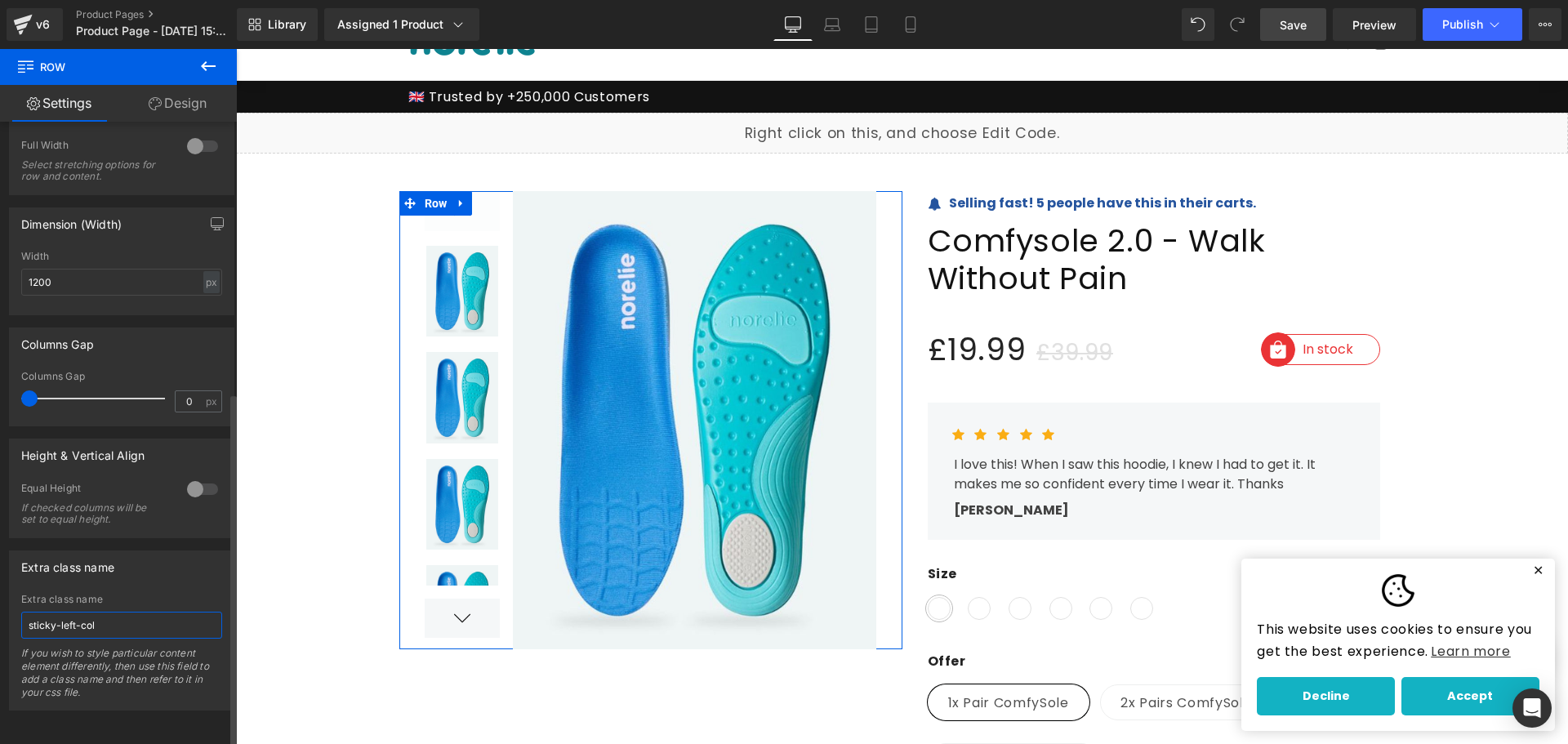
drag, startPoint x: 106, startPoint y: 611, endPoint x: 10, endPoint y: 626, distance: 97.2
click at [10, 626] on div "sticky-left-col Extra class name sticky-left-col If you wish to style particula…" at bounding box center [121, 652] width 223 height 116
paste input "gpd-sticky-left"
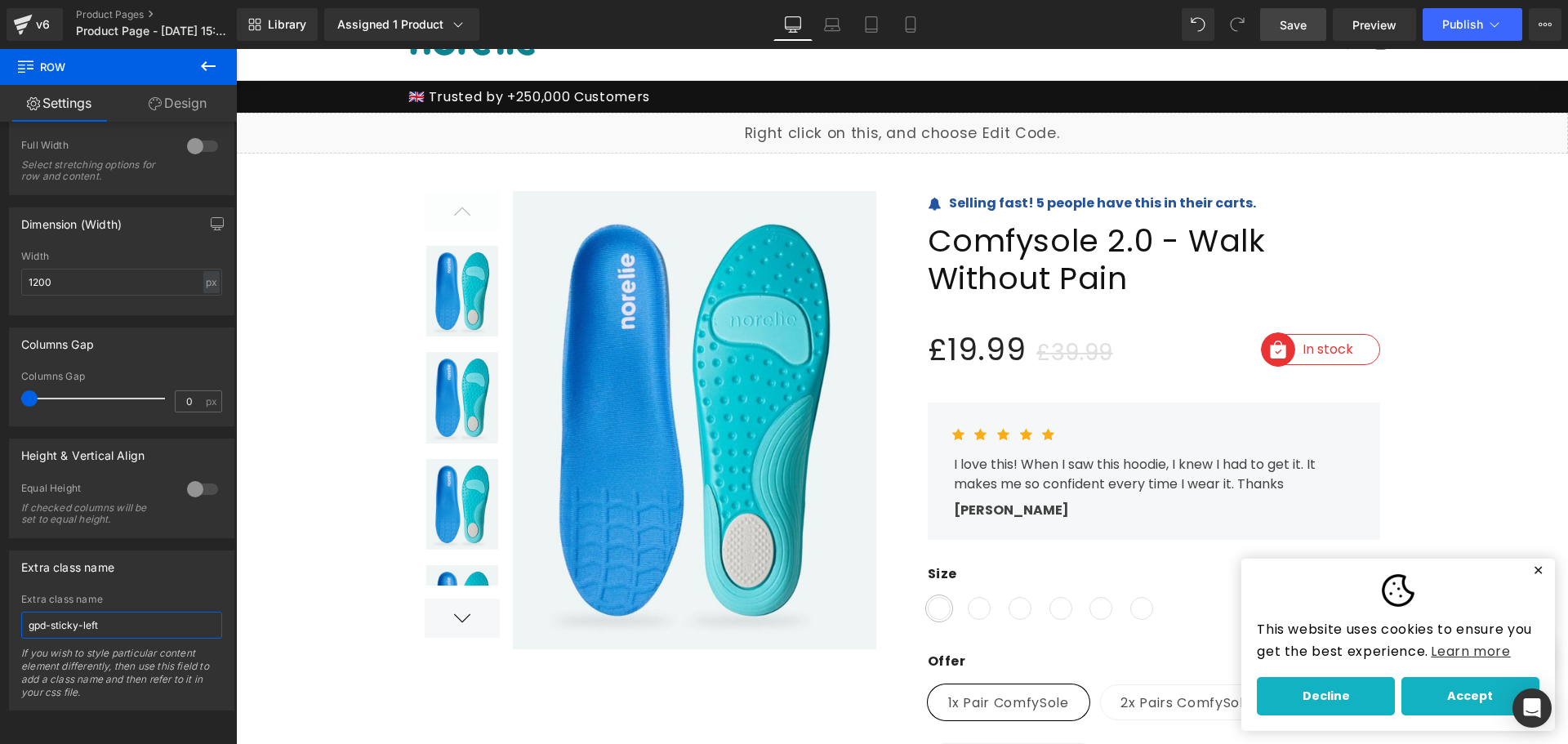
type input "gpd-sticky-left"
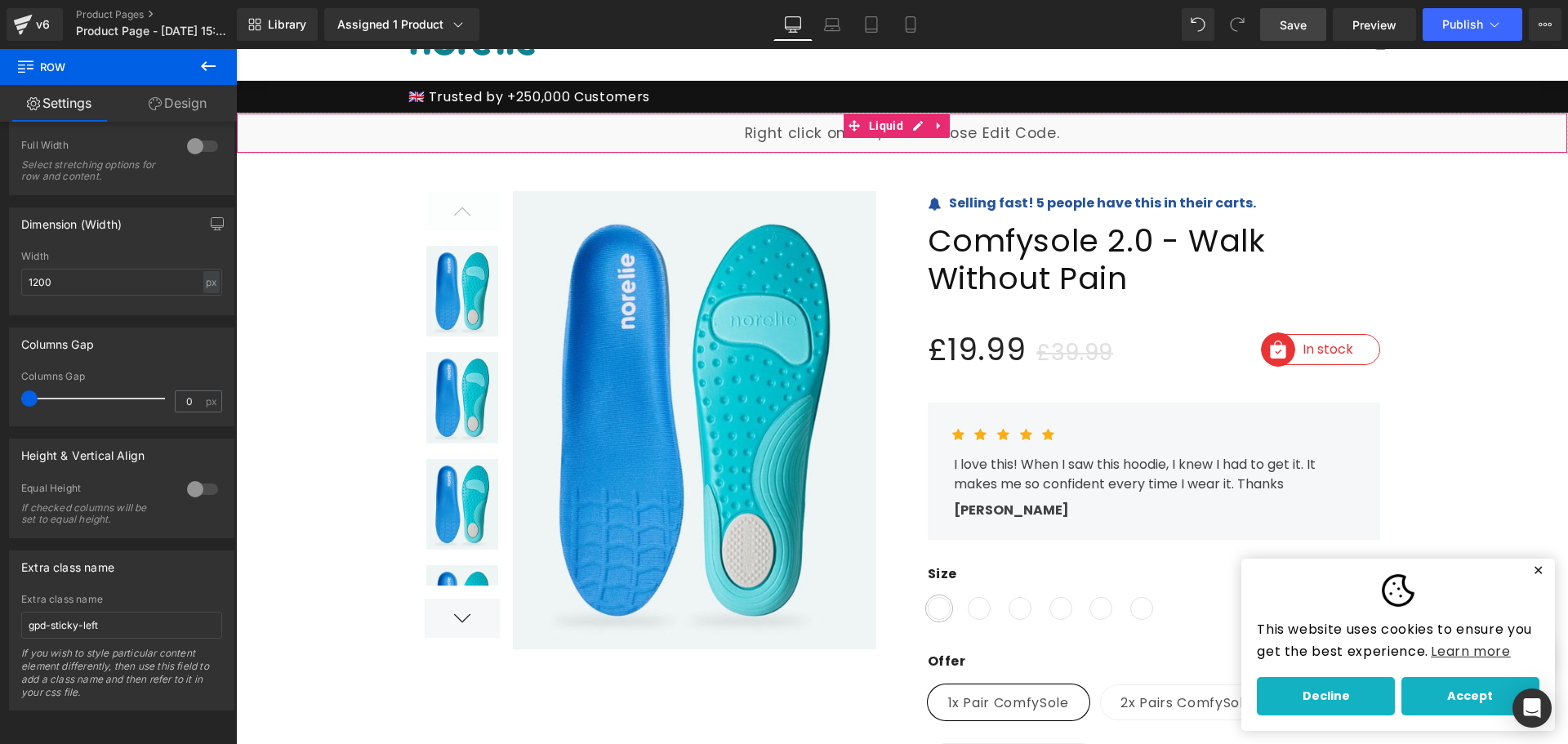
click at [898, 139] on div "Liquid" at bounding box center [902, 132] width 1332 height 41
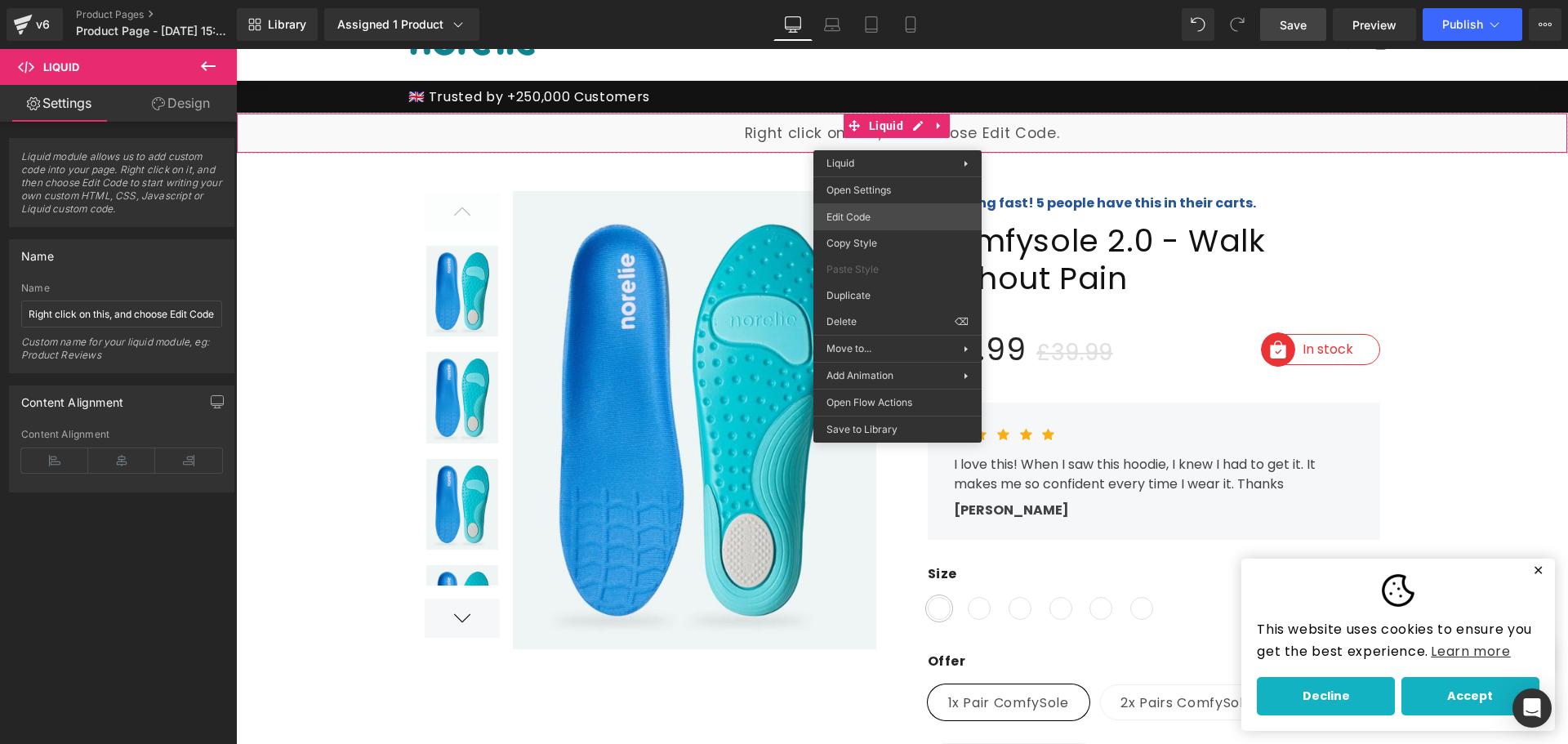
click at [897, 0] on div "Row You are previewing how the will restyle your page. You can not edit Element…" at bounding box center [784, 0] width 1568 height 0
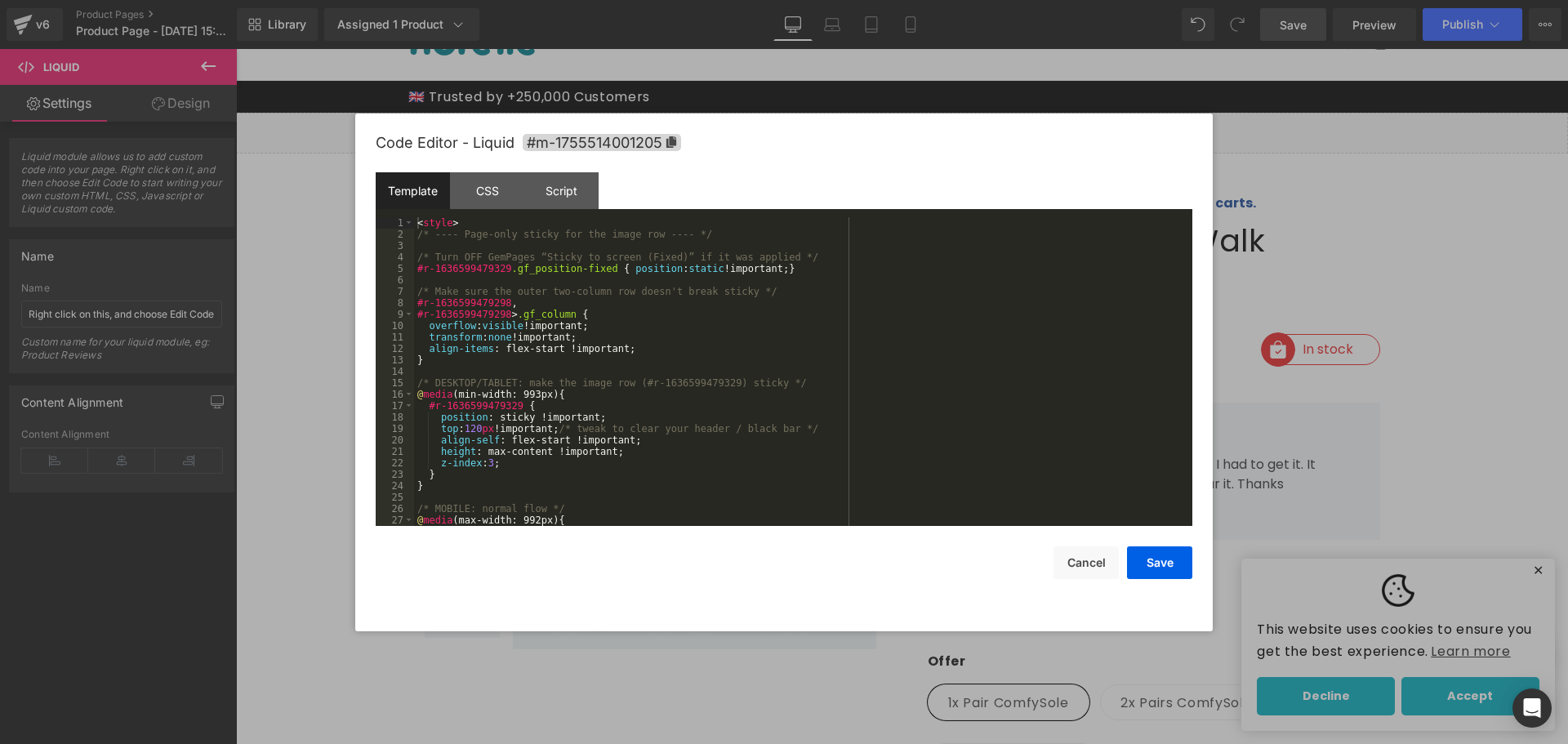
click at [732, 310] on div "< style > /* ---- Page-only sticky for the image row ---- */ /* Turn OFF GemPag…" at bounding box center [799, 383] width 772 height 332
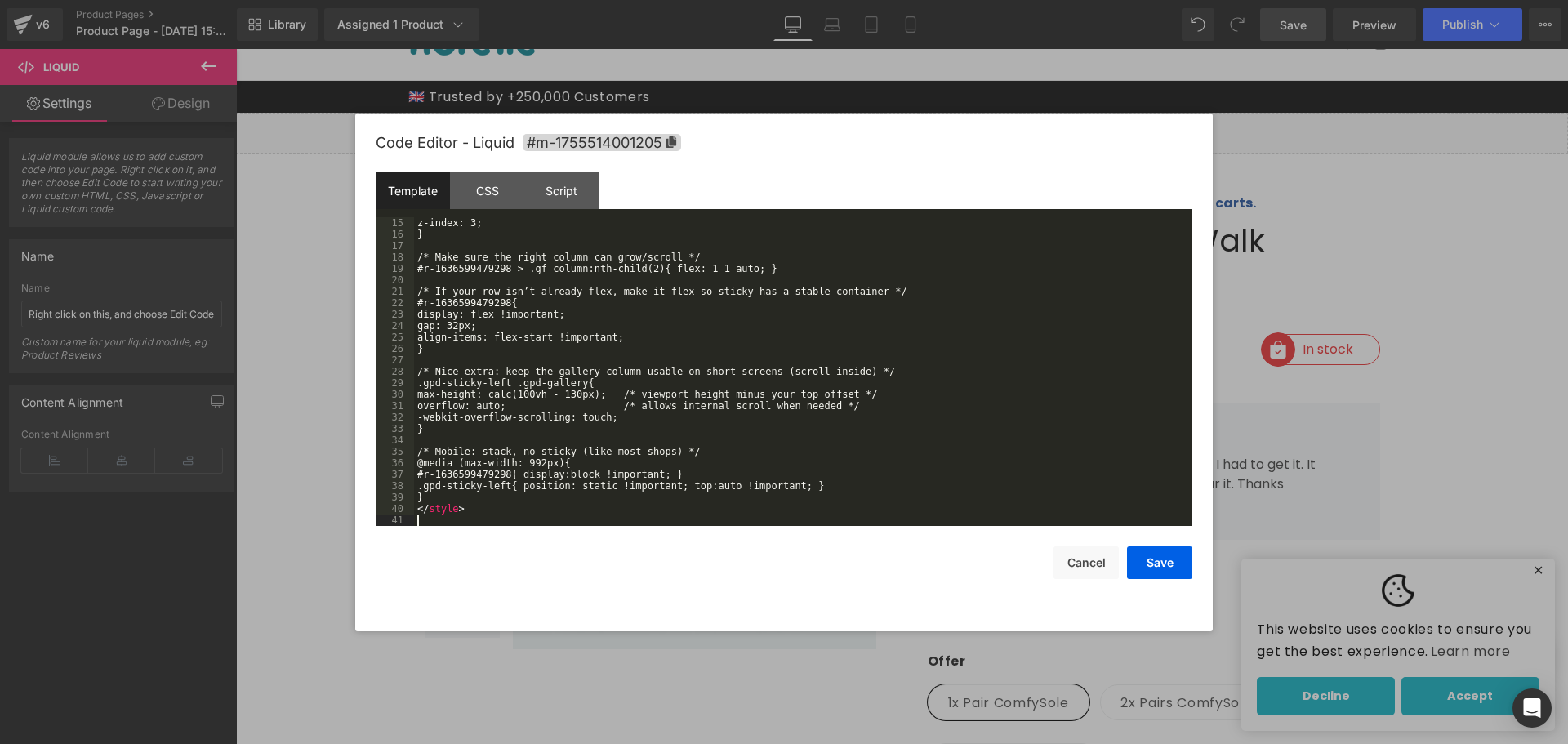
scroll to position [160, 0]
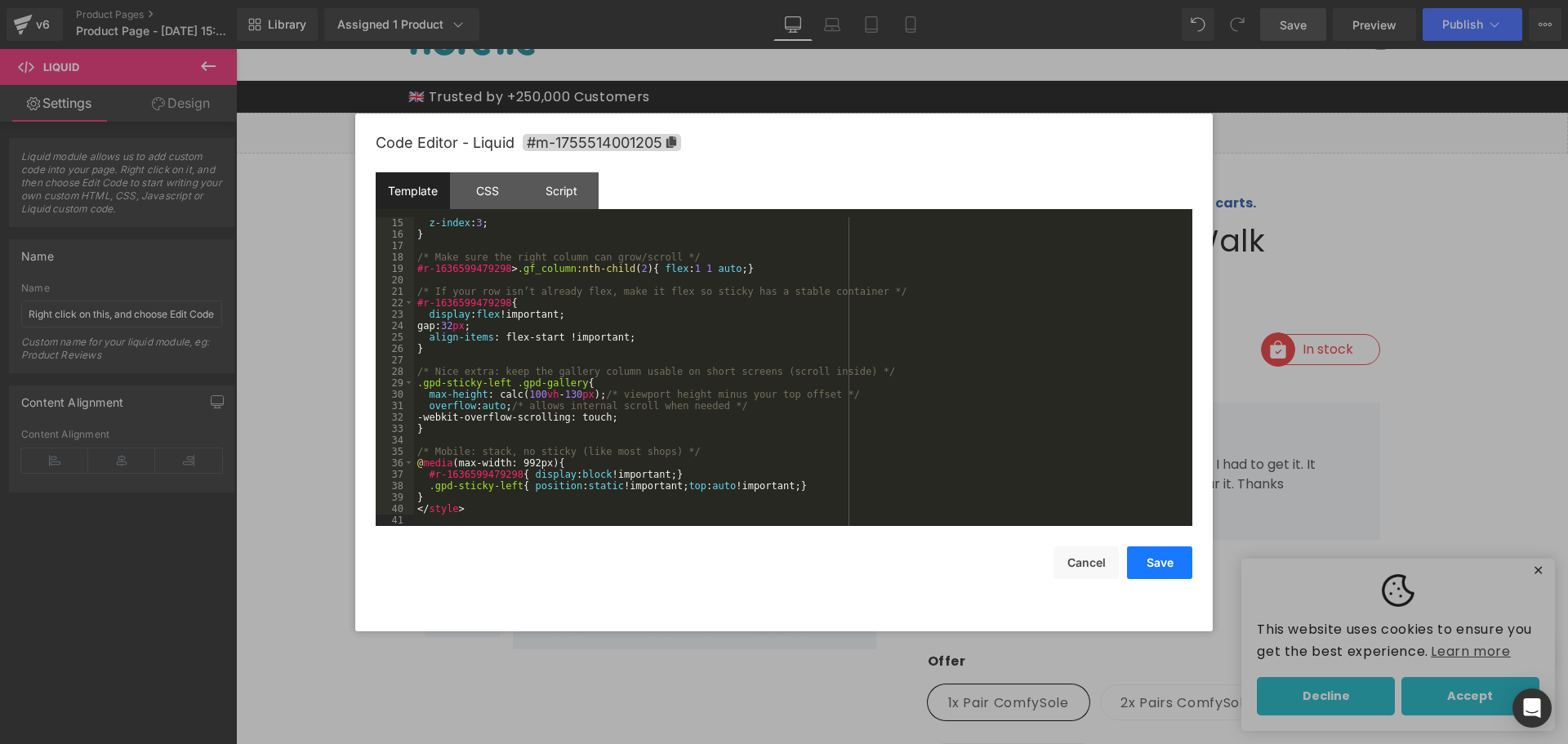
click at [1141, 563] on button "Save" at bounding box center [1160, 562] width 66 height 33
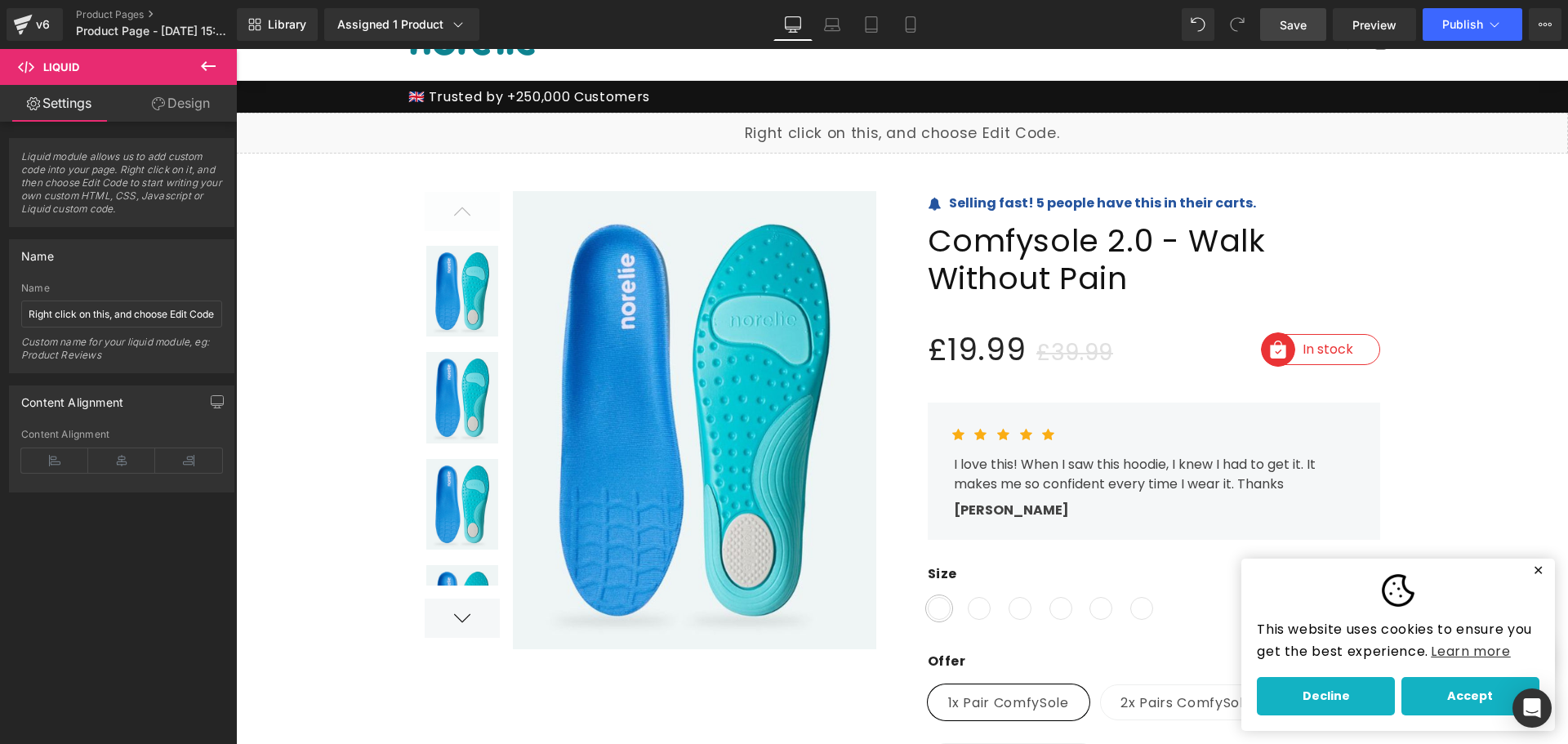
click at [1302, 27] on span "Save" at bounding box center [1293, 24] width 27 height 17
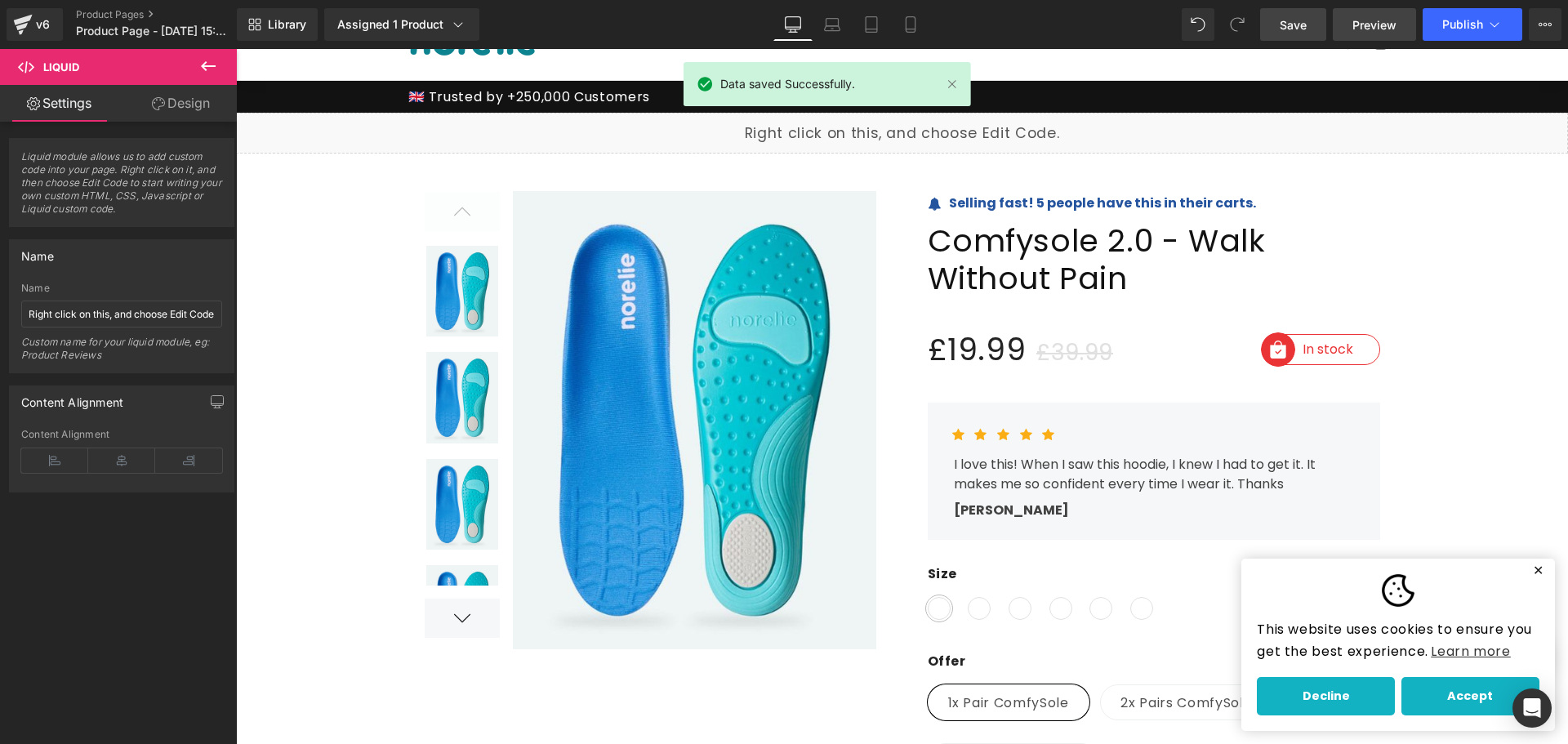
click at [1350, 26] on link "Preview" at bounding box center [1374, 24] width 83 height 33
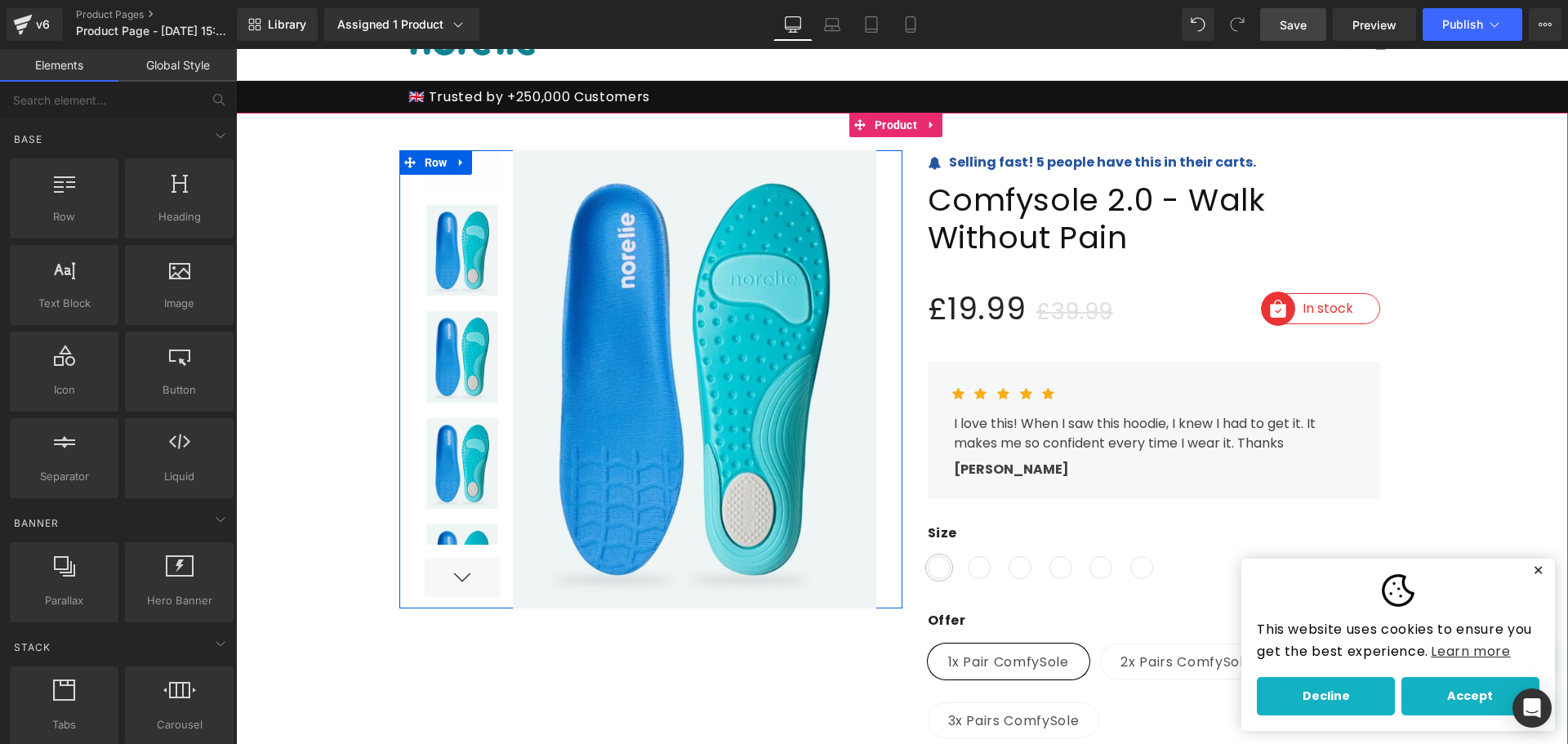
drag, startPoint x: 427, startPoint y: 164, endPoint x: 308, endPoint y: 359, distance: 228.4
click at [427, 164] on span "Row" at bounding box center [436, 162] width 31 height 25
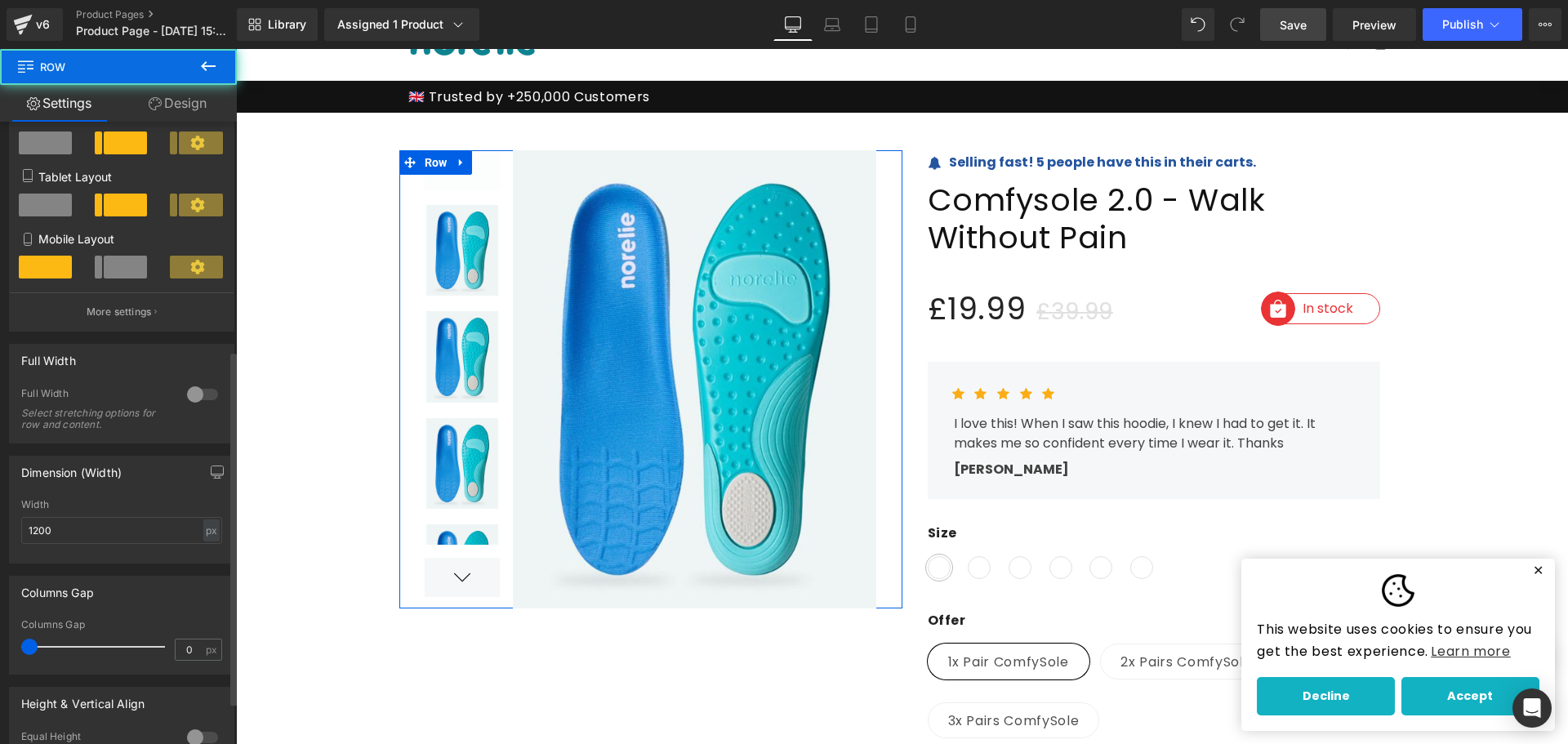
scroll to position [408, 0]
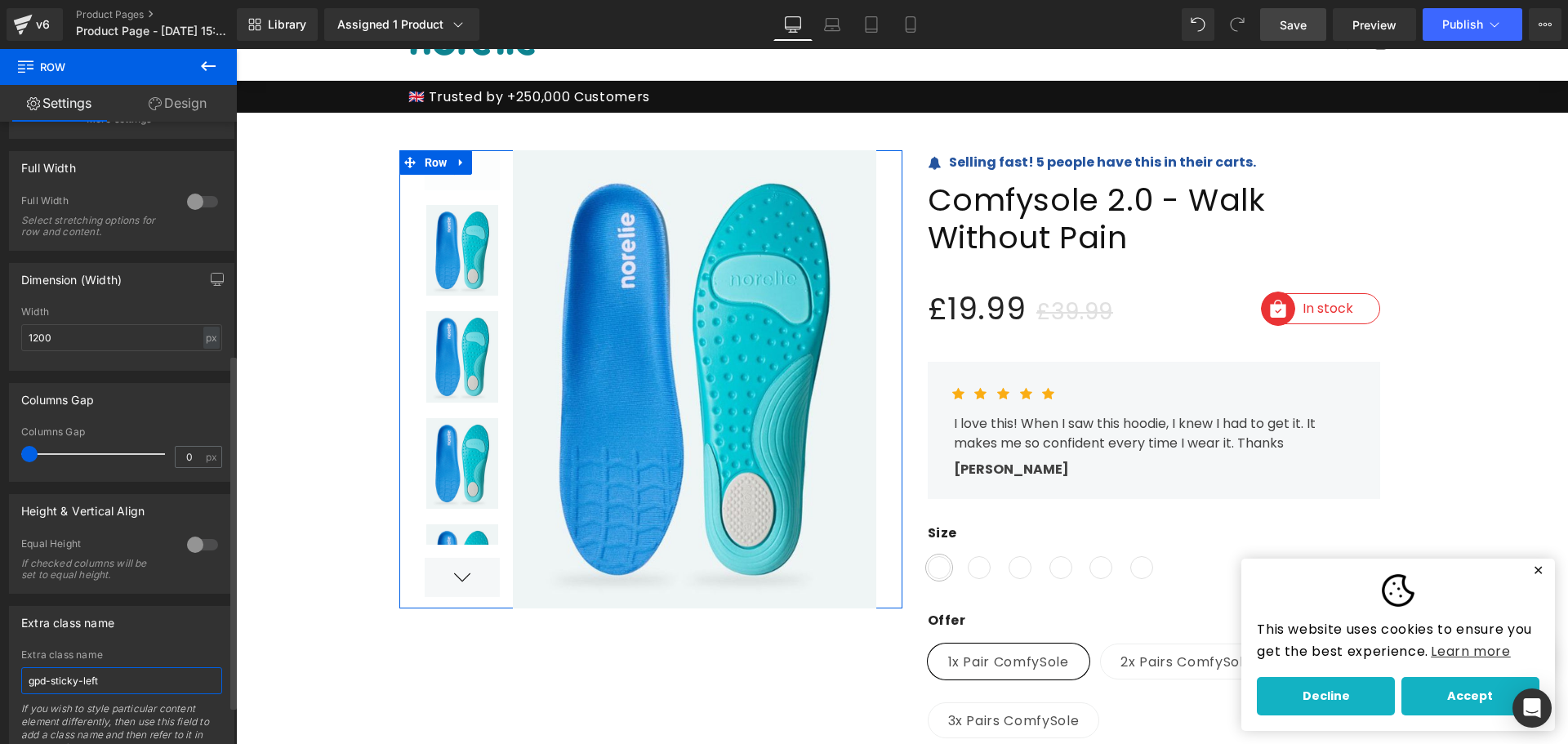
drag, startPoint x: 127, startPoint y: 678, endPoint x: 0, endPoint y: 676, distance: 127.0
click at [0, 676] on div "Extra class name gpd-sticky-left Extra class name gpd-sticky-left If you wish t…" at bounding box center [122, 680] width 244 height 173
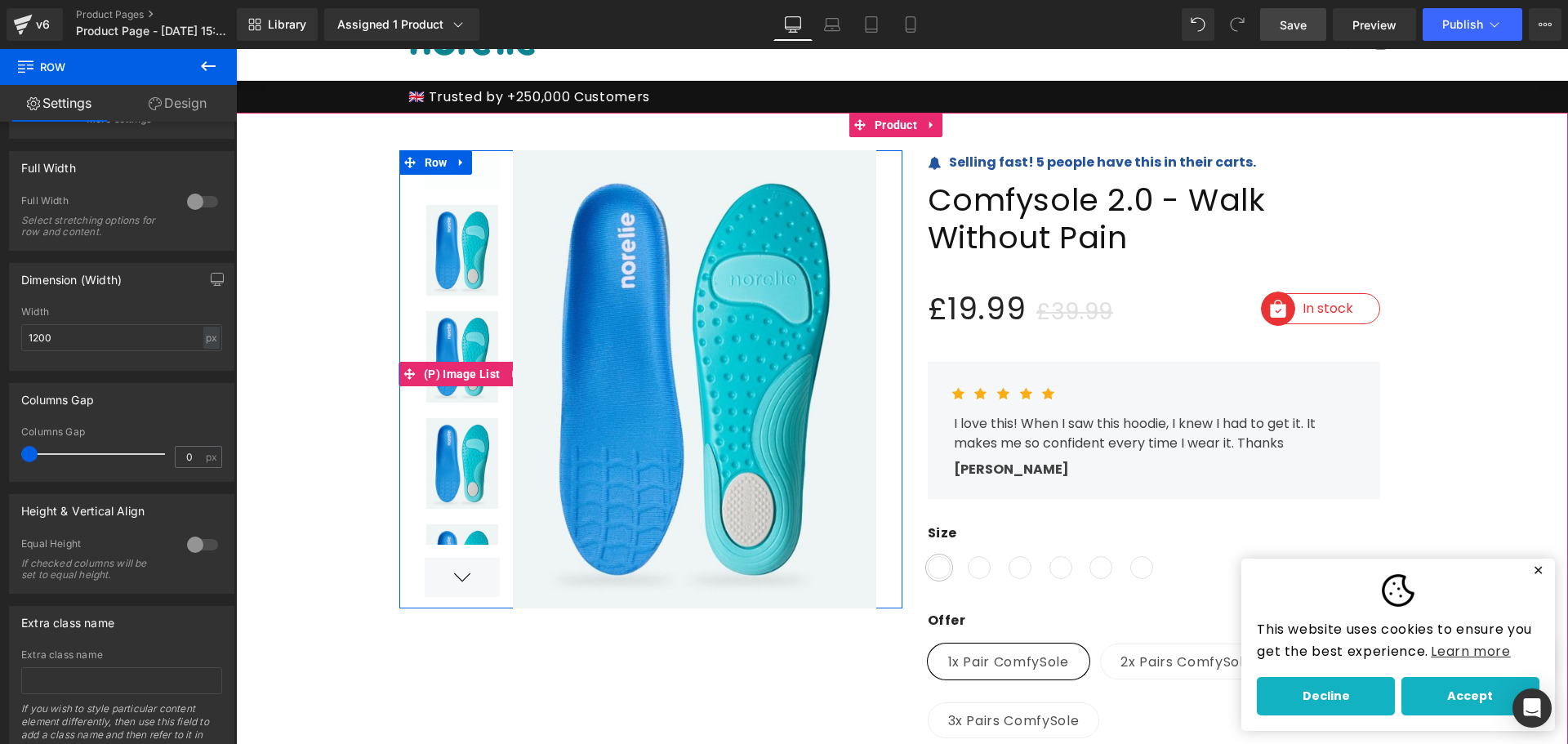
click at [444, 581] on div at bounding box center [463, 577] width 75 height 39
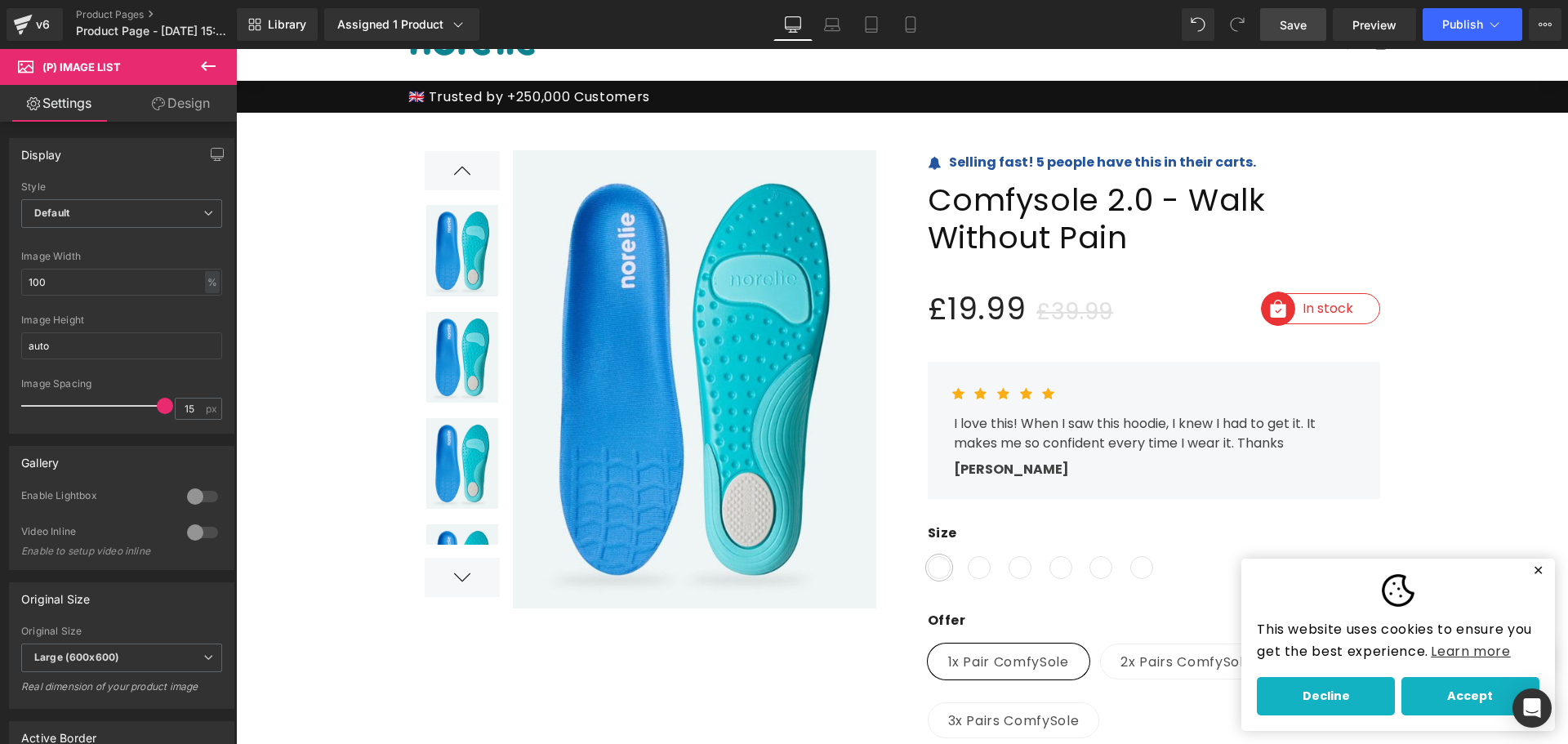
click at [1298, 21] on span "Save" at bounding box center [1293, 24] width 27 height 17
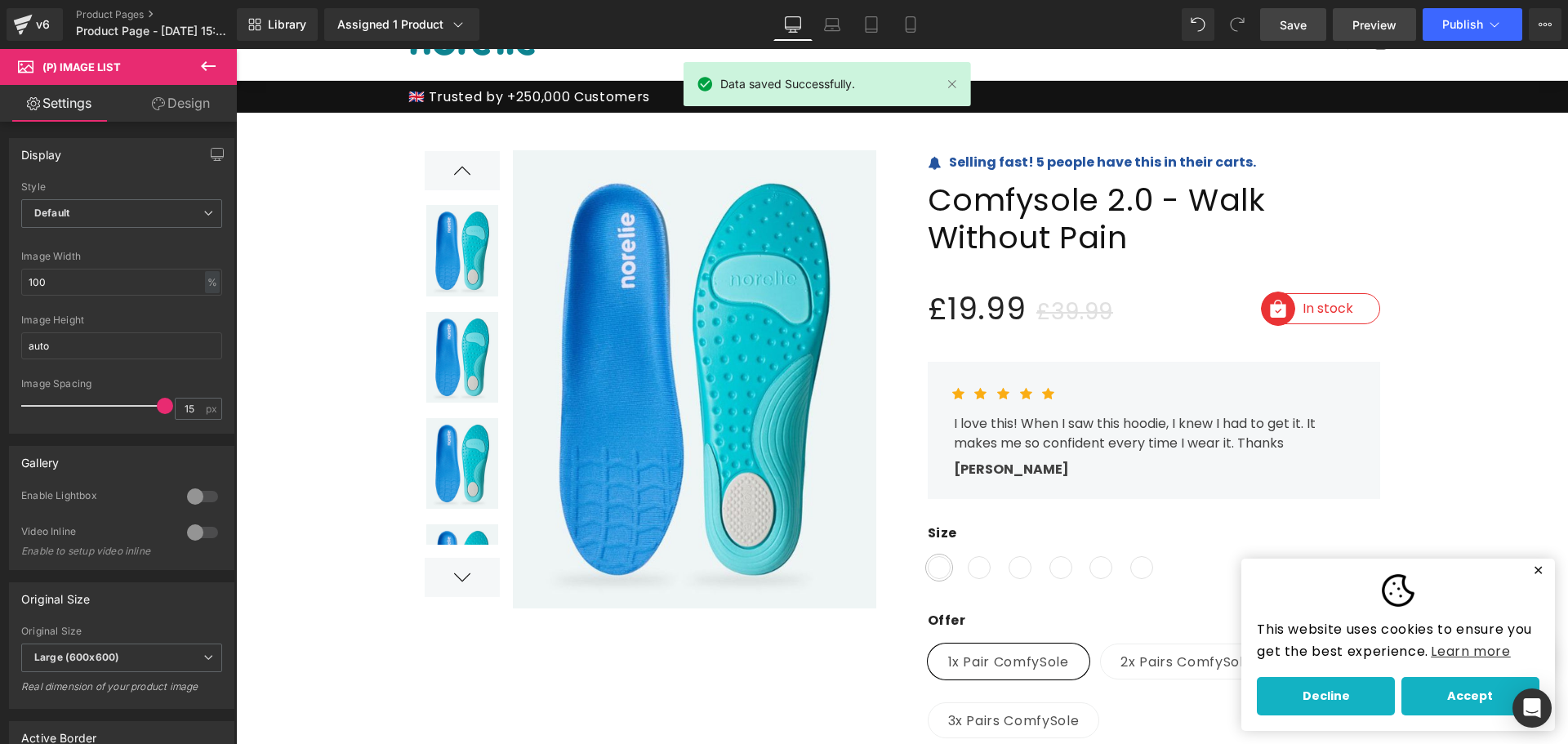
click at [1357, 21] on span "Preview" at bounding box center [1374, 24] width 44 height 17
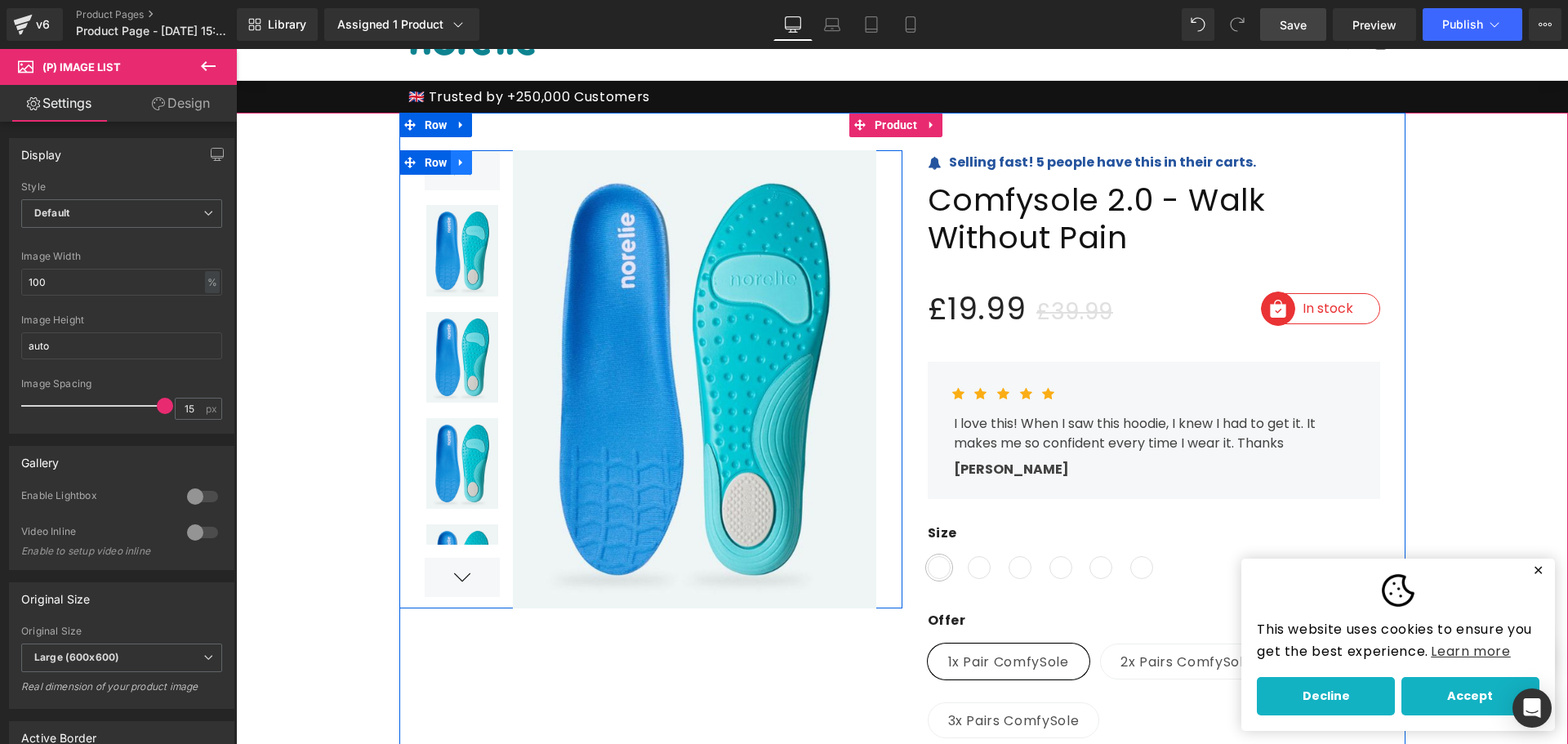
click at [451, 169] on link at bounding box center [461, 162] width 21 height 25
click at [510, 177] on img at bounding box center [688, 378] width 377 height 458
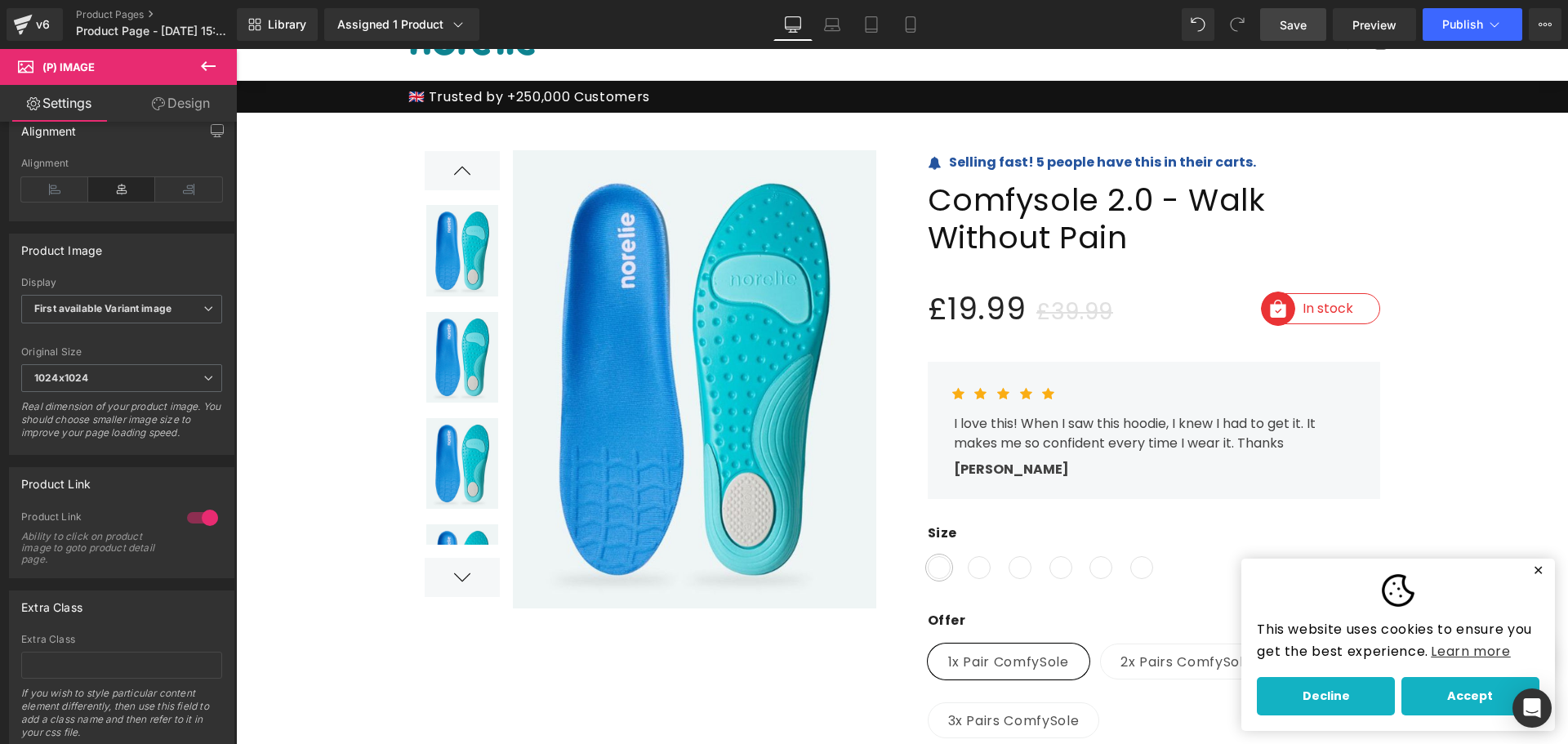
scroll to position [490, 0]
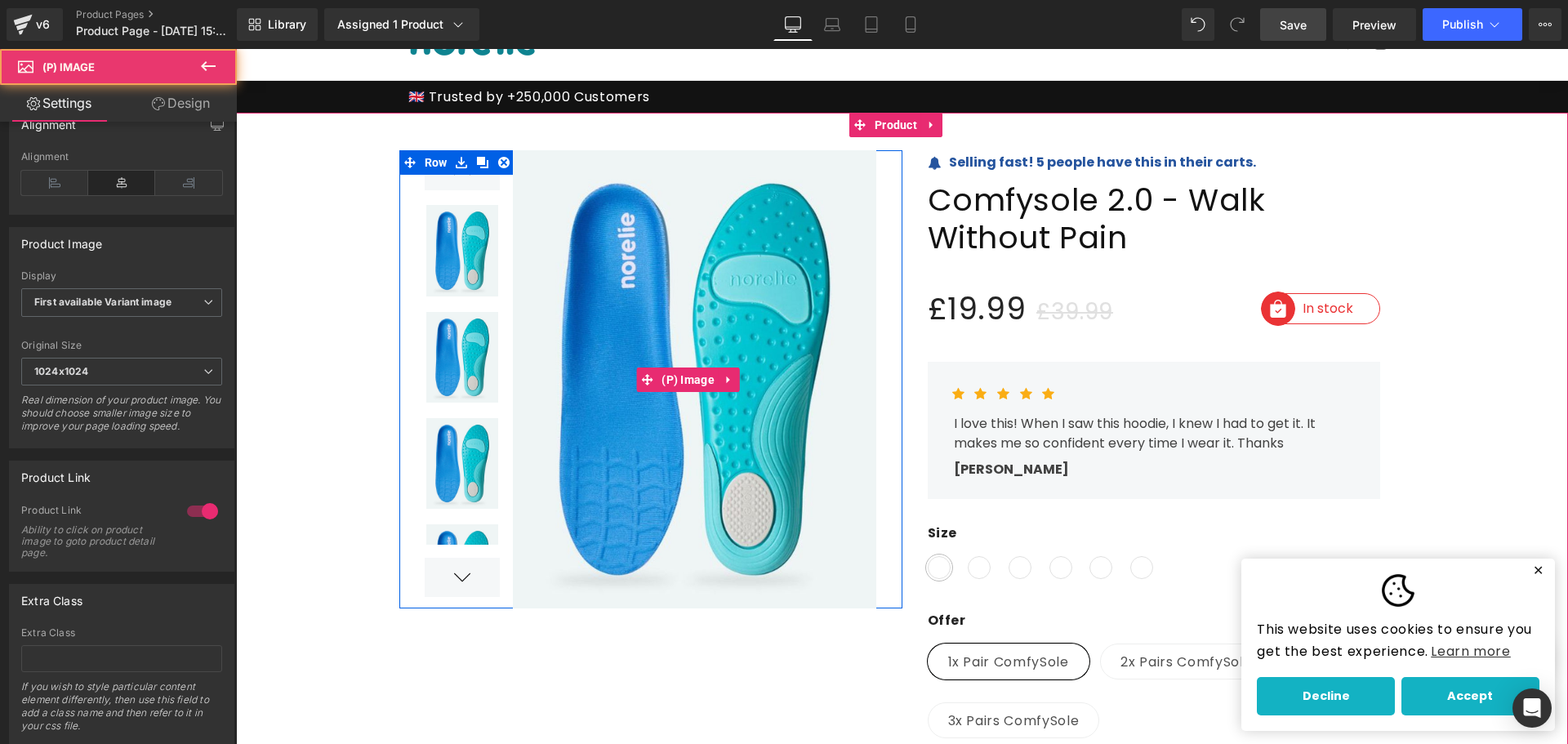
click at [600, 327] on img at bounding box center [688, 378] width 377 height 458
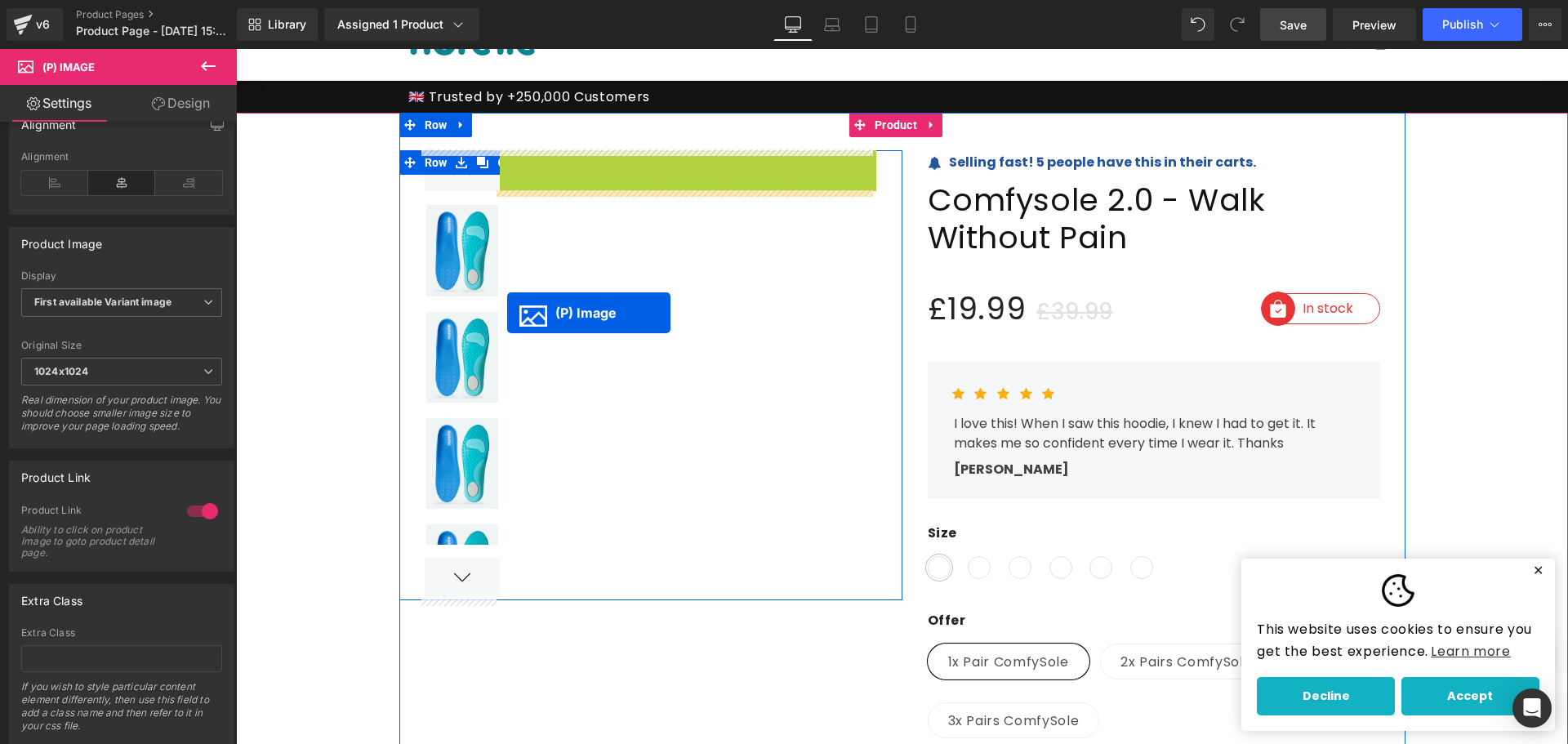
drag, startPoint x: 660, startPoint y: 375, endPoint x: 507, endPoint y: 313, distance: 165.1
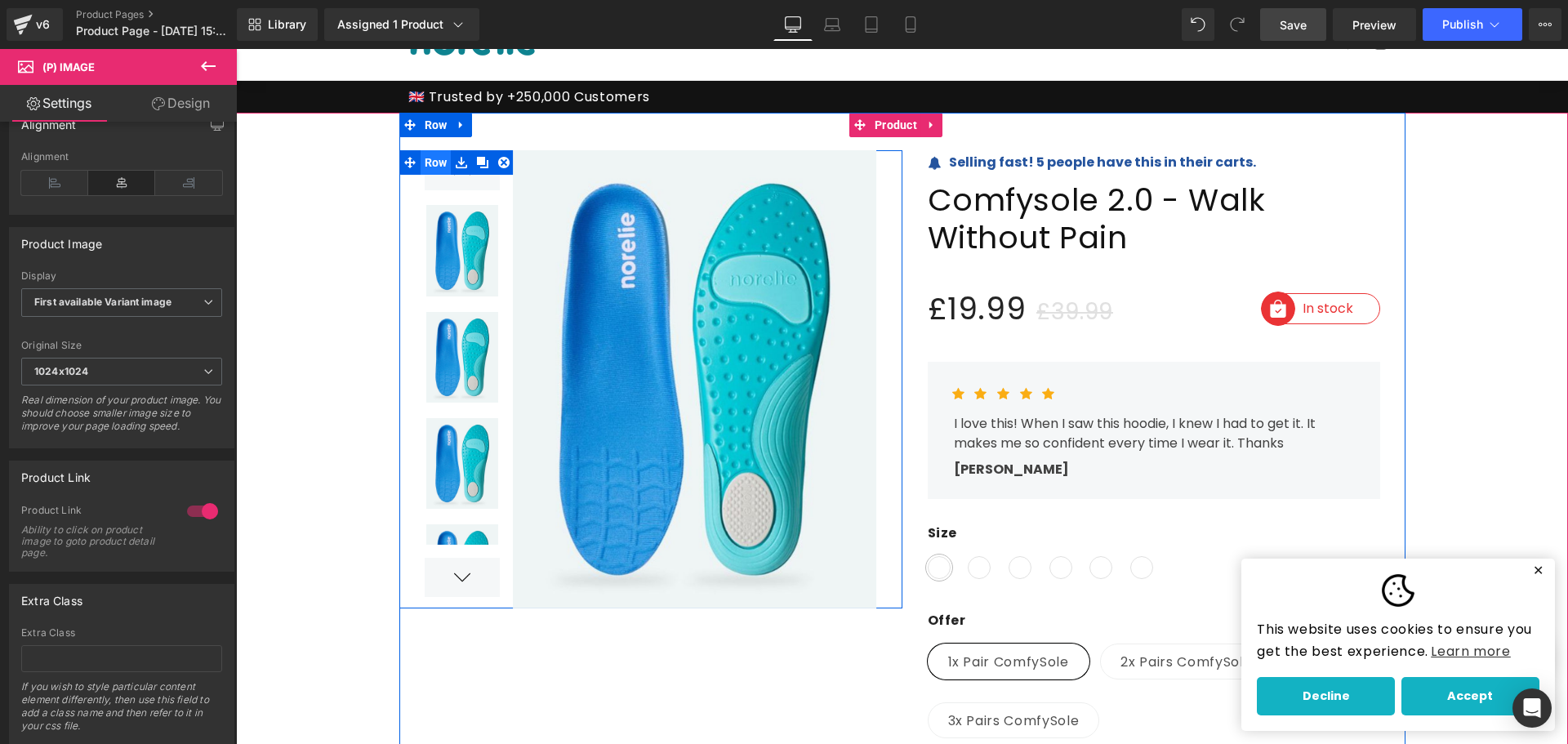
click at [430, 169] on span "Row" at bounding box center [436, 162] width 31 height 25
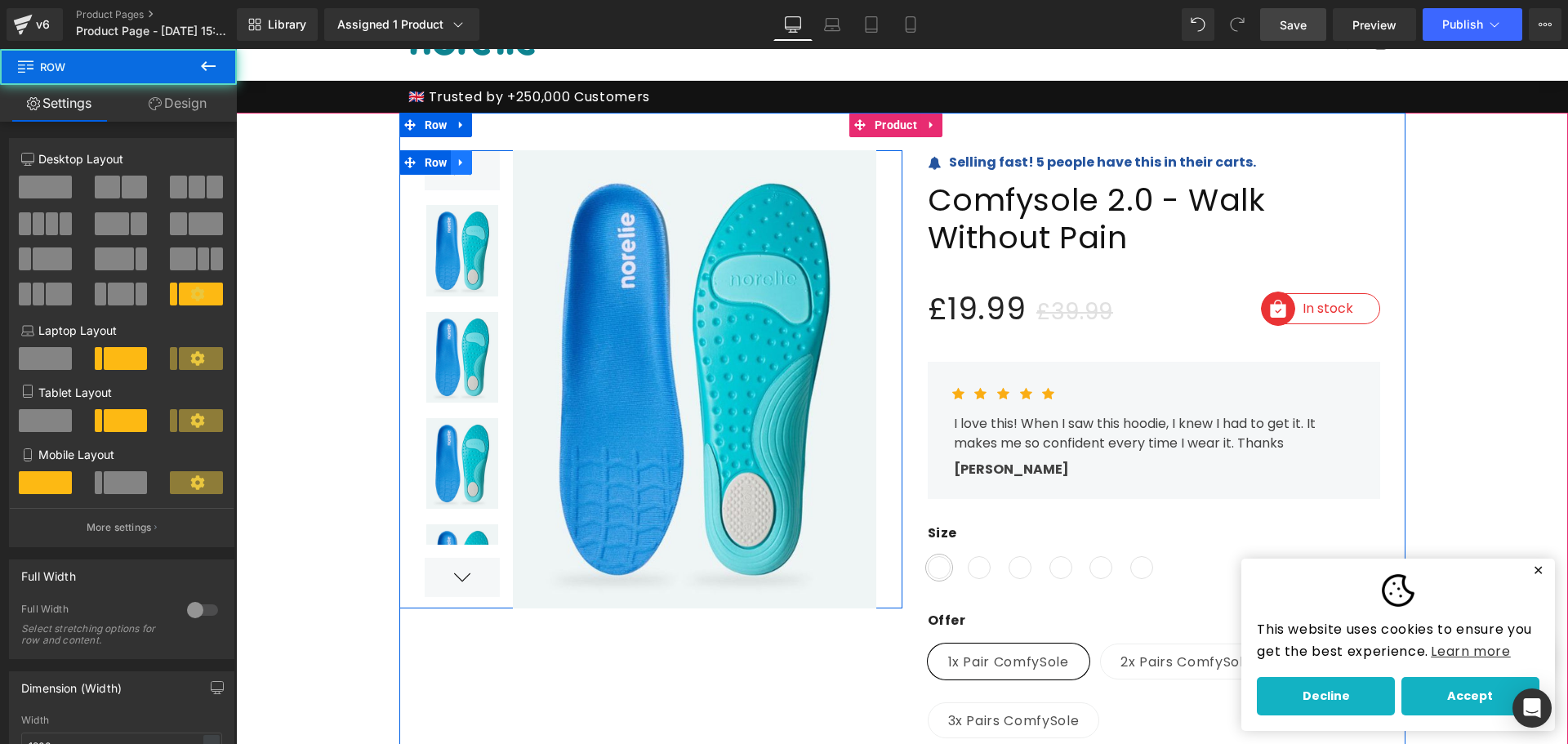
click at [458, 164] on icon at bounding box center [462, 162] width 12 height 12
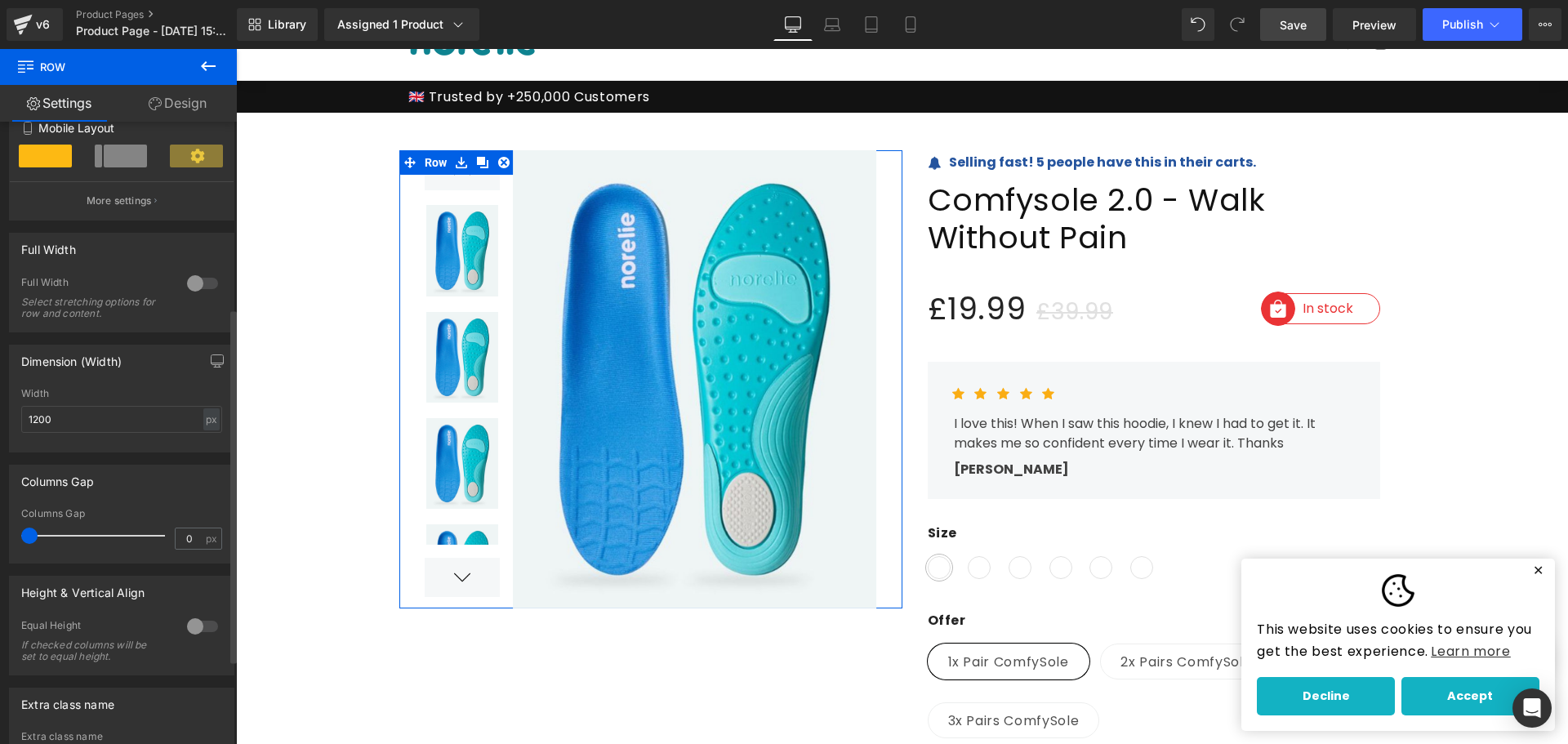
scroll to position [476, 0]
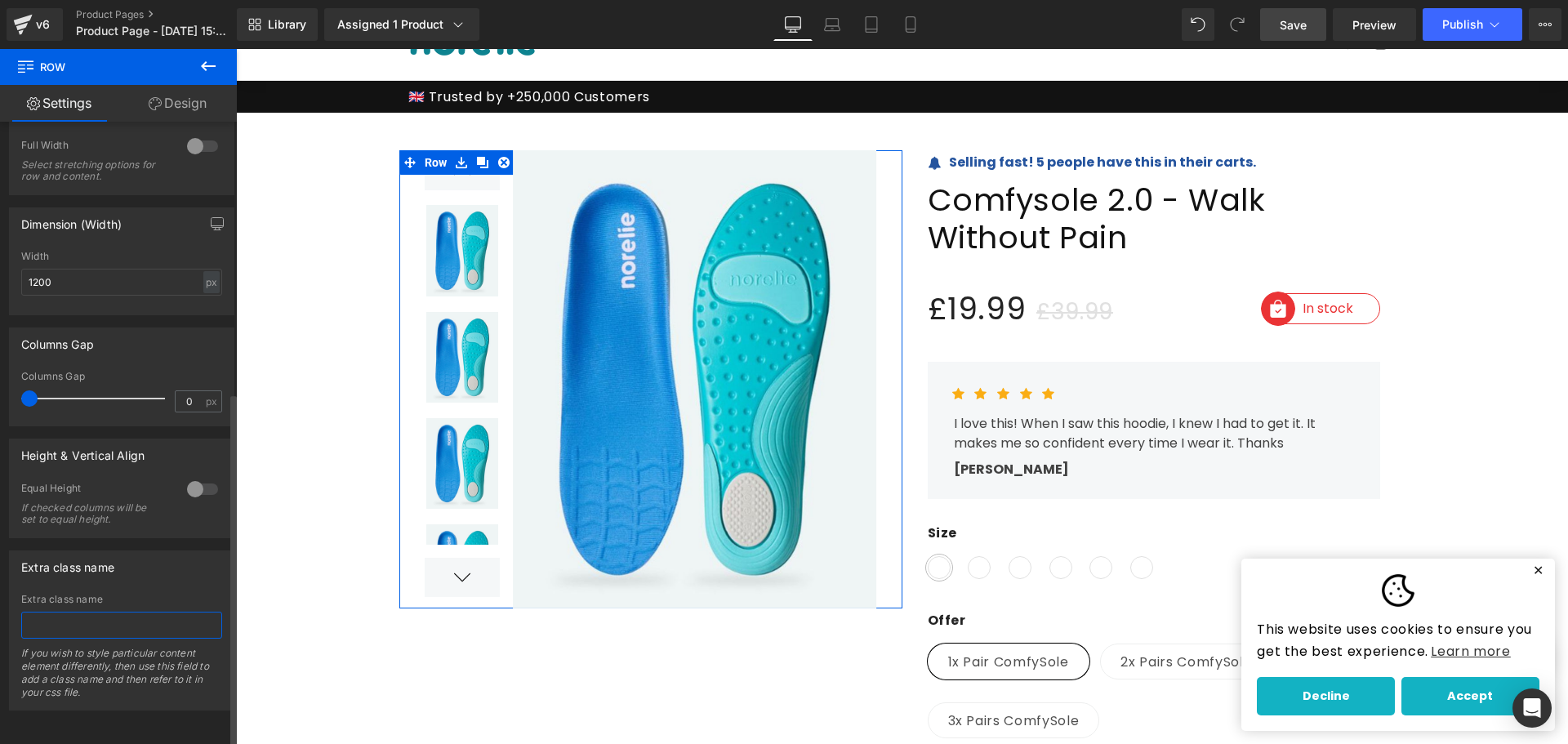
click at [136, 612] on input "text" at bounding box center [121, 625] width 201 height 27
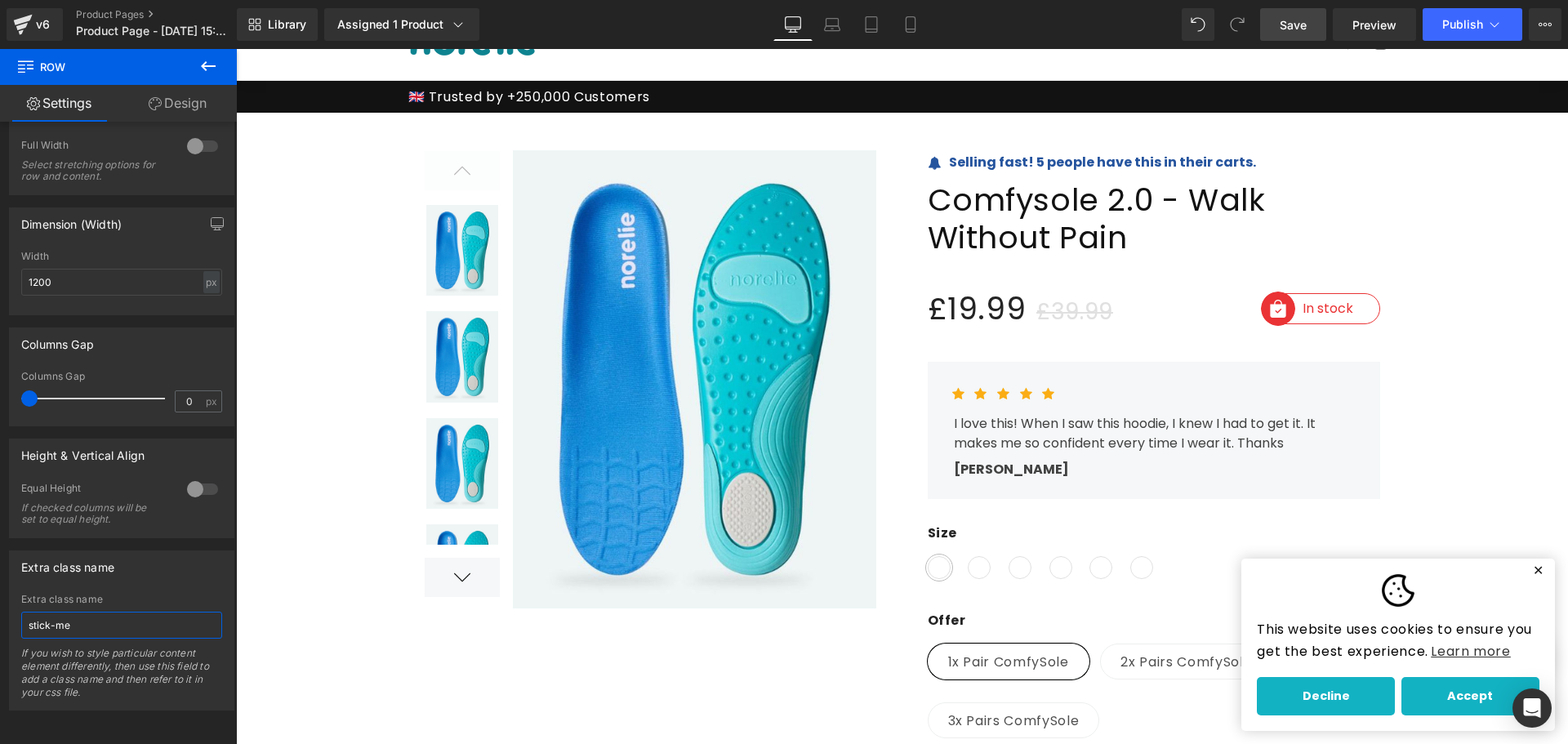
type input "stick-me"
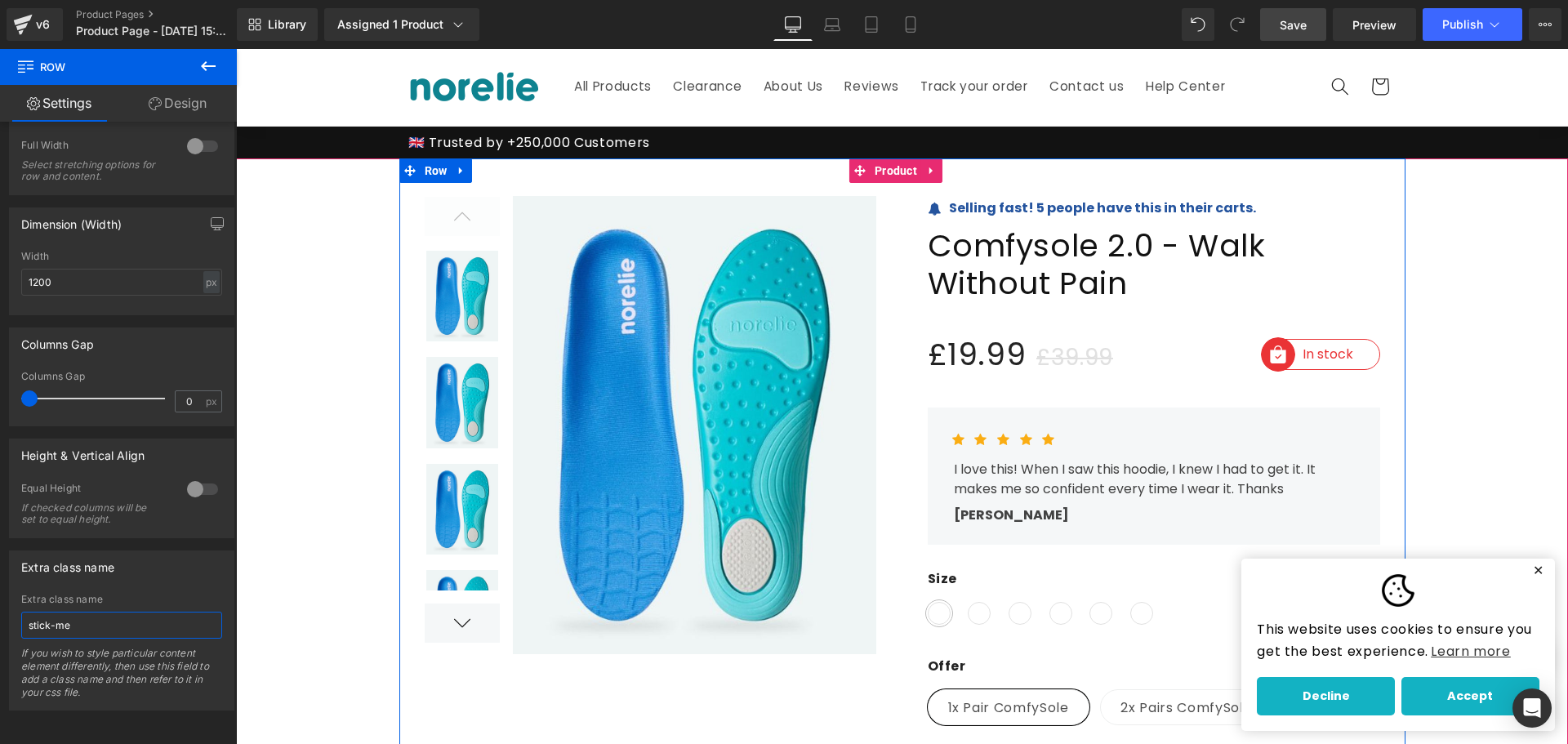
scroll to position [0, 0]
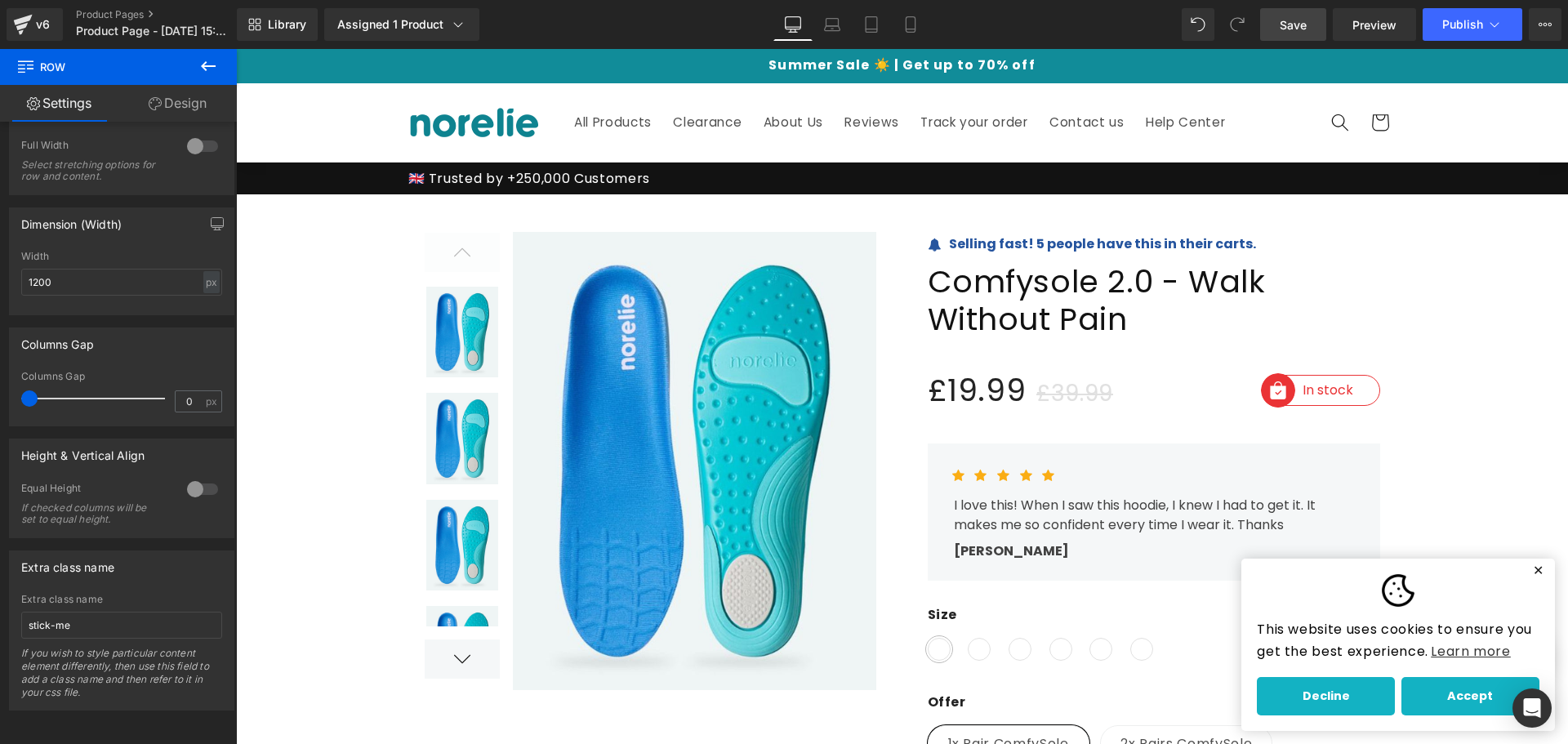
click at [200, 74] on icon at bounding box center [209, 67] width 20 height 20
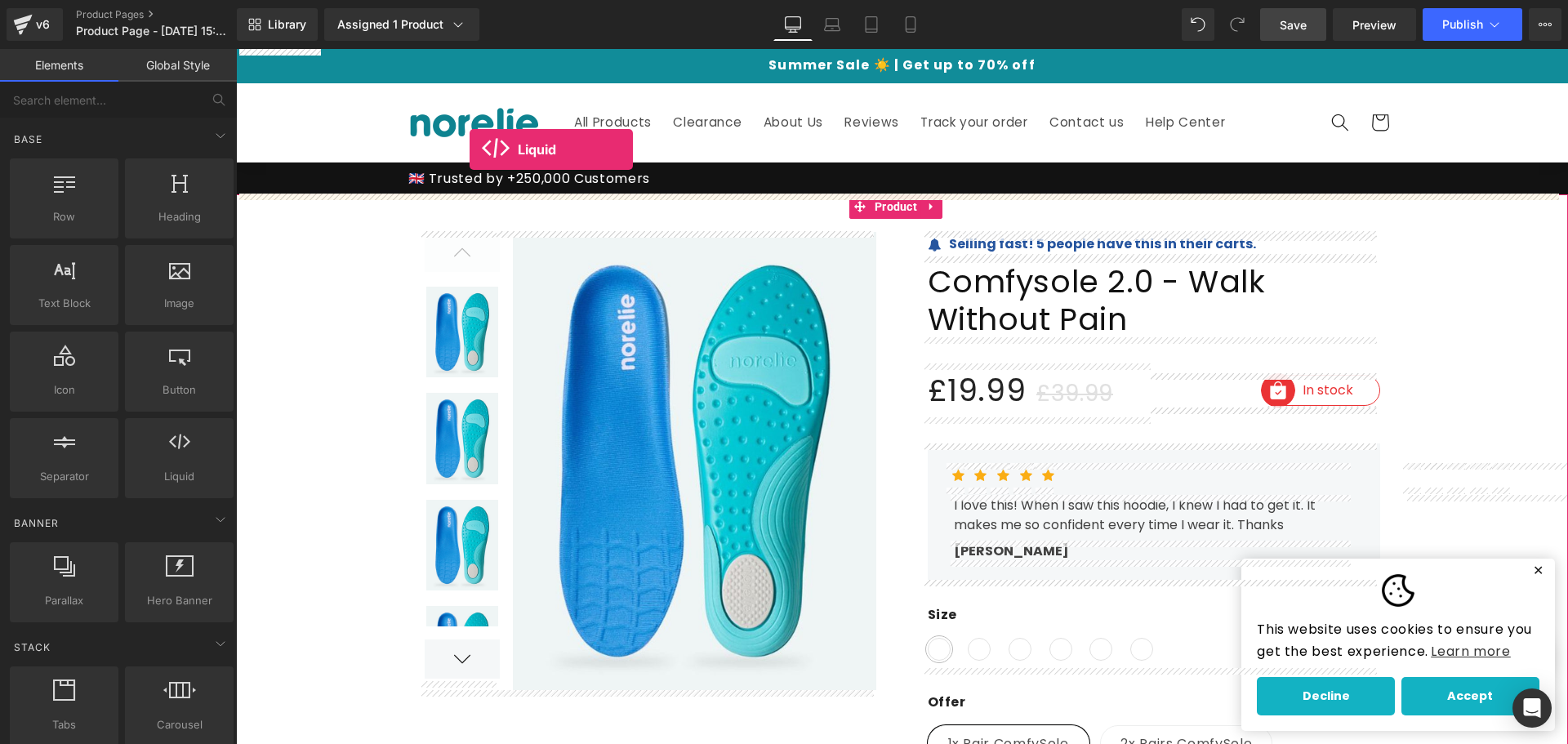
drag, startPoint x: 408, startPoint y: 515, endPoint x: 470, endPoint y: 150, distance: 370.2
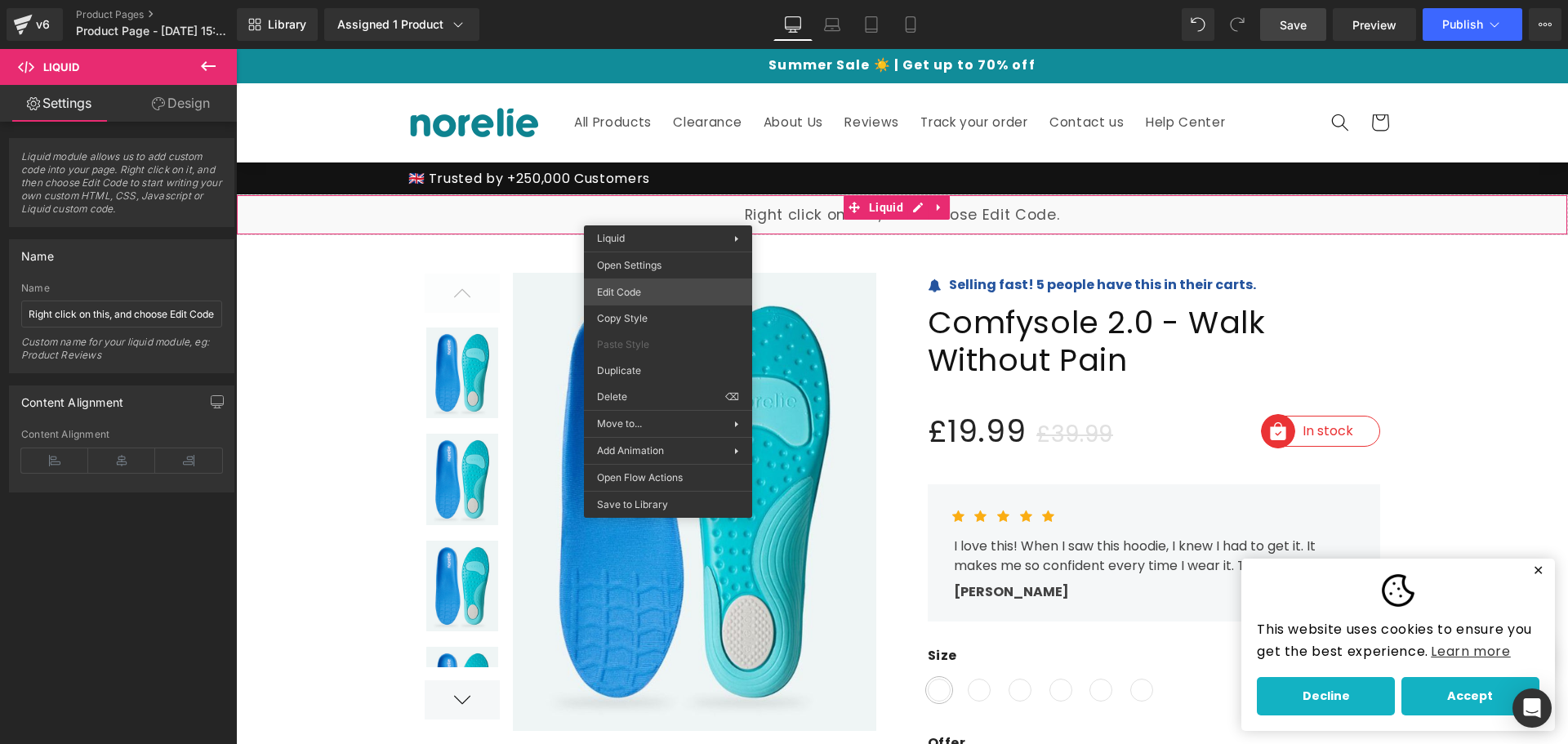
click at [670, 0] on div "Liquid You are previewing how the will restyle your page. You can not edit Elem…" at bounding box center [784, 0] width 1568 height 0
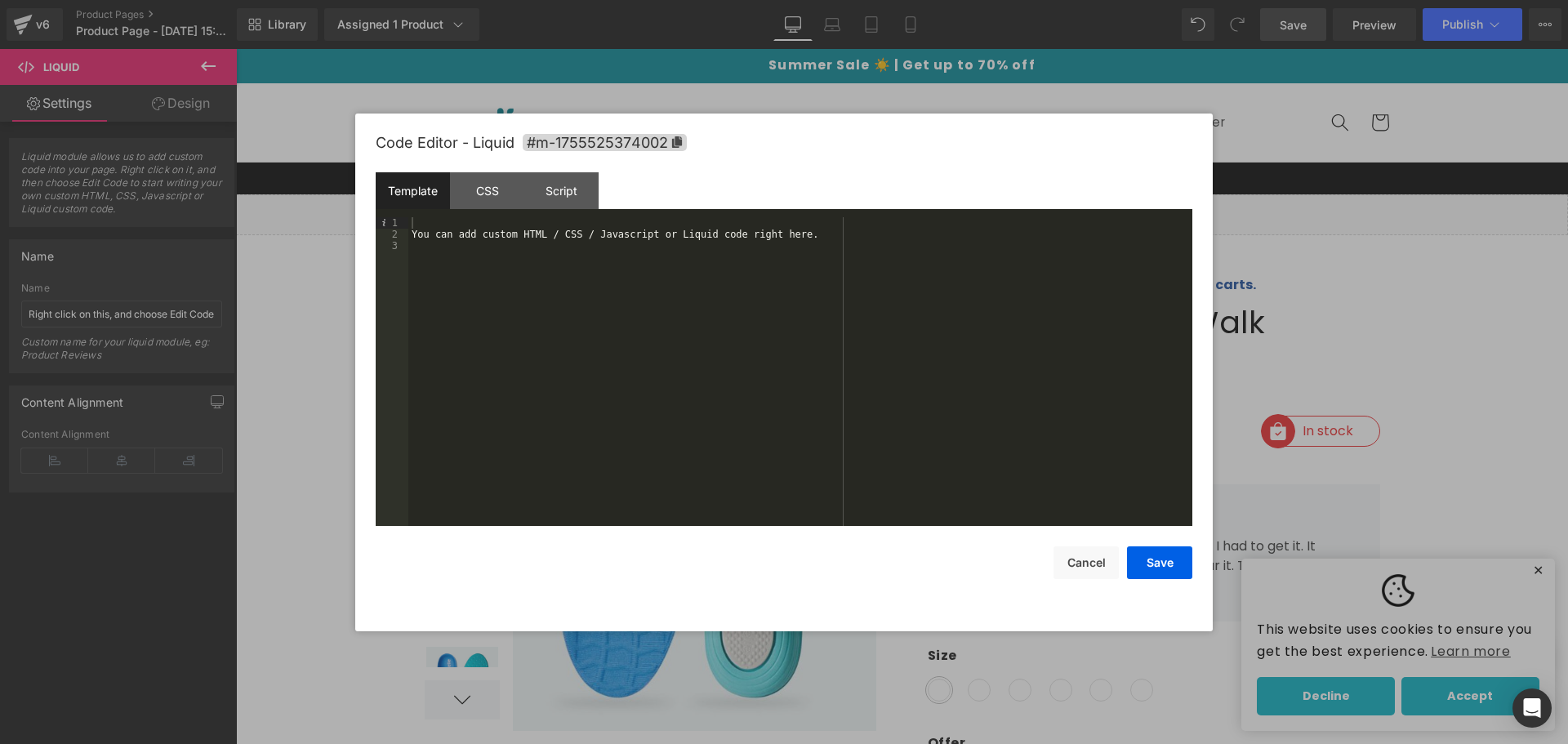
click at [664, 279] on div "You can add custom HTML / CSS / Javascript or Liquid code right here." at bounding box center [800, 383] width 784 height 332
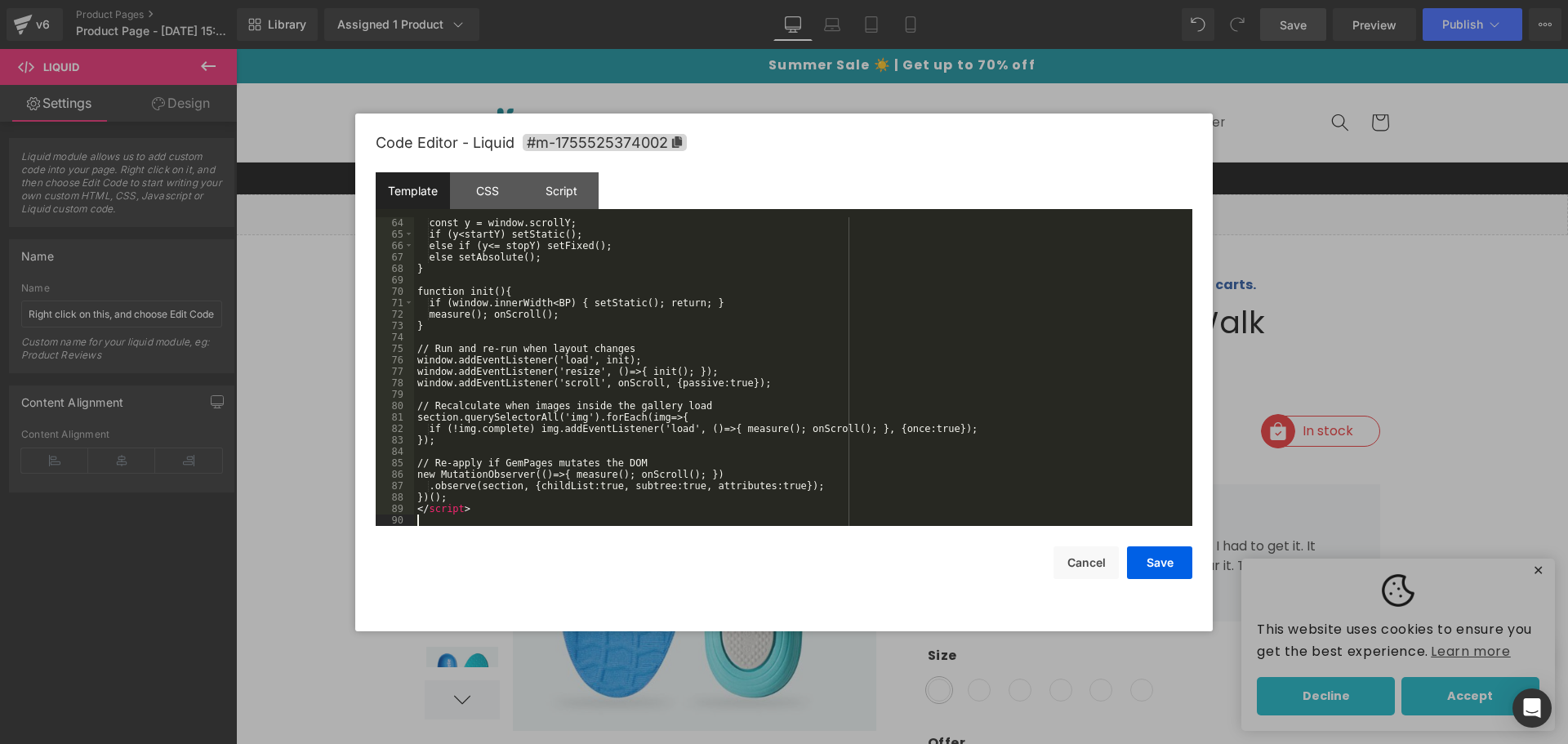
scroll to position [720, 0]
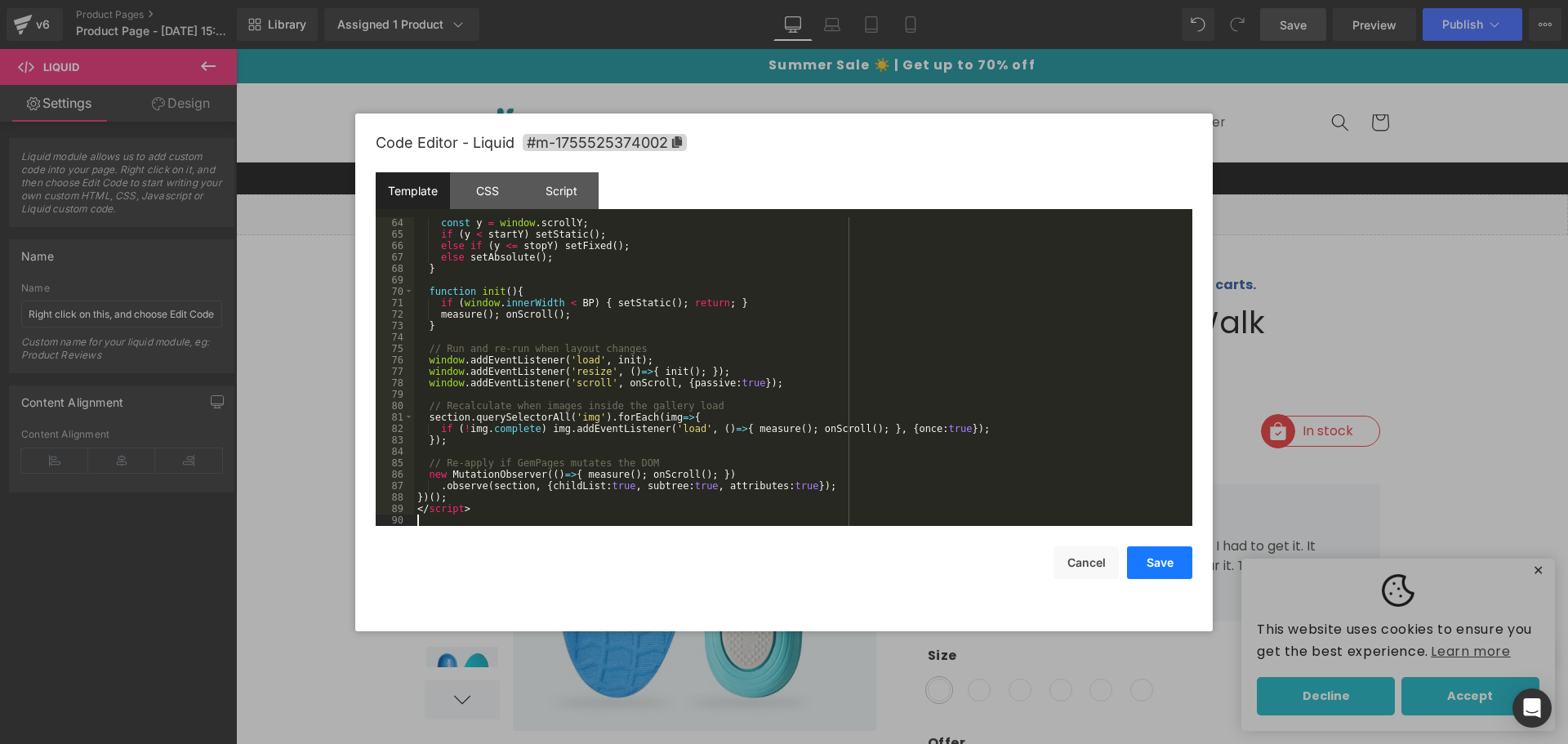
click at [1152, 549] on button "Save" at bounding box center [1160, 562] width 66 height 33
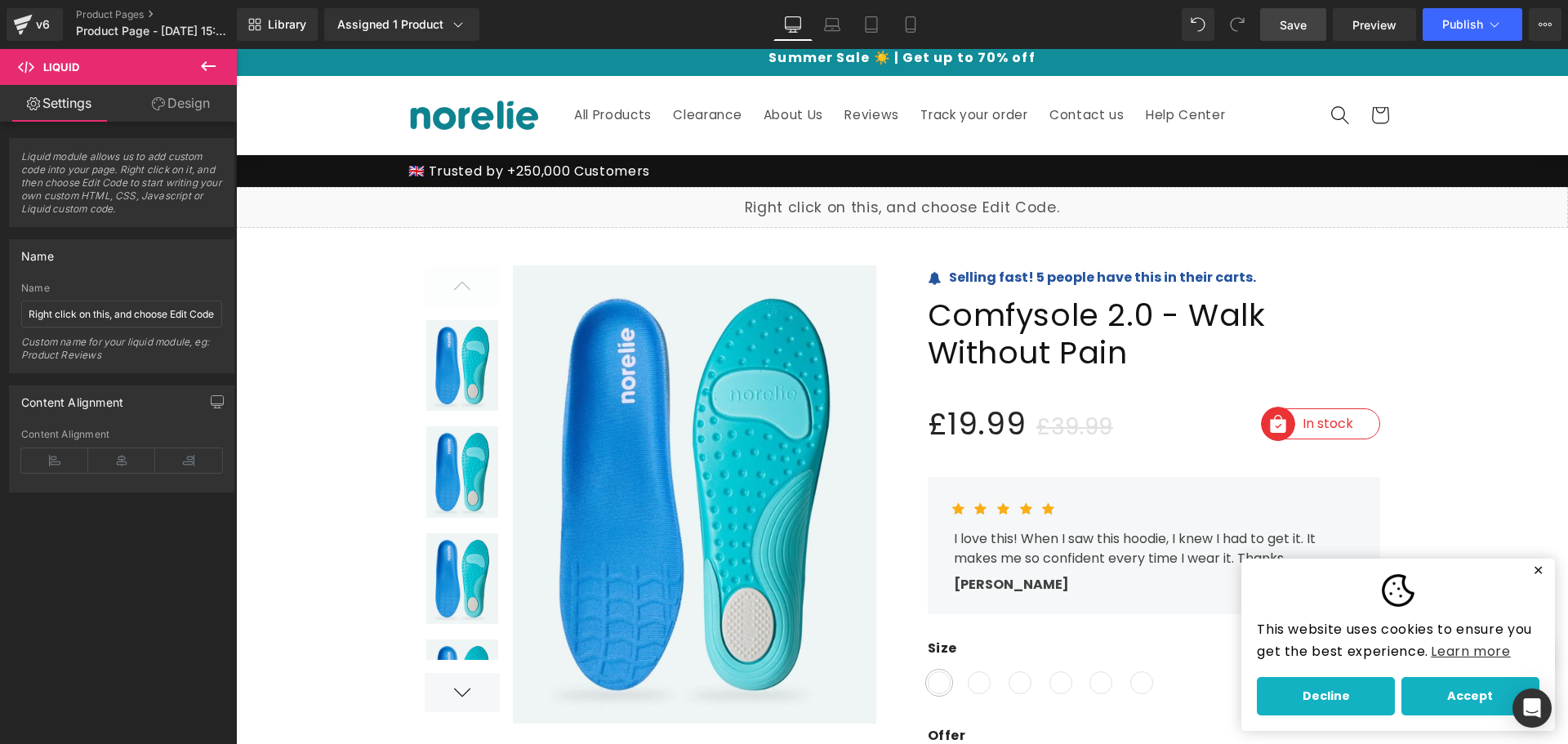
scroll to position [0, 0]
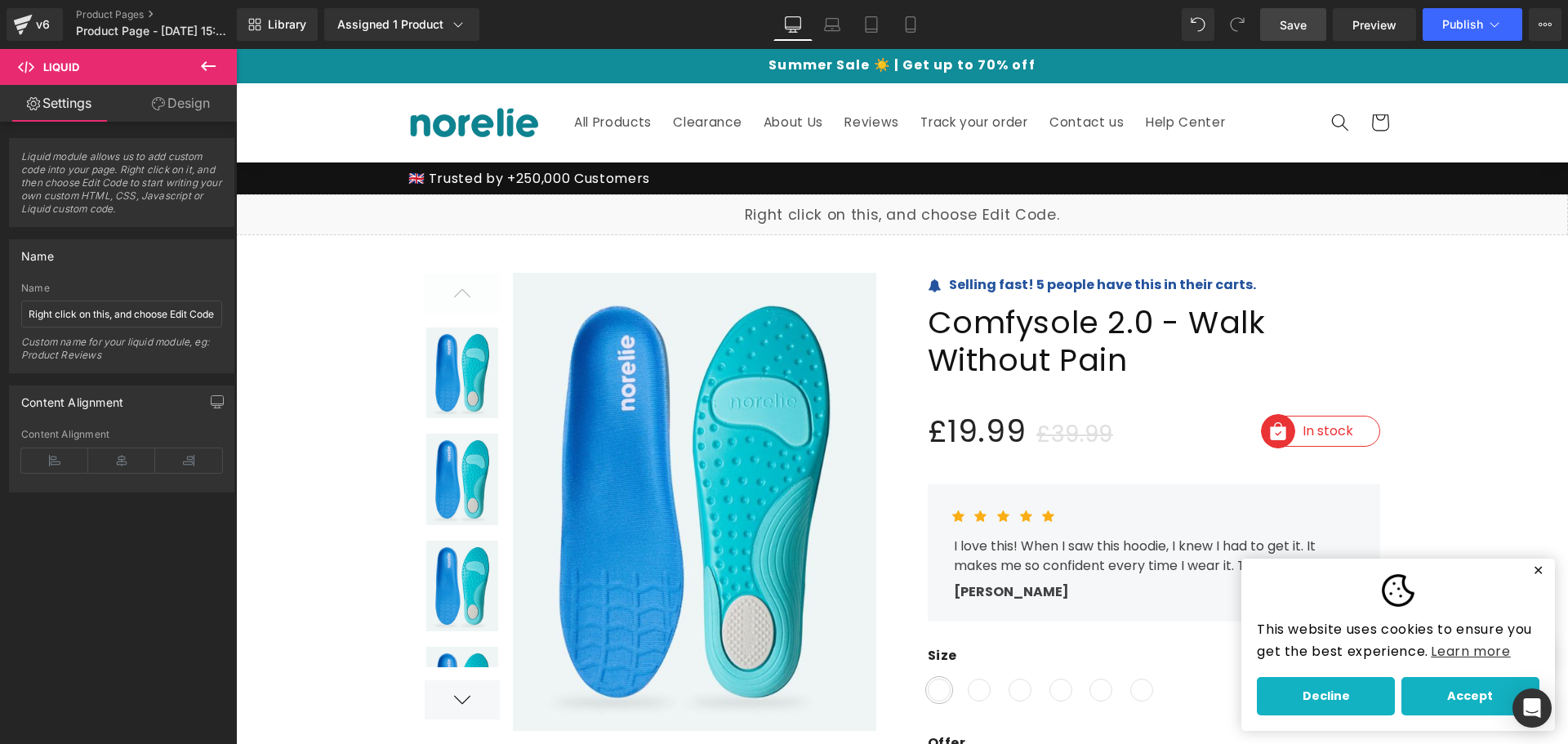
drag, startPoint x: 1073, startPoint y: 62, endPoint x: 1309, endPoint y: 20, distance: 239.7
click at [1309, 20] on link "Save" at bounding box center [1293, 24] width 67 height 33
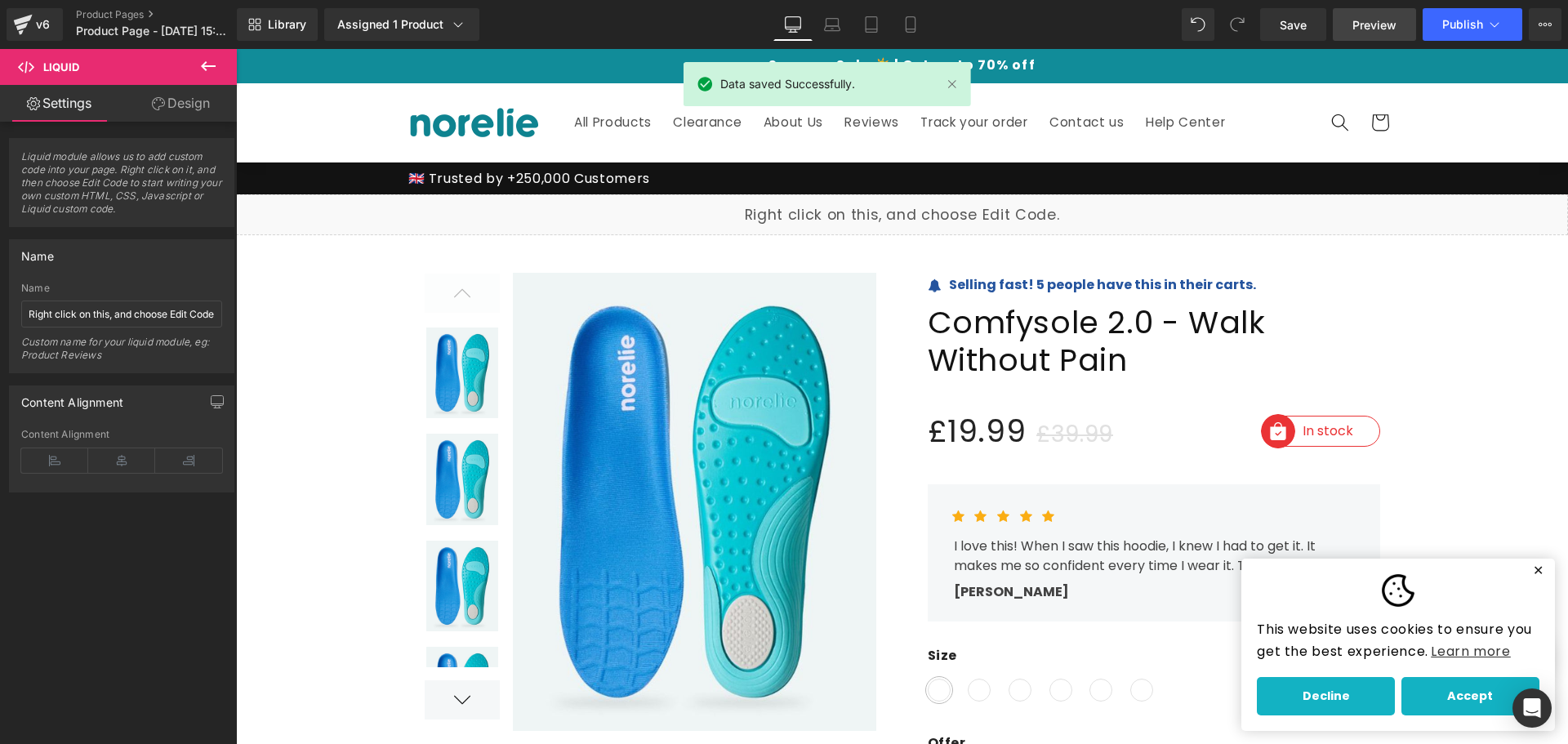
click at [1358, 37] on link "Preview" at bounding box center [1374, 24] width 83 height 33
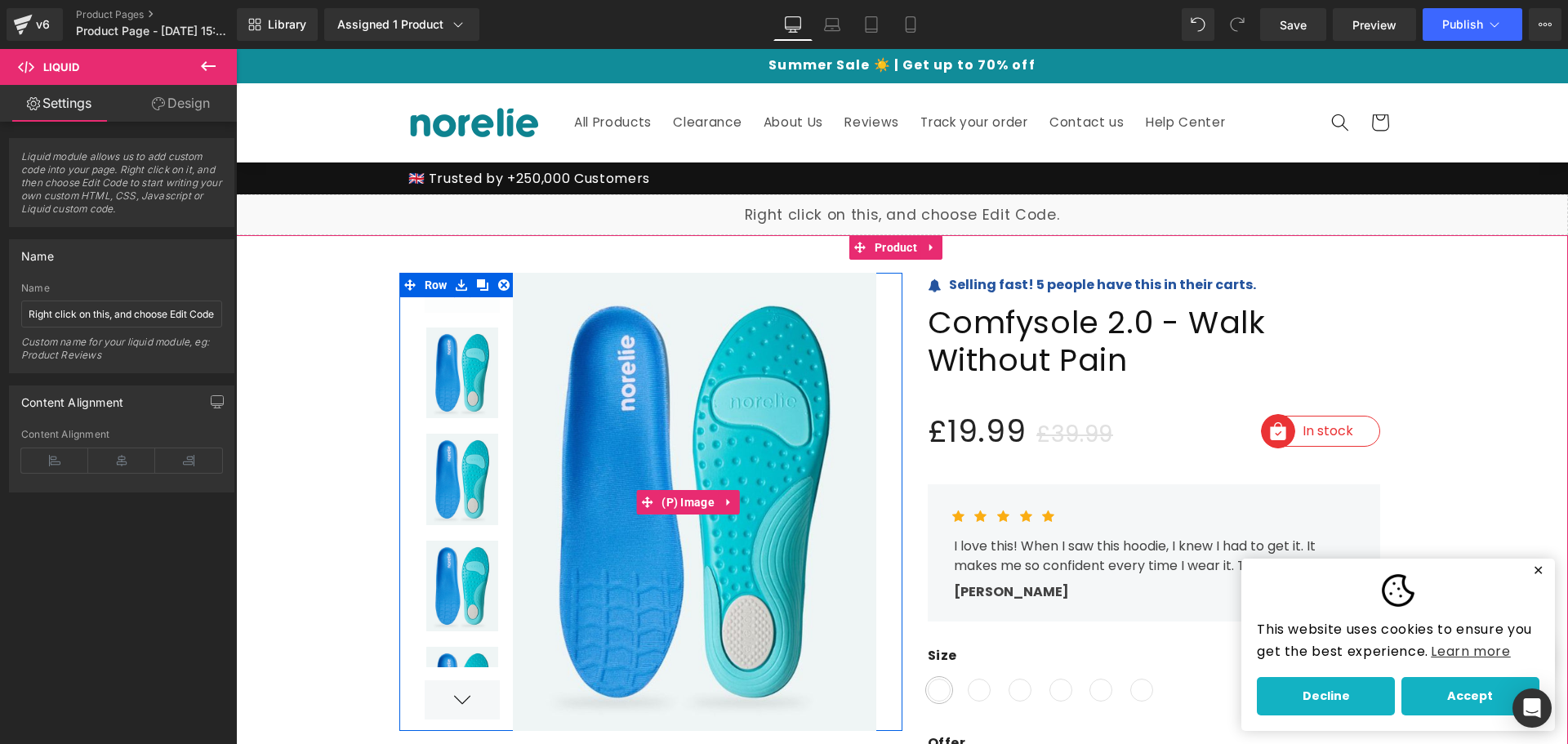
click at [575, 312] on img at bounding box center [688, 502] width 377 height 458
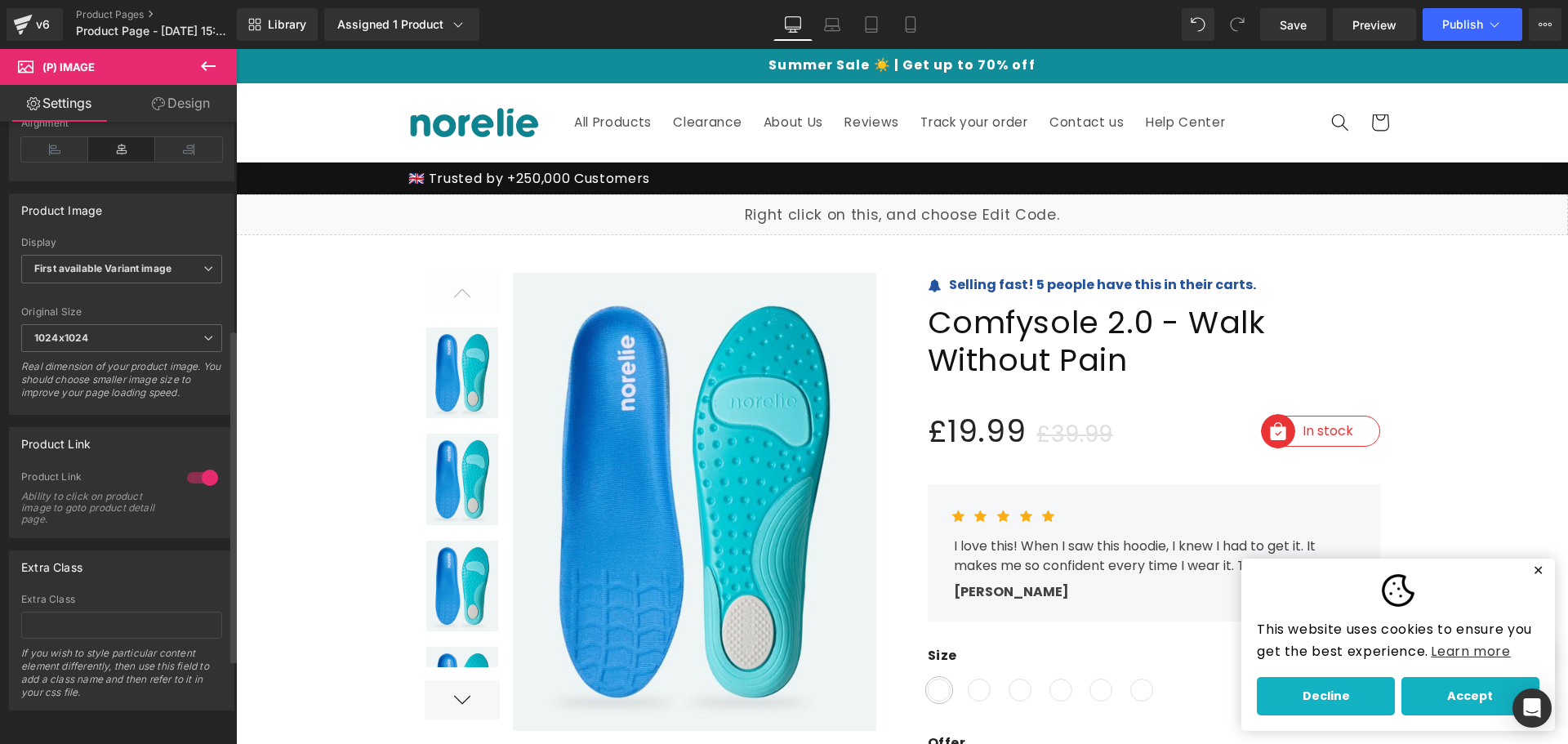
scroll to position [547, 0]
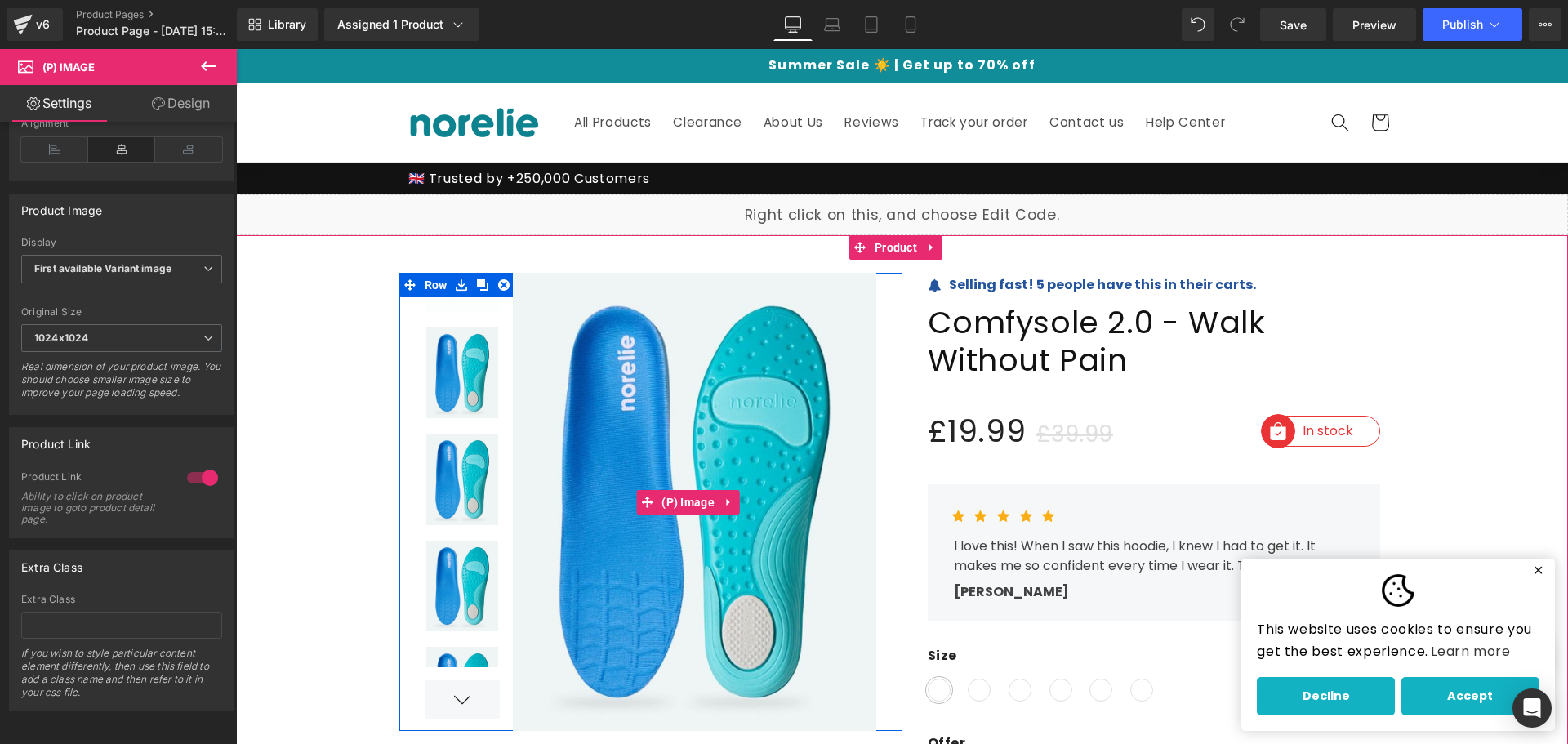
click at [788, 416] on img at bounding box center [688, 502] width 377 height 458
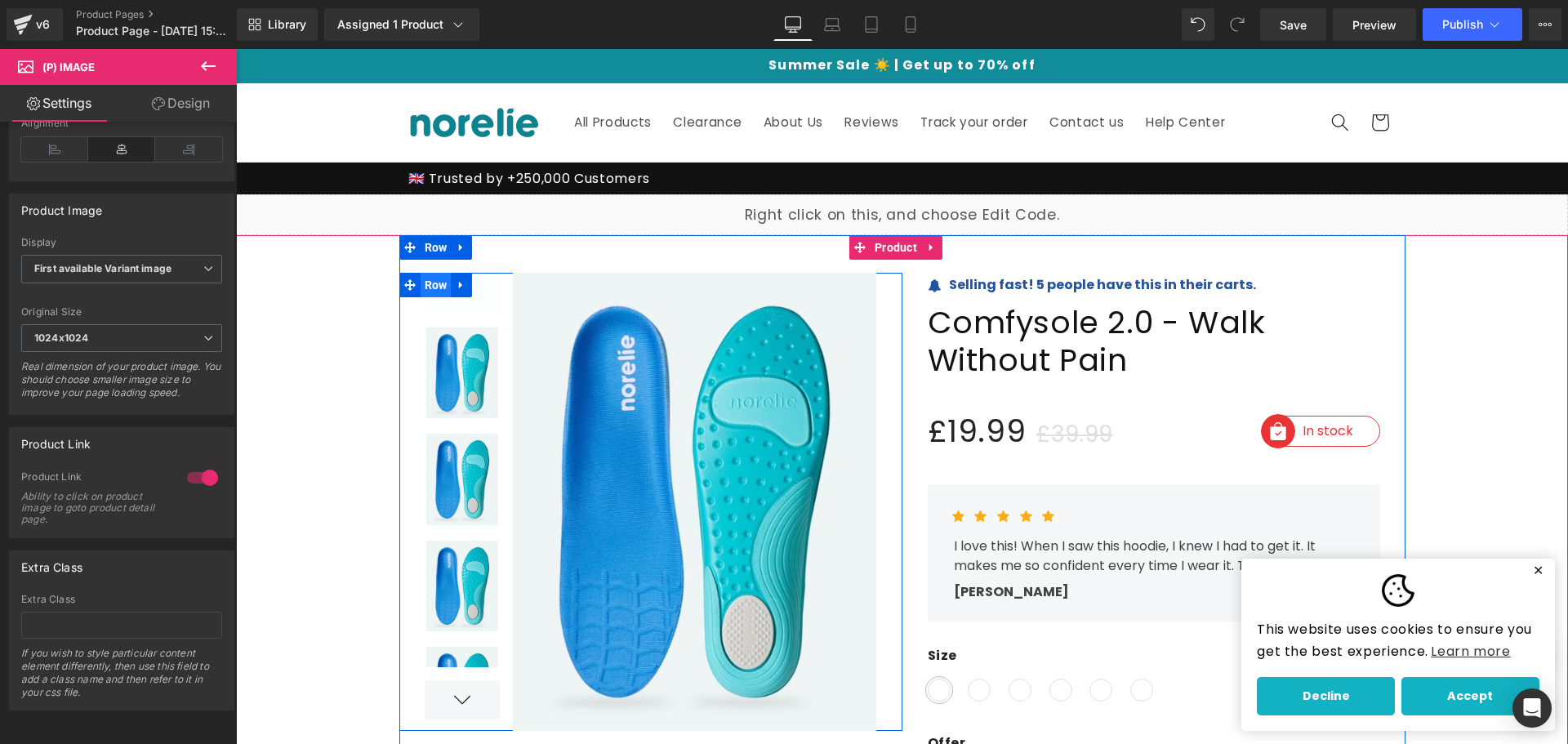
click at [429, 287] on span "Row" at bounding box center [436, 285] width 31 height 25
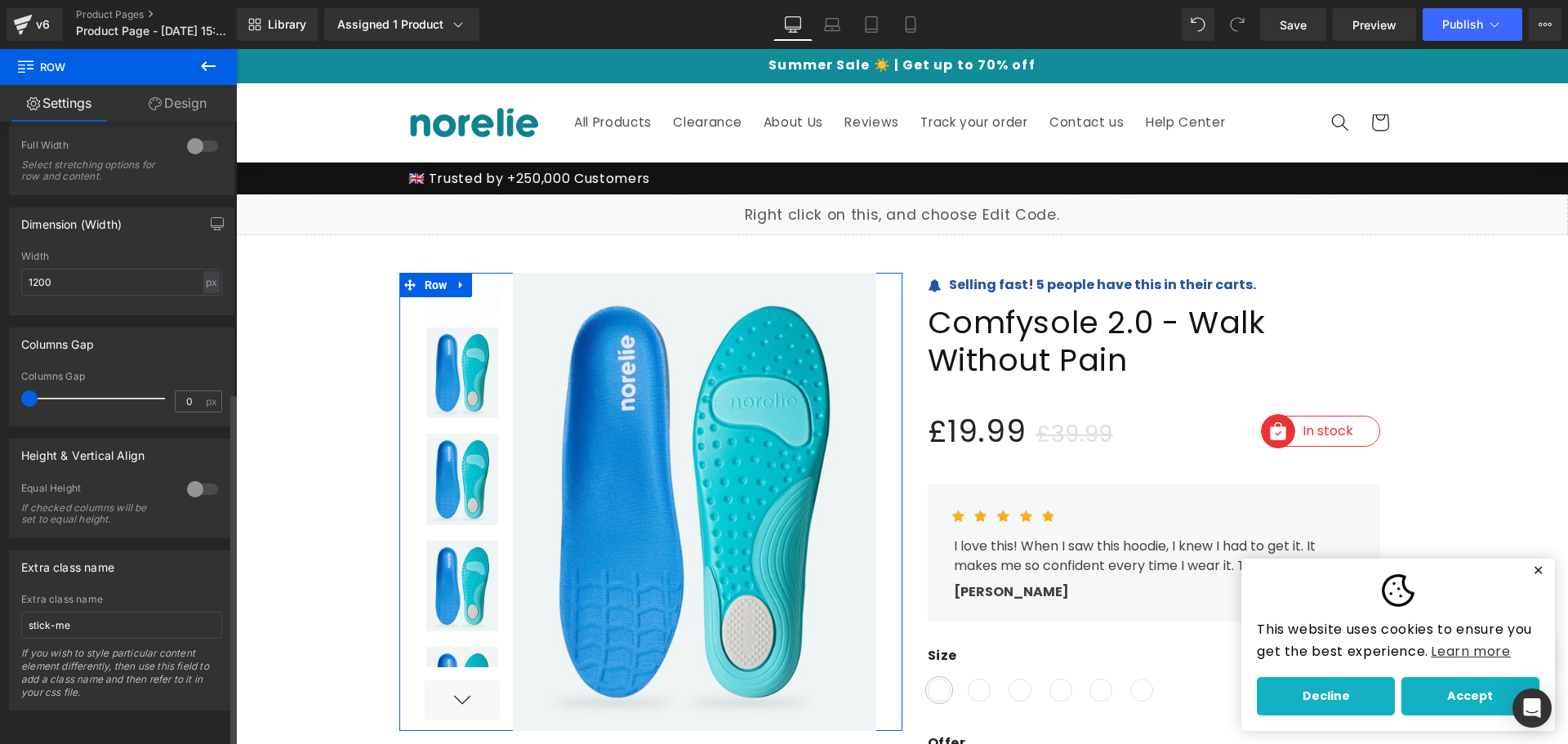
scroll to position [476, 0]
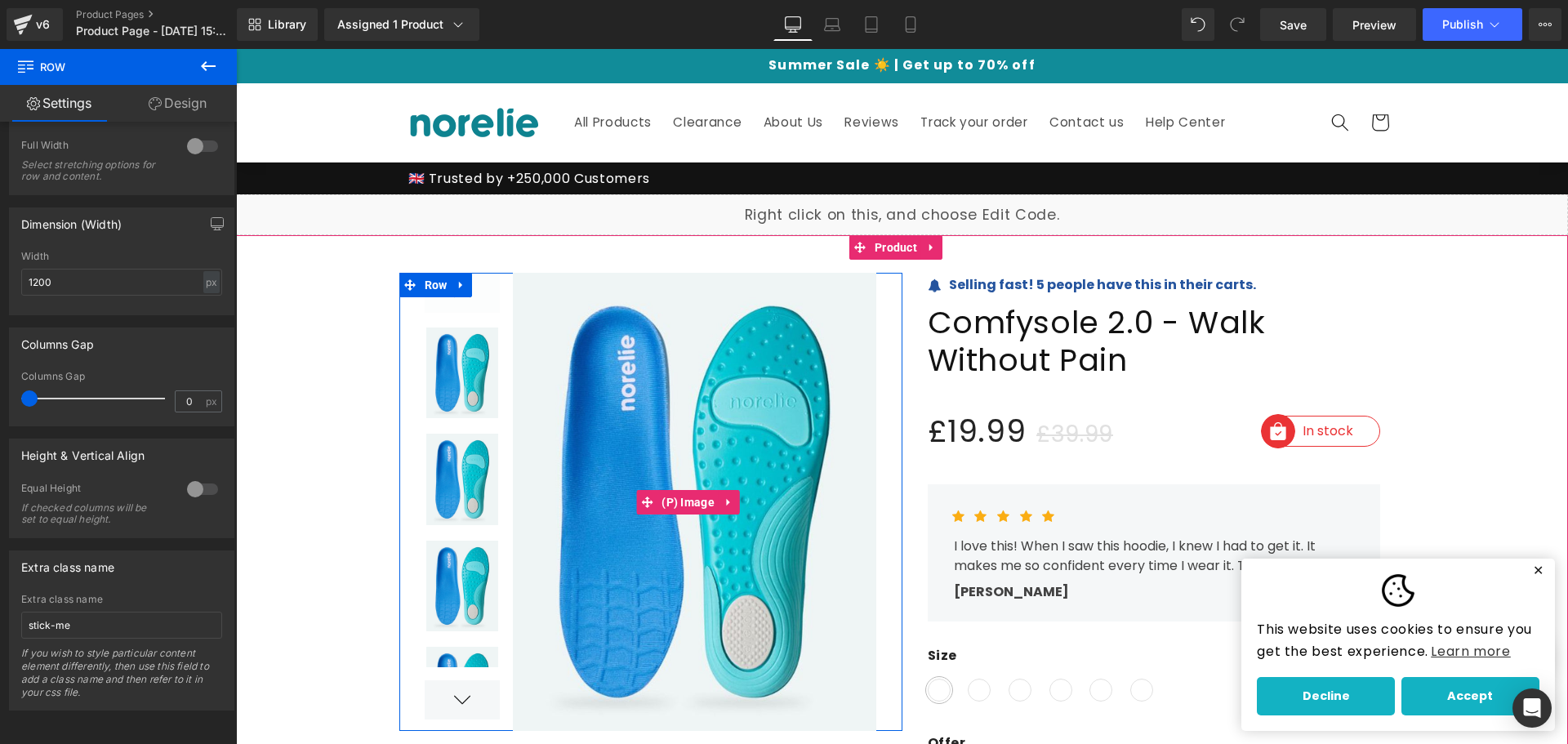
click at [849, 388] on img at bounding box center [688, 502] width 377 height 458
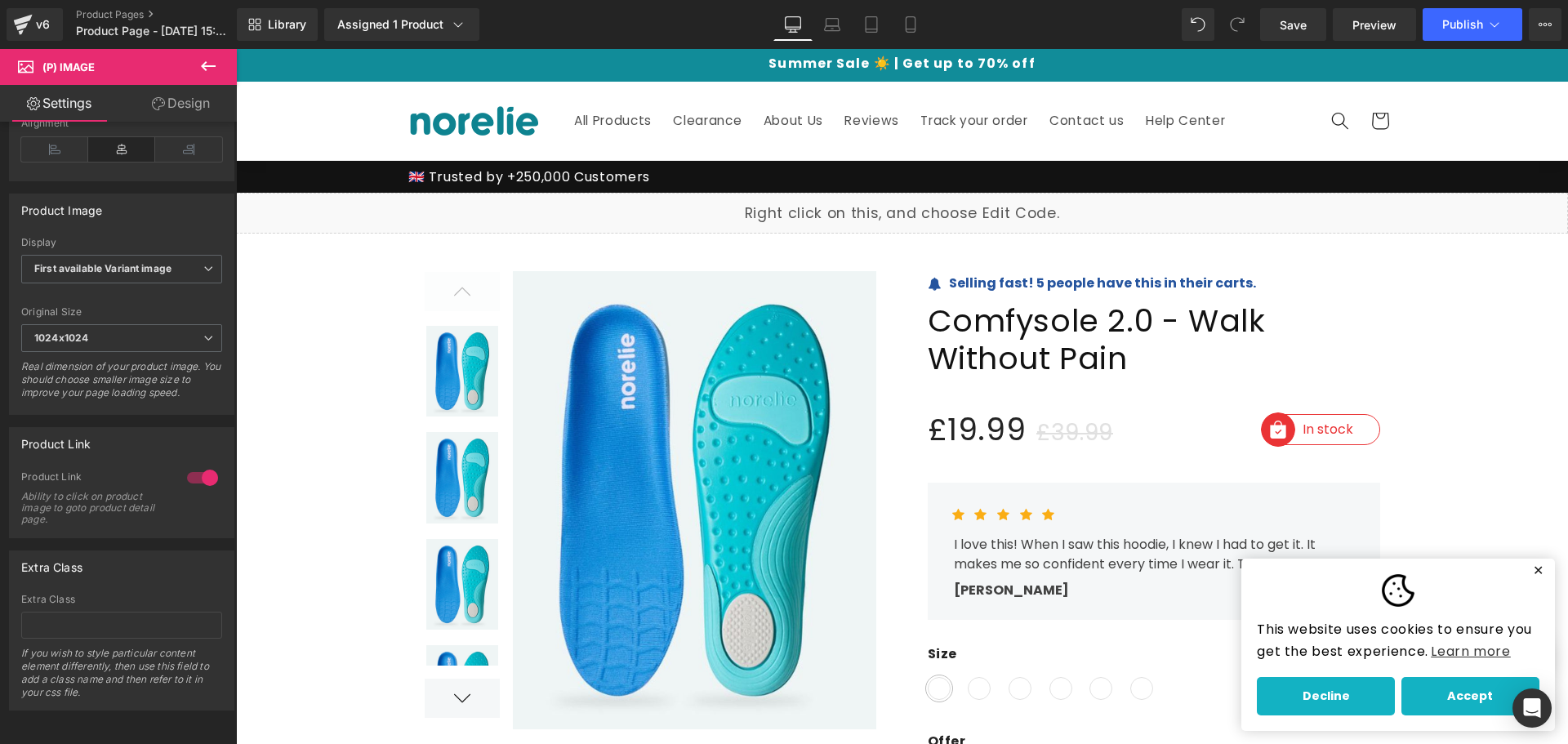
scroll to position [0, 0]
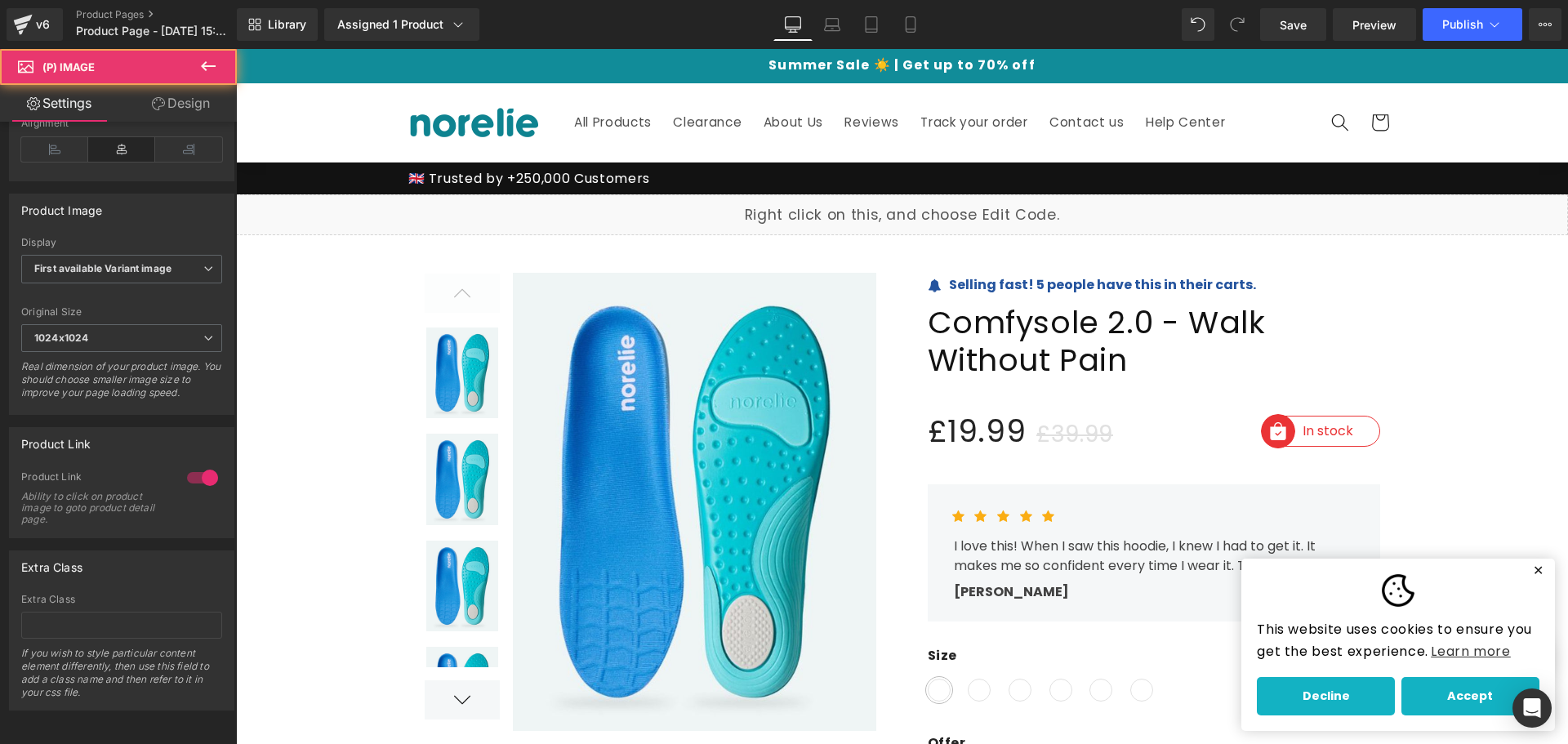
click at [699, 447] on img at bounding box center [688, 502] width 377 height 458
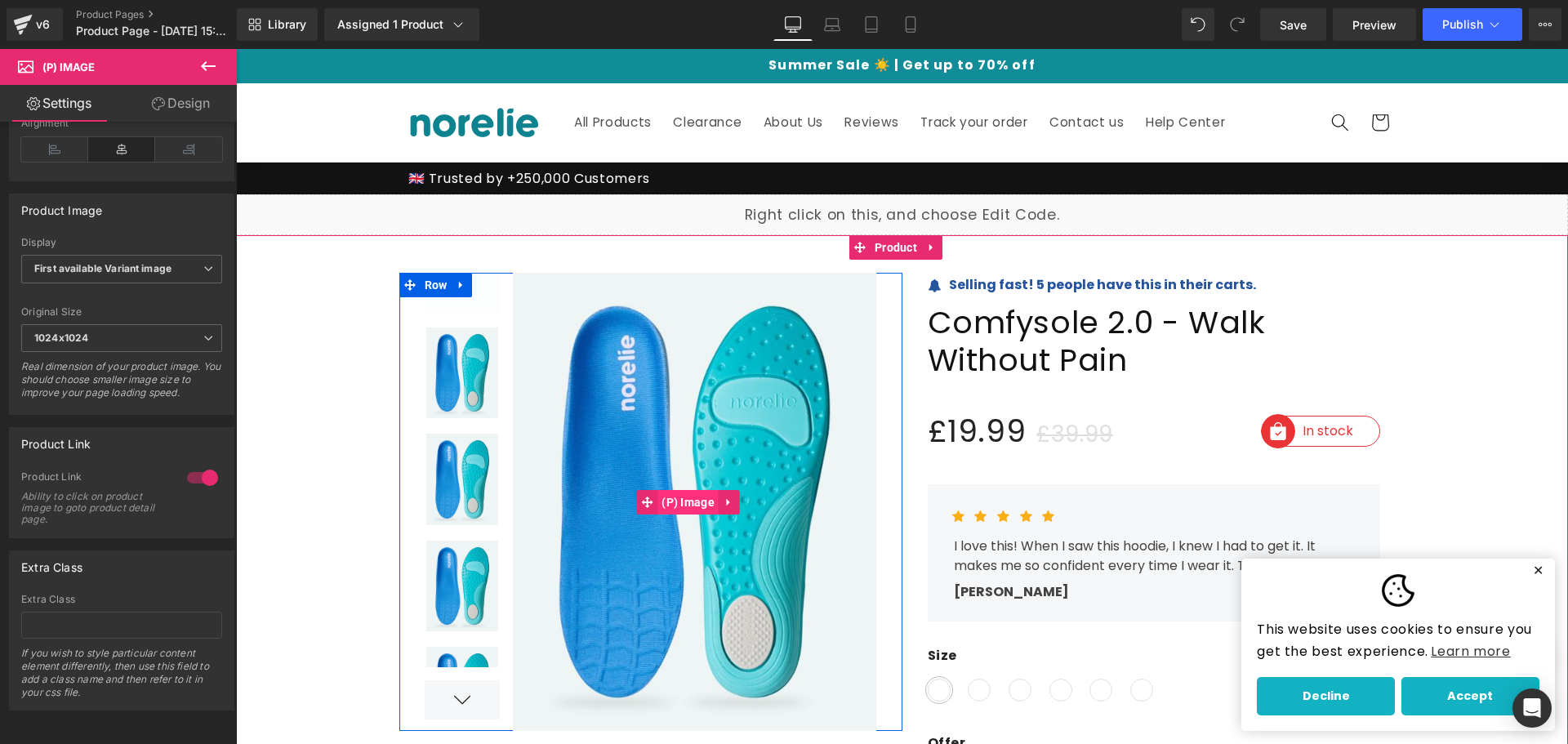
click at [686, 492] on span "(P) Image" at bounding box center [688, 502] width 62 height 25
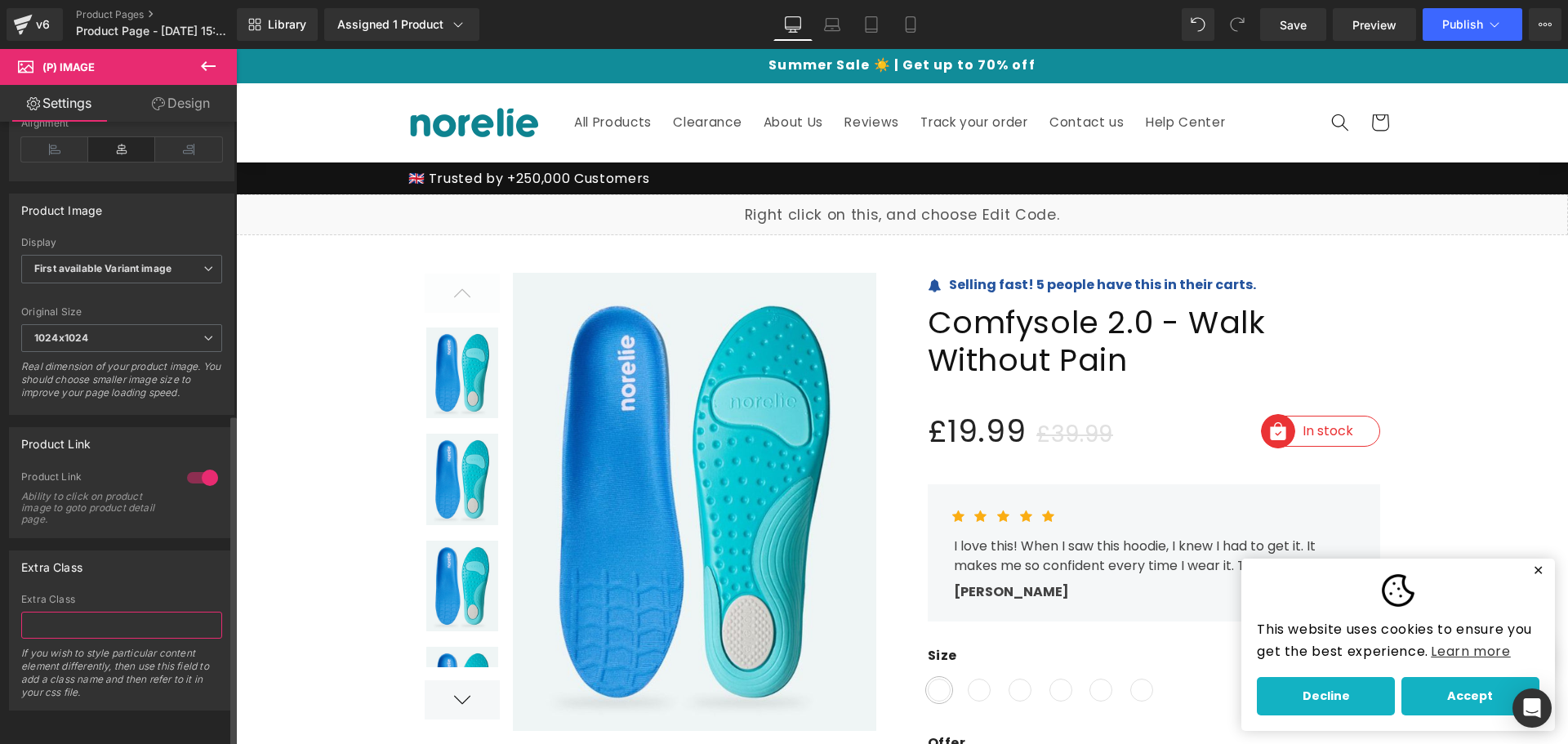
click at [91, 619] on input "text" at bounding box center [121, 625] width 201 height 27
type input "<style> /* keep layout stable when the script fixes the column */ .stick-me.__f…"
paste input "stick-me"
type input "stick-me"
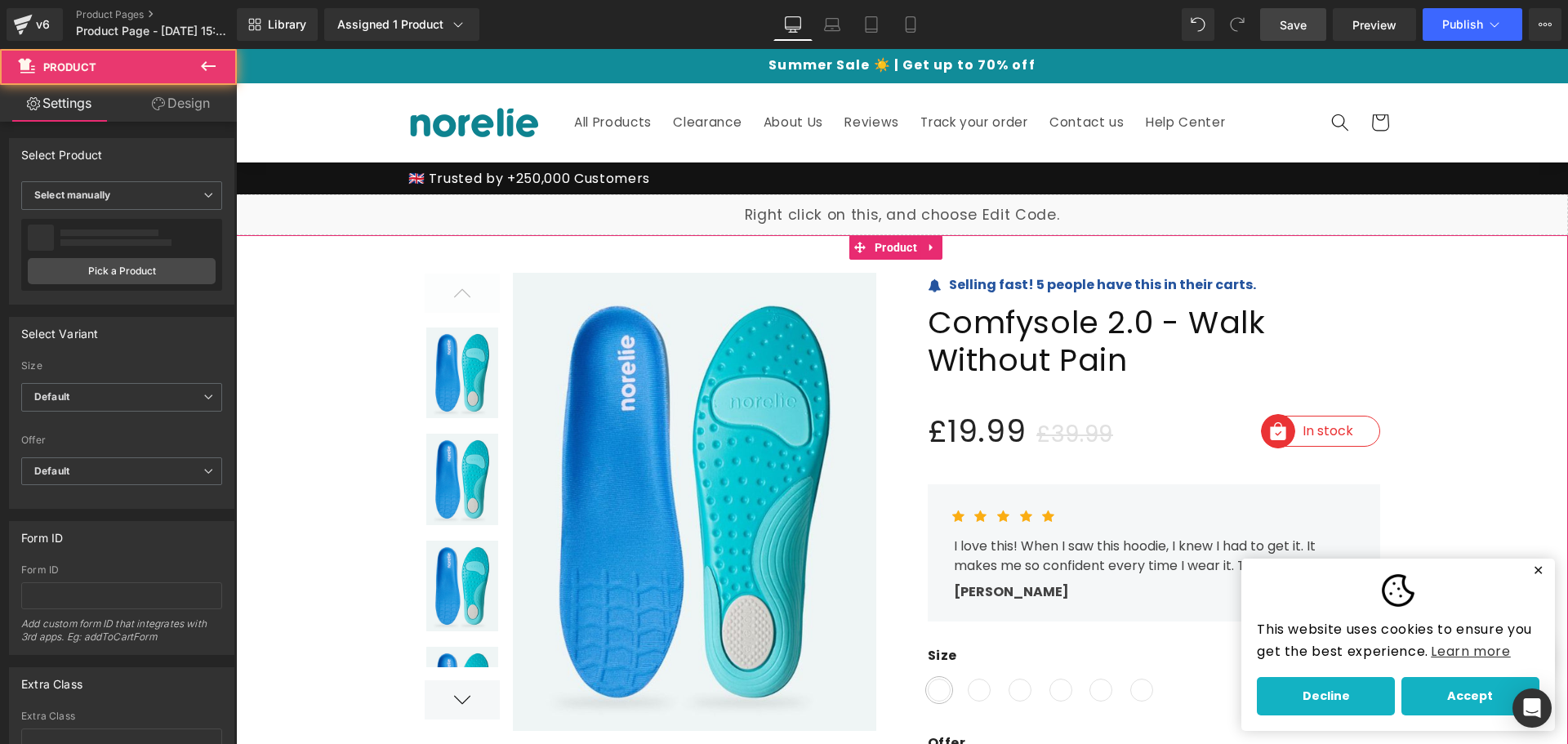
click at [1323, 13] on link "Save" at bounding box center [1293, 24] width 67 height 33
click at [1315, 17] on link "Save" at bounding box center [1293, 24] width 67 height 33
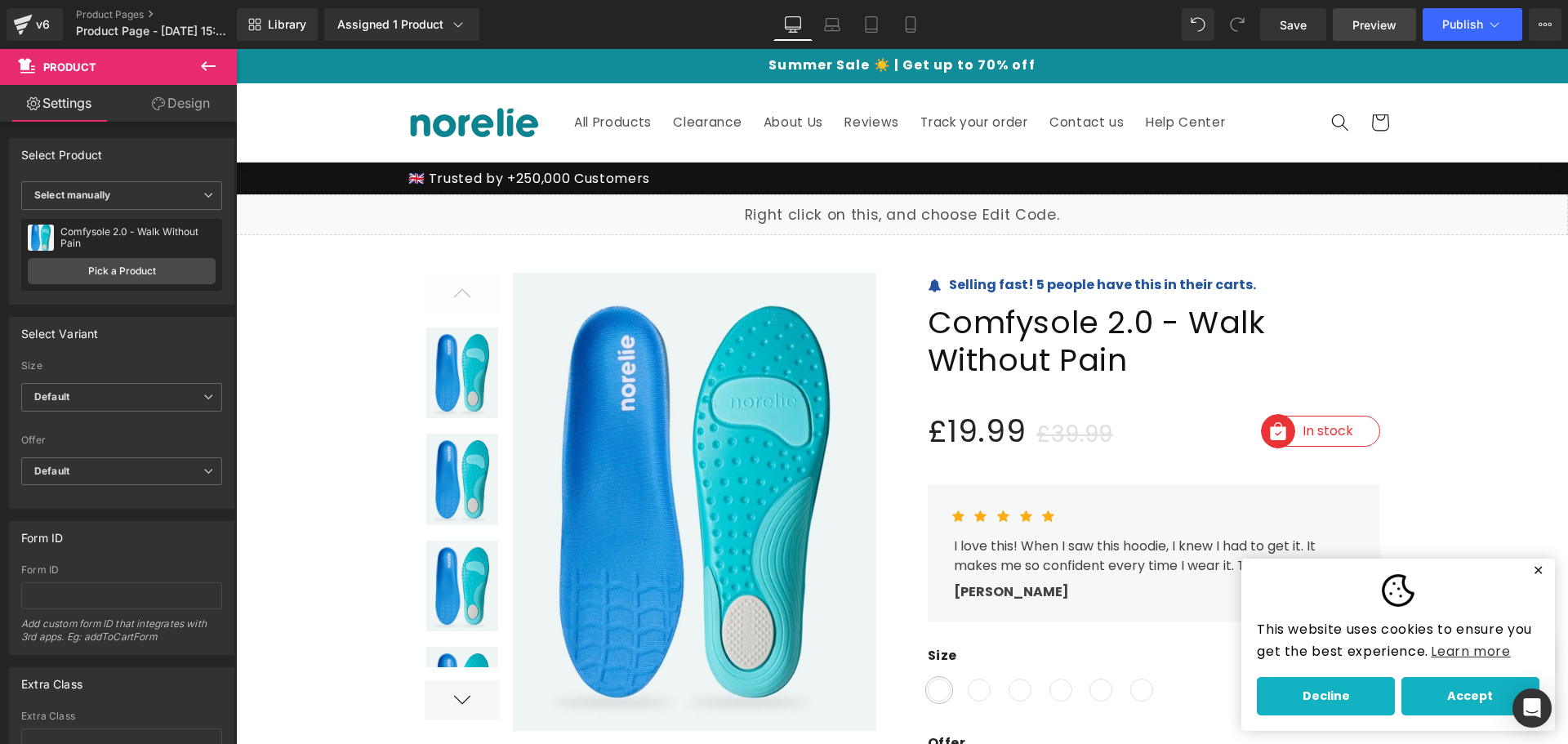
click at [1382, 12] on link "Preview" at bounding box center [1374, 24] width 83 height 33
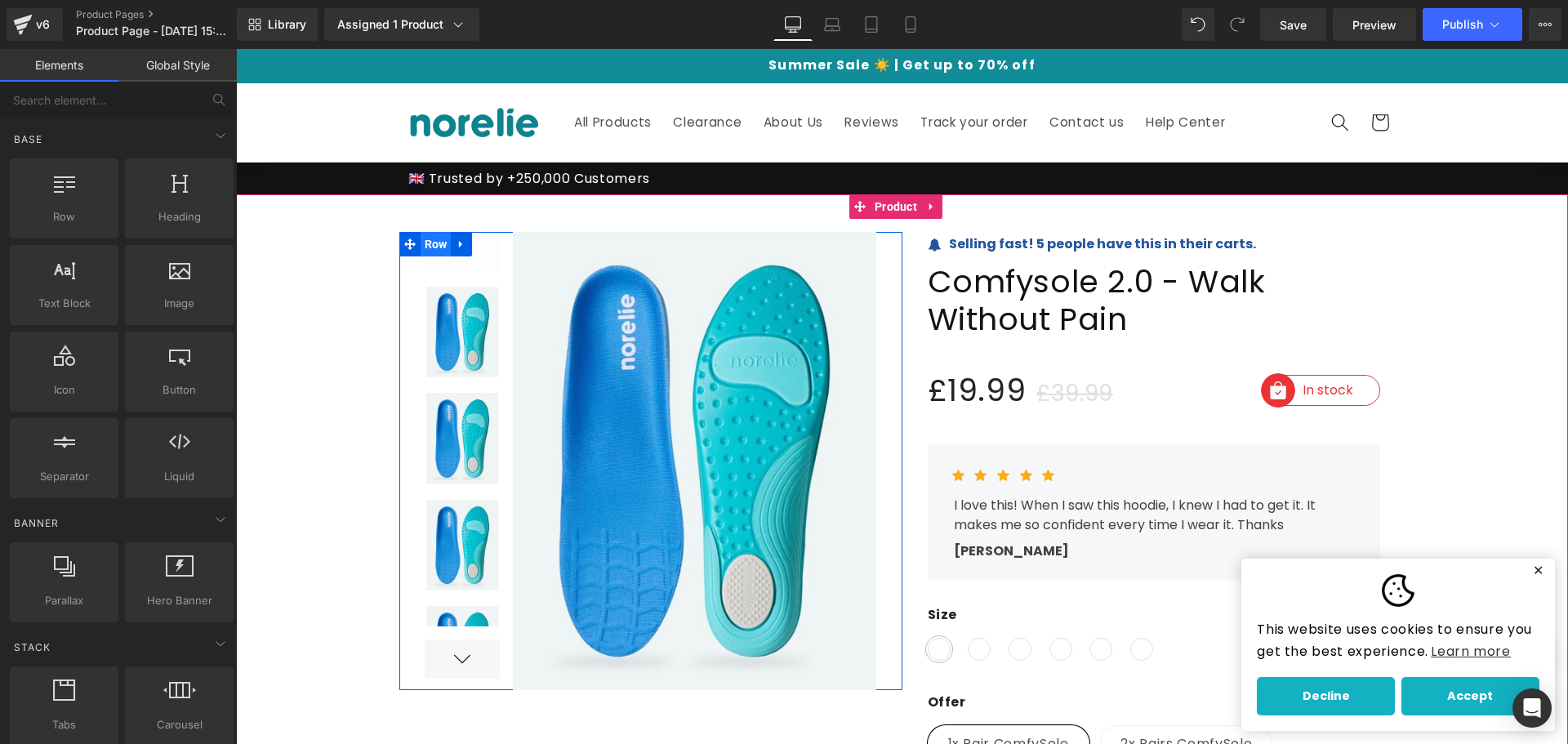
click at [421, 245] on span "Row" at bounding box center [436, 244] width 31 height 25
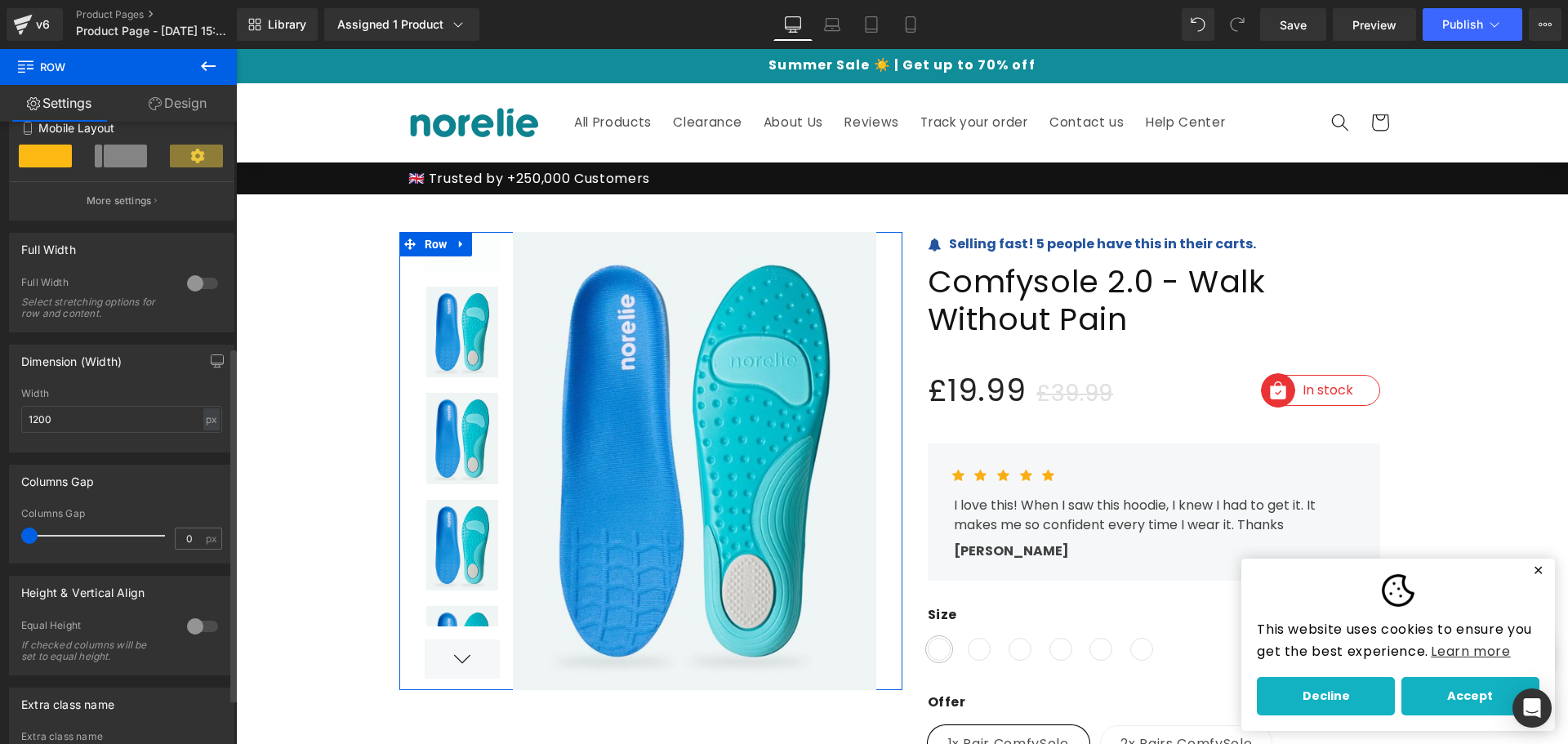
scroll to position [476, 0]
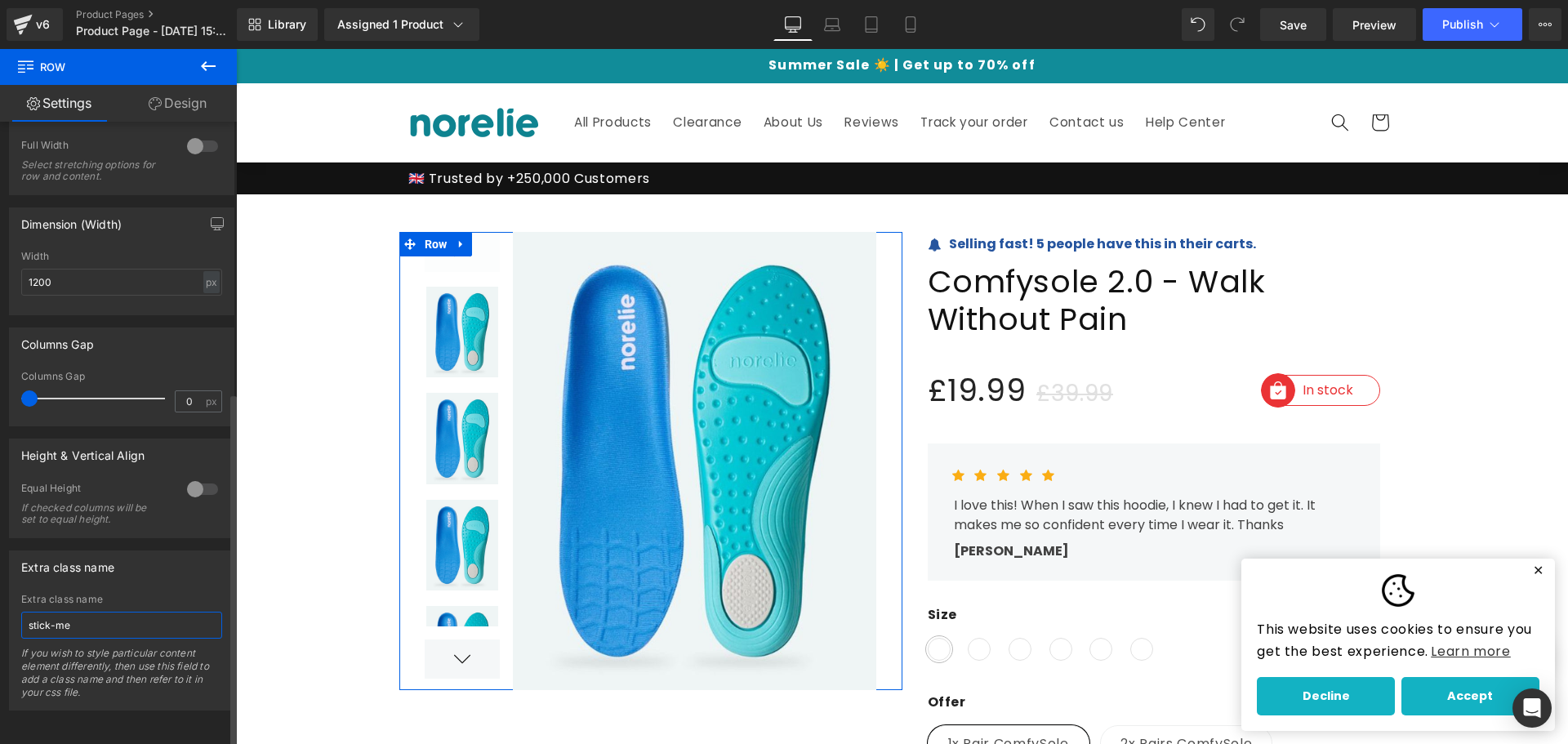
drag, startPoint x: 84, startPoint y: 622, endPoint x: 0, endPoint y: 614, distance: 84.4
click at [0, 614] on div "Extra class name stick-me Extra class name stick-me If you wish to style partic…" at bounding box center [122, 625] width 244 height 173
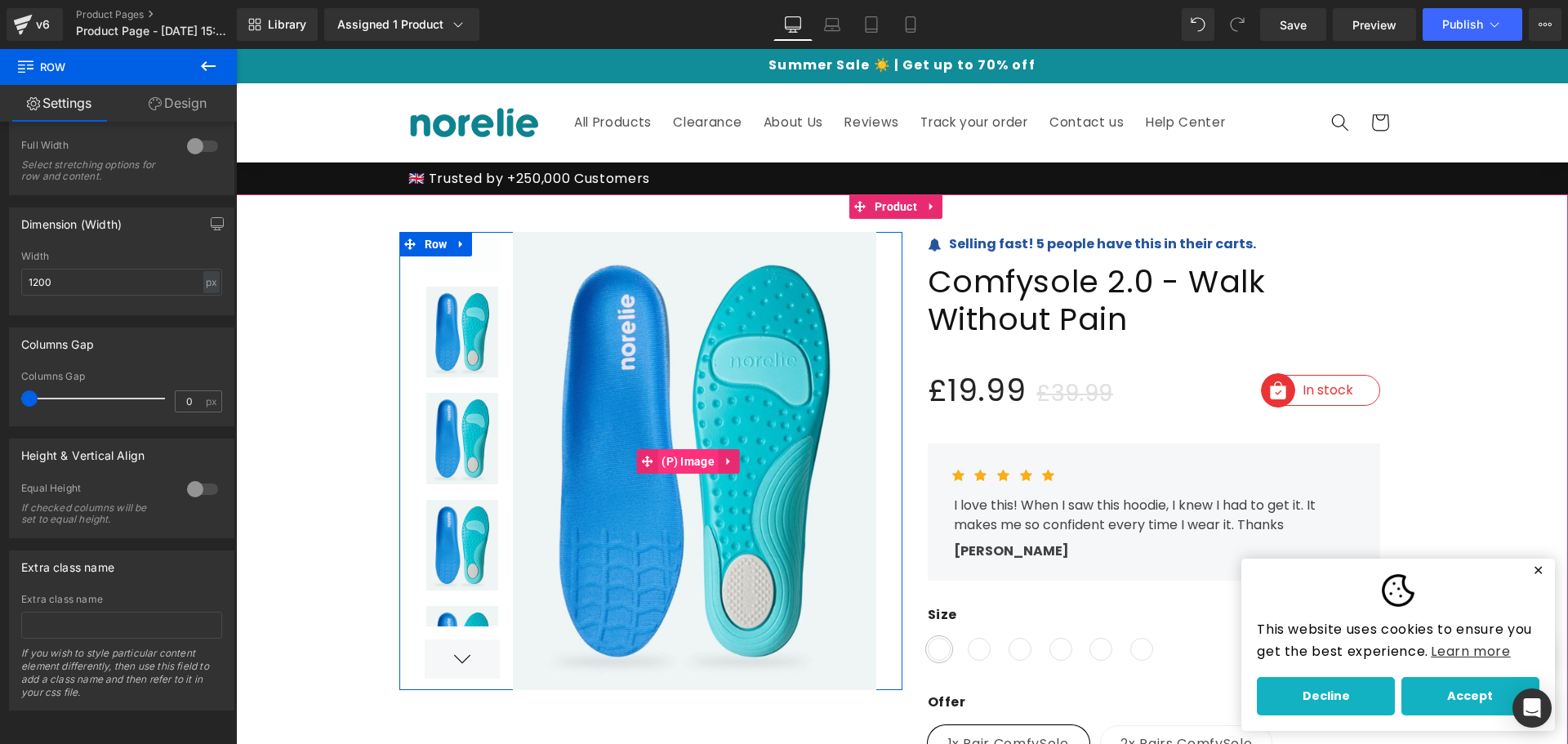
click at [663, 456] on span "(P) Image" at bounding box center [688, 461] width 62 height 25
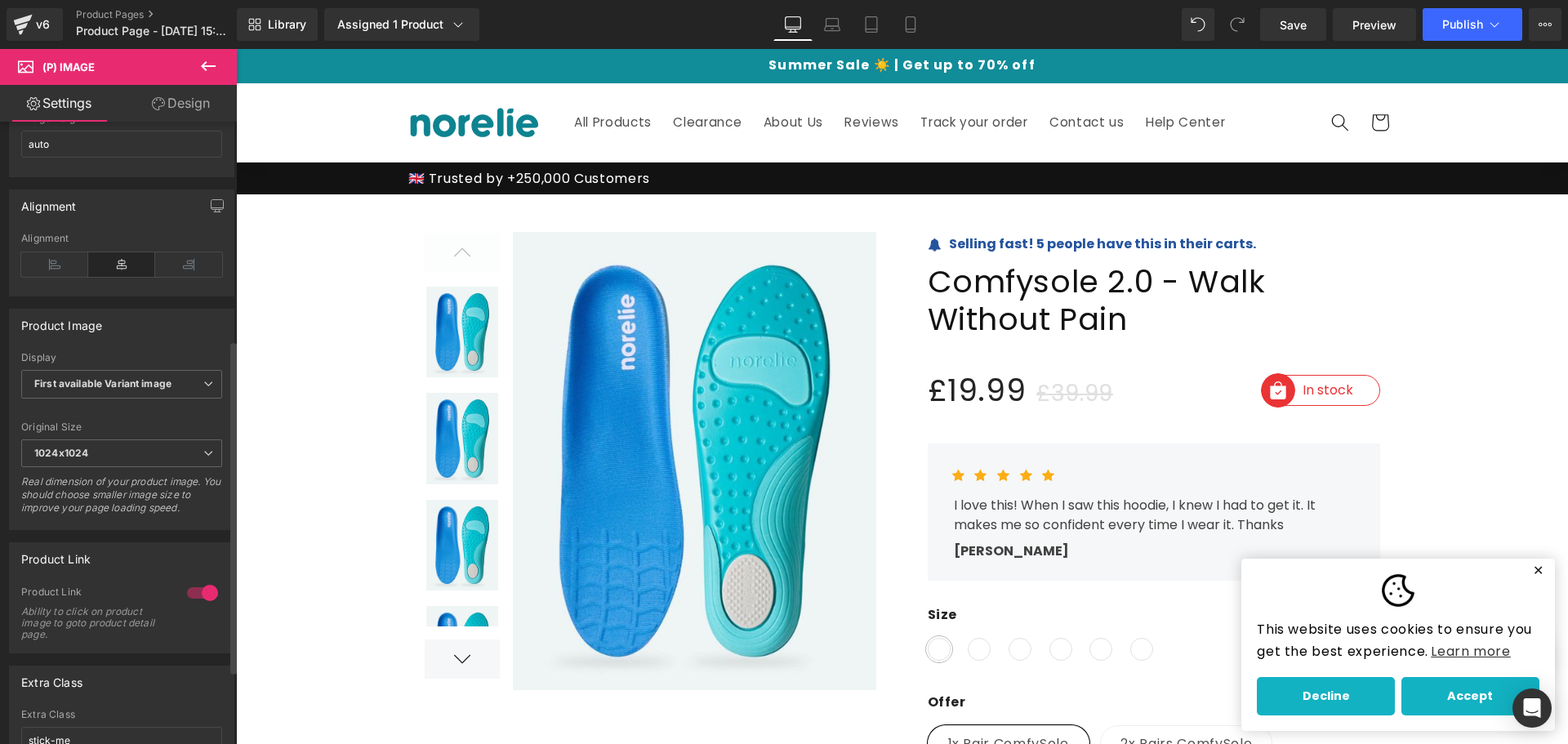
scroll to position [547, 0]
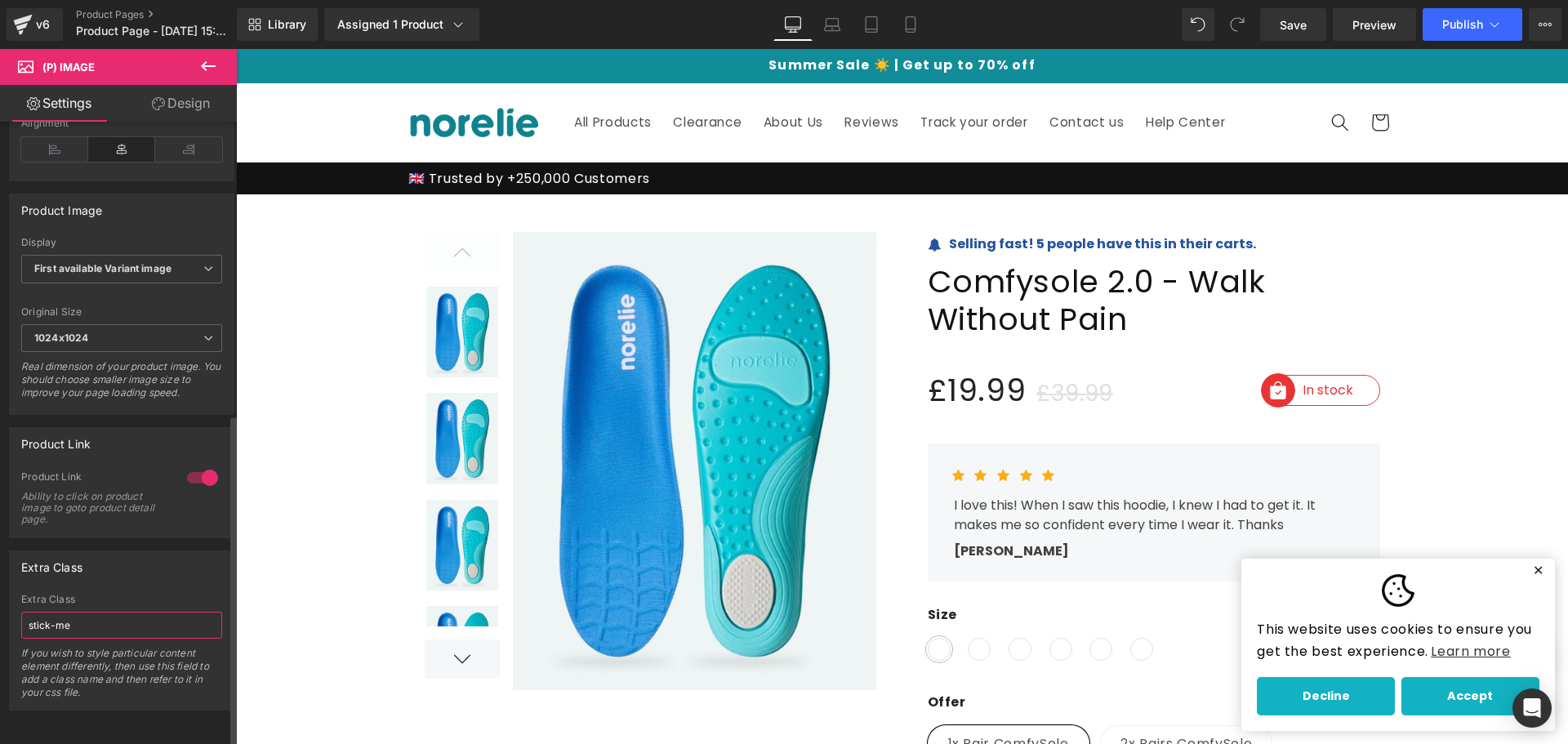
drag, startPoint x: 115, startPoint y: 612, endPoint x: 0, endPoint y: 617, distance: 115.1
click at [0, 617] on div "Extra Class stick-me Extra Class stick-me If you wish to style particular conte…" at bounding box center [122, 625] width 244 height 173
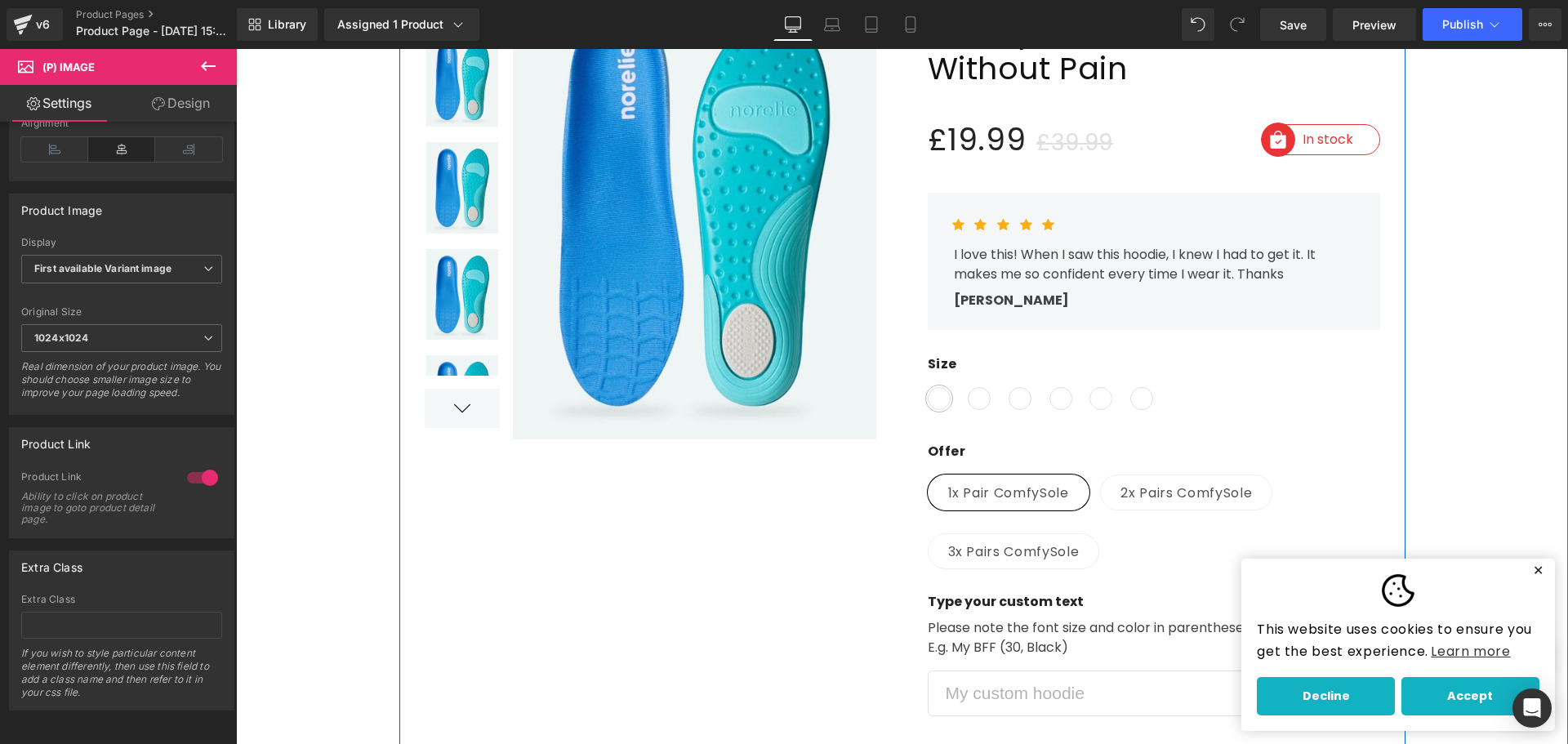
scroll to position [0, 0]
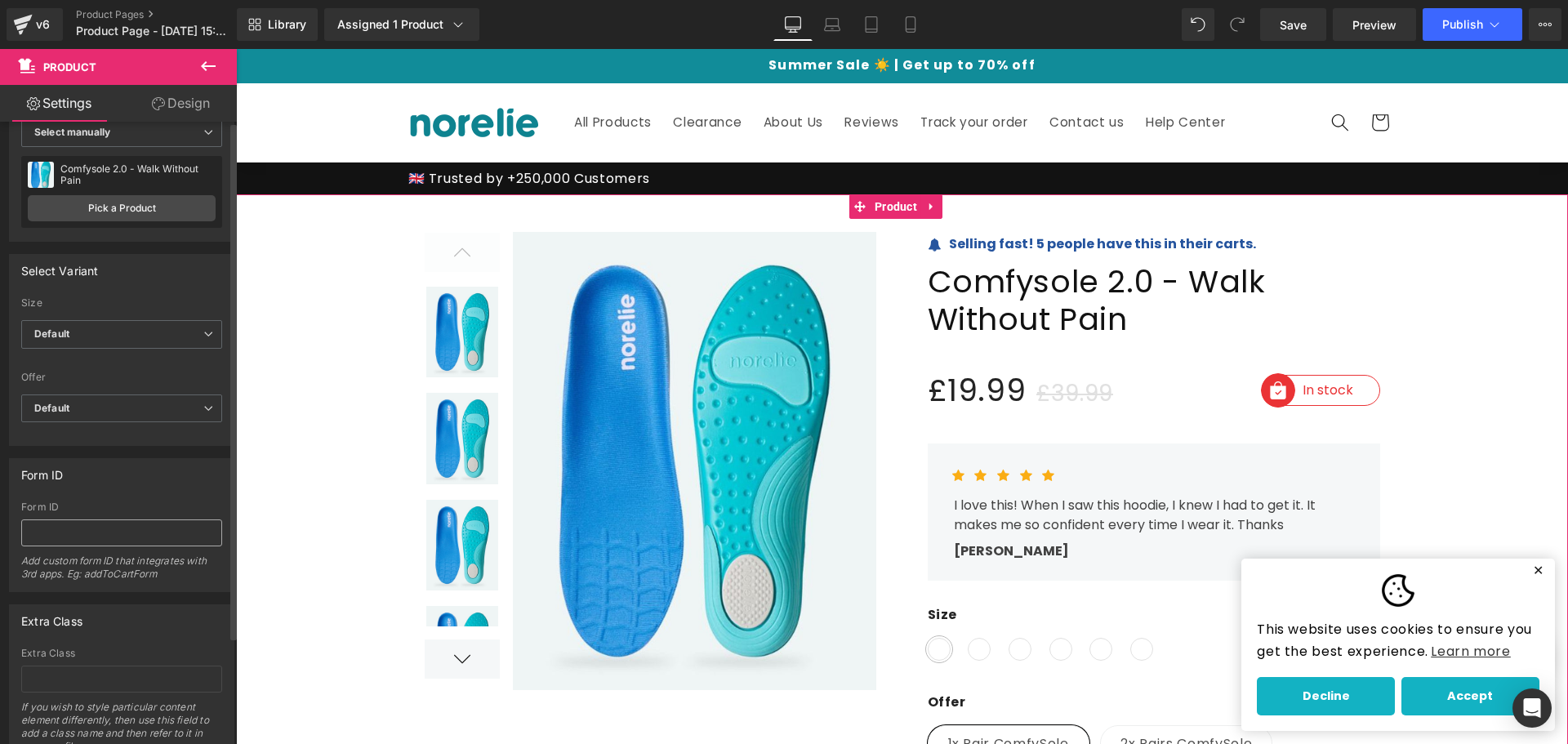
scroll to position [129, 0]
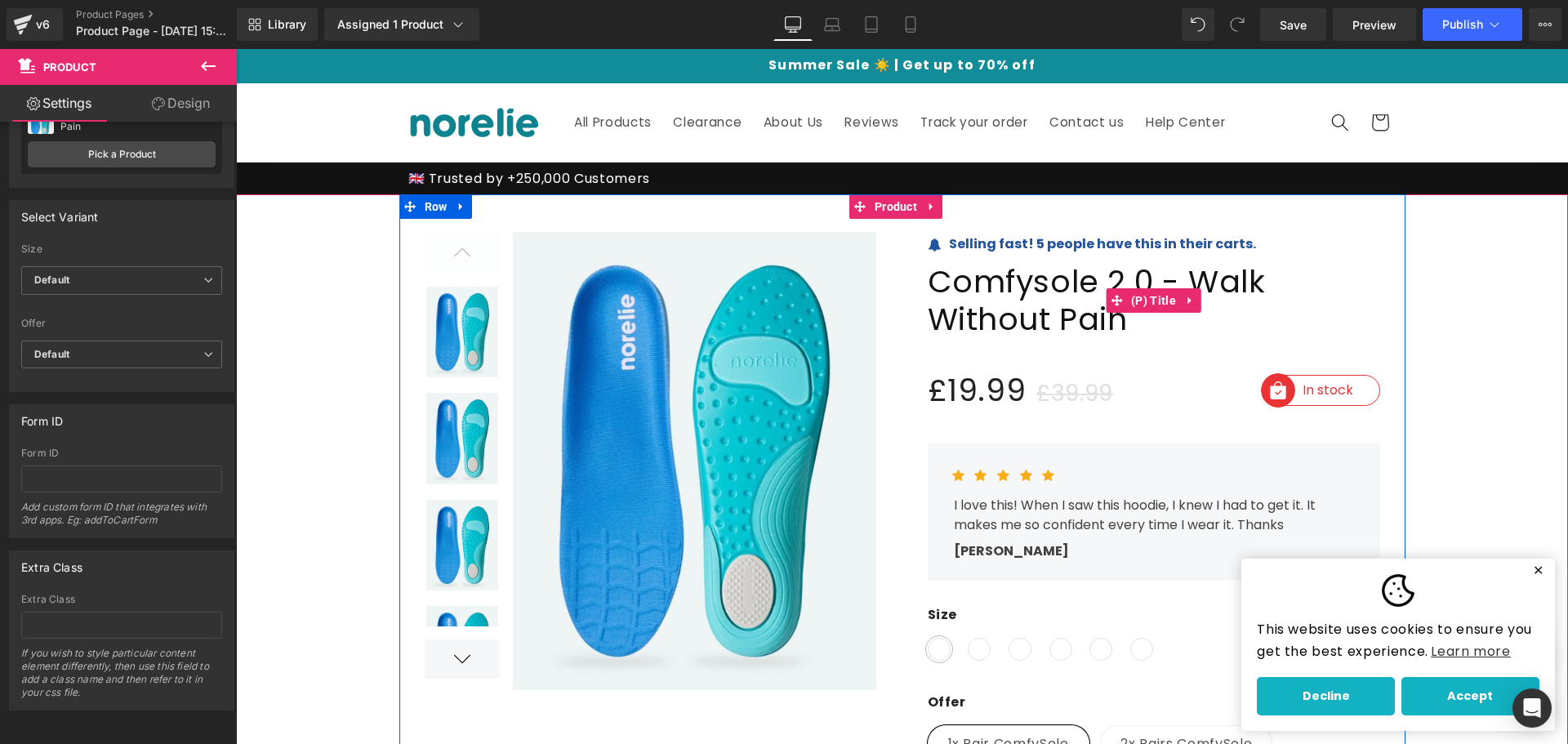
click at [1036, 297] on span "Comfysole 2.0 - Walk Without Pain" at bounding box center [1154, 300] width 453 height 74
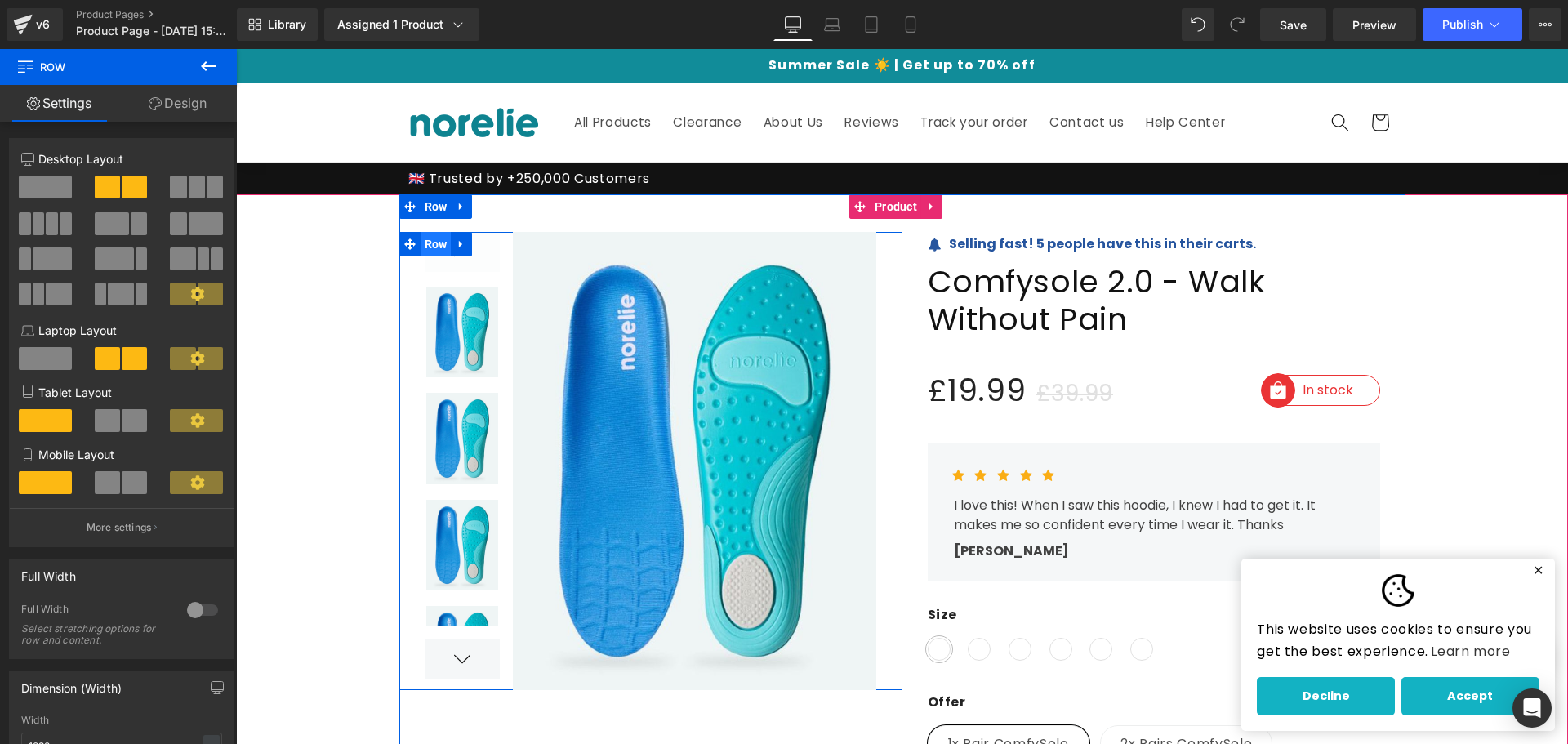
click at [439, 244] on span "Row" at bounding box center [436, 244] width 31 height 25
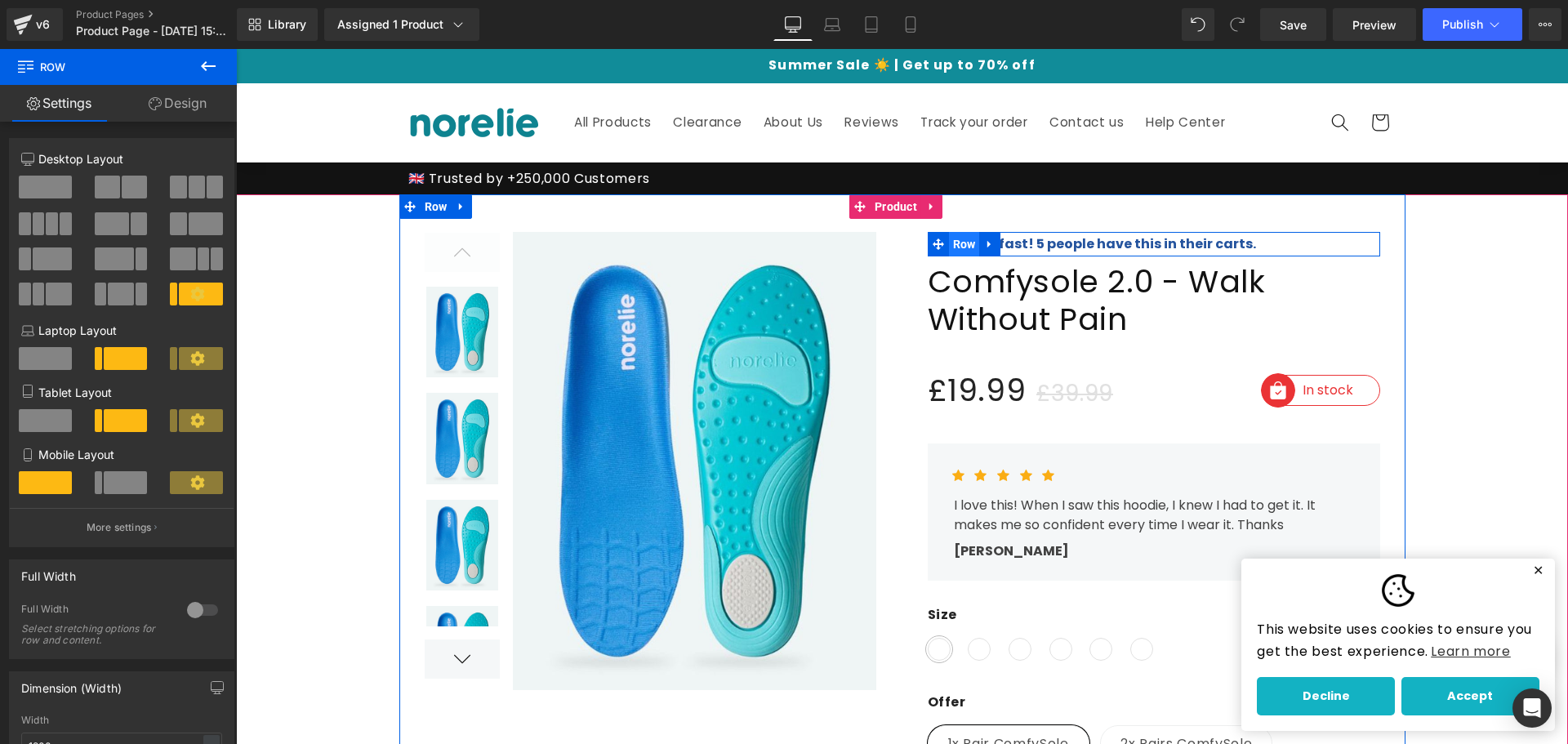
click at [959, 240] on span "Row" at bounding box center [964, 244] width 31 height 25
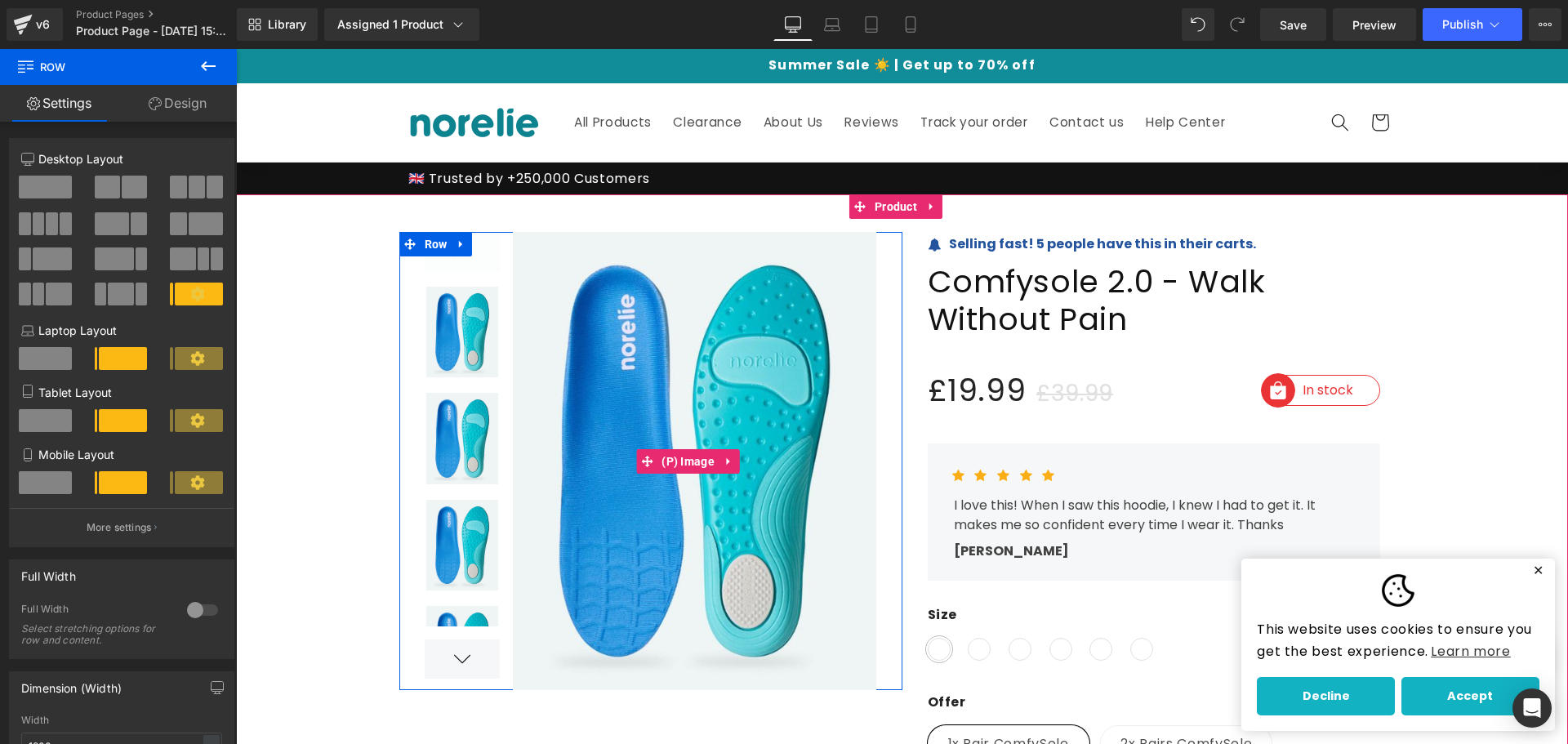
click at [752, 266] on img at bounding box center [688, 461] width 377 height 458
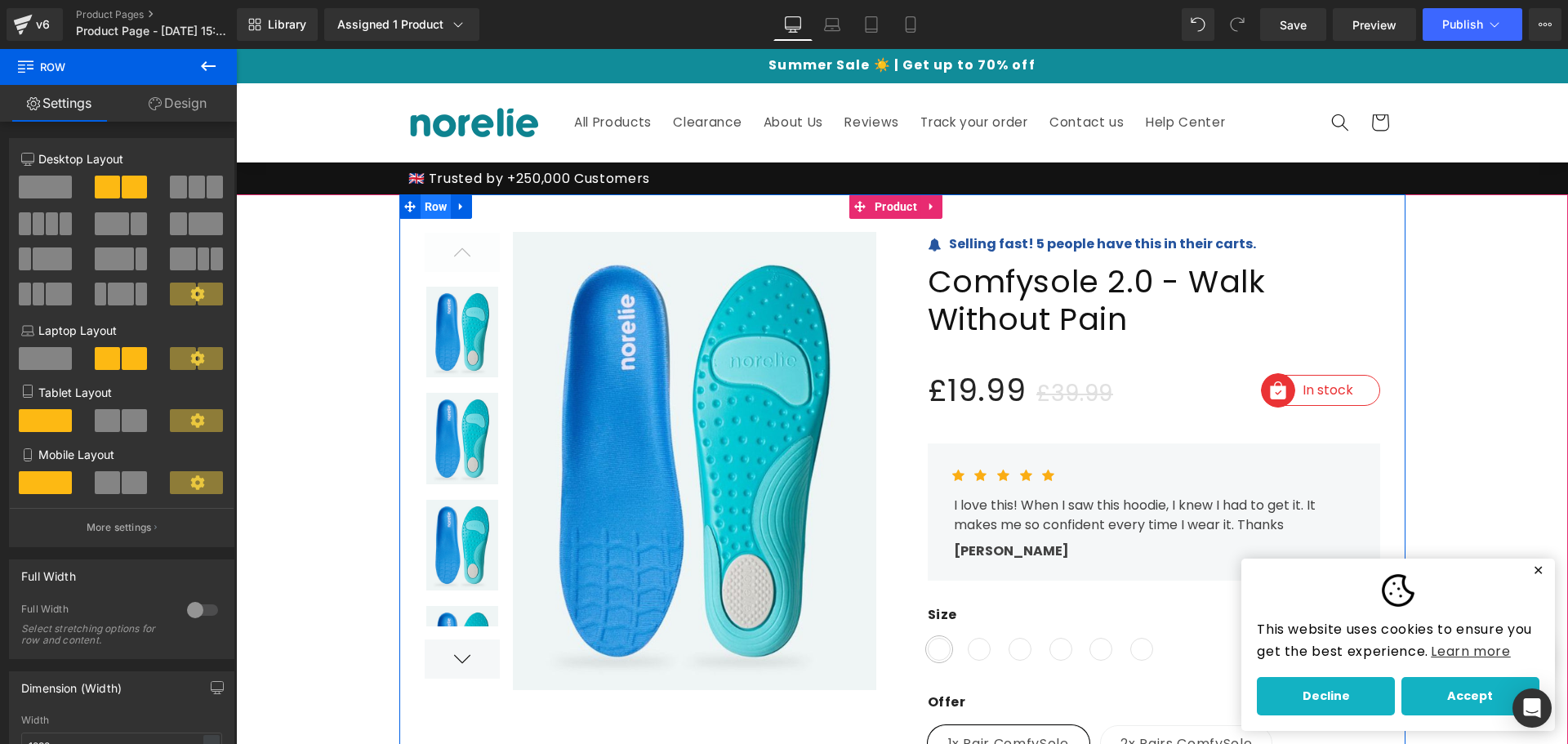
click at [439, 213] on span "Row" at bounding box center [436, 207] width 31 height 25
click at [439, 213] on span "Row" at bounding box center [436, 208] width 31 height 25
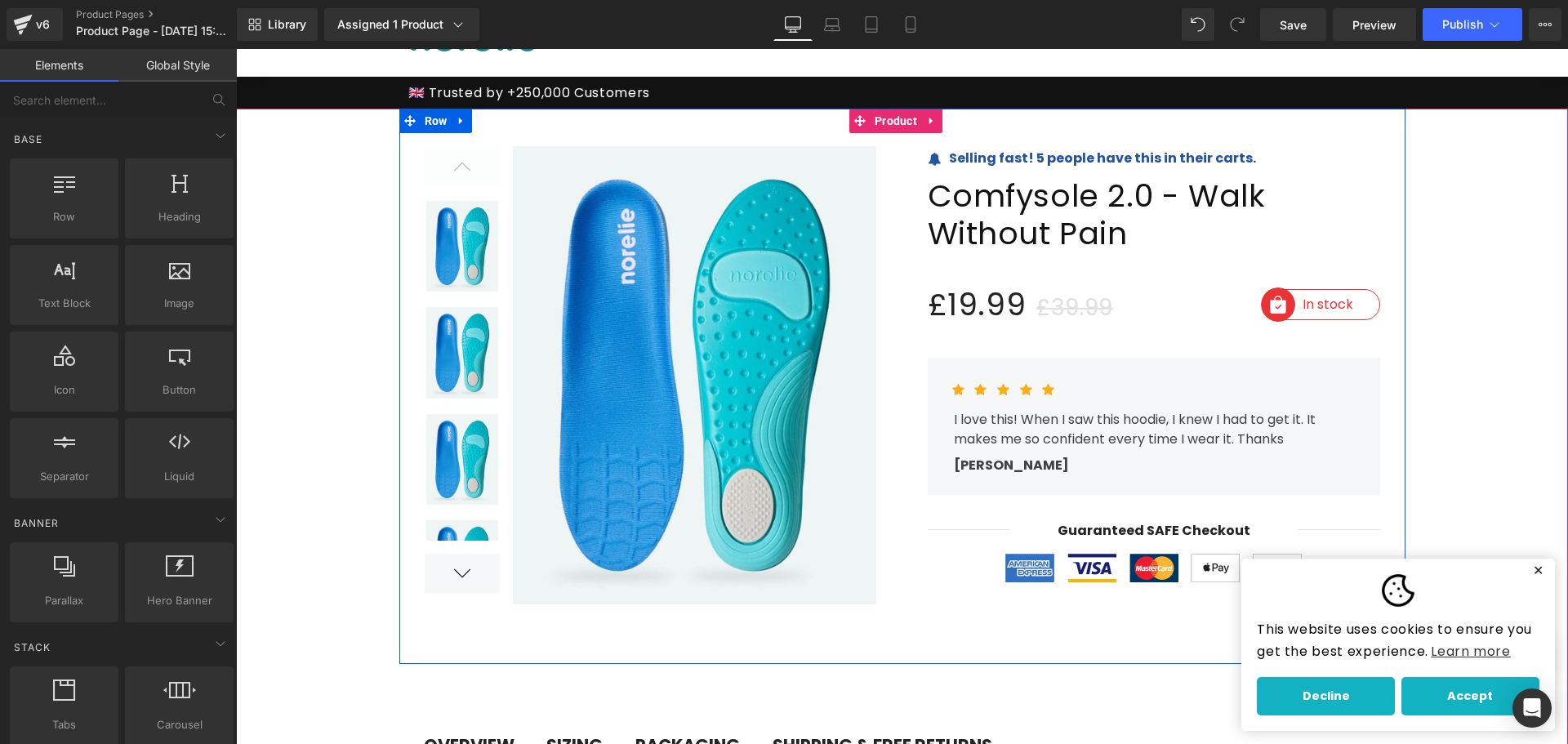
scroll to position [81, 0]
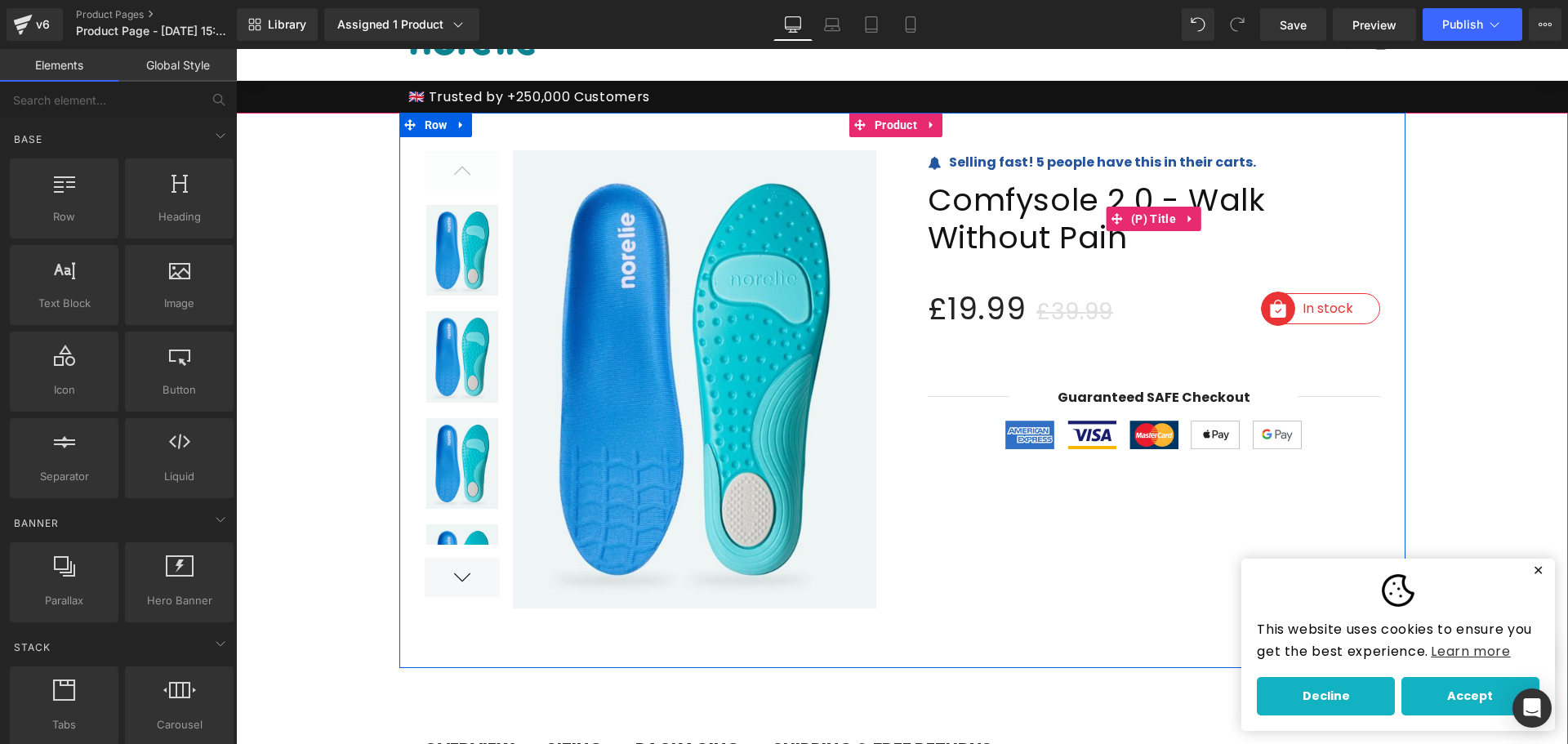
click at [1031, 210] on span "Comfysole 2.0 - Walk Without Pain" at bounding box center [1154, 219] width 453 height 74
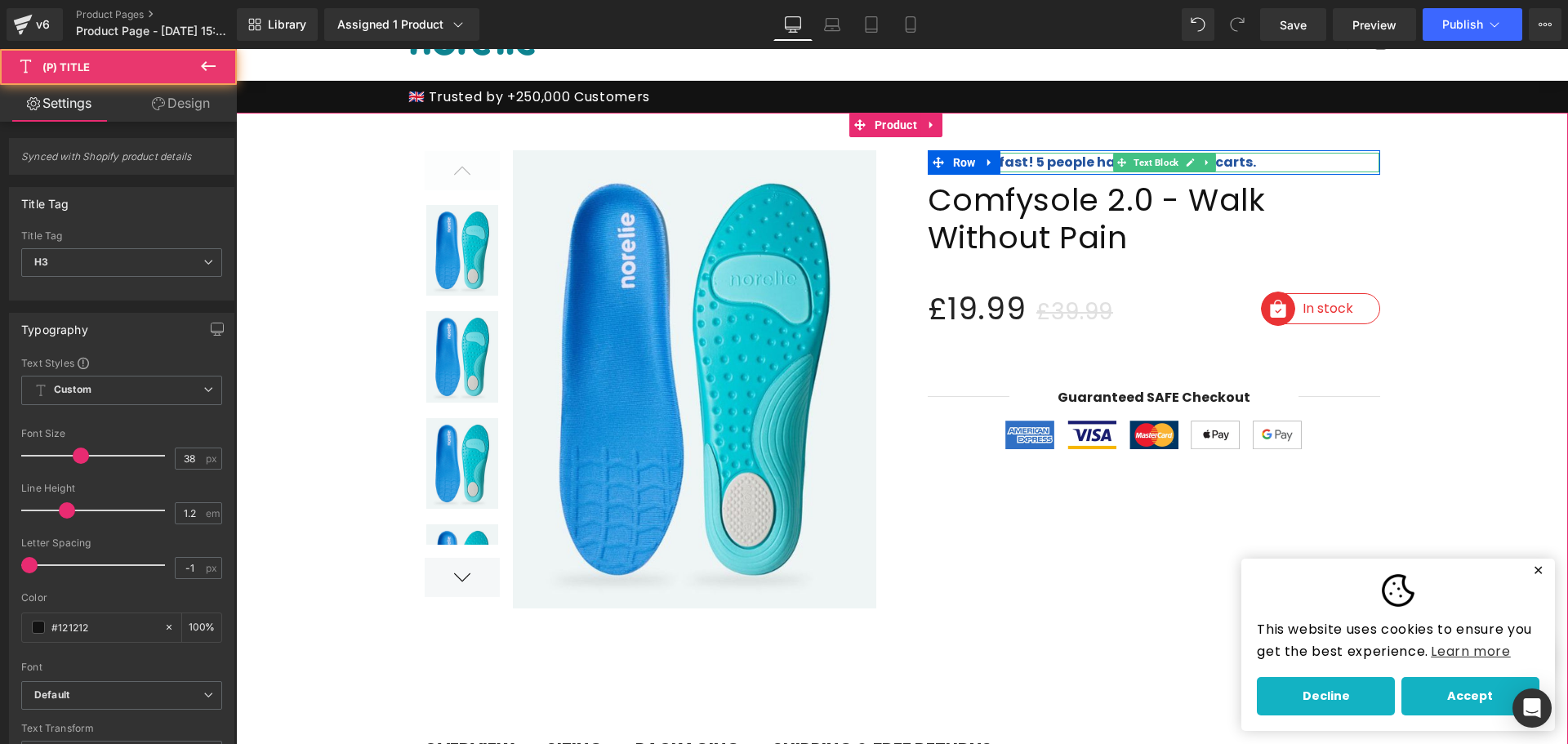
click at [1053, 159] on strong "Selling fast! 5 people have this in their carts." at bounding box center [1102, 162] width 307 height 19
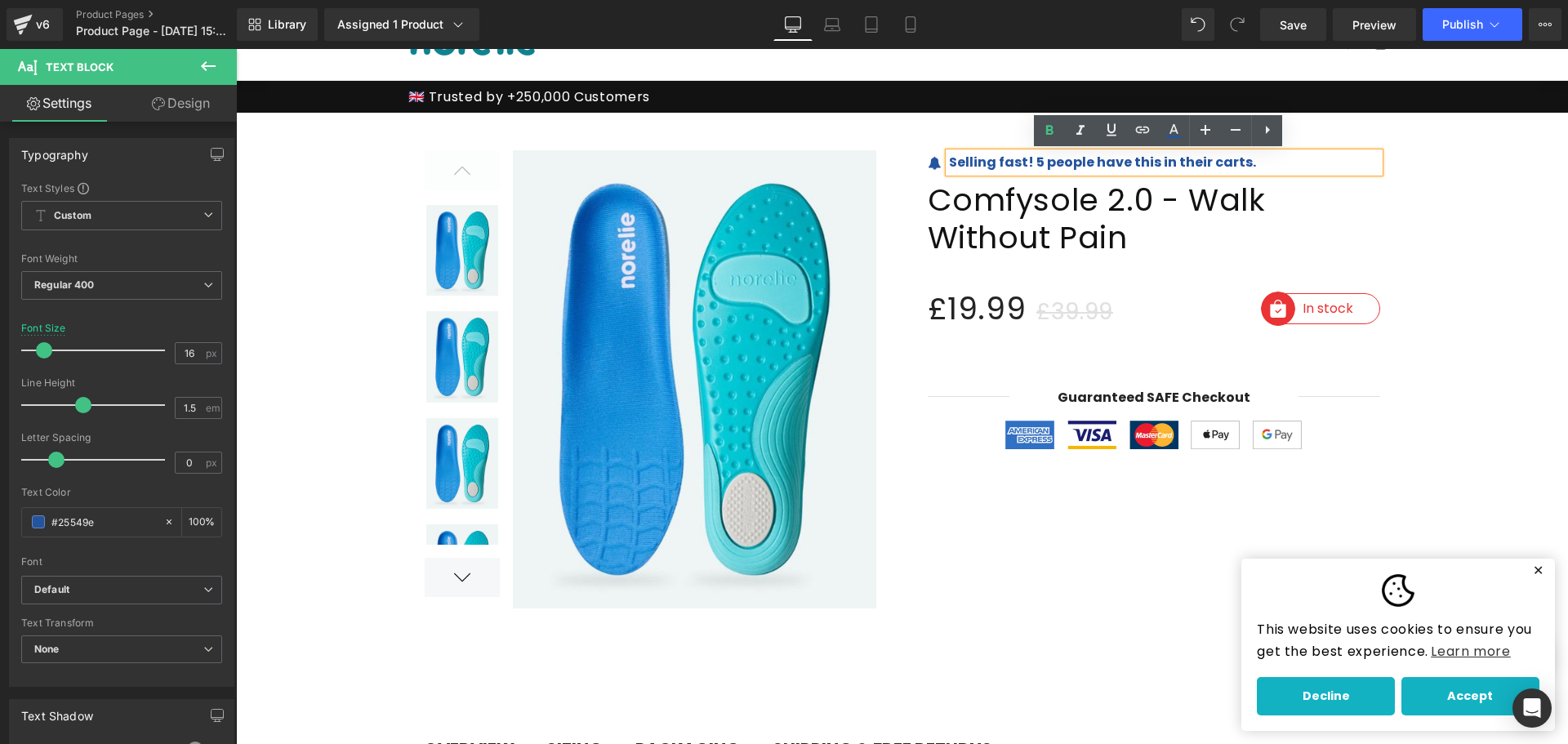
click at [913, 155] on div "Icon Selling fast! 5 people have this in their carts. Text Block Row Comfysole …" at bounding box center [1154, 303] width 503 height 307
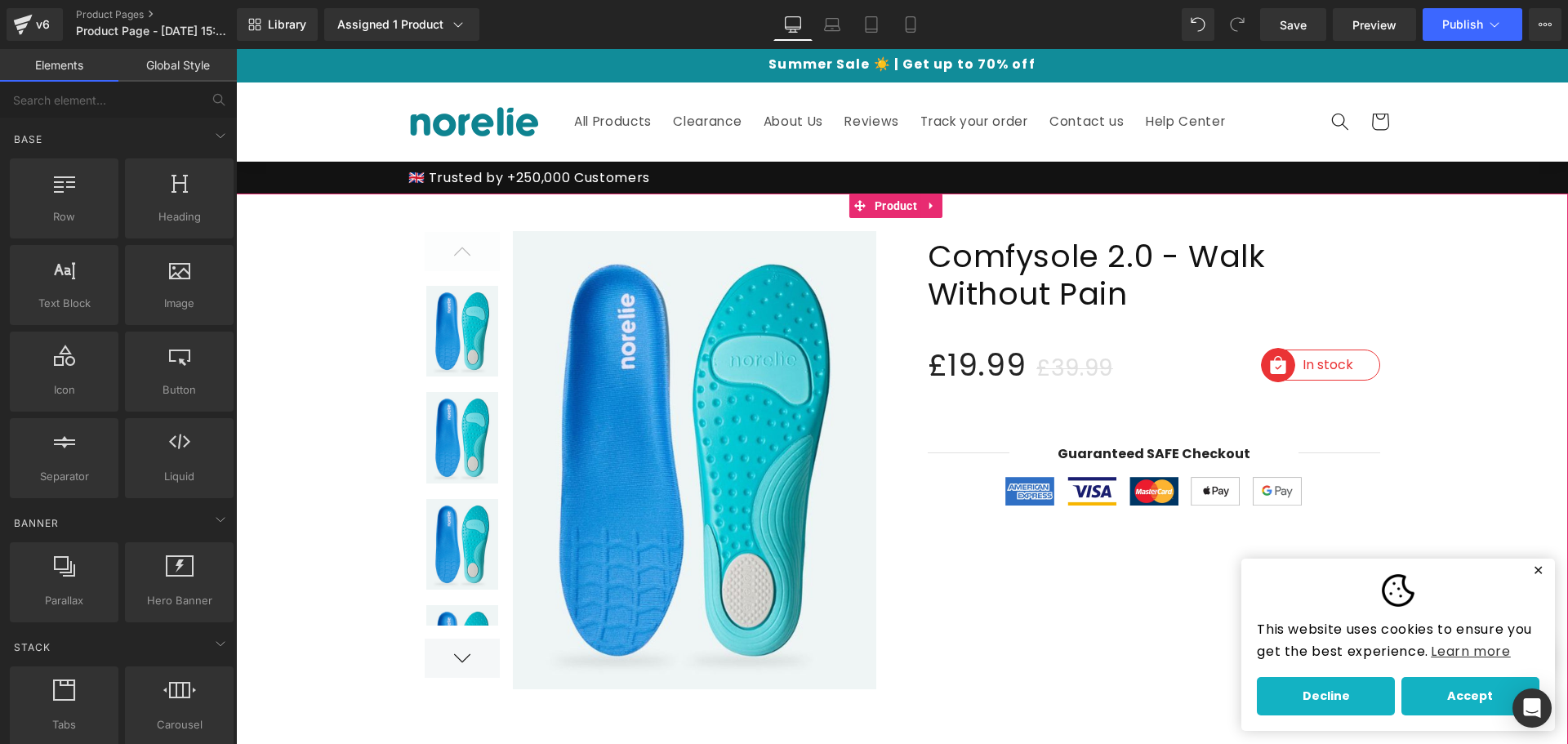
scroll to position [0, 0]
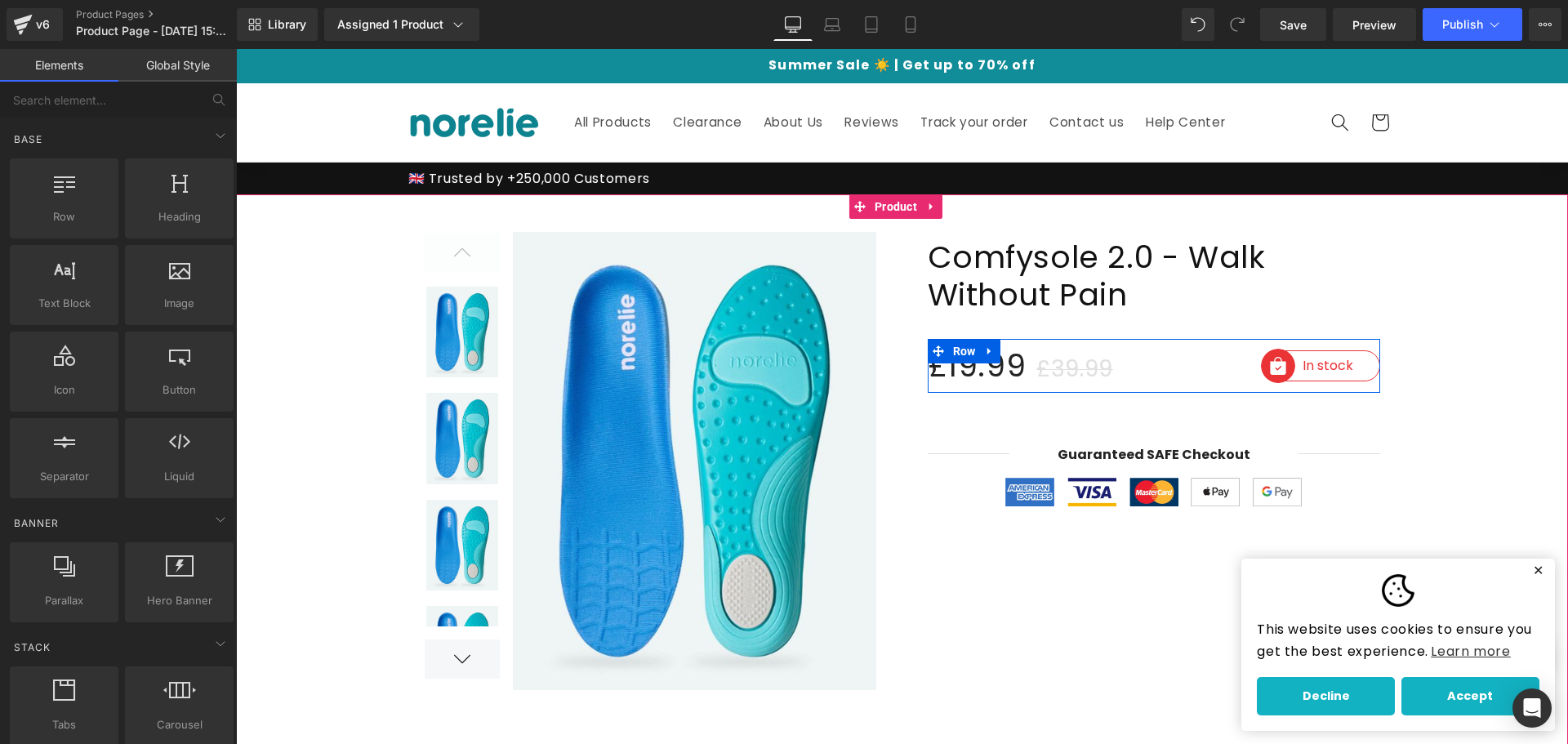
click at [927, 348] on span at bounding box center [937, 351] width 21 height 25
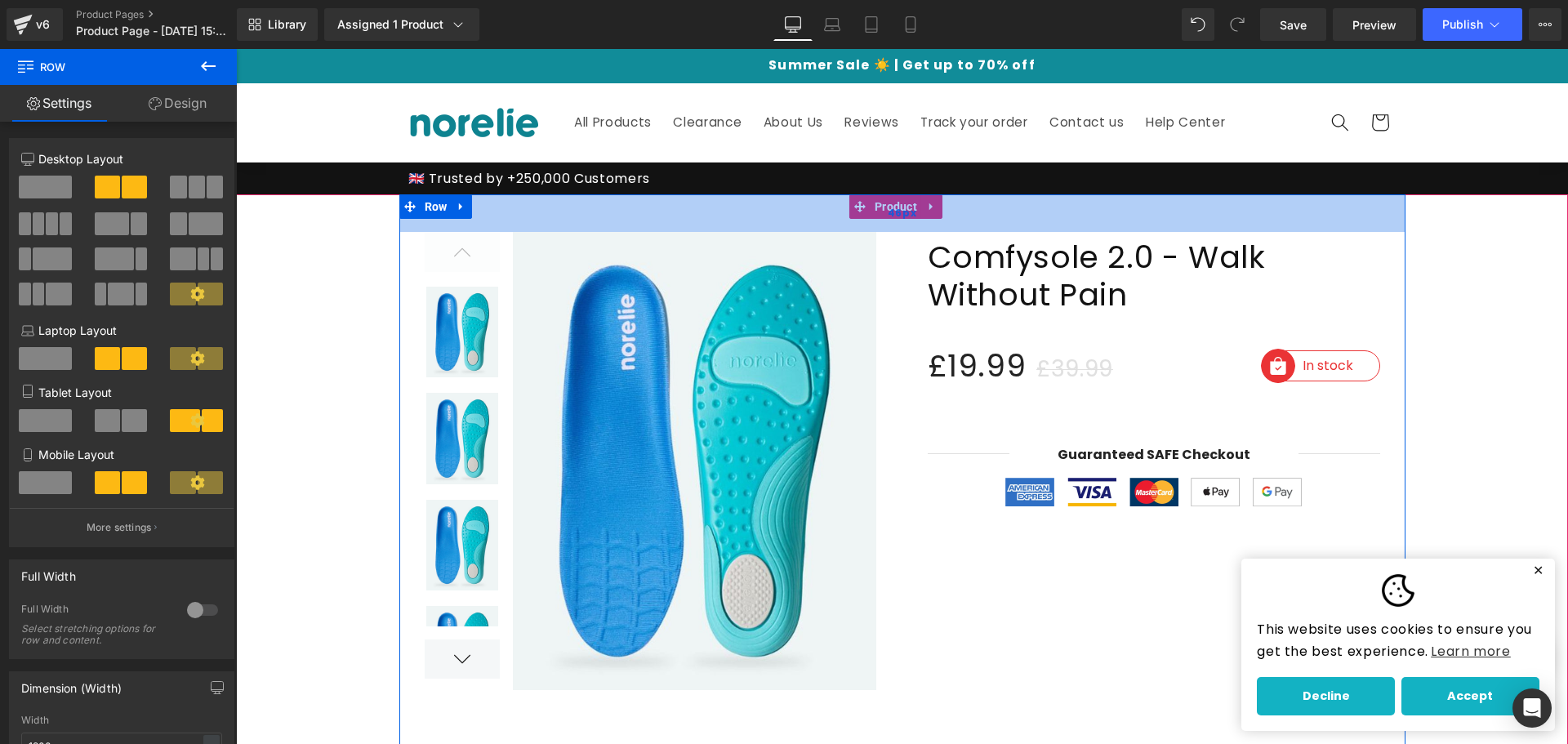
click at [894, 202] on div "46px" at bounding box center [902, 214] width 1006 height 38
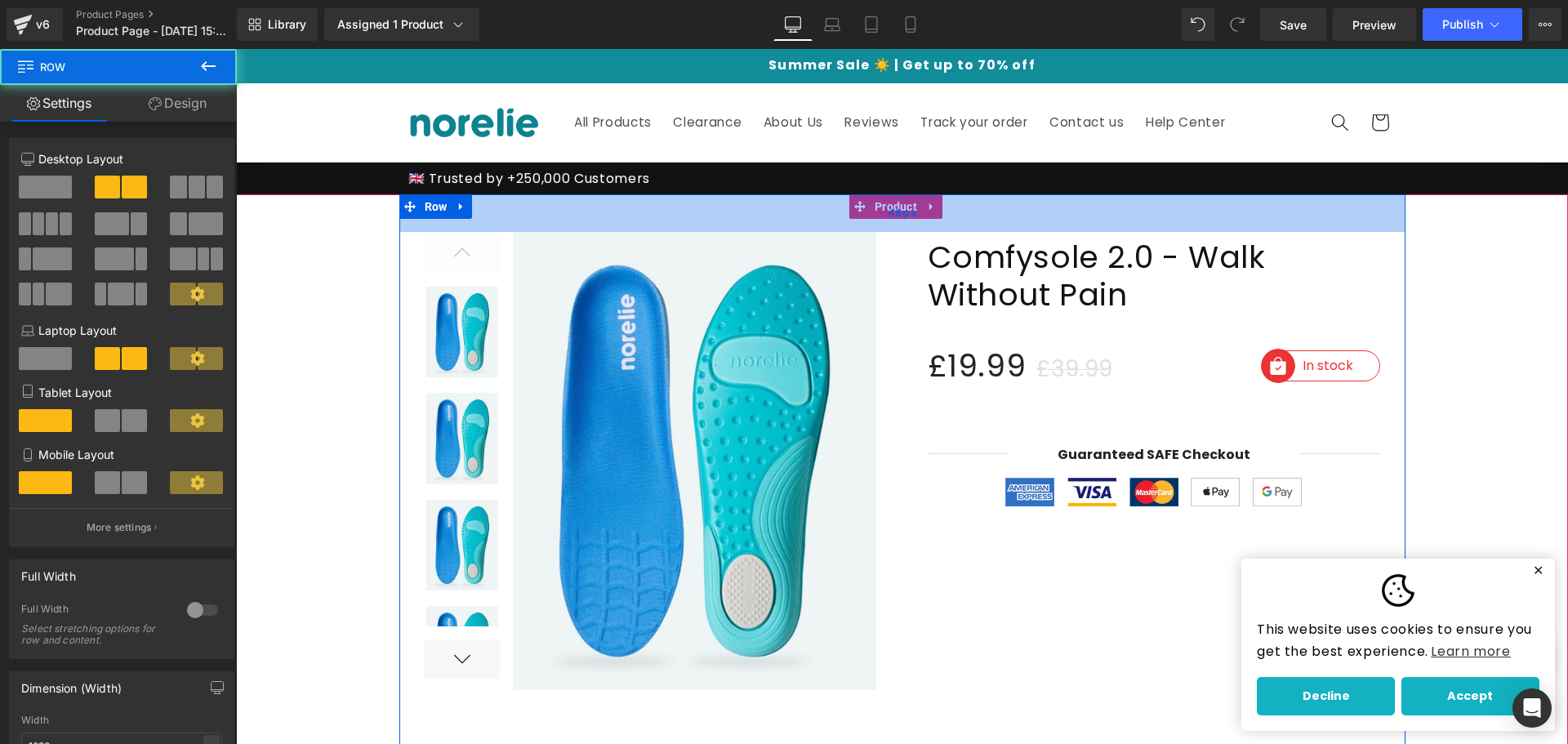
click at [894, 217] on span "46px" at bounding box center [903, 213] width 30 height 17
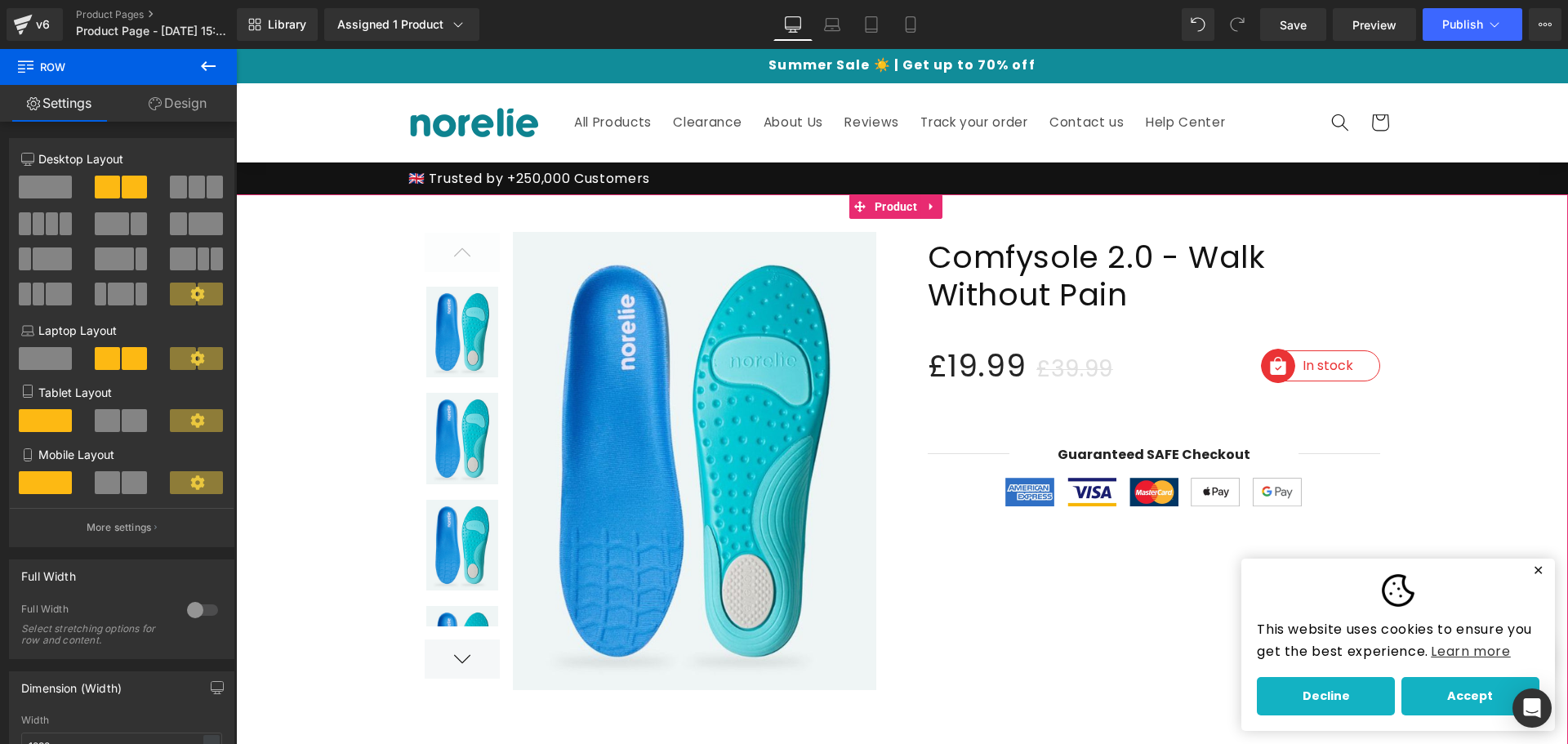
click at [332, 223] on div at bounding box center [902, 594] width 1332 height 799
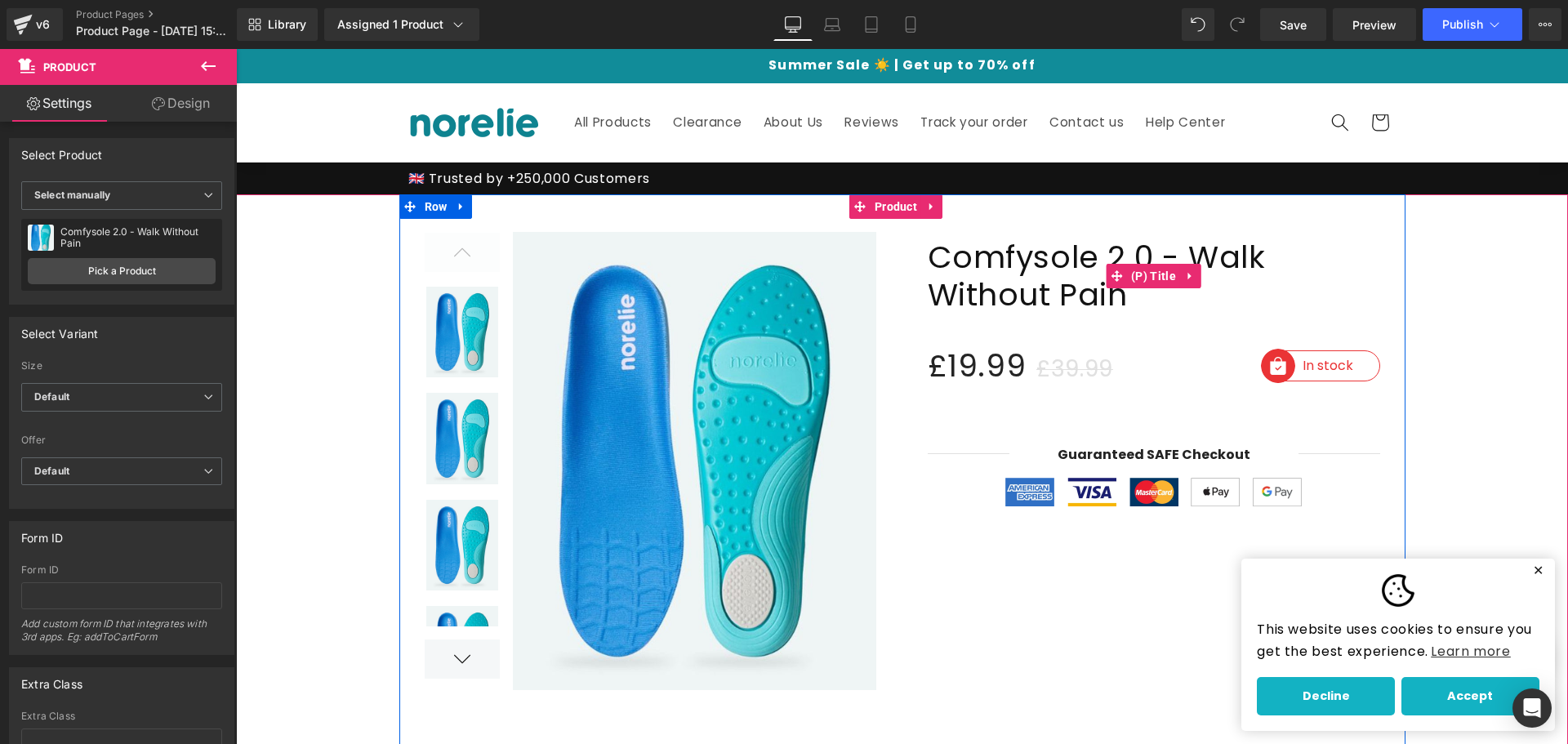
click at [1046, 251] on span "Comfysole 2.0 - Walk Without Pain" at bounding box center [1154, 275] width 453 height 74
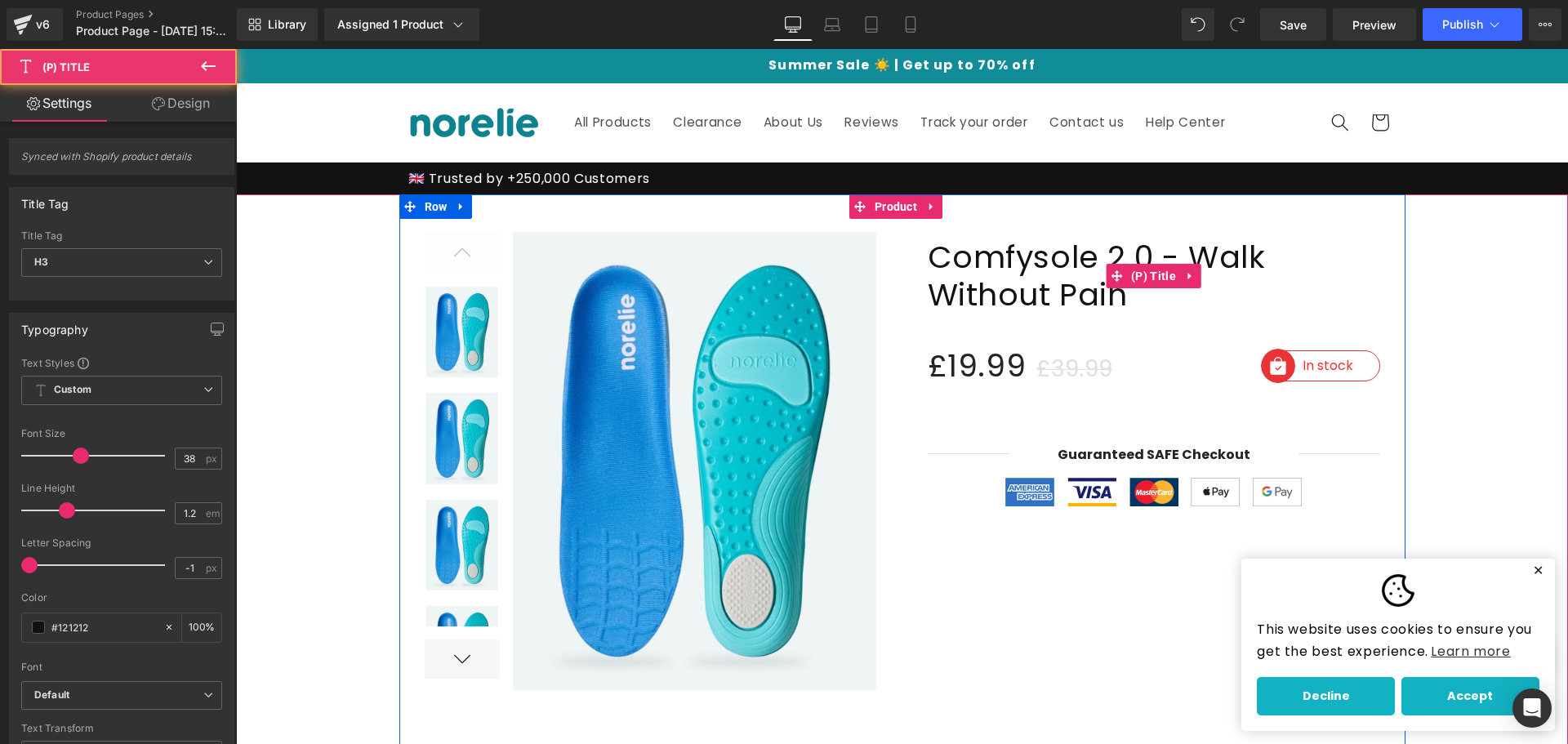
click at [1026, 265] on span "Comfysole 2.0 - Walk Without Pain" at bounding box center [1154, 275] width 453 height 74
click at [1154, 249] on span "Comfysole 2.0 - Walk Without Pain" at bounding box center [1154, 275] width 453 height 74
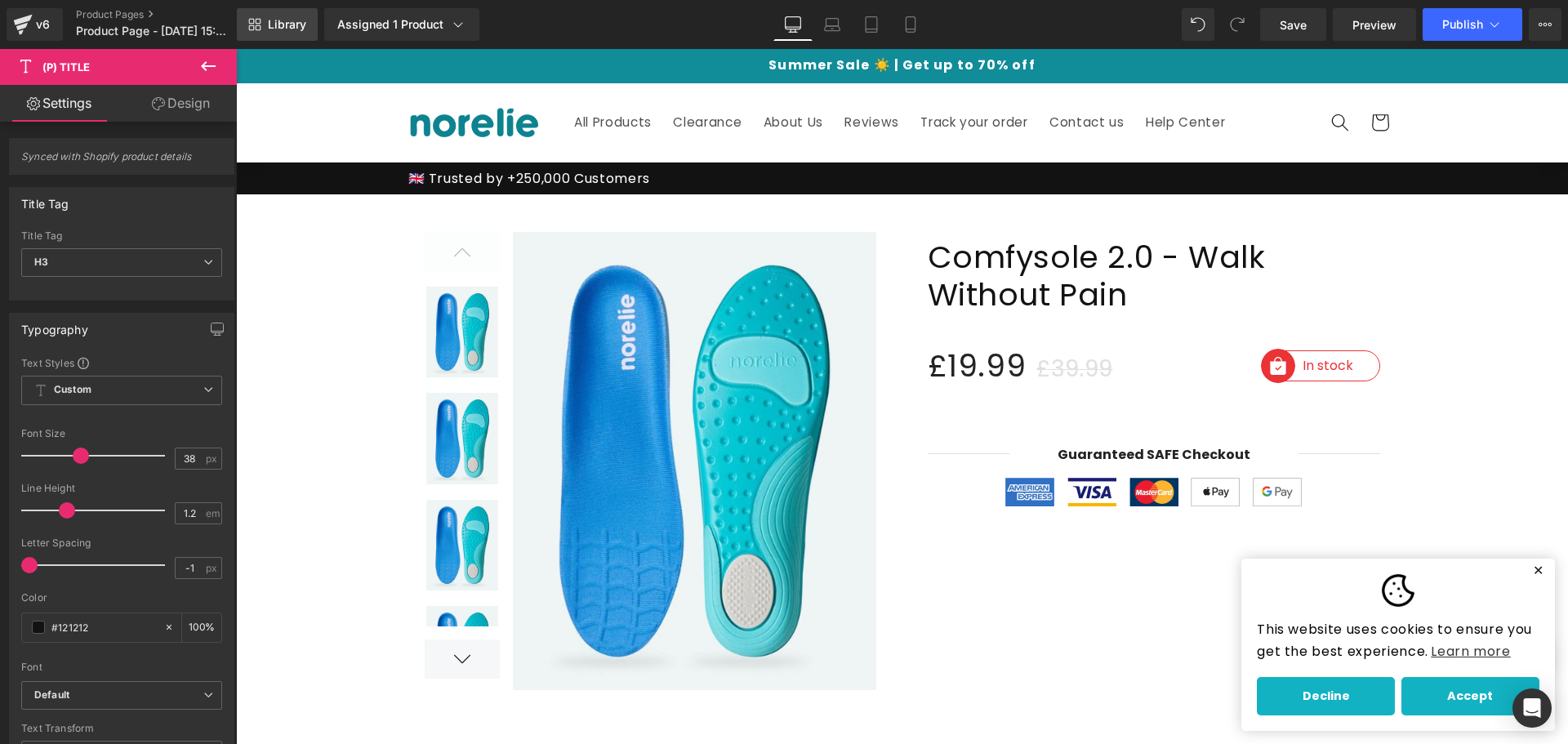
click at [301, 23] on span "Library" at bounding box center [287, 24] width 39 height 15
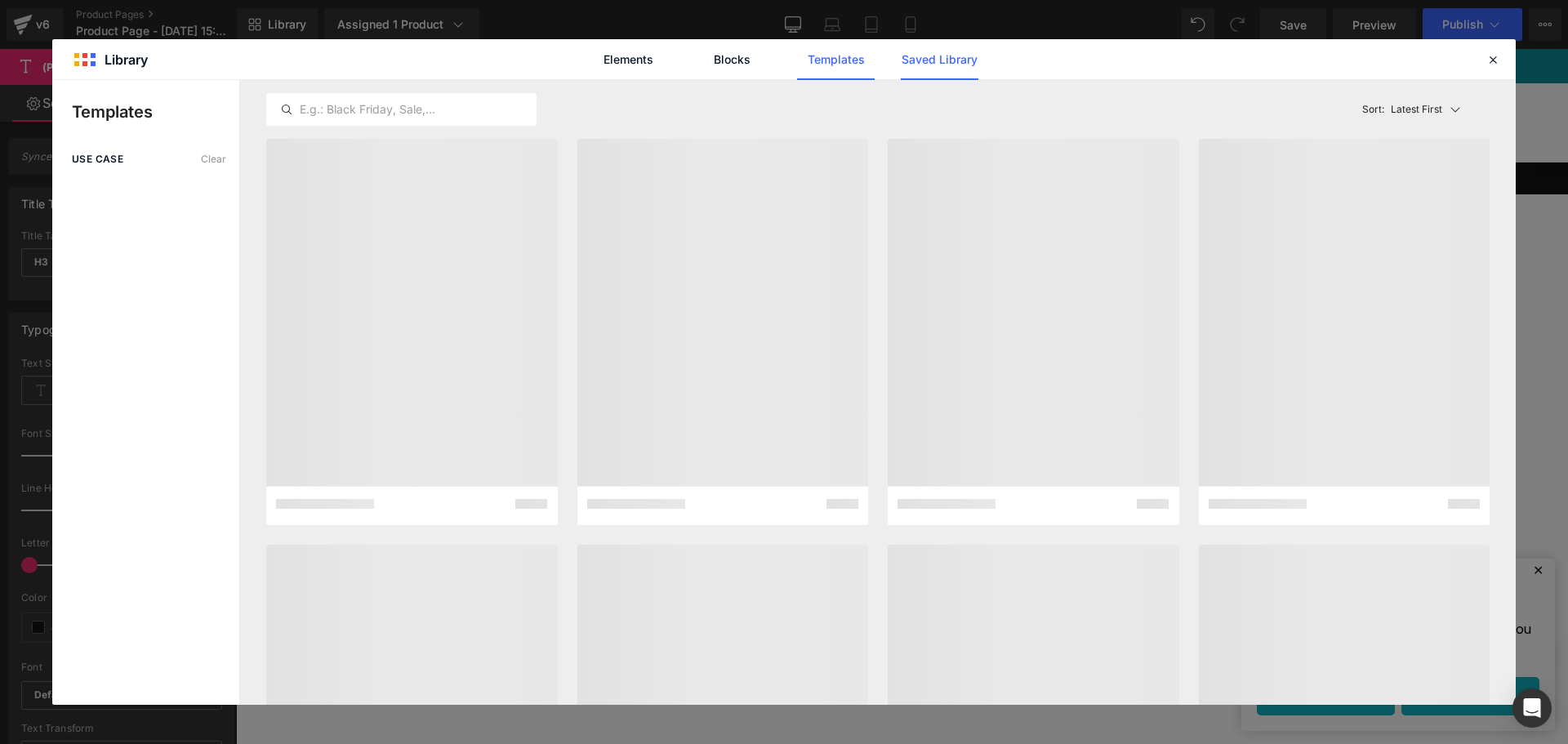
click at [951, 62] on link "Saved Library" at bounding box center [939, 59] width 77 height 41
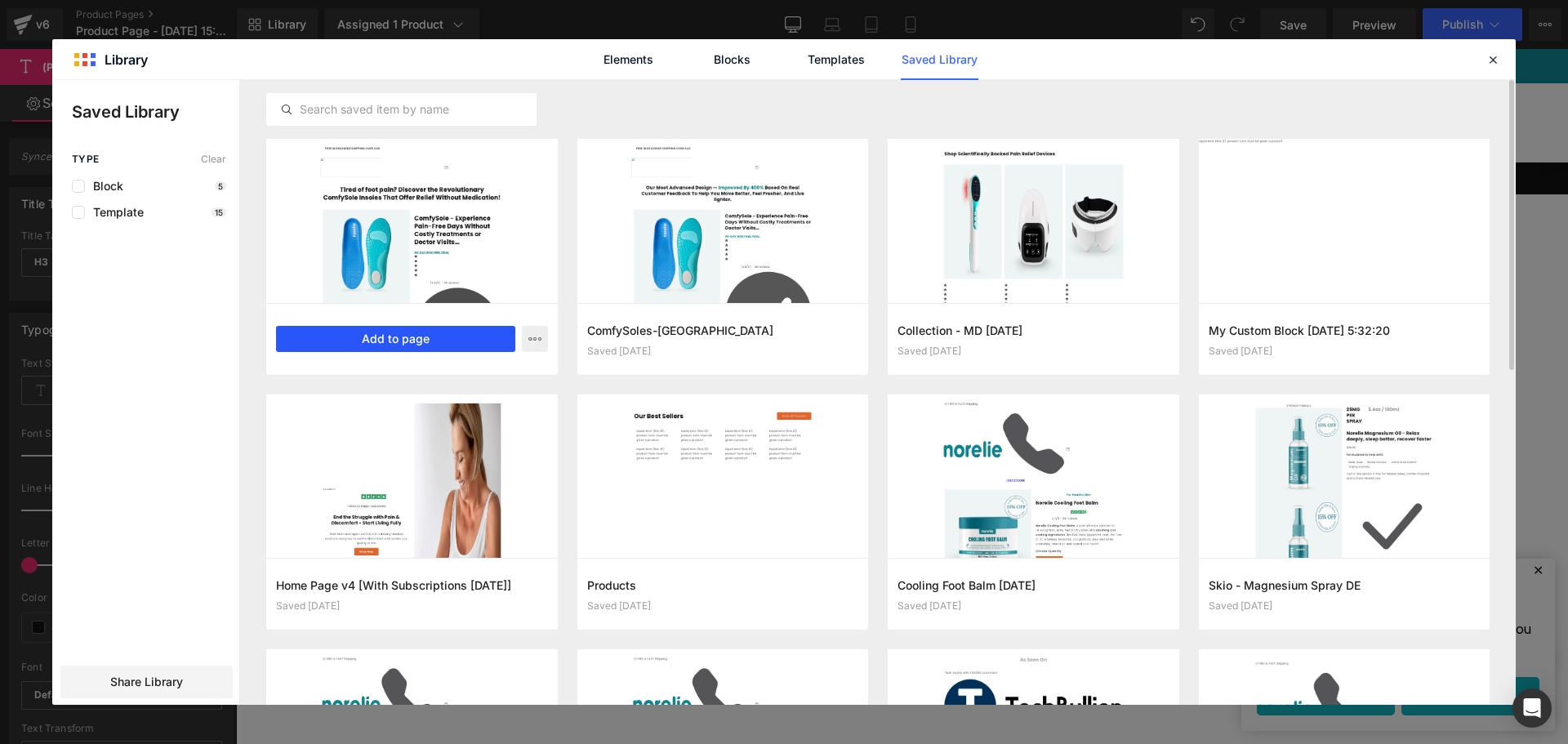
click at [393, 331] on button "Add to page" at bounding box center [395, 339] width 239 height 26
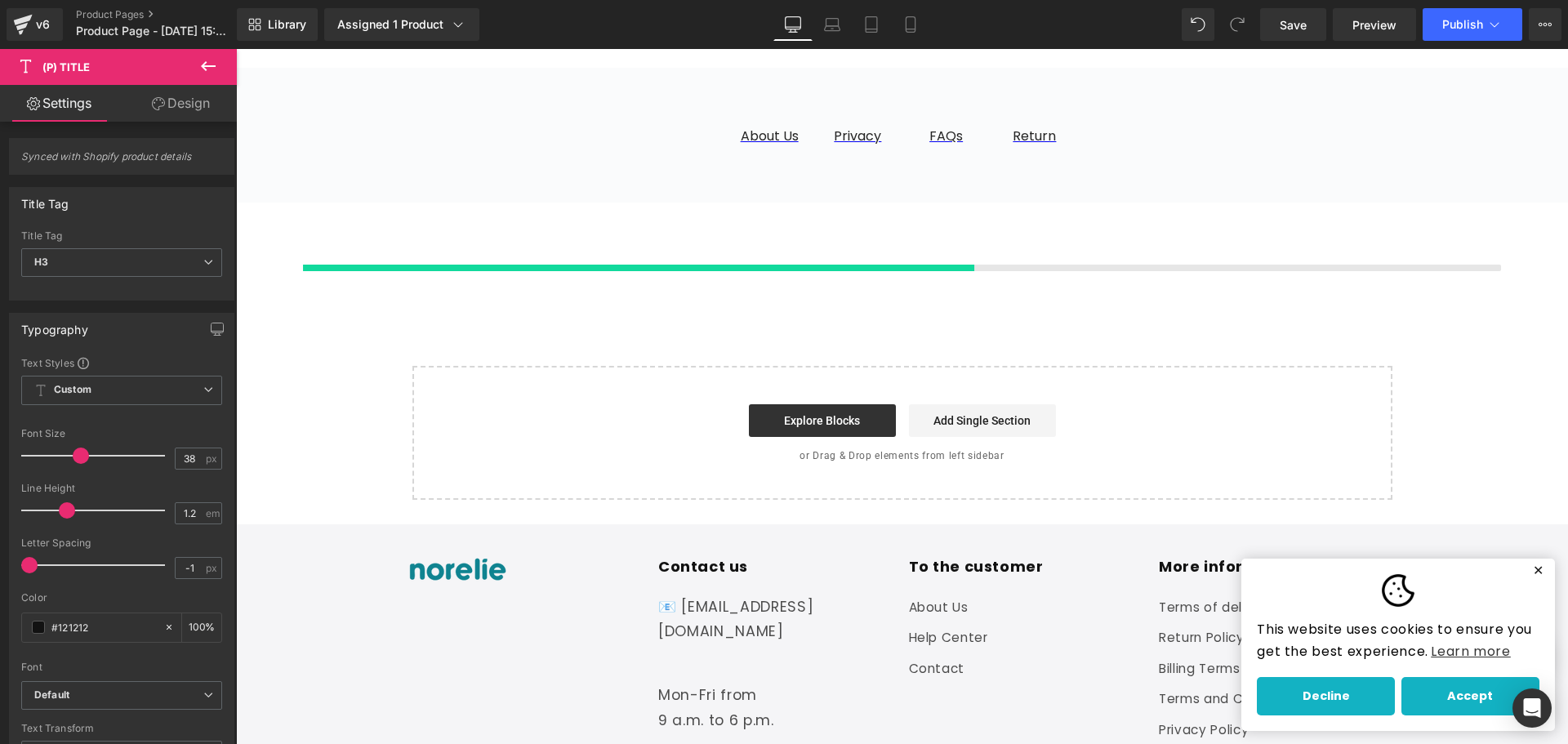
scroll to position [4174, 0]
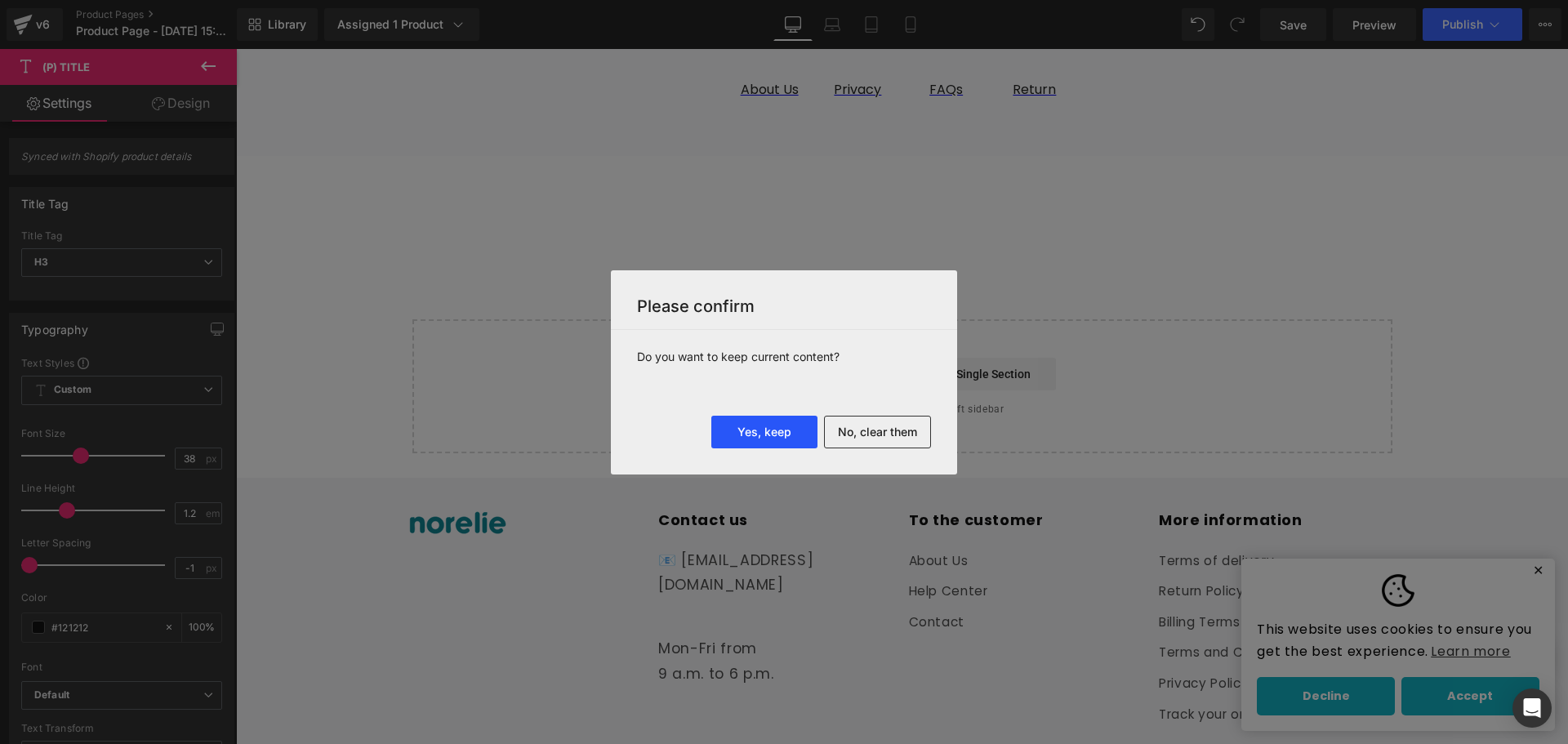
click at [778, 438] on button "Yes, keep" at bounding box center [764, 432] width 106 height 33
